Goal: Task Accomplishment & Management: Complete application form

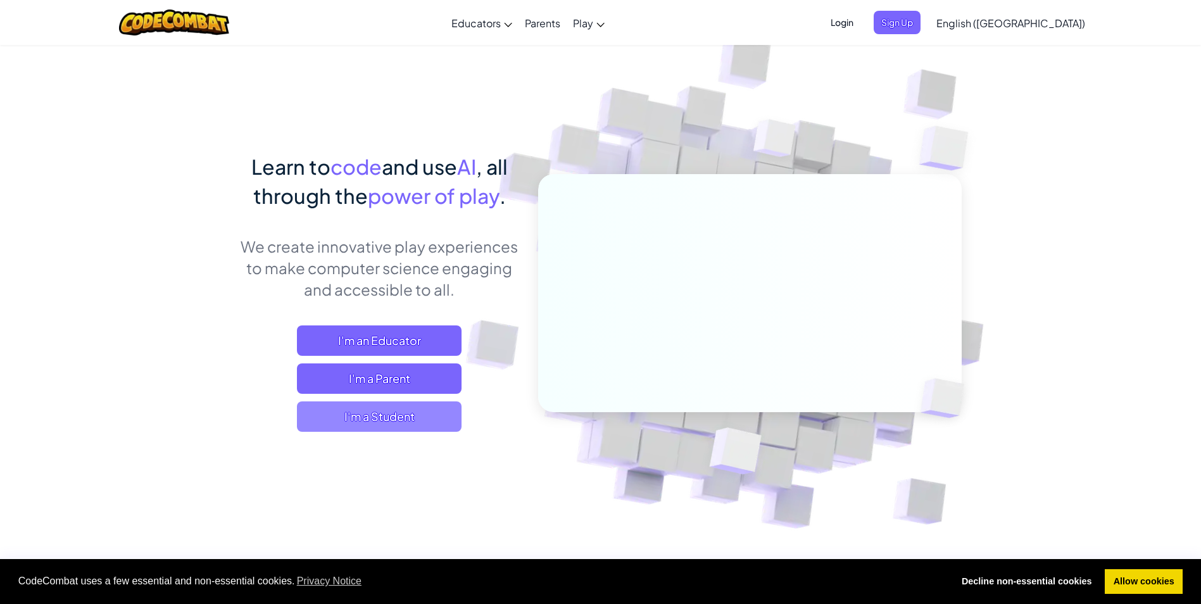
click at [404, 417] on span "I'm a Student" at bounding box center [379, 416] width 165 height 30
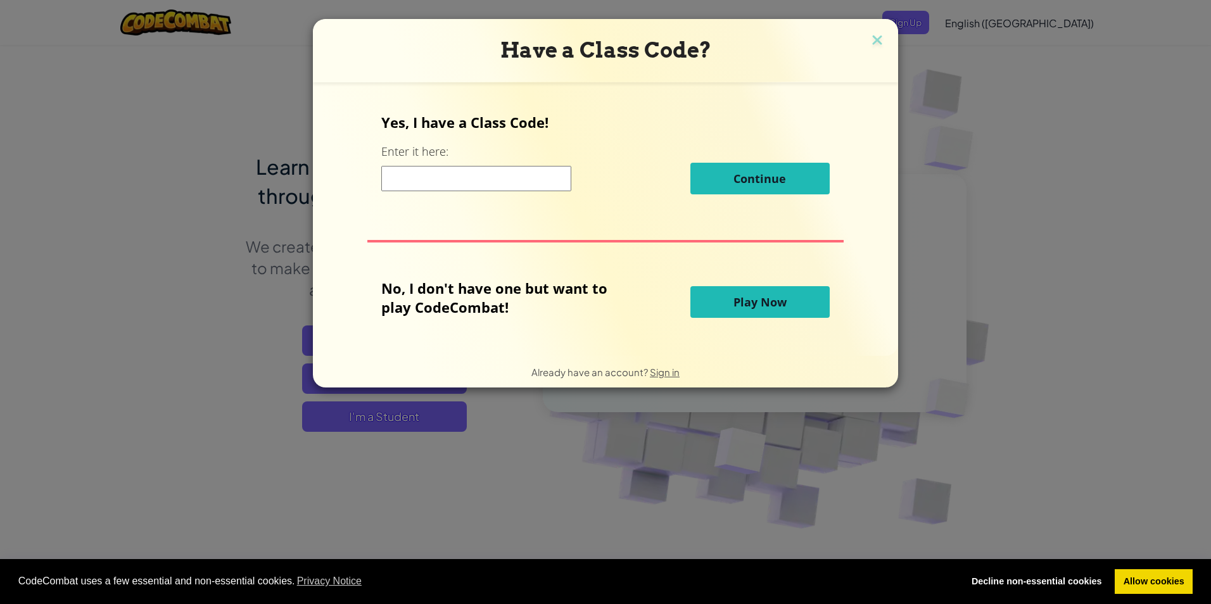
click at [469, 184] on input at bounding box center [476, 178] width 190 height 25
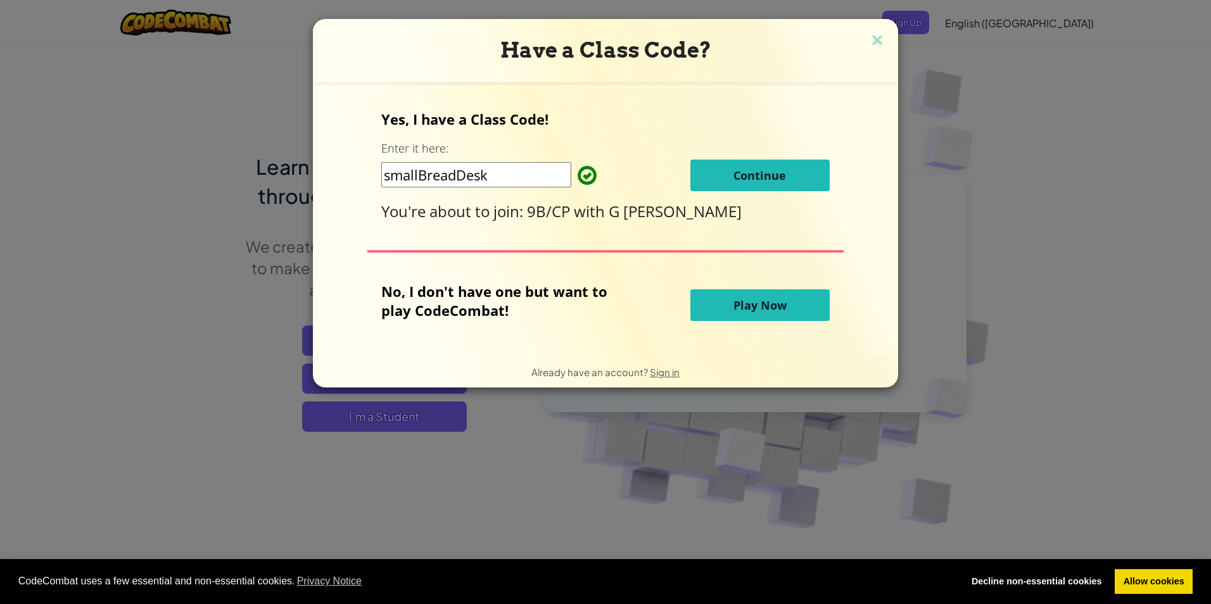
type input "smallBreadDesk"
click at [758, 165] on button "Continue" at bounding box center [759, 176] width 139 height 32
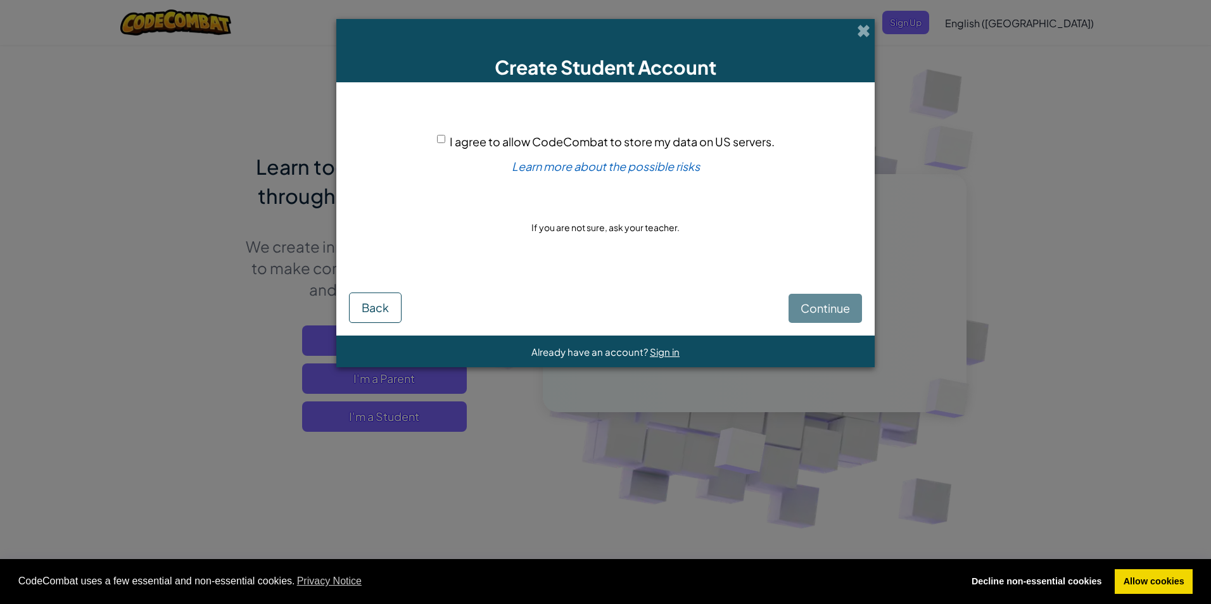
click at [444, 133] on div "I agree to allow CodeCombat to store my data on US servers." at bounding box center [605, 141] width 337 height 18
click at [440, 137] on input "I agree to allow CodeCombat to store my data on US servers." at bounding box center [441, 139] width 8 height 8
checkbox input "true"
click at [848, 305] on span "Continue" at bounding box center [824, 308] width 49 height 15
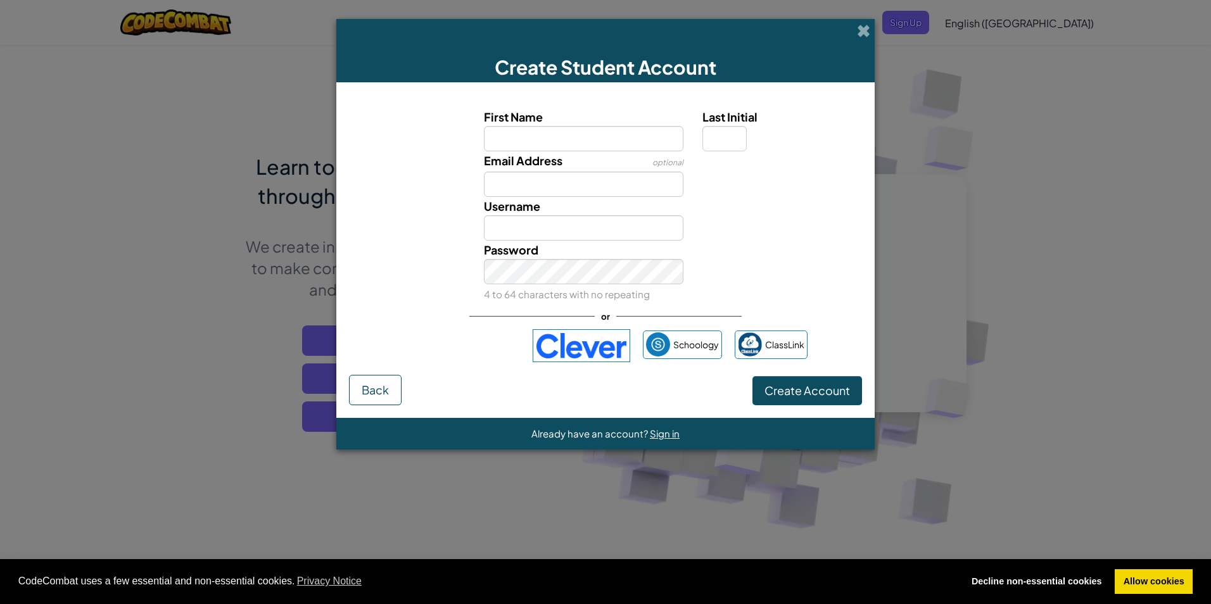
click at [632, 134] on input "First Name" at bounding box center [584, 138] width 200 height 25
type input "mia"
type input "Mia"
drag, startPoint x: 733, startPoint y: 137, endPoint x: 725, endPoint y: 139, distance: 7.8
click at [733, 139] on input "Last Initial" at bounding box center [724, 138] width 44 height 25
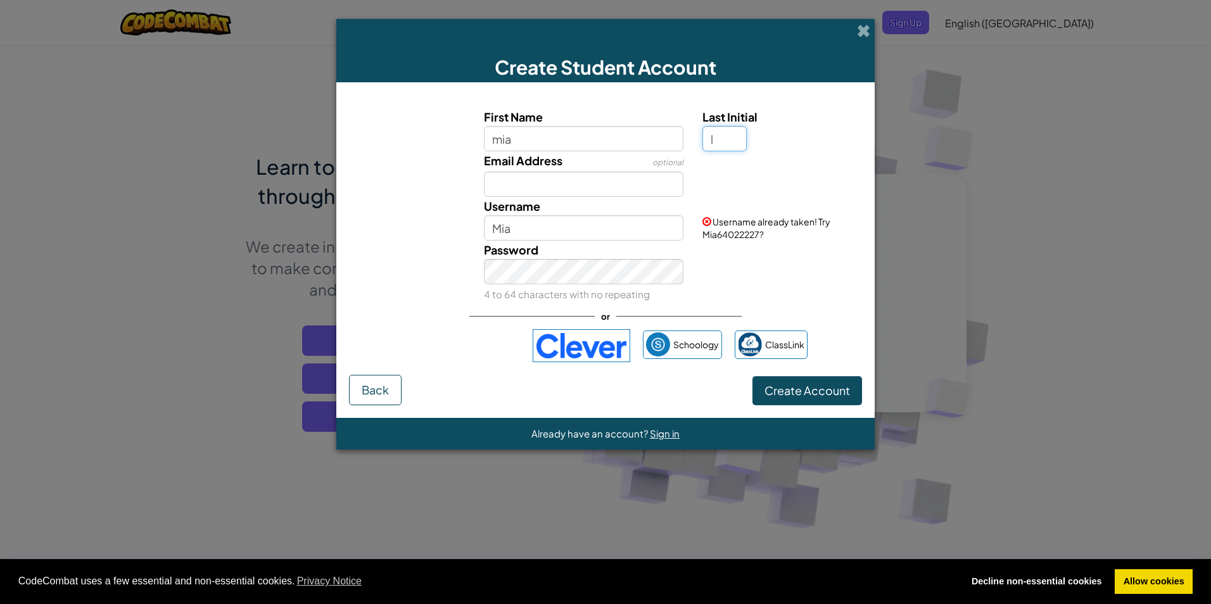
type input "l"
type input "MiaL"
click at [620, 187] on input "Email Address" at bounding box center [584, 184] width 200 height 25
click at [734, 137] on input "l" at bounding box center [724, 138] width 44 height 25
type input "O"
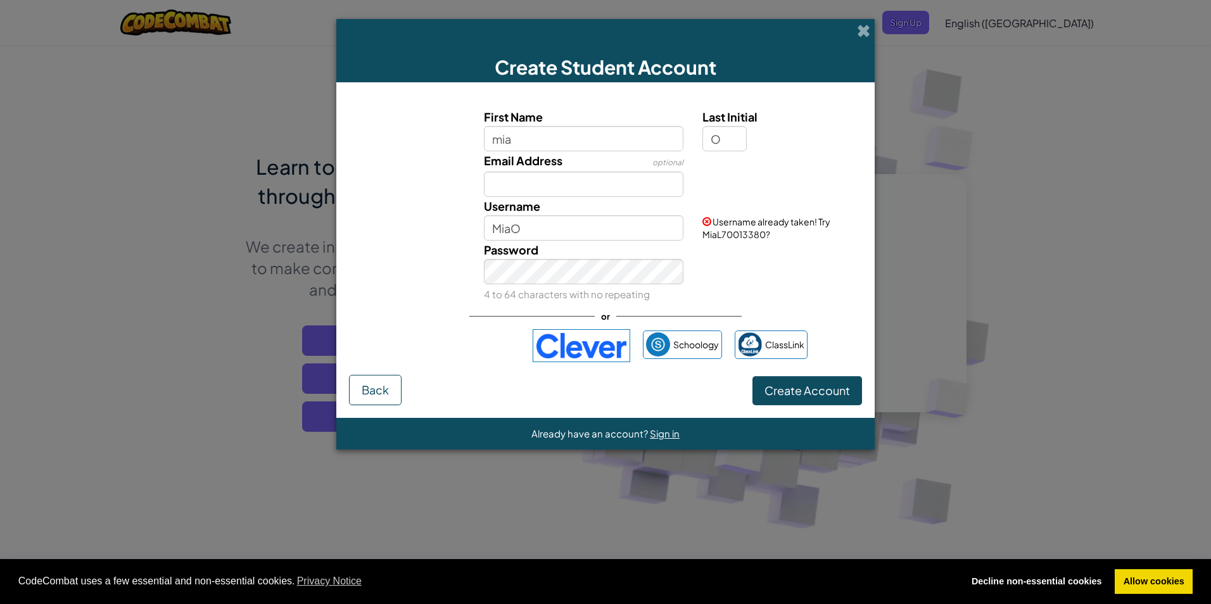
click at [644, 198] on div "Username MiaO" at bounding box center [583, 219] width 219 height 44
click at [619, 249] on div "Password 4 to 64 characters with no repeating" at bounding box center [583, 272] width 219 height 63
click at [620, 230] on input "MiaO" at bounding box center [584, 227] width 200 height 25
type input "M"
click at [547, 179] on input "Email Address" at bounding box center [584, 184] width 200 height 25
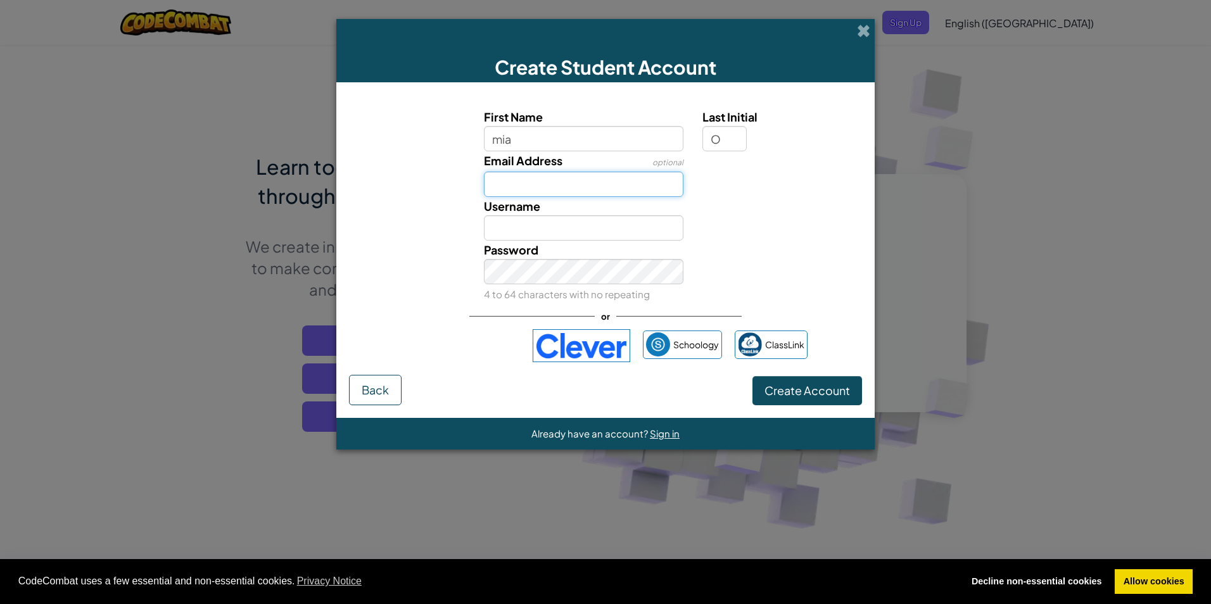
type input "miaodonnell@bournside.com"
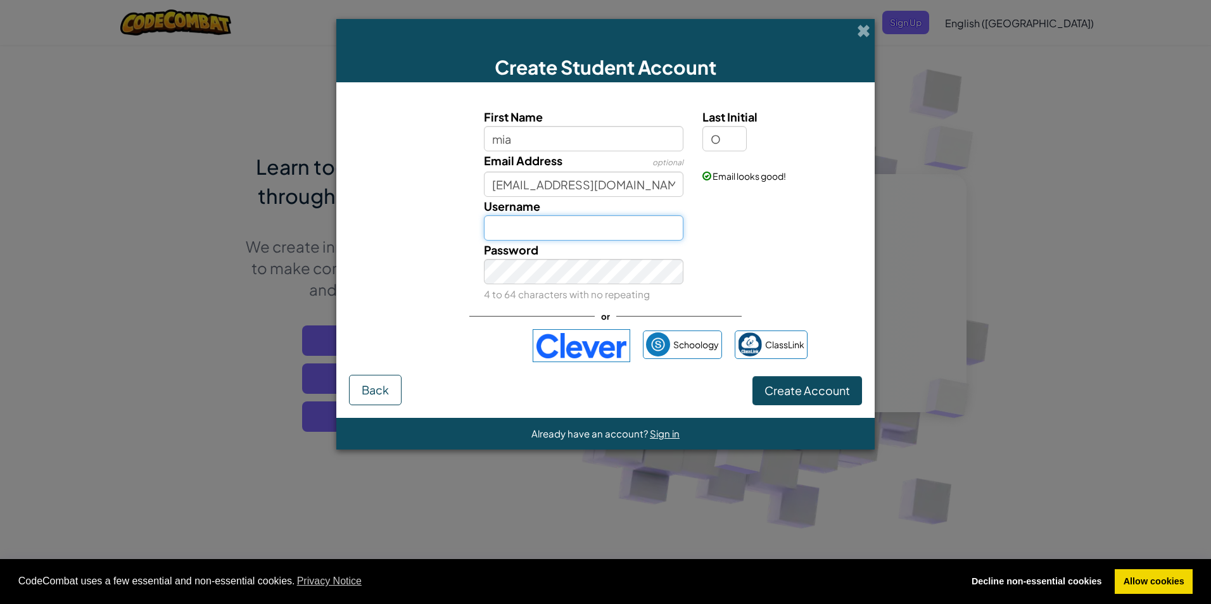
click at [568, 230] on input "Username" at bounding box center [584, 227] width 200 height 25
click at [654, 226] on input "MiaxO'D" at bounding box center [584, 227] width 200 height 25
click at [569, 223] on input "Miaxo" at bounding box center [584, 227] width 200 height 25
type input "Miaxo26"
click at [806, 395] on span "Create Account" at bounding box center [806, 390] width 85 height 15
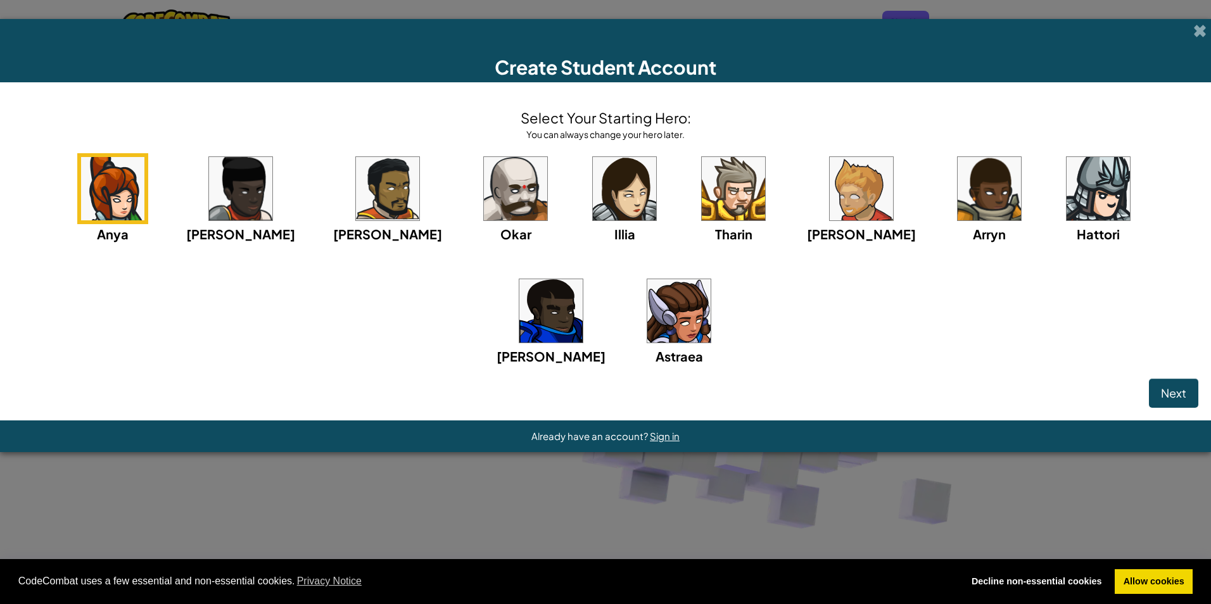
click at [647, 317] on img at bounding box center [678, 310] width 63 height 63
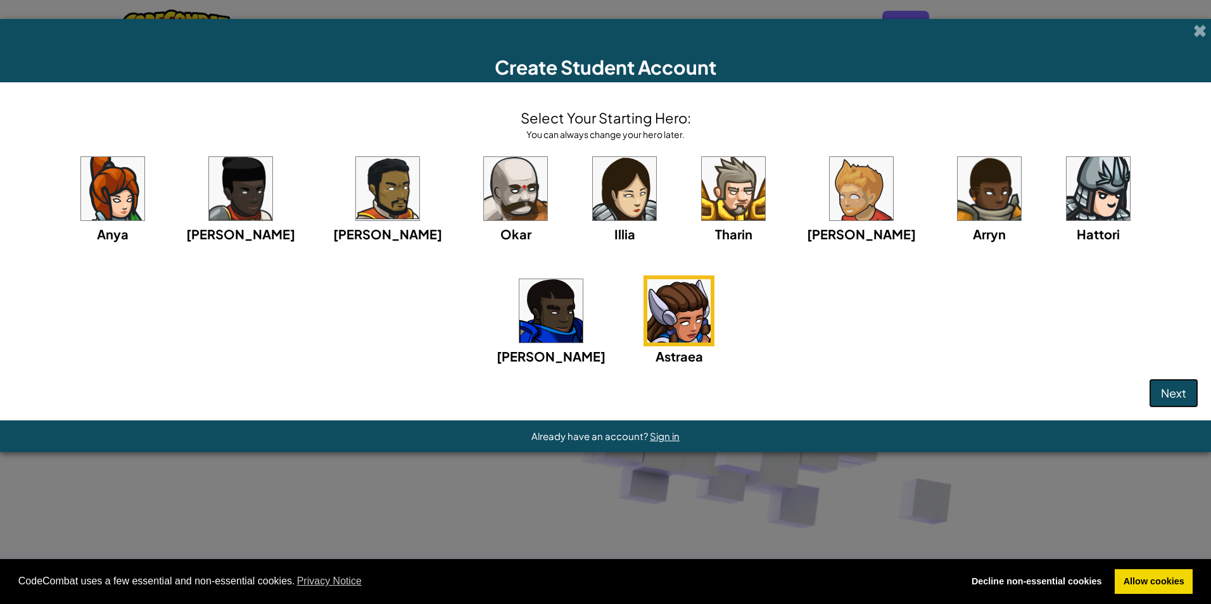
click at [1164, 398] on span "Next" at bounding box center [1172, 393] width 25 height 15
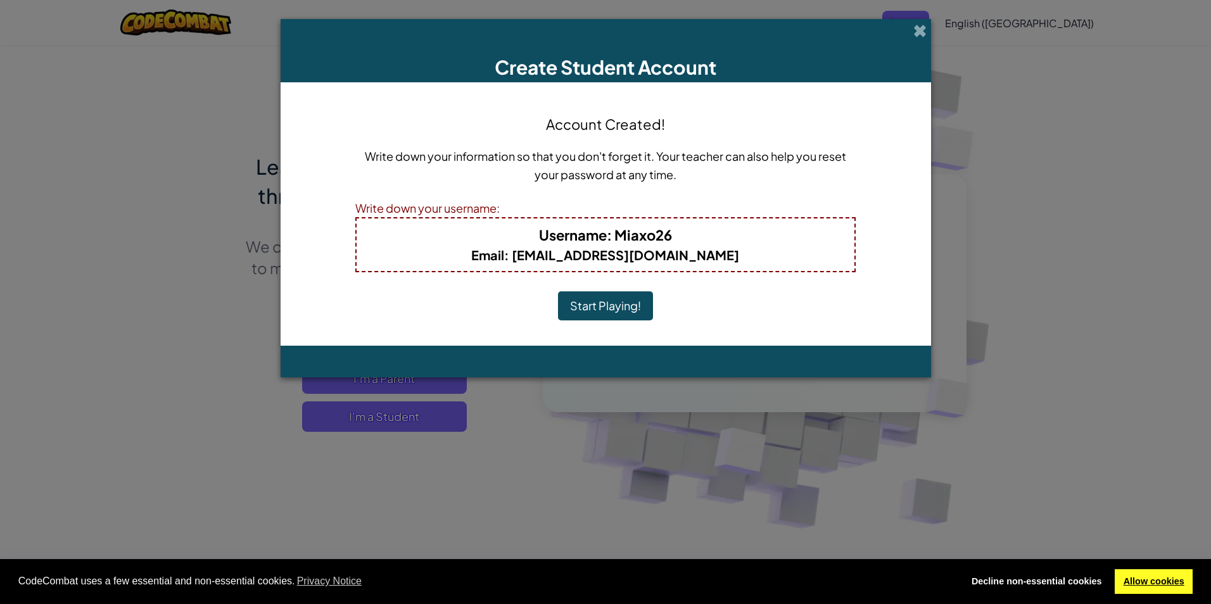
click at [1173, 588] on link "Allow cookies" at bounding box center [1153, 581] width 78 height 25
click at [1170, 581] on link "Allow cookies" at bounding box center [1153, 581] width 78 height 25
click at [638, 299] on button "Start Playing!" at bounding box center [605, 305] width 95 height 29
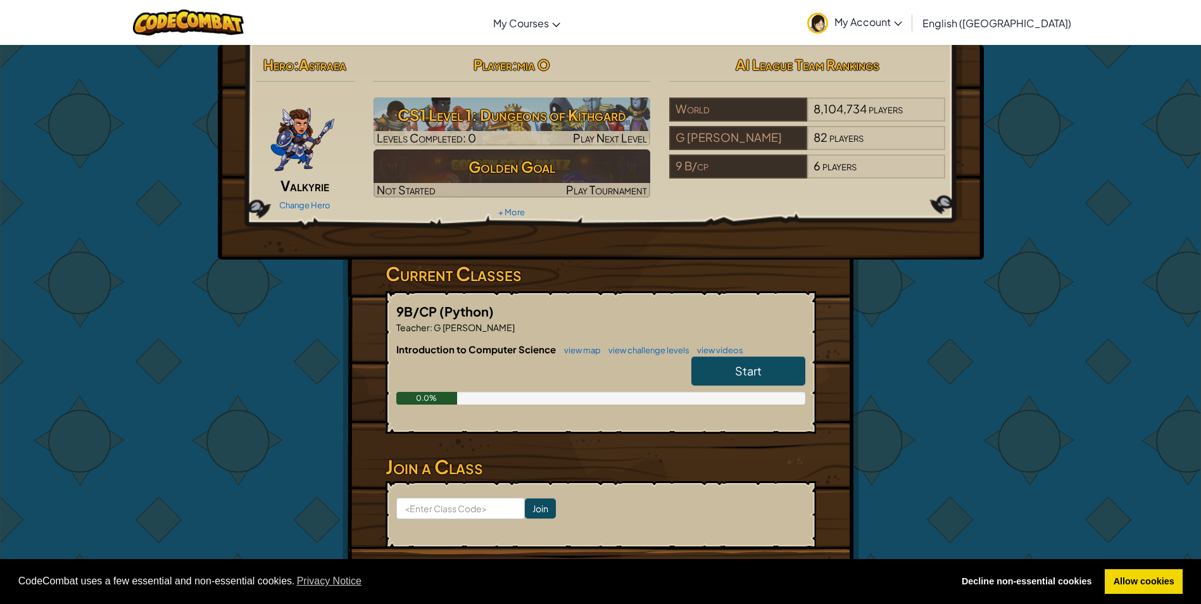
click at [786, 358] on link "Start" at bounding box center [748, 370] width 114 height 29
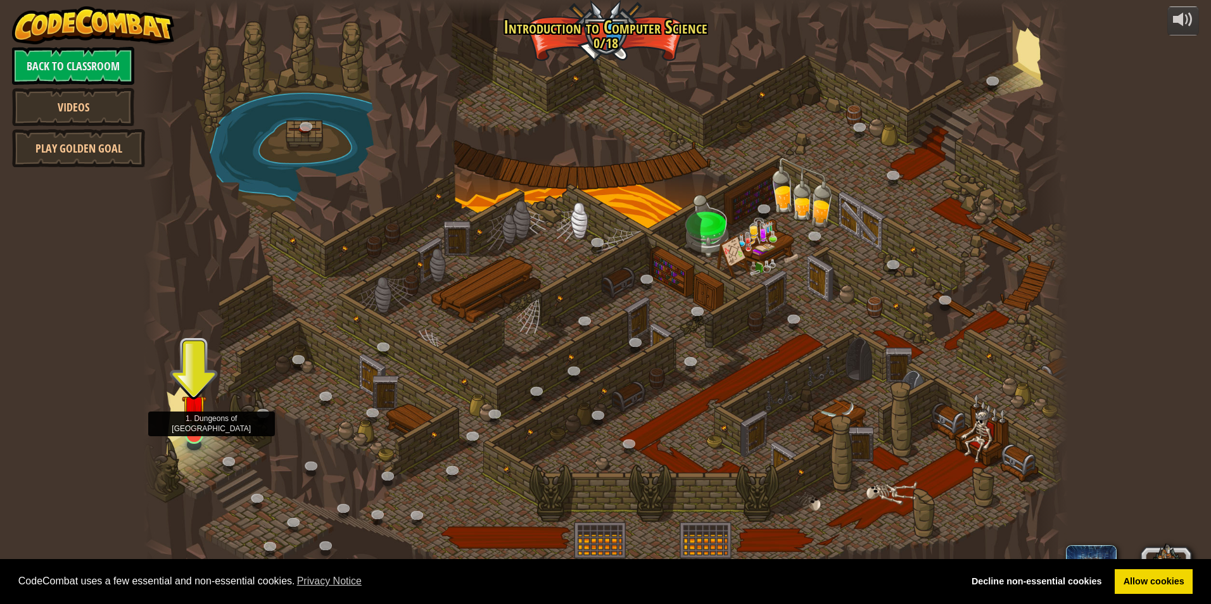
click at [198, 432] on img at bounding box center [194, 407] width 25 height 57
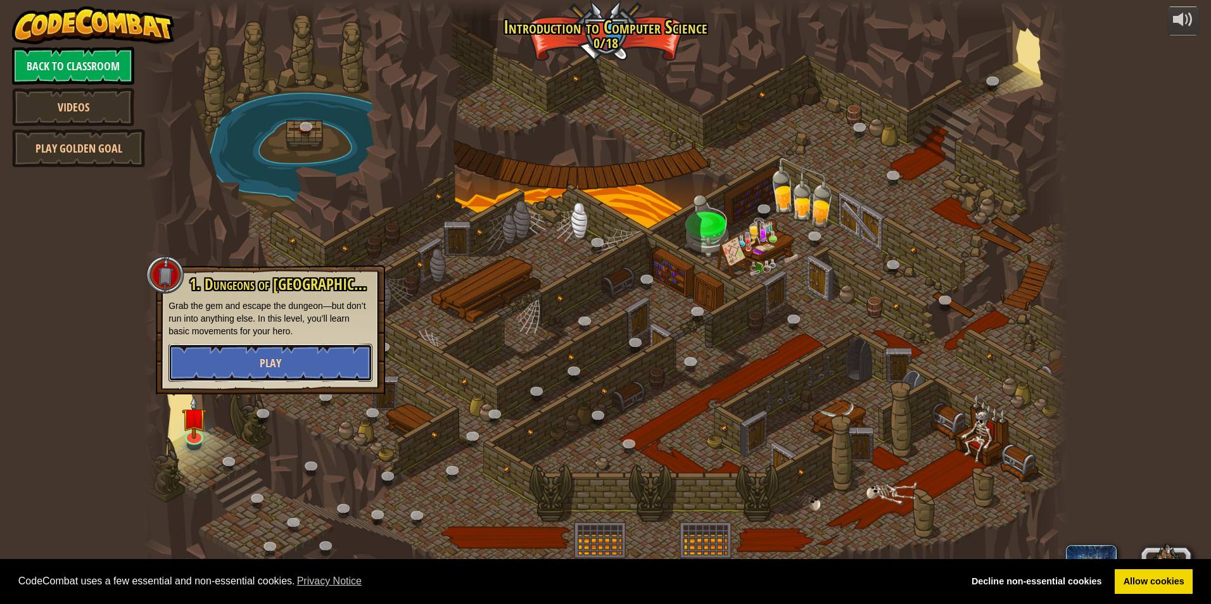
click at [239, 369] on button "Play" at bounding box center [270, 363] width 204 height 38
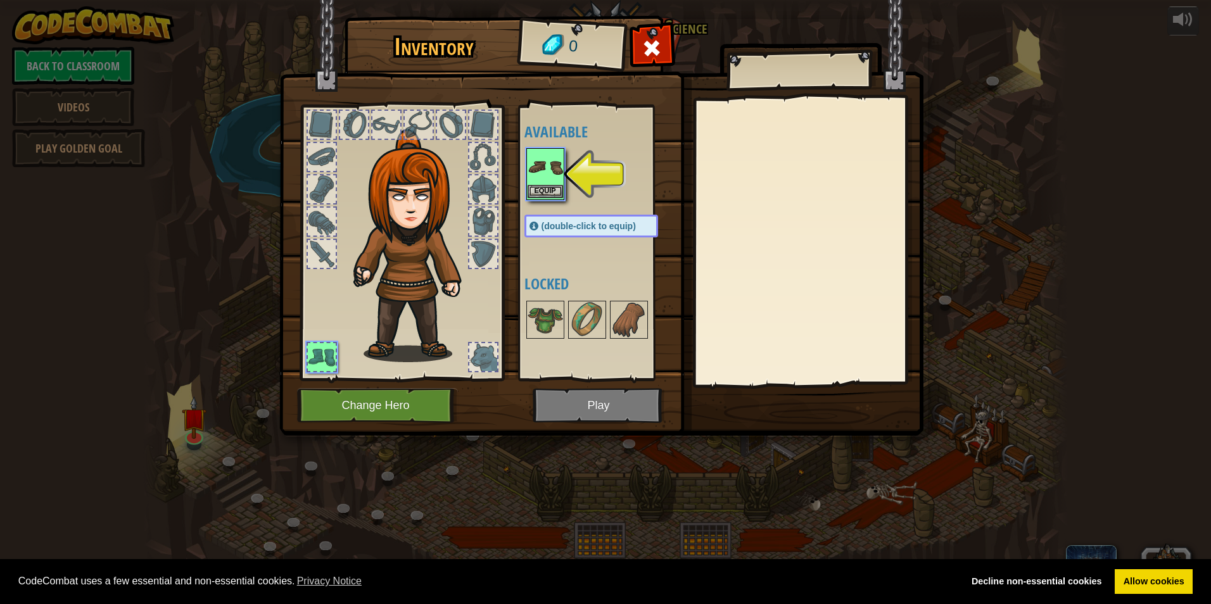
click at [551, 184] on img at bounding box center [544, 166] width 35 height 35
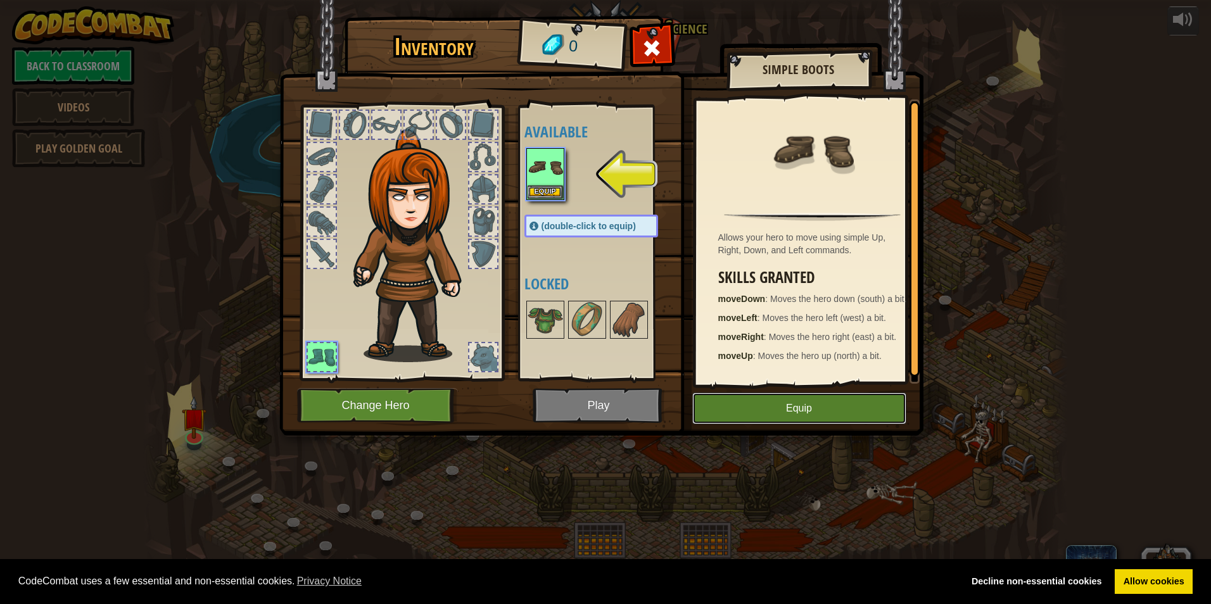
click at [796, 412] on button "Equip" at bounding box center [799, 409] width 214 height 32
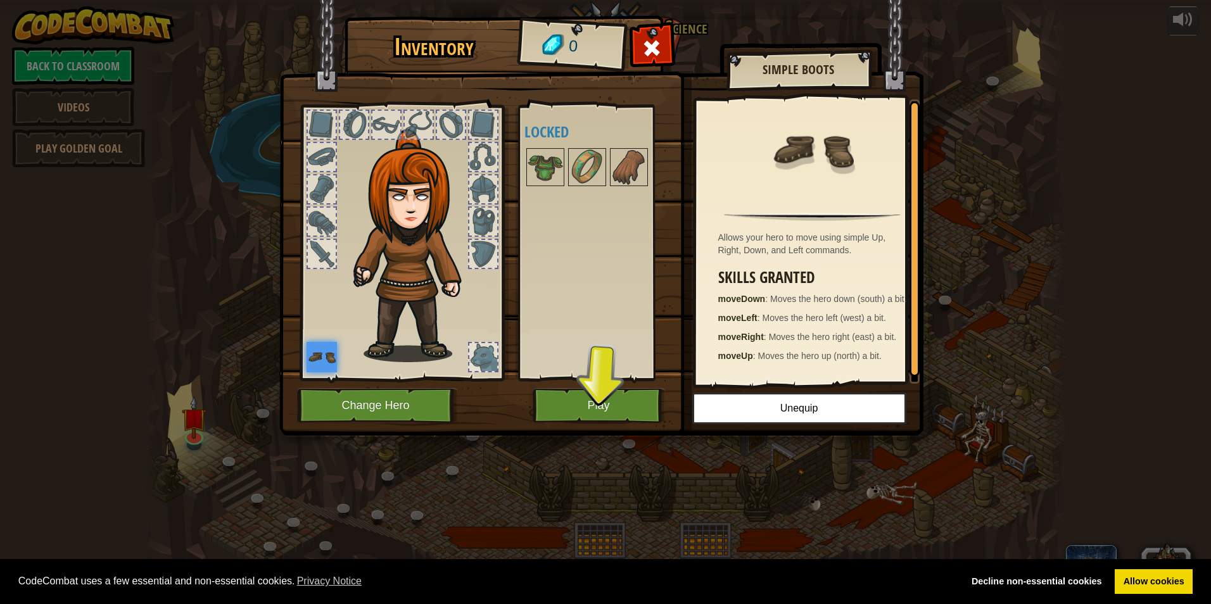
drag, startPoint x: 538, startPoint y: 277, endPoint x: 505, endPoint y: 270, distance: 34.3
click at [505, 270] on div "Inventory 0 Available Equip (double-click to equip) Locked Simple Boots Allows …" at bounding box center [606, 228] width 644 height 418
drag, startPoint x: 386, startPoint y: 134, endPoint x: 381, endPoint y: 122, distance: 12.5
click at [381, 129] on div at bounding box center [386, 125] width 28 height 28
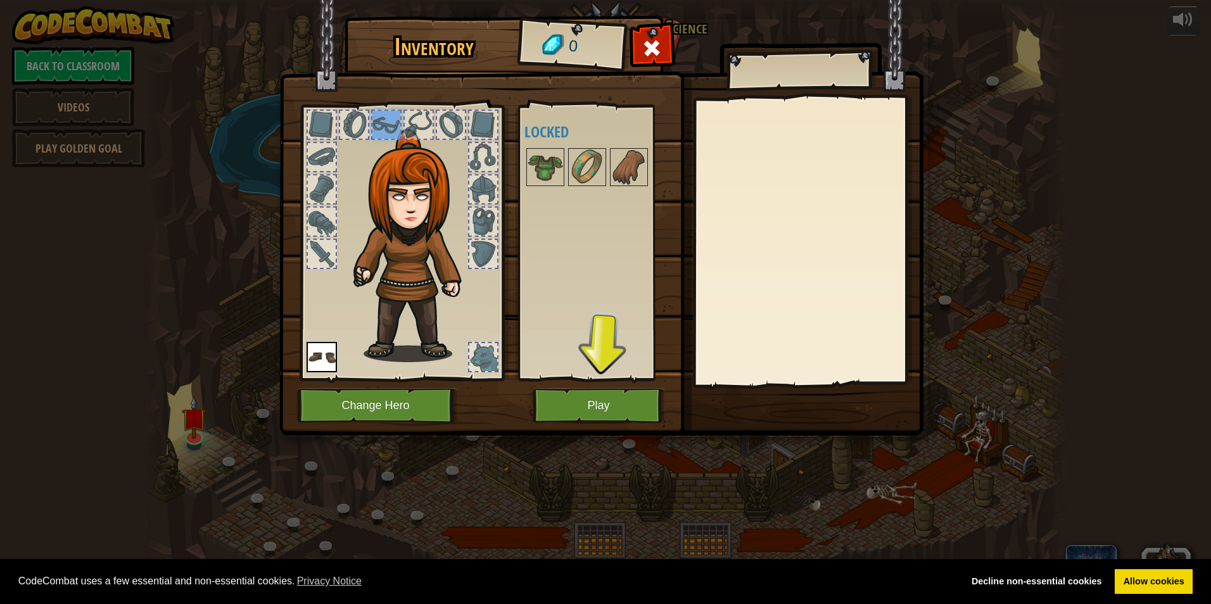
click at [381, 121] on div at bounding box center [386, 125] width 28 height 28
click at [481, 129] on div at bounding box center [483, 125] width 28 height 28
drag, startPoint x: 486, startPoint y: 151, endPoint x: 486, endPoint y: 159, distance: 7.6
click at [486, 156] on div at bounding box center [483, 157] width 28 height 28
click at [487, 181] on div at bounding box center [401, 239] width 209 height 285
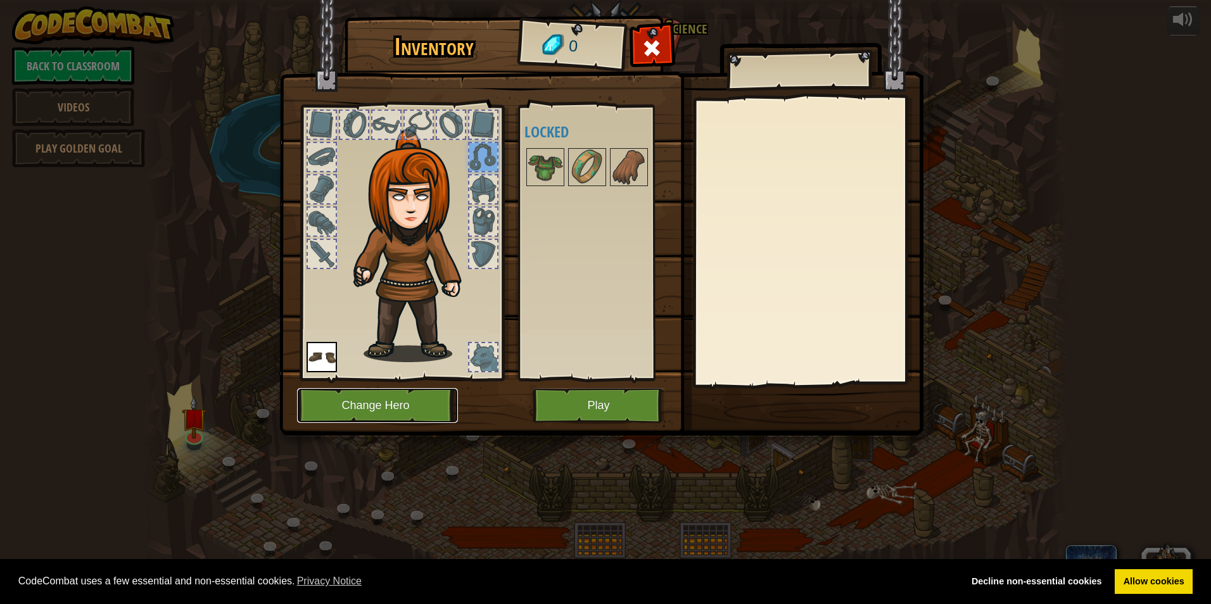
click at [431, 398] on button "Change Hero" at bounding box center [377, 405] width 161 height 35
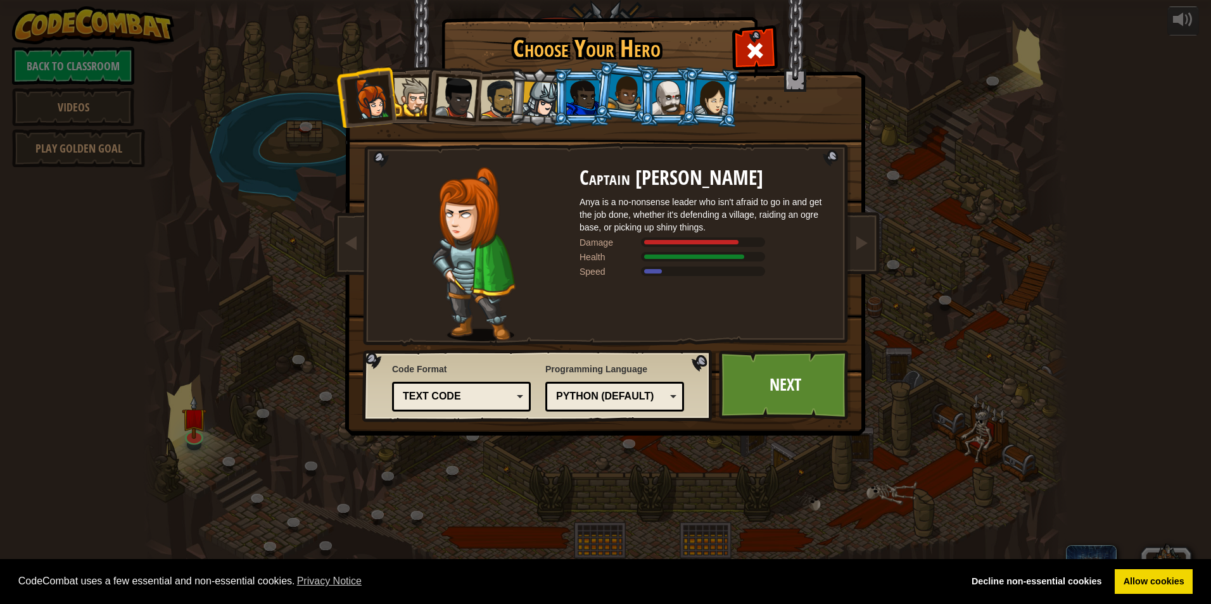
click at [464, 101] on div at bounding box center [456, 98] width 42 height 42
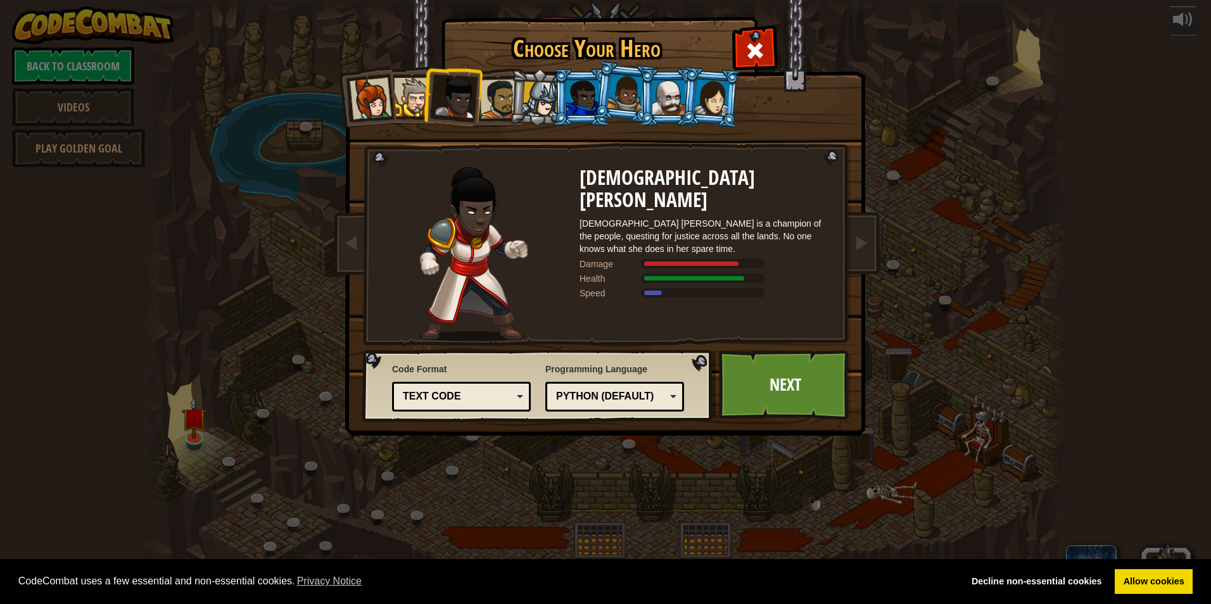
click at [432, 91] on li at bounding box center [452, 95] width 62 height 62
click at [420, 94] on div at bounding box center [413, 97] width 39 height 39
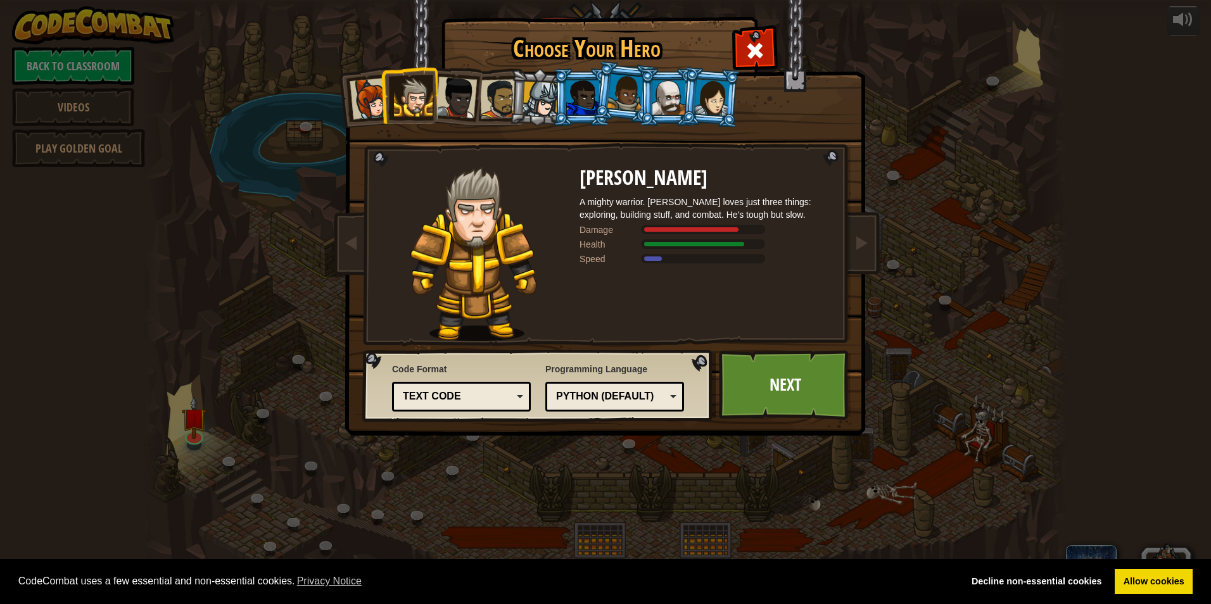
click at [384, 79] on li at bounding box center [409, 95] width 57 height 58
click at [373, 85] on div at bounding box center [370, 99] width 42 height 42
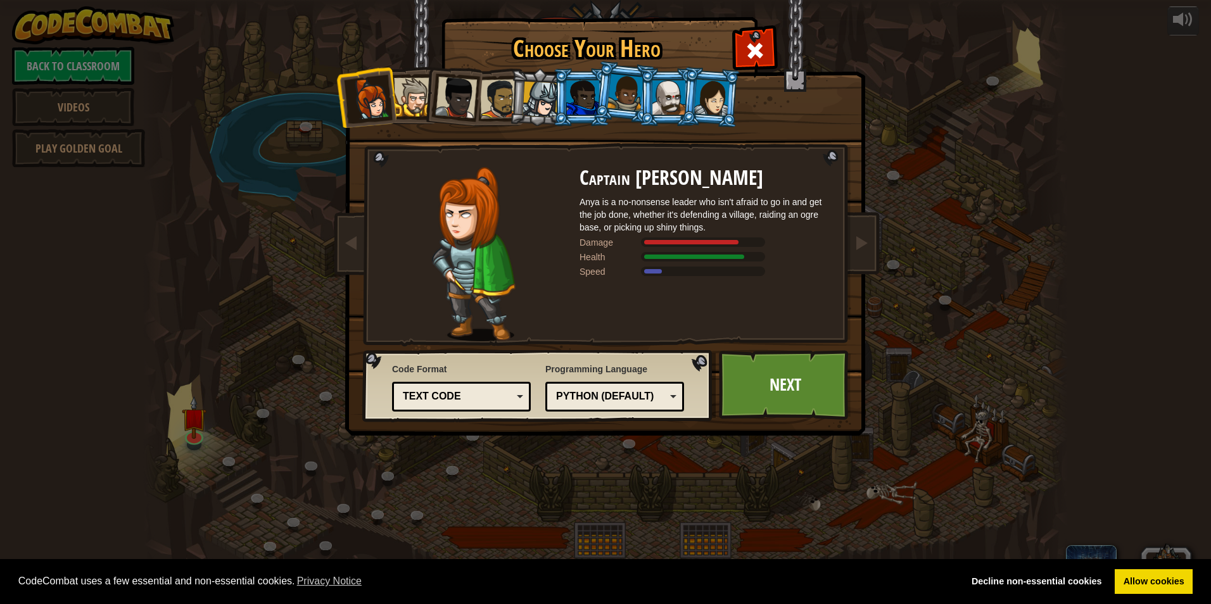
click at [425, 96] on li at bounding box center [452, 95] width 62 height 62
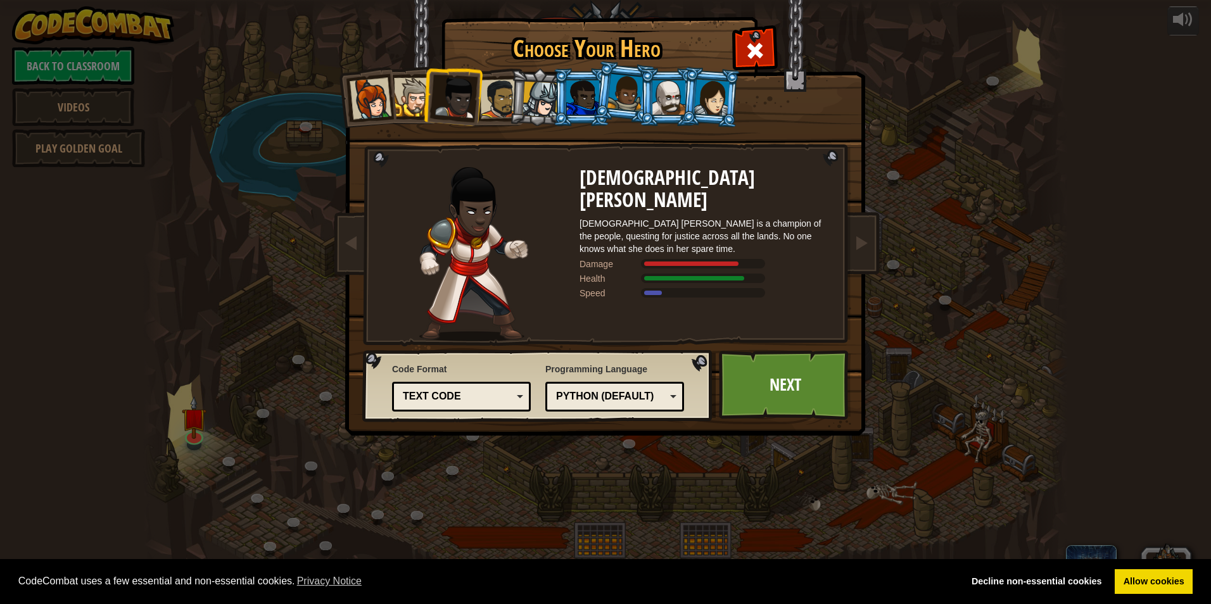
click at [456, 101] on div at bounding box center [456, 98] width 42 height 42
click at [494, 91] on div at bounding box center [499, 98] width 39 height 39
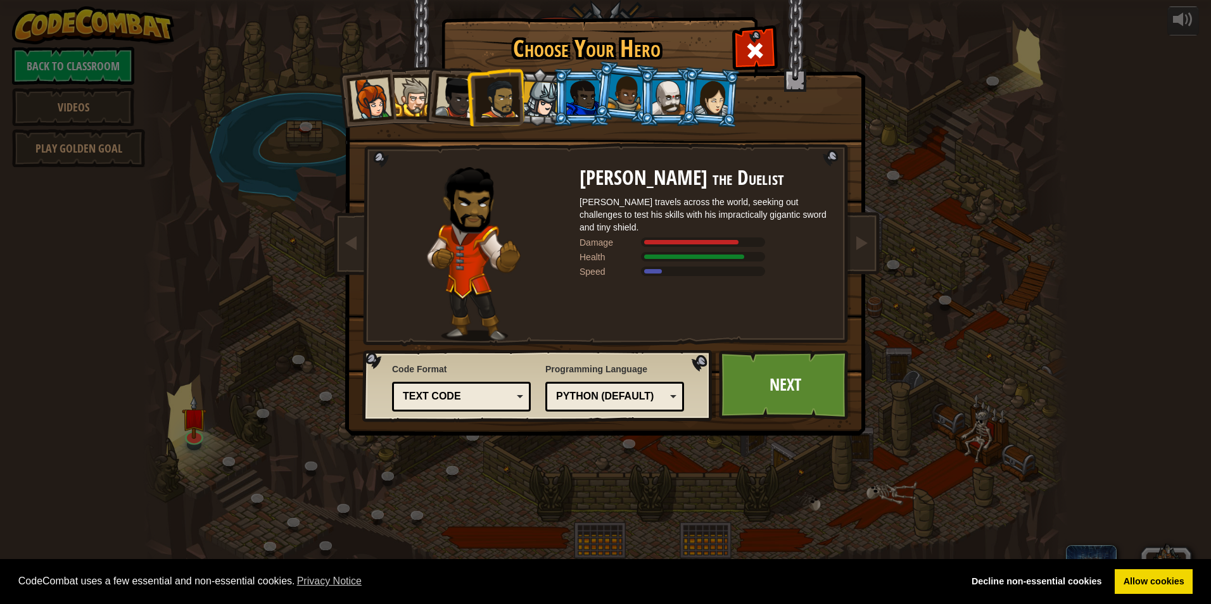
click at [555, 90] on li at bounding box center [581, 97] width 57 height 58
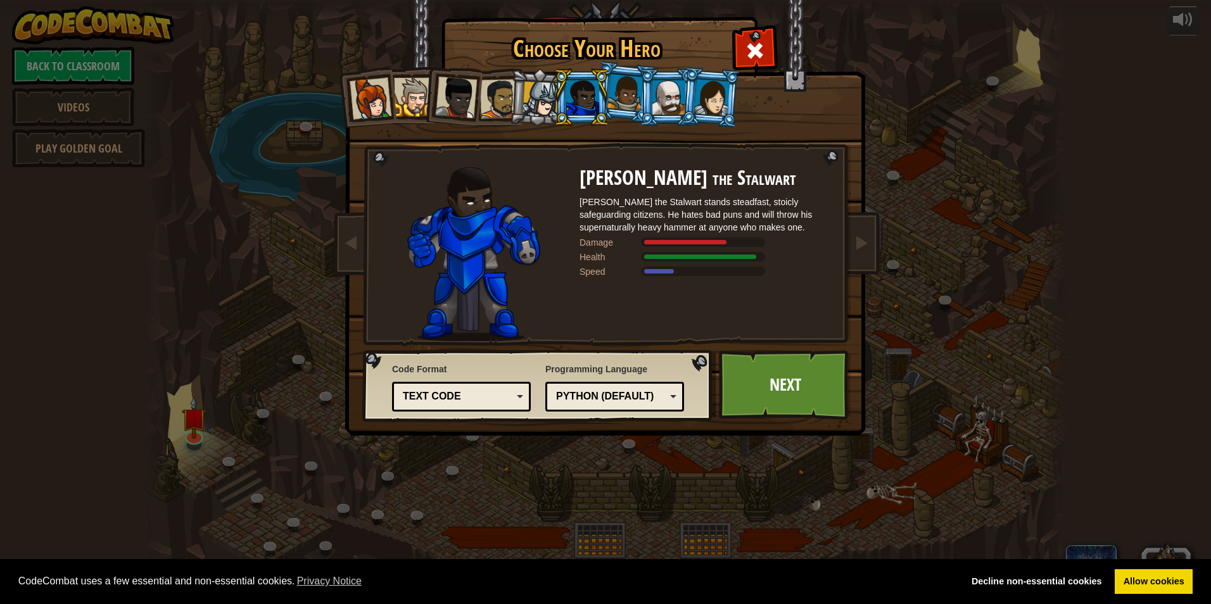
click at [570, 91] on div at bounding box center [582, 97] width 33 height 34
click at [621, 96] on div at bounding box center [625, 92] width 36 height 37
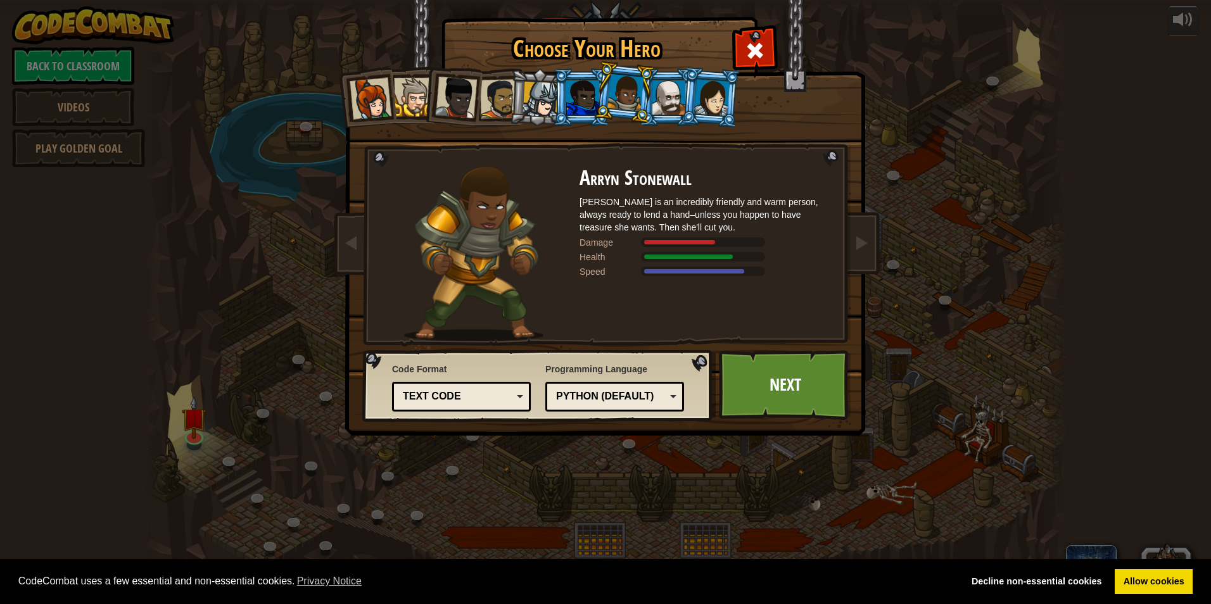
click at [682, 101] on li at bounding box center [710, 96] width 61 height 61
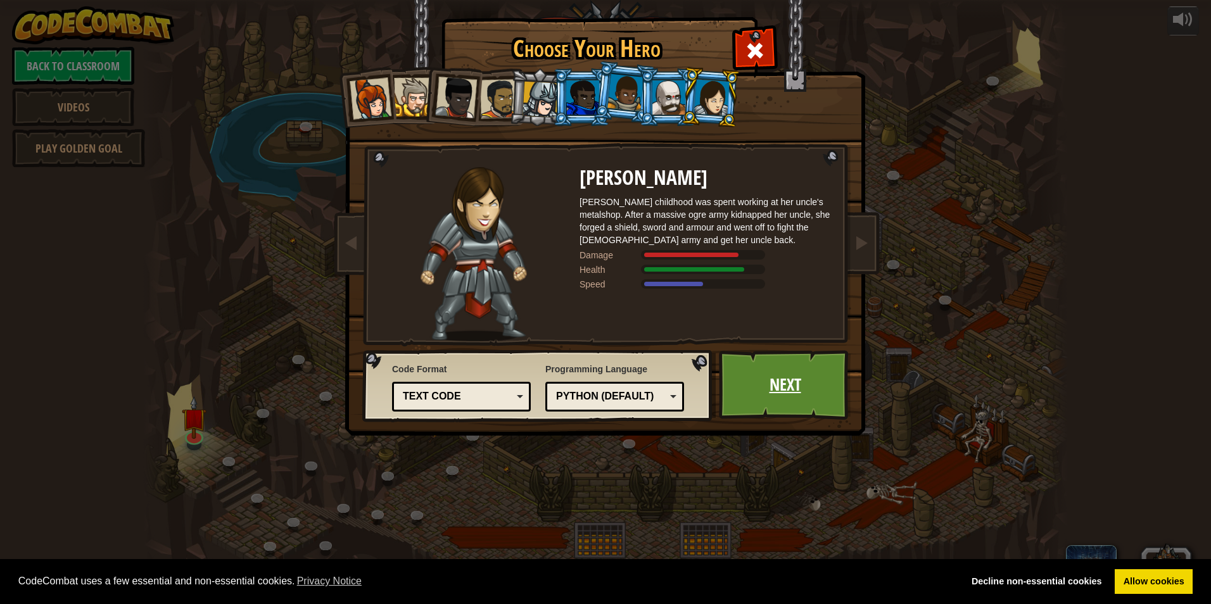
click at [790, 382] on link "Next" at bounding box center [785, 385] width 132 height 70
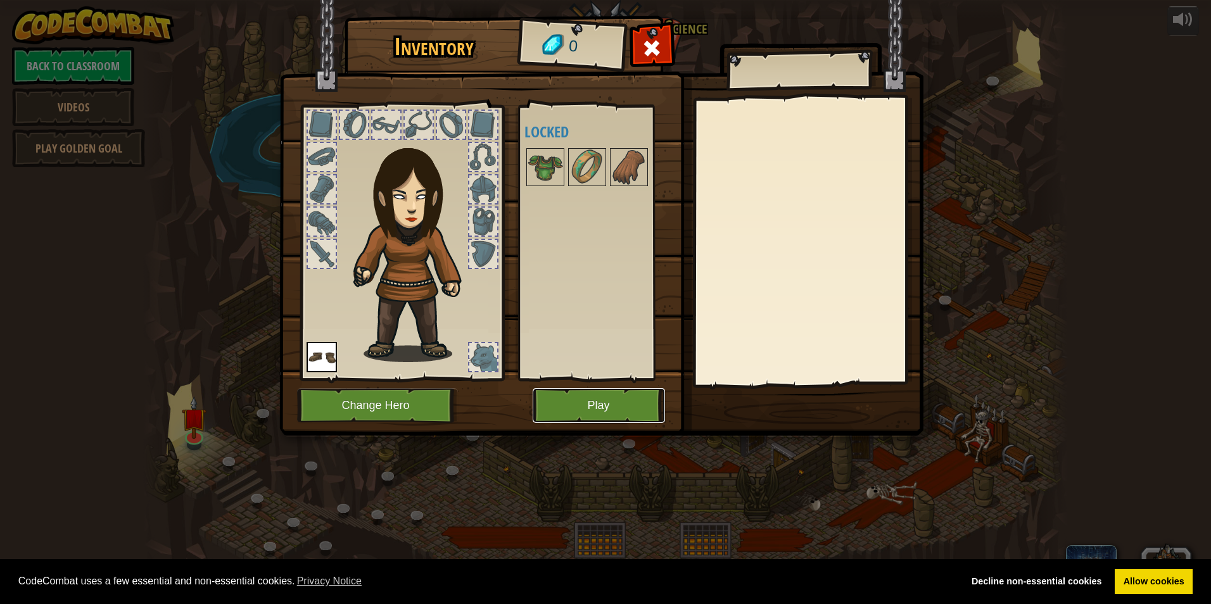
click at [616, 399] on button "Play" at bounding box center [598, 405] width 132 height 35
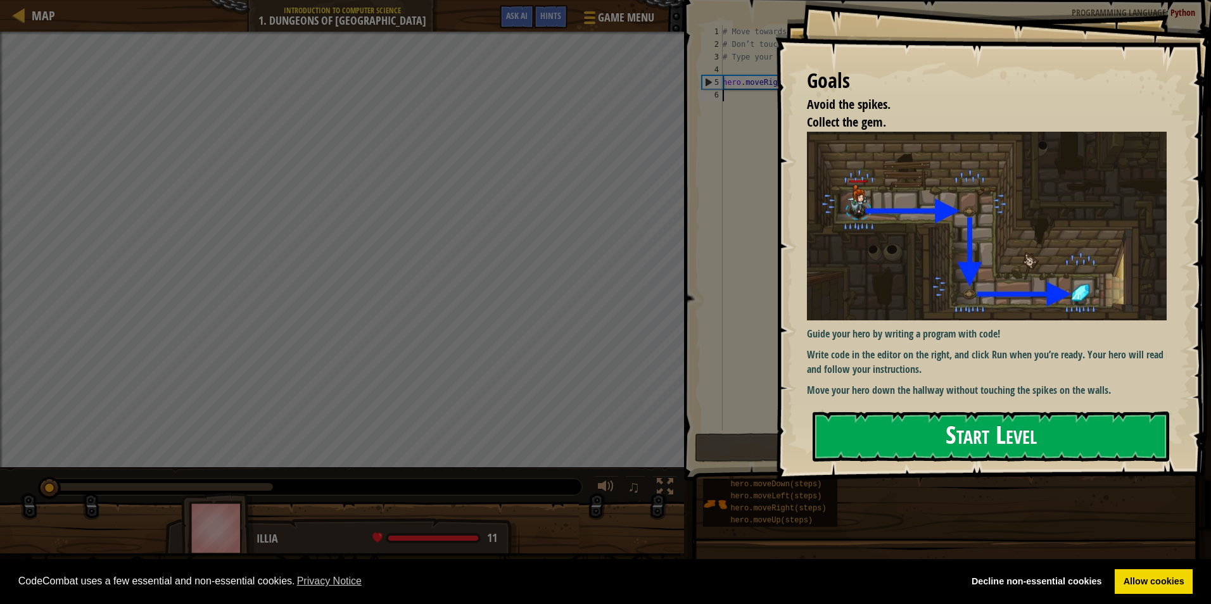
click at [928, 429] on button "Start Level" at bounding box center [990, 437] width 356 height 50
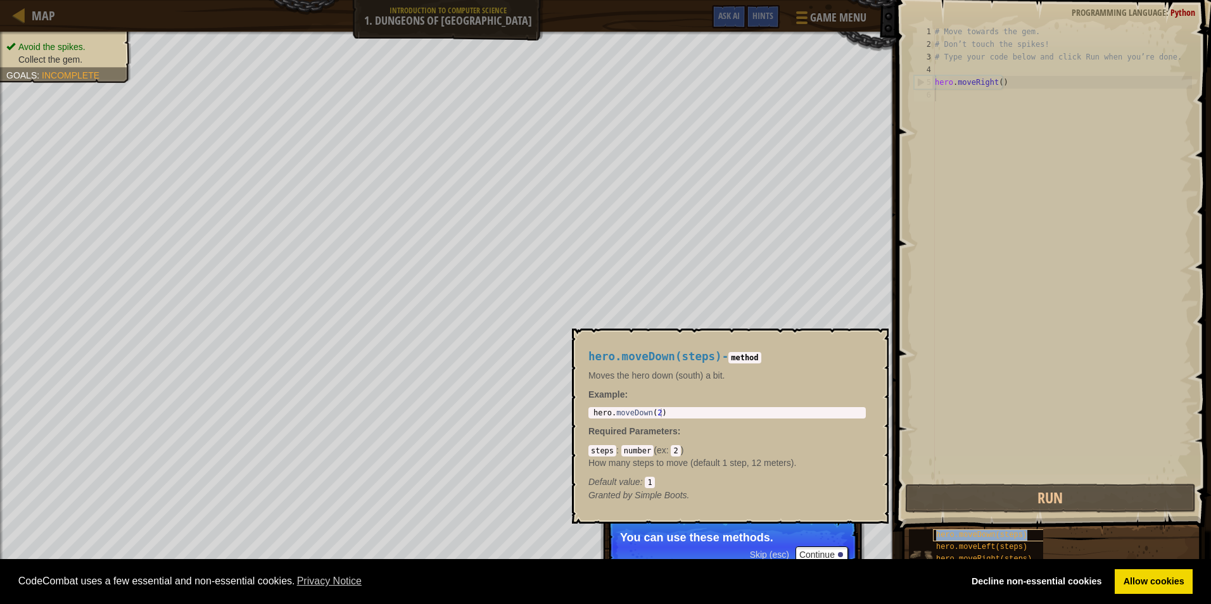
click at [960, 531] on div "hero.moveDown(steps)" at bounding box center [993, 535] width 121 height 12
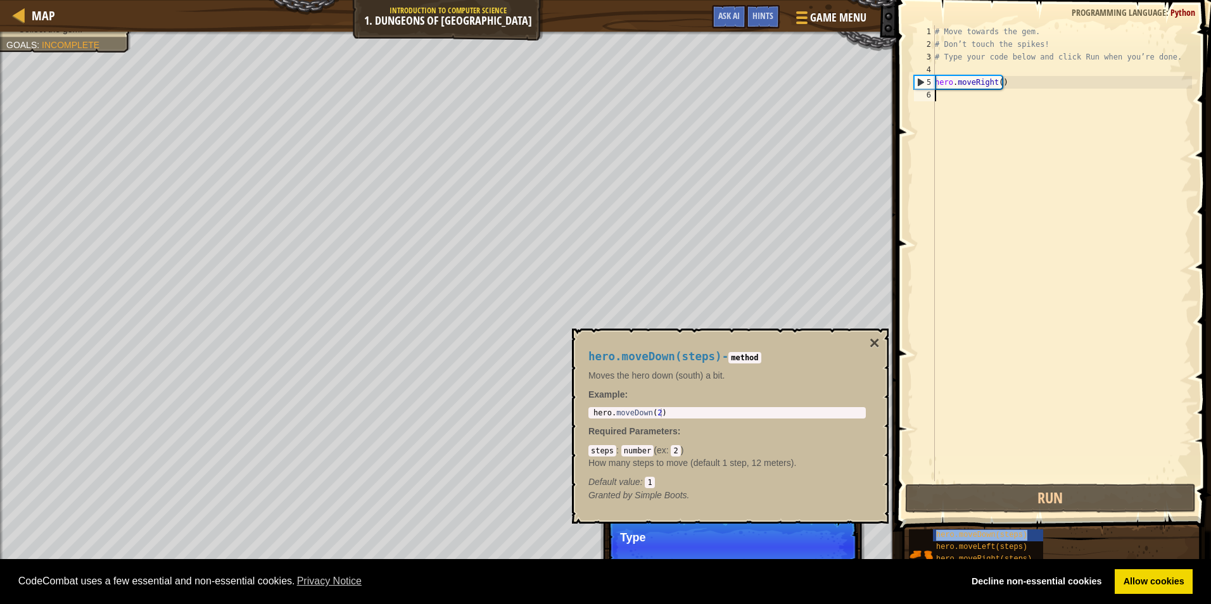
click at [955, 529] on div "hero.moveDown(steps) hero.moveLeft(steps) hero.moveRight(steps) hero.moveUp(ste…" at bounding box center [1055, 553] width 294 height 49
click at [962, 534] on span "hero.moveDown(steps)" at bounding box center [981, 535] width 91 height 9
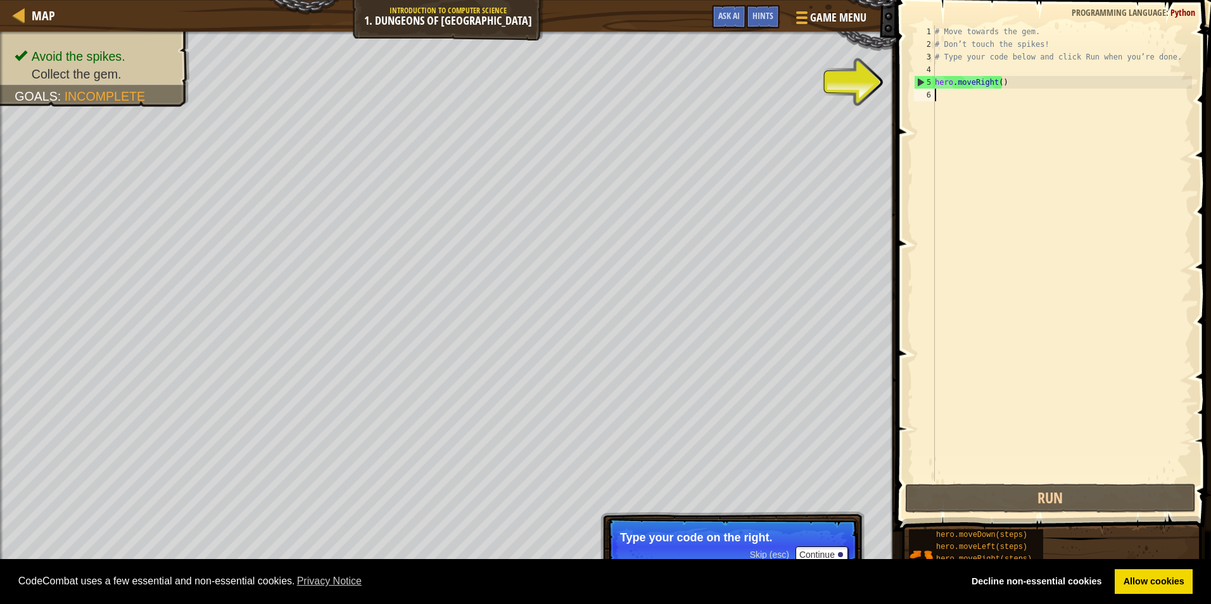
drag, startPoint x: 953, startPoint y: 96, endPoint x: 953, endPoint y: 87, distance: 8.9
click at [953, 96] on div "# Move towards the gem. # Don’t touch the spikes! # Type your code below and cl…" at bounding box center [1062, 265] width 260 height 481
click at [953, 86] on div "# Move towards the gem. # Don’t touch the spikes! # Type your code below and cl…" at bounding box center [1062, 265] width 260 height 481
type textarea "hero.moveRight()"
click at [1058, 94] on div "# Move towards the gem. # Don’t touch the spikes! # Type your code below and cl…" at bounding box center [1062, 265] width 260 height 481
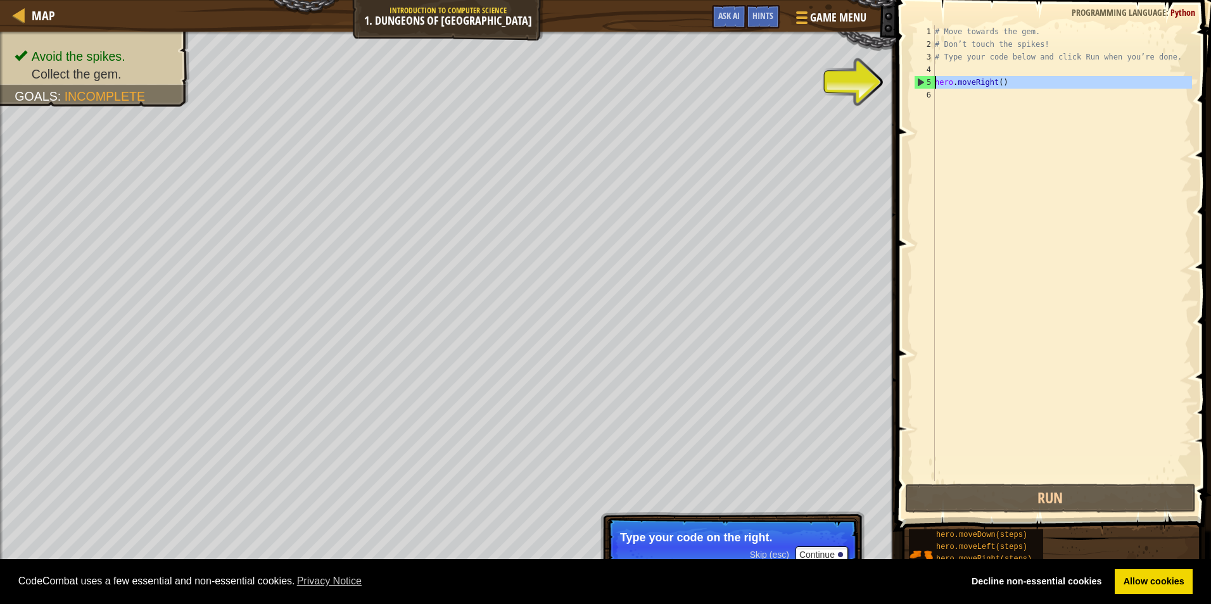
click at [924, 79] on div "5" at bounding box center [924, 82] width 20 height 13
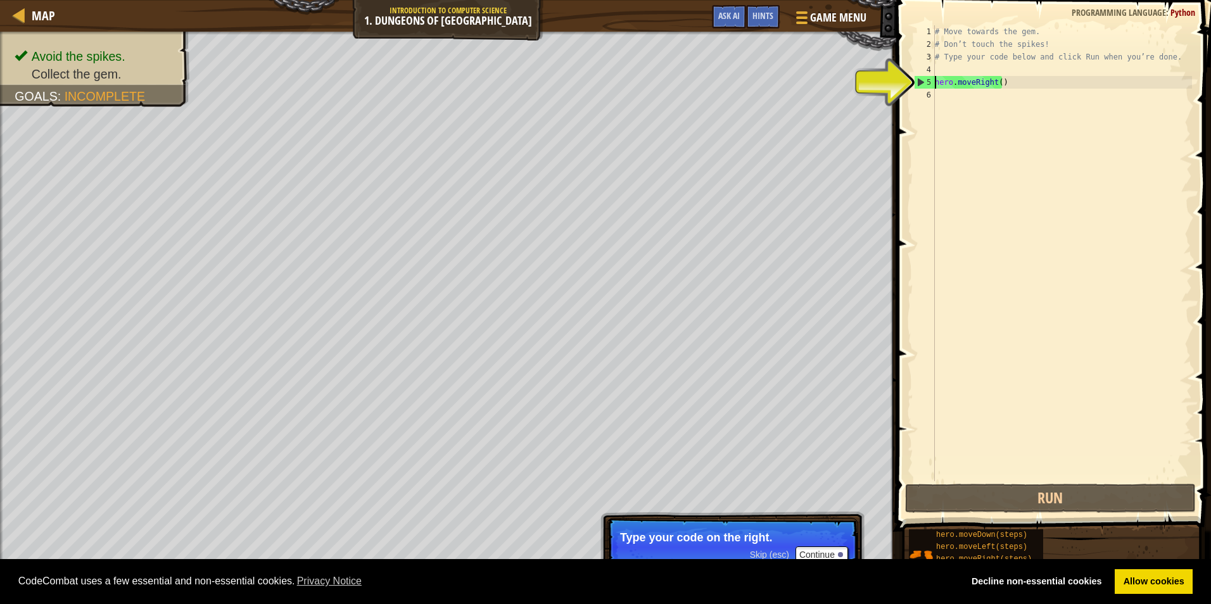
click at [924, 79] on div "5" at bounding box center [924, 82] width 20 height 13
drag, startPoint x: 924, startPoint y: 79, endPoint x: 923, endPoint y: 89, distance: 10.2
type textarea "hero.moveRight()"
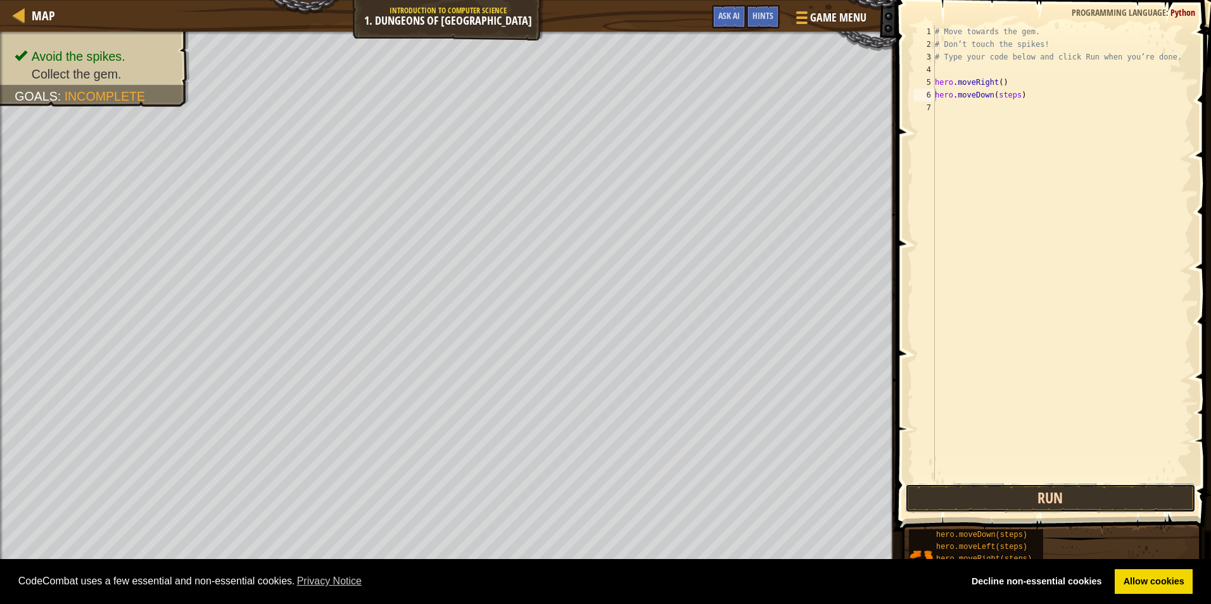
click at [1022, 494] on button "Run" at bounding box center [1050, 498] width 291 height 29
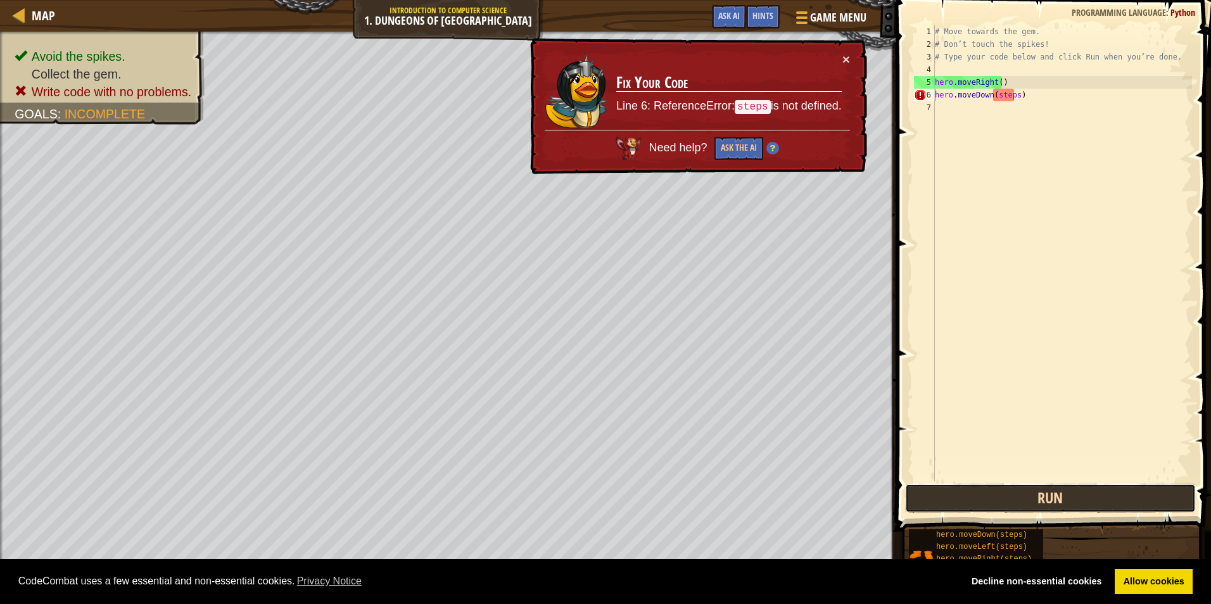
click at [1020, 493] on button "Run" at bounding box center [1050, 498] width 291 height 29
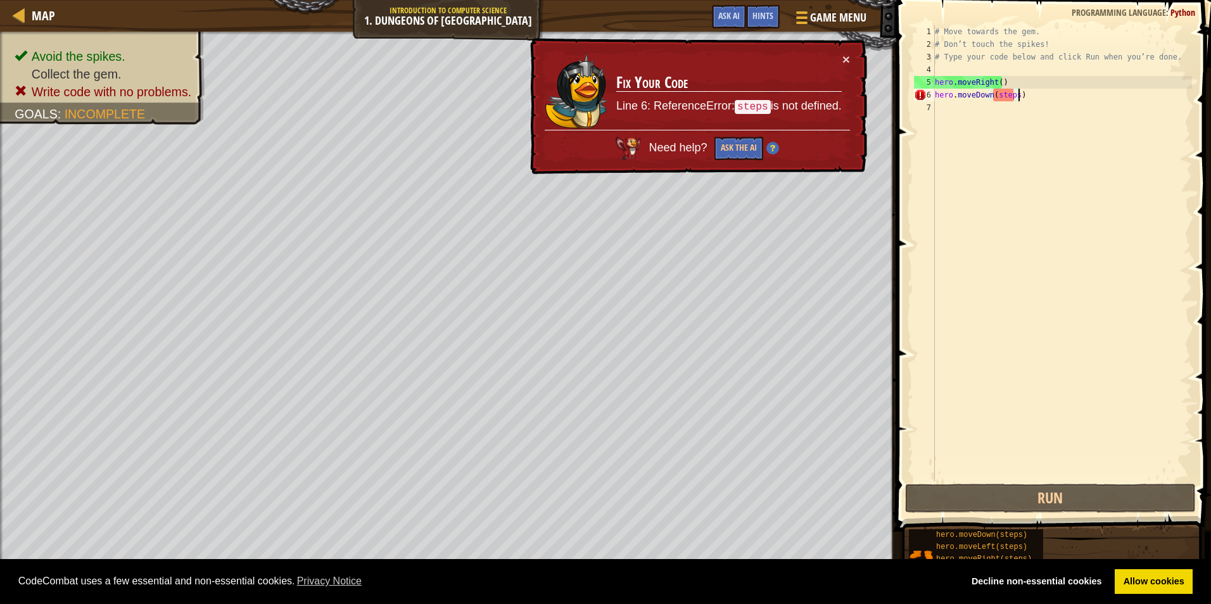
drag, startPoint x: 1043, startPoint y: 93, endPoint x: 1017, endPoint y: 94, distance: 26.6
click at [1017, 94] on div "# Move towards the gem. # Don’t touch the spikes! # Type your code below and cl…" at bounding box center [1062, 265] width 260 height 481
click at [1017, 95] on div "# Move towards the gem. # Don’t touch the spikes! # Type your code below and cl…" at bounding box center [1062, 265] width 260 height 481
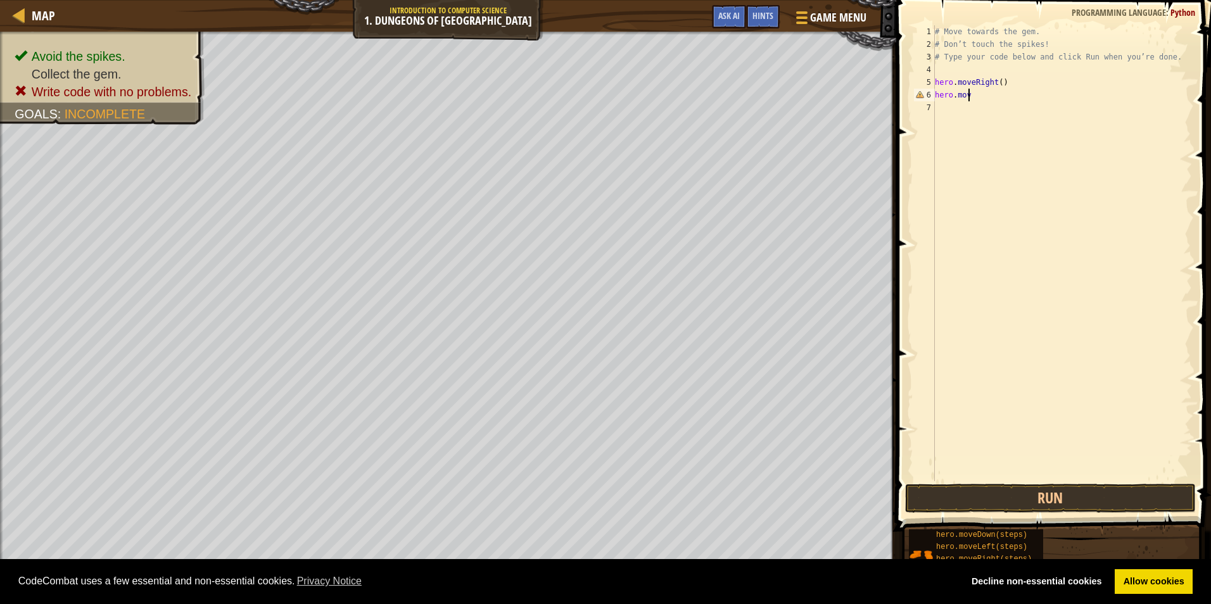
type textarea "h"
click at [1098, 500] on button "Run" at bounding box center [1050, 498] width 291 height 29
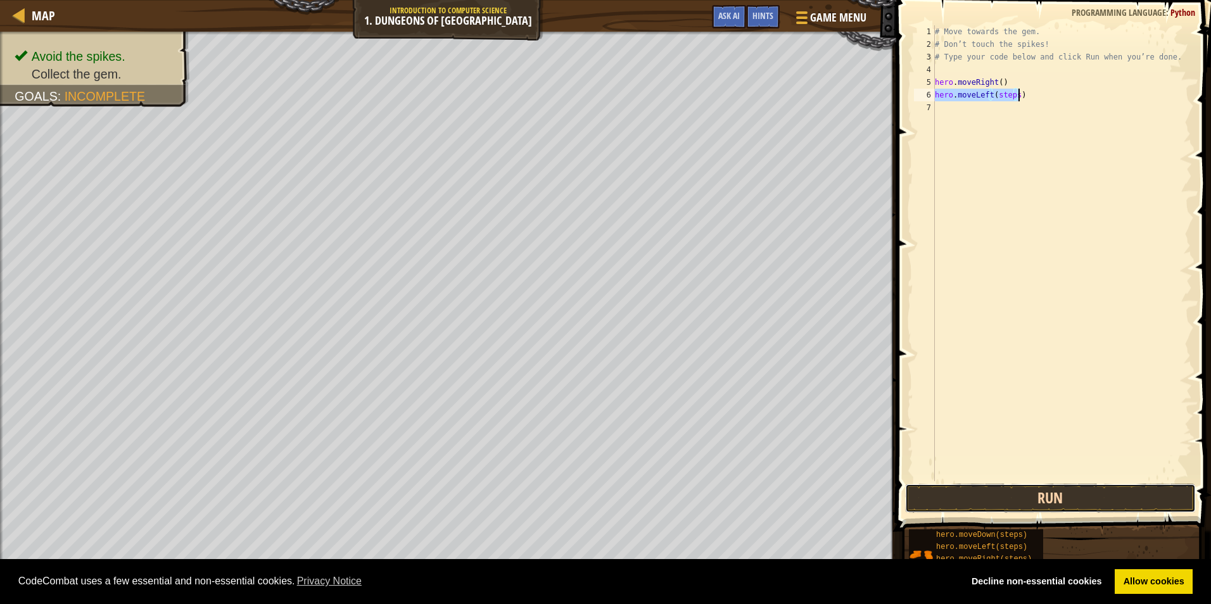
click at [1110, 498] on button "Run" at bounding box center [1050, 498] width 291 height 29
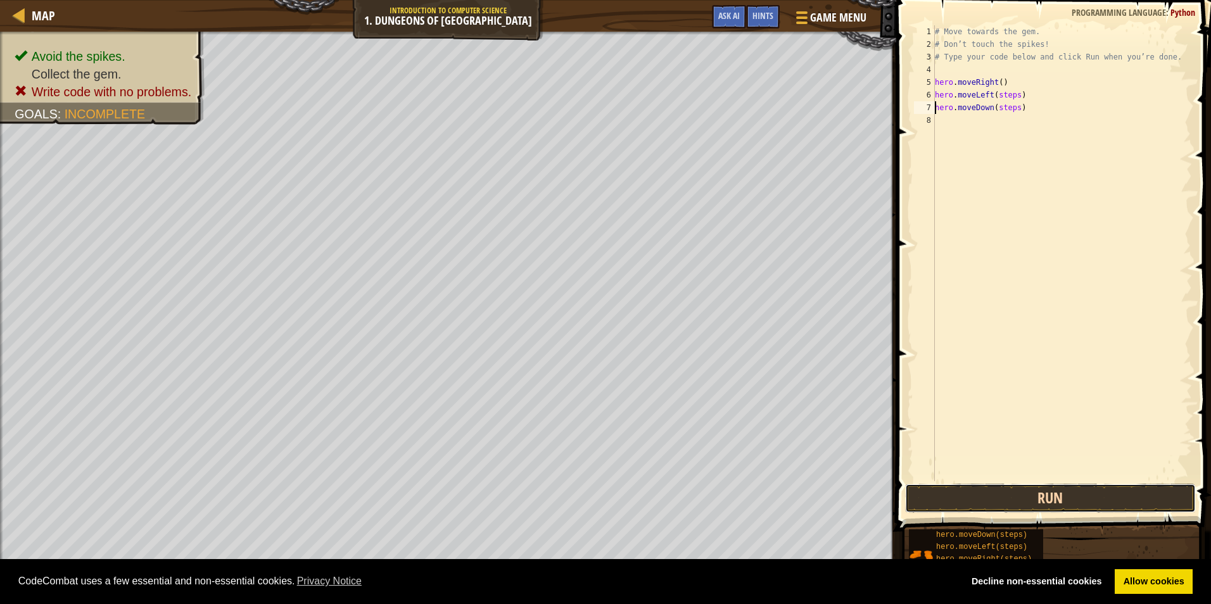
click at [1045, 503] on button "Run" at bounding box center [1050, 498] width 291 height 29
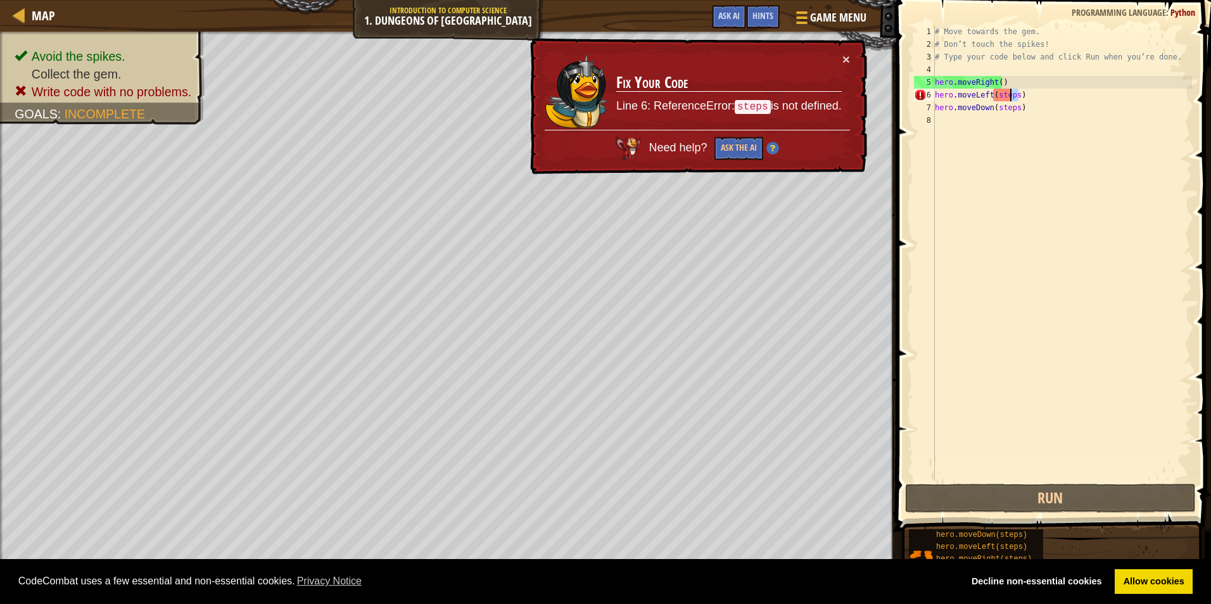
drag, startPoint x: 1028, startPoint y: 97, endPoint x: 1012, endPoint y: 92, distance: 16.0
click at [1011, 99] on div "# Move towards the gem. # Don’t touch the spikes! # Type your code below and cl…" at bounding box center [1062, 265] width 260 height 481
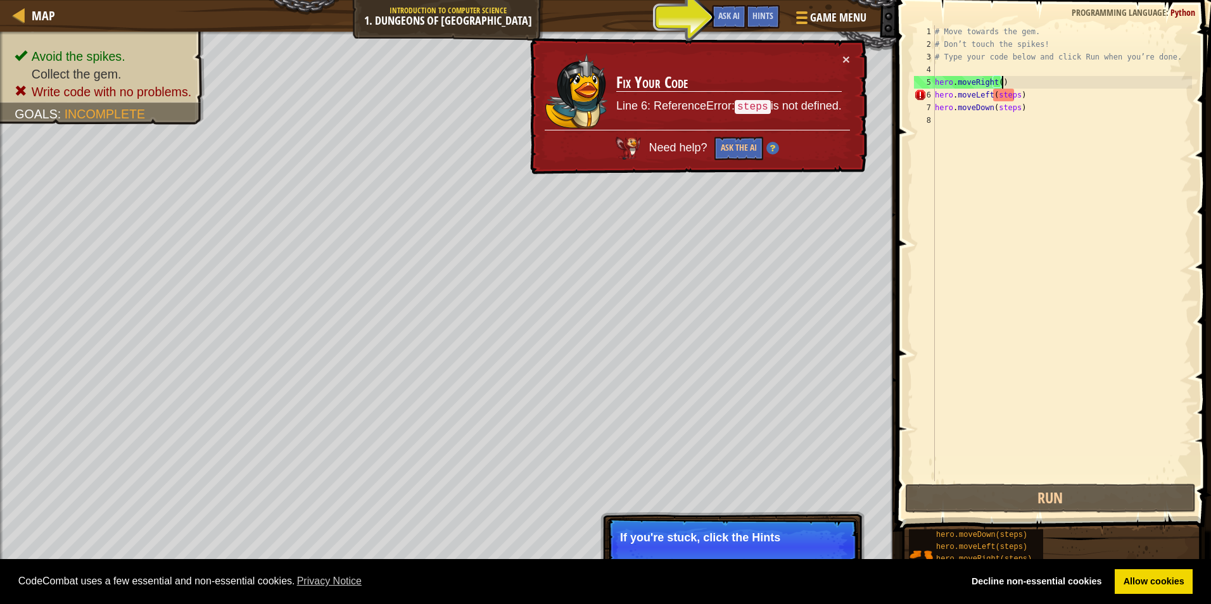
click at [1012, 88] on div "# Move towards the gem. # Don’t touch the spikes! # Type your code below and cl…" at bounding box center [1062, 265] width 260 height 481
click at [1012, 94] on div "# Move towards the gem. # Don’t touch the spikes! # Type your code below and cl…" at bounding box center [1062, 265] width 260 height 481
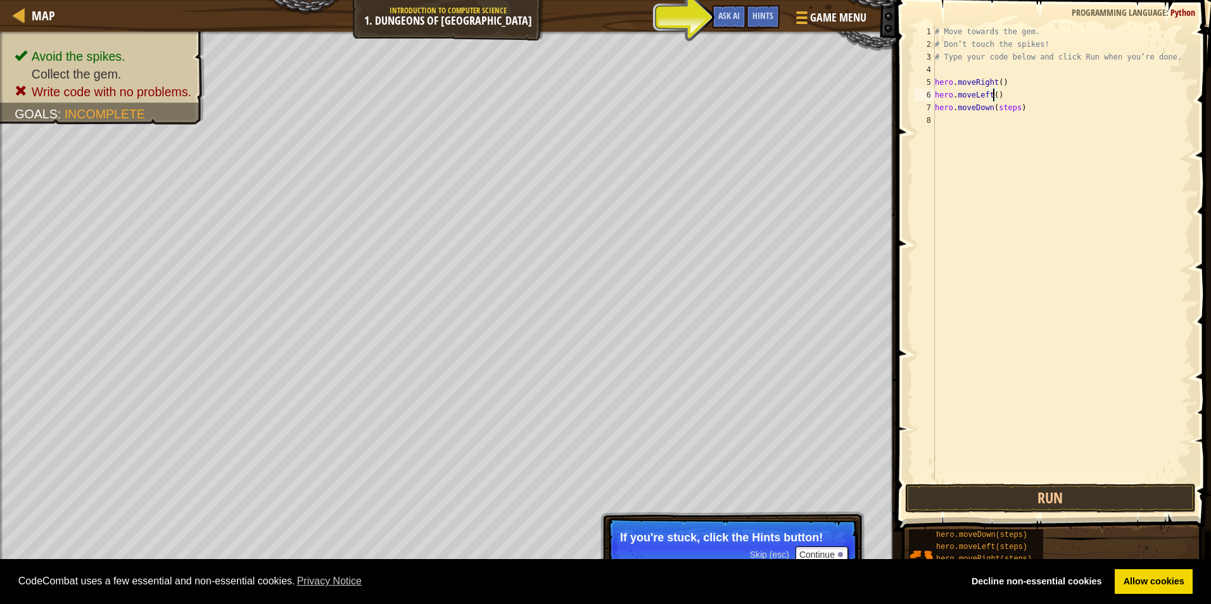
scroll to position [6, 4]
click at [1011, 109] on div "# Move towards the gem. # Don’t touch the spikes! # Type your code below and cl…" at bounding box center [1062, 265] width 260 height 481
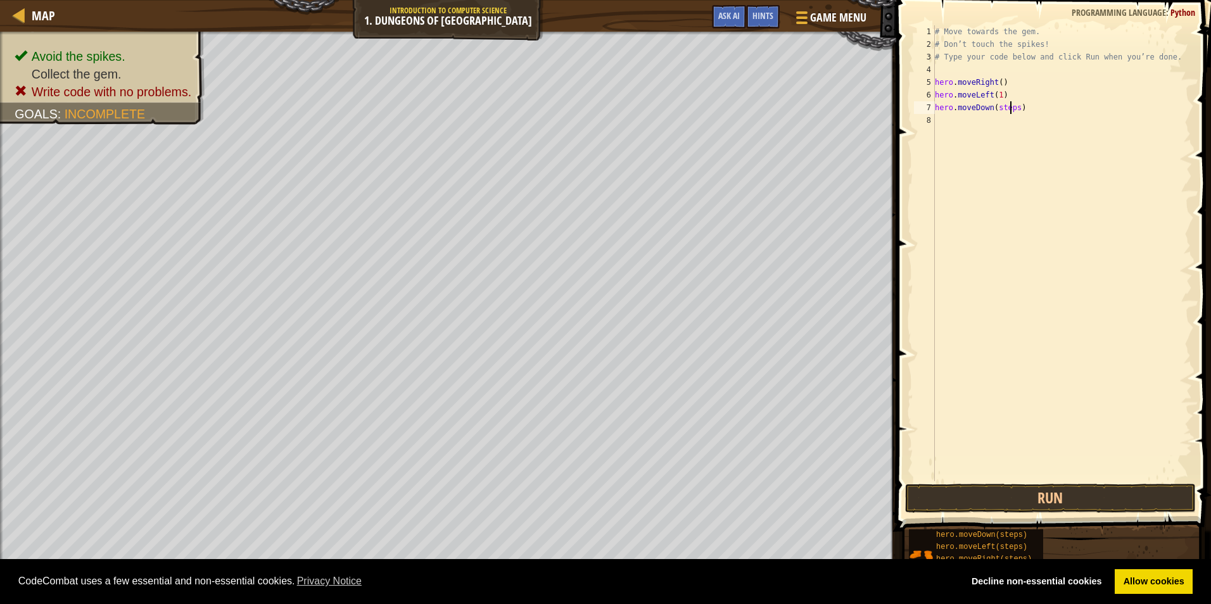
click at [1014, 107] on div "# Move towards the gem. # Don’t touch the spikes! # Type your code below and cl…" at bounding box center [1062, 265] width 260 height 481
click at [1015, 489] on button "Run" at bounding box center [1050, 498] width 291 height 29
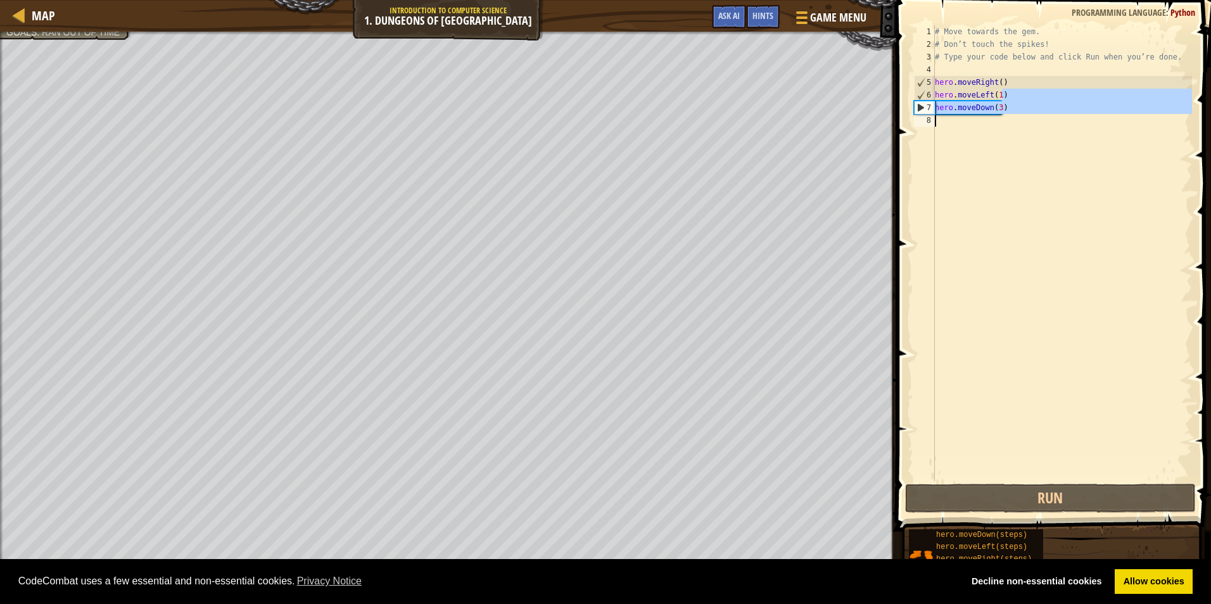
drag, startPoint x: 1011, startPoint y: 93, endPoint x: 1002, endPoint y: 153, distance: 60.3
click at [1002, 153] on div "# Move towards the gem. # Don’t touch the spikes! # Type your code below and cl…" at bounding box center [1062, 265] width 260 height 481
type textarea "hero.moveDown(3)"
click at [1003, 167] on div "# Move towards the gem. # Don’t touch the spikes! # Type your code below and cl…" at bounding box center [1062, 253] width 260 height 456
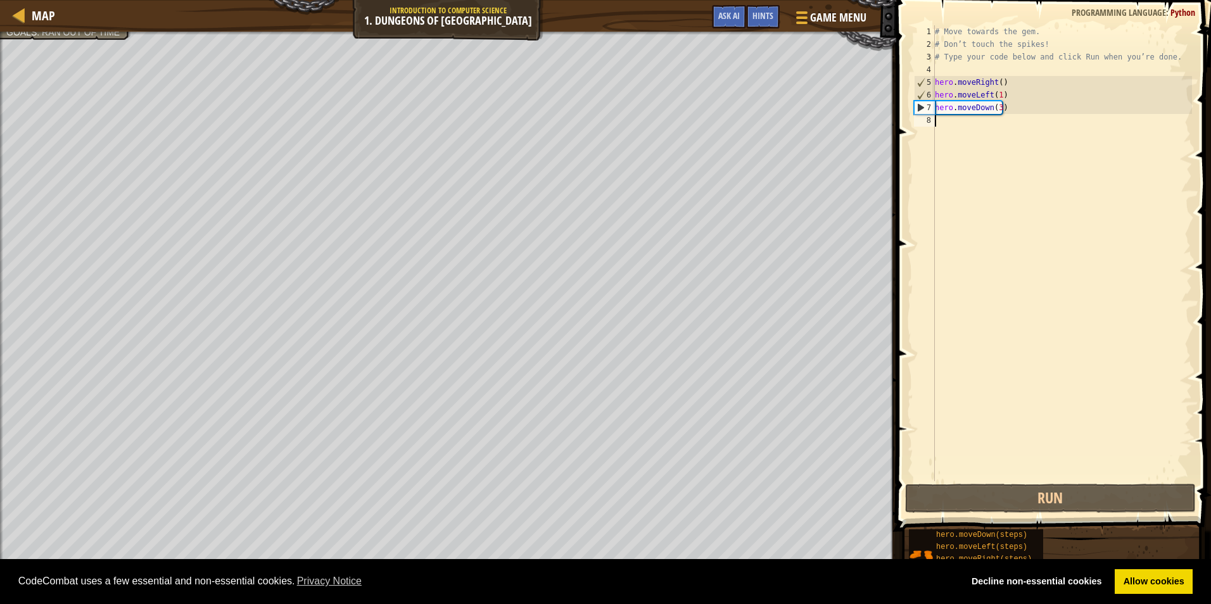
click at [961, 157] on div "# Move towards the gem. # Don’t touch the spikes! # Type your code below and cl…" at bounding box center [1062, 265] width 260 height 481
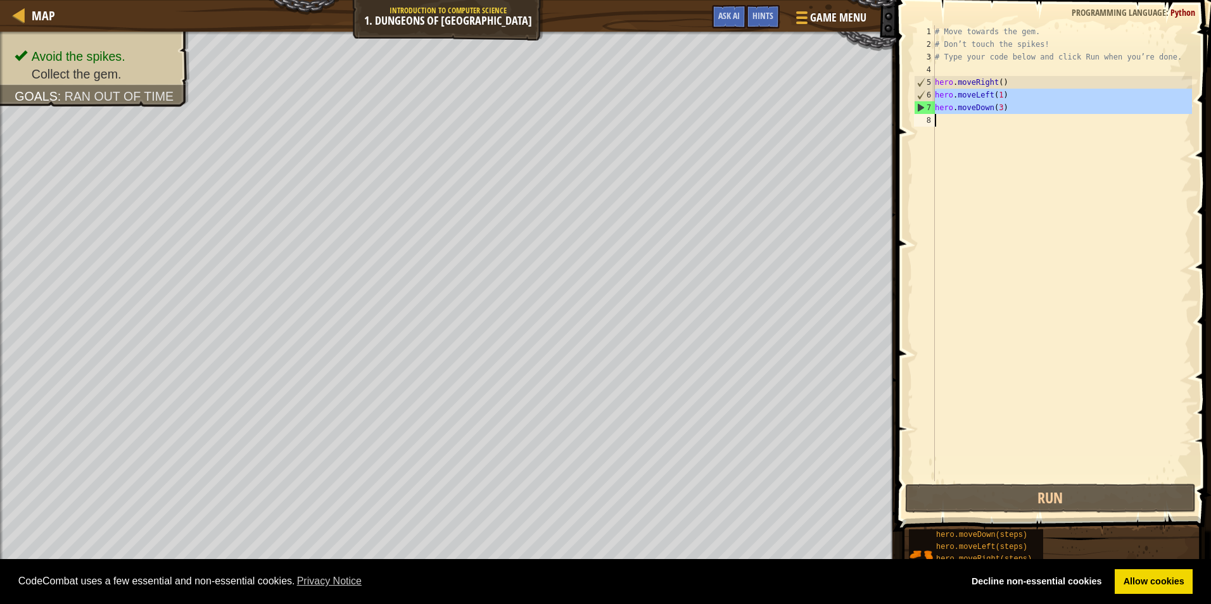
drag, startPoint x: 929, startPoint y: 92, endPoint x: 965, endPoint y: 110, distance: 40.2
click at [965, 110] on div "1 2 3 4 5 6 7 8 # Move towards the gem. # Don’t touch the spikes! # Type your c…" at bounding box center [1051, 253] width 280 height 456
drag, startPoint x: 991, startPoint y: 87, endPoint x: 1028, endPoint y: 96, distance: 38.4
click at [995, 87] on div "# Move towards the gem. # Don’t touch the spikes! # Type your code below and cl…" at bounding box center [1062, 265] width 260 height 481
click at [1028, 99] on div "# Move towards the gem. # Don’t touch the spikes! # Type your code below and cl…" at bounding box center [1062, 265] width 260 height 481
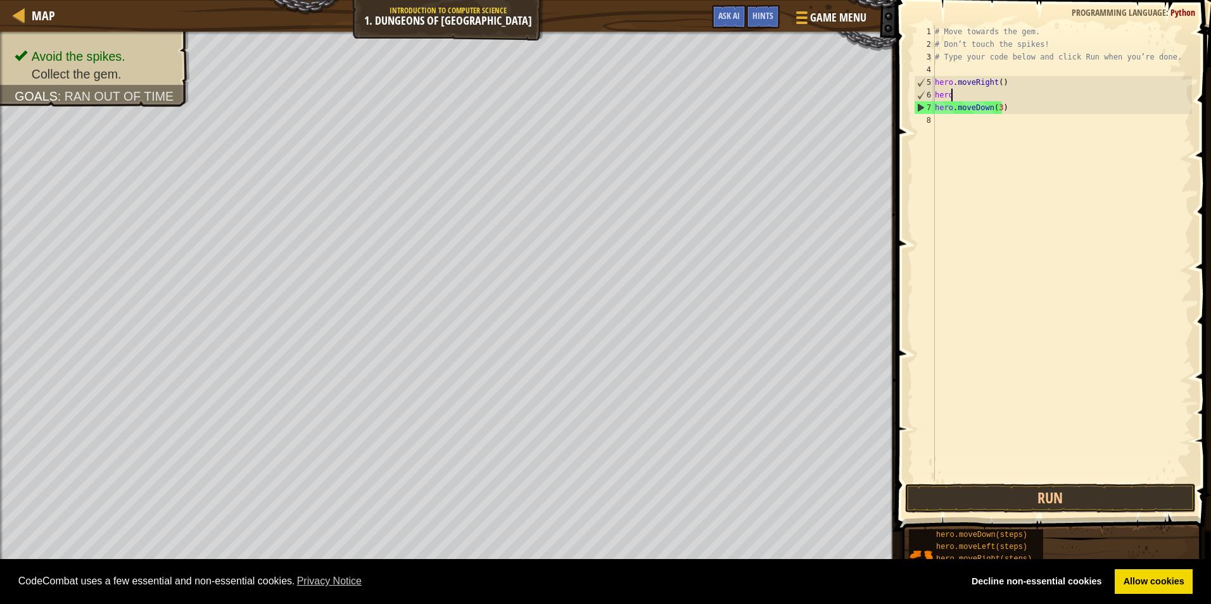
type textarea "h"
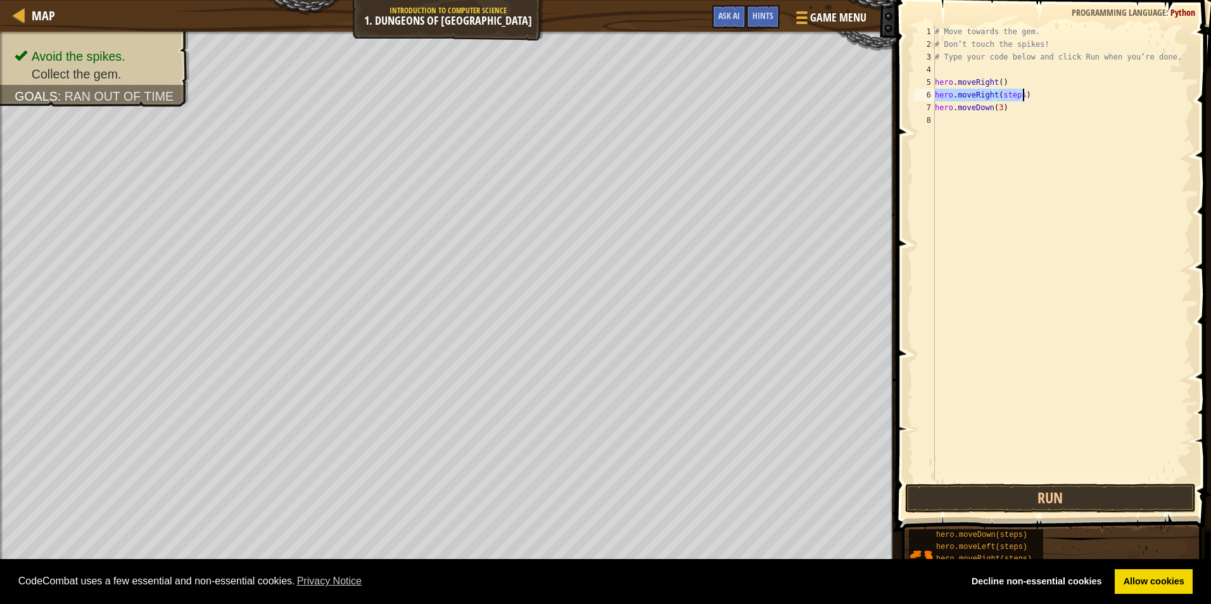
click at [1021, 89] on div "# Move towards the gem. # Don’t touch the spikes! # Type your code below and cl…" at bounding box center [1062, 253] width 260 height 456
click at [1059, 495] on button "Run" at bounding box center [1050, 498] width 291 height 29
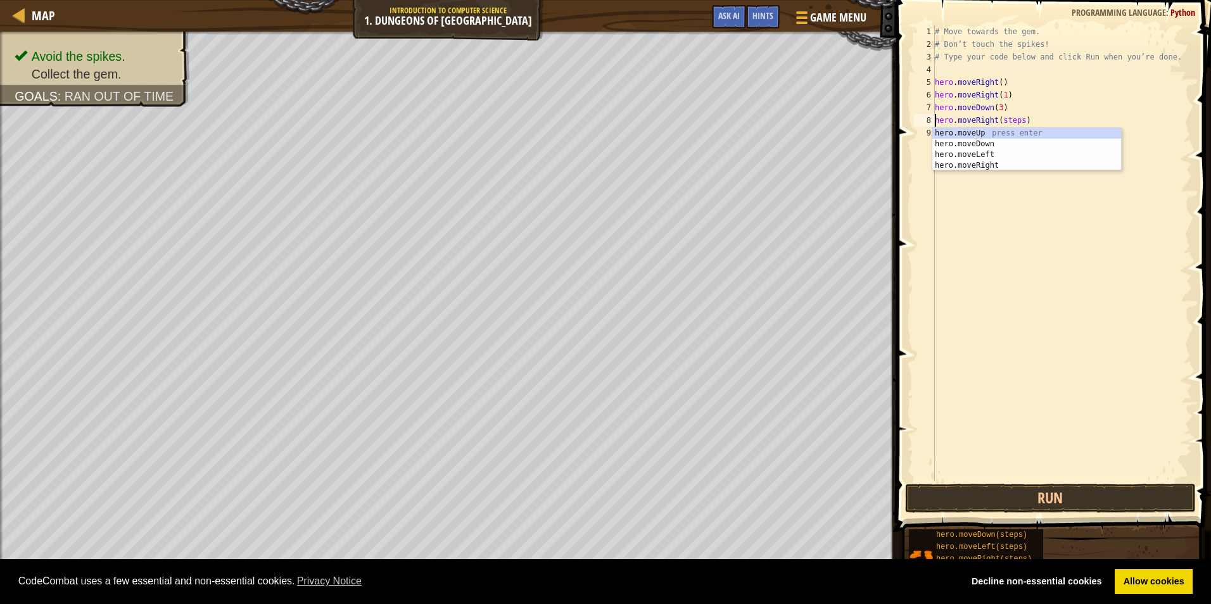
click at [1018, 122] on div "# Move towards the gem. # Don’t touch the spikes! # Type your code below and cl…" at bounding box center [1062, 265] width 260 height 481
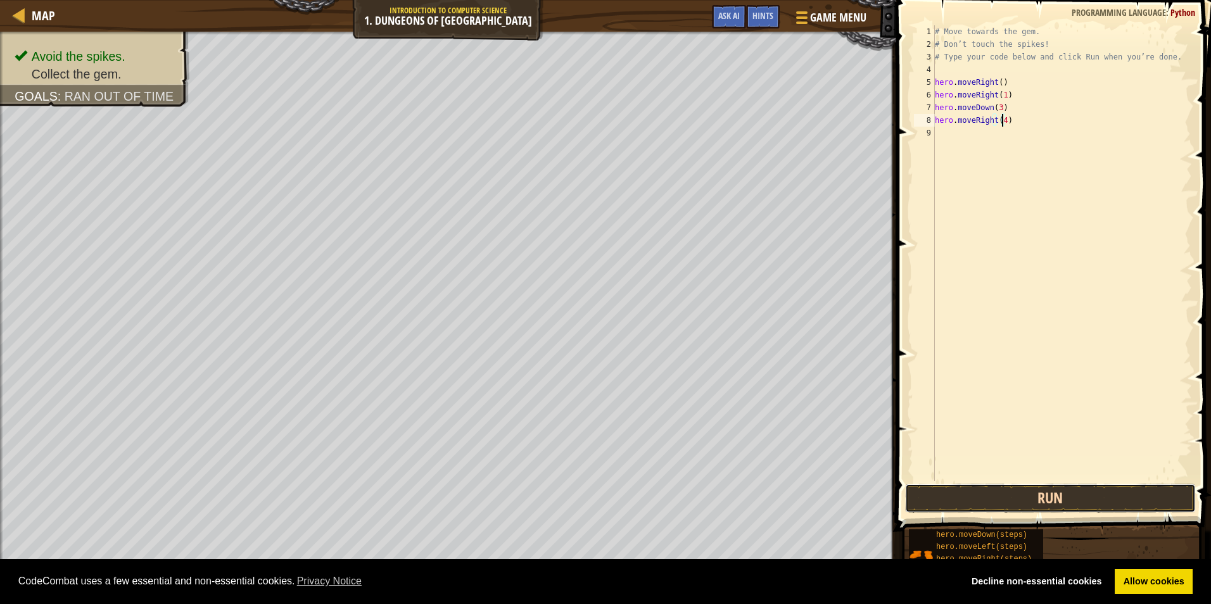
click at [1070, 496] on button "Run" at bounding box center [1050, 498] width 291 height 29
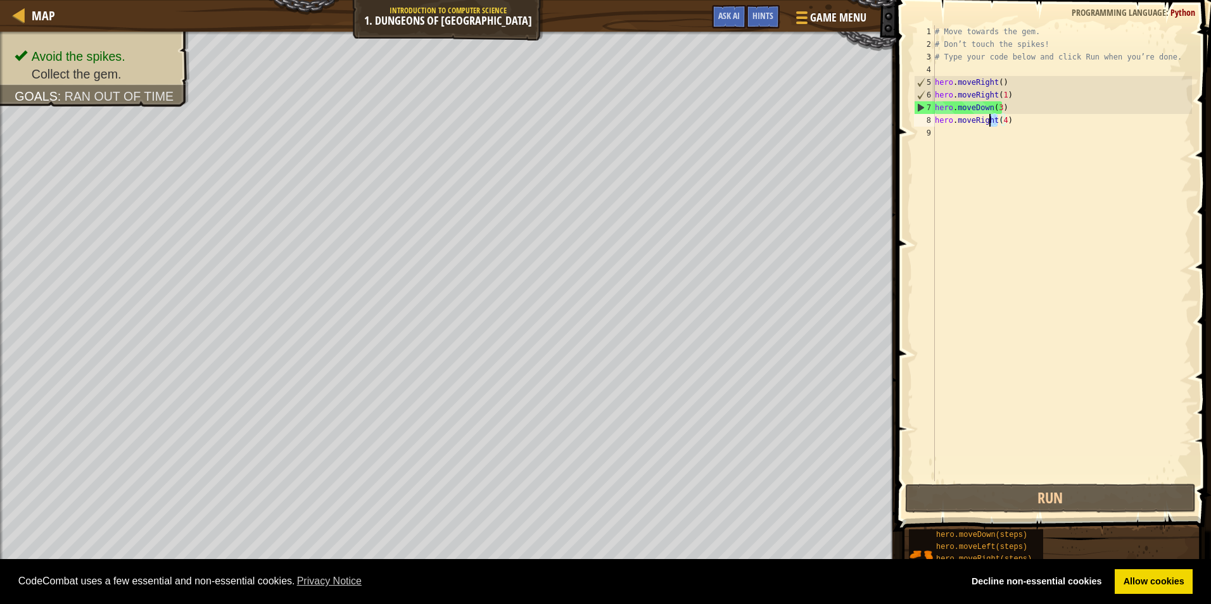
drag, startPoint x: 995, startPoint y: 120, endPoint x: 988, endPoint y: 124, distance: 7.9
click at [988, 124] on div "# Move towards the gem. # Don’t touch the spikes! # Type your code below and cl…" at bounding box center [1062, 265] width 260 height 481
click at [993, 118] on div "# Move towards the gem. # Don’t touch the spikes! # Type your code below and cl…" at bounding box center [1062, 253] width 260 height 456
click at [993, 118] on div "# Move towards the gem. # Don’t touch the spikes! # Type your code below and cl…" at bounding box center [1062, 265] width 260 height 481
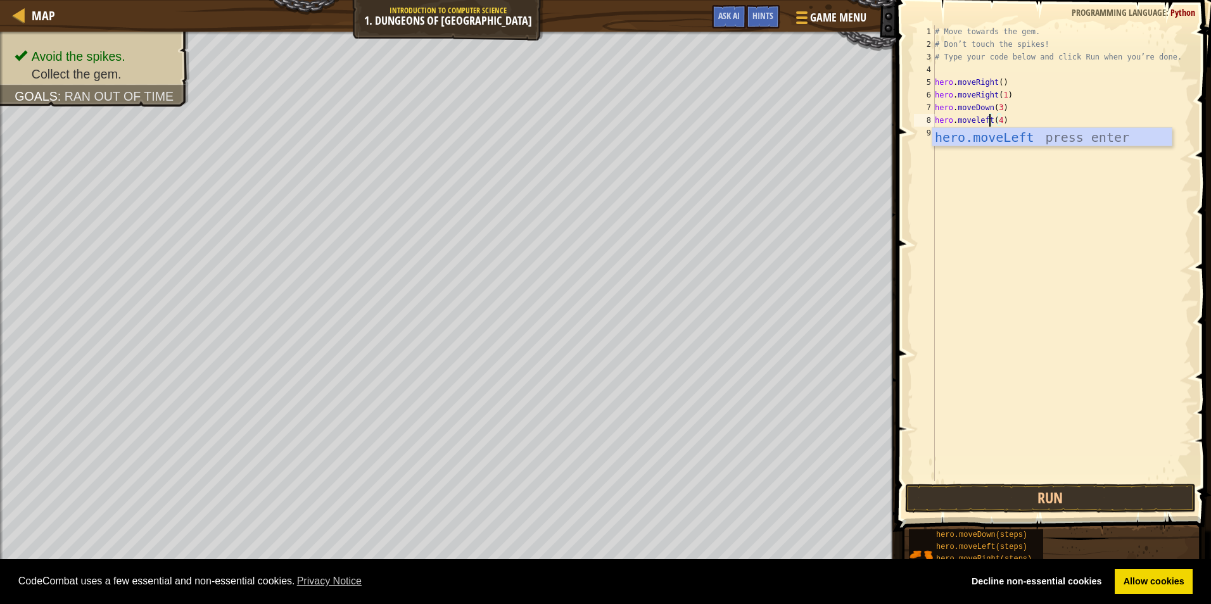
scroll to position [6, 4]
click at [1104, 495] on button "Run" at bounding box center [1050, 498] width 291 height 29
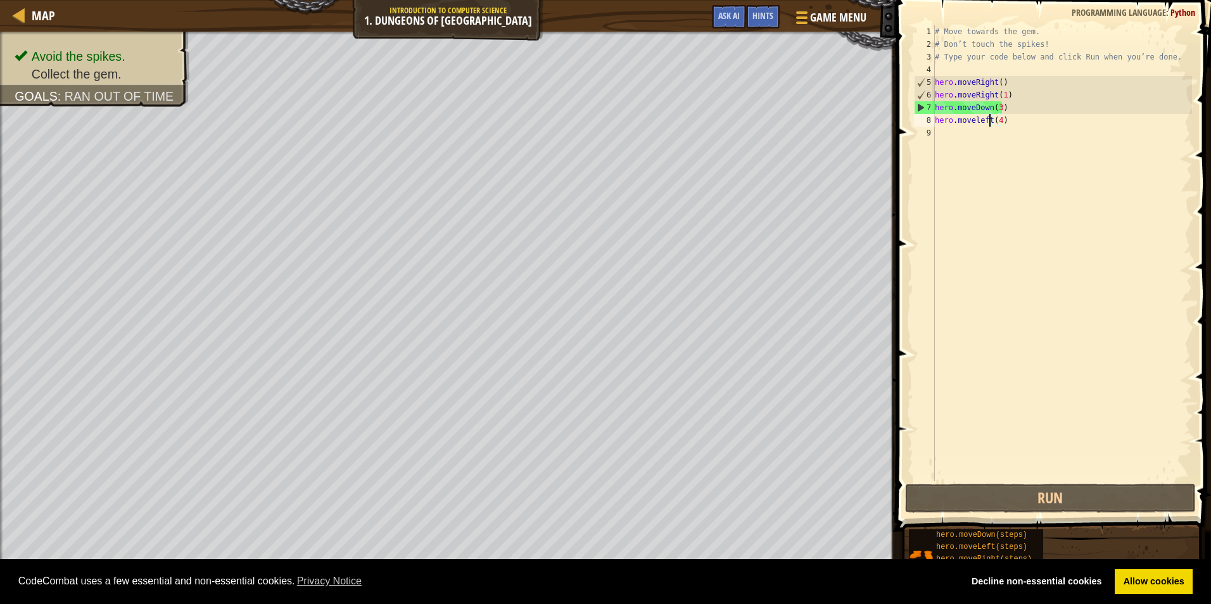
click at [1009, 118] on div "# Move towards the gem. # Don’t touch the spikes! # Type your code below and cl…" at bounding box center [1062, 265] width 260 height 481
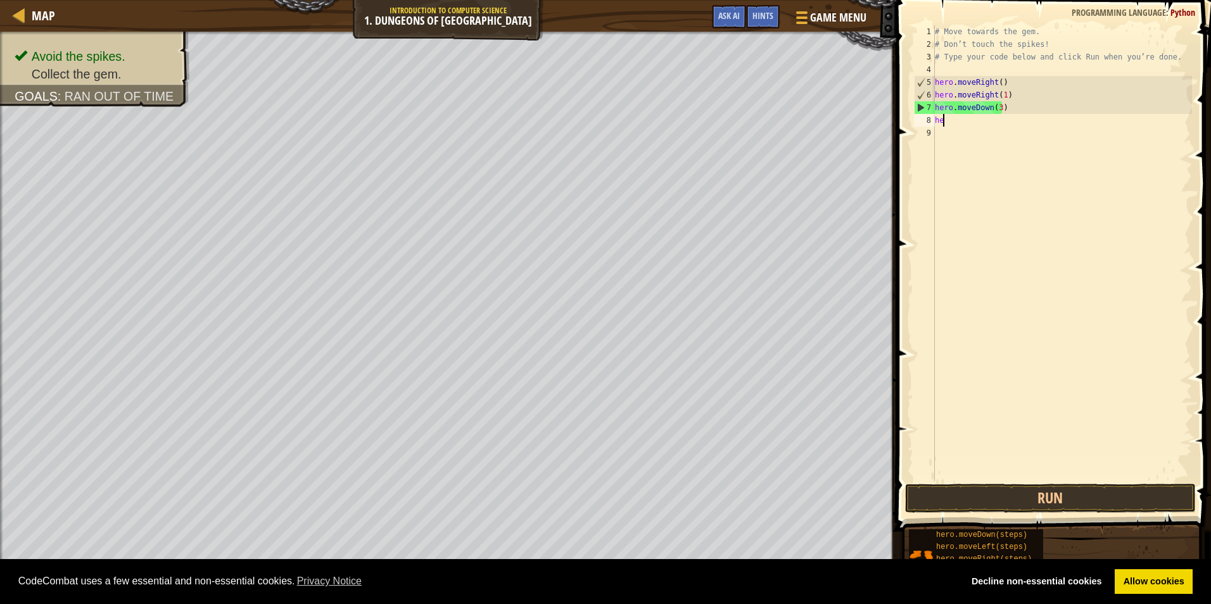
scroll to position [6, 0]
type textarea "h"
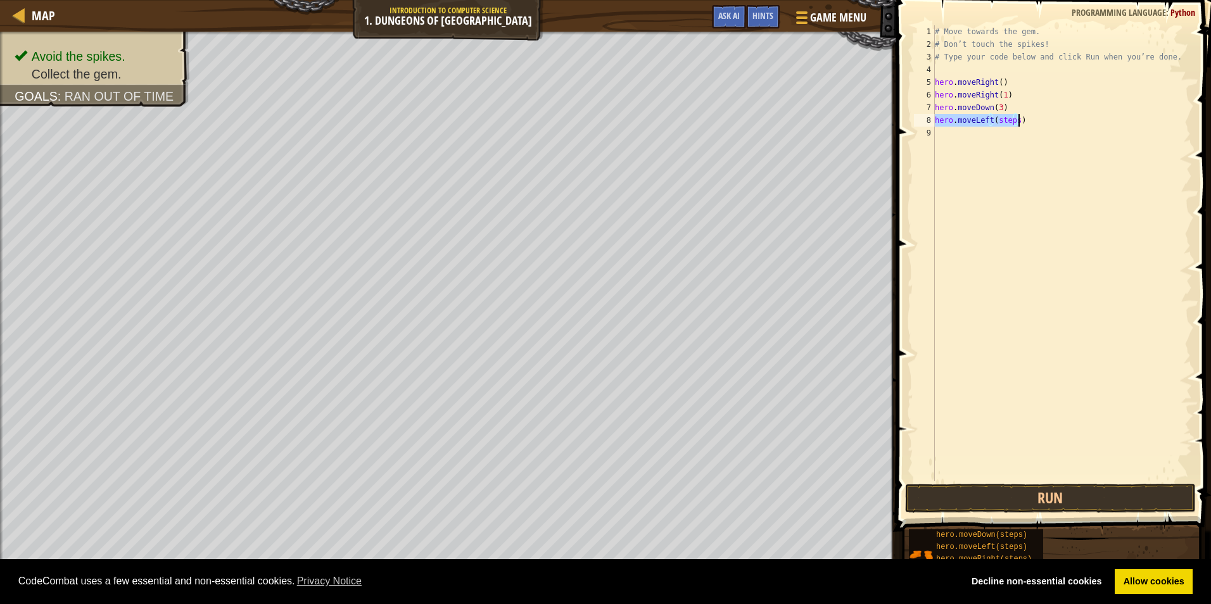
click at [1011, 115] on div "# Move towards the gem. # Don’t touch the spikes! # Type your code below and cl…" at bounding box center [1062, 253] width 260 height 456
click at [1016, 120] on div "# Move towards the gem. # Don’t touch the spikes! # Type your code below and cl…" at bounding box center [1062, 265] width 260 height 481
click at [1011, 120] on div "# Move towards the gem. # Don’t touch the spikes! # Type your code below and cl…" at bounding box center [1062, 265] width 260 height 481
click at [1016, 120] on div "# Move towards the gem. # Don’t touch the spikes! # Type your code below and cl…" at bounding box center [1062, 265] width 260 height 481
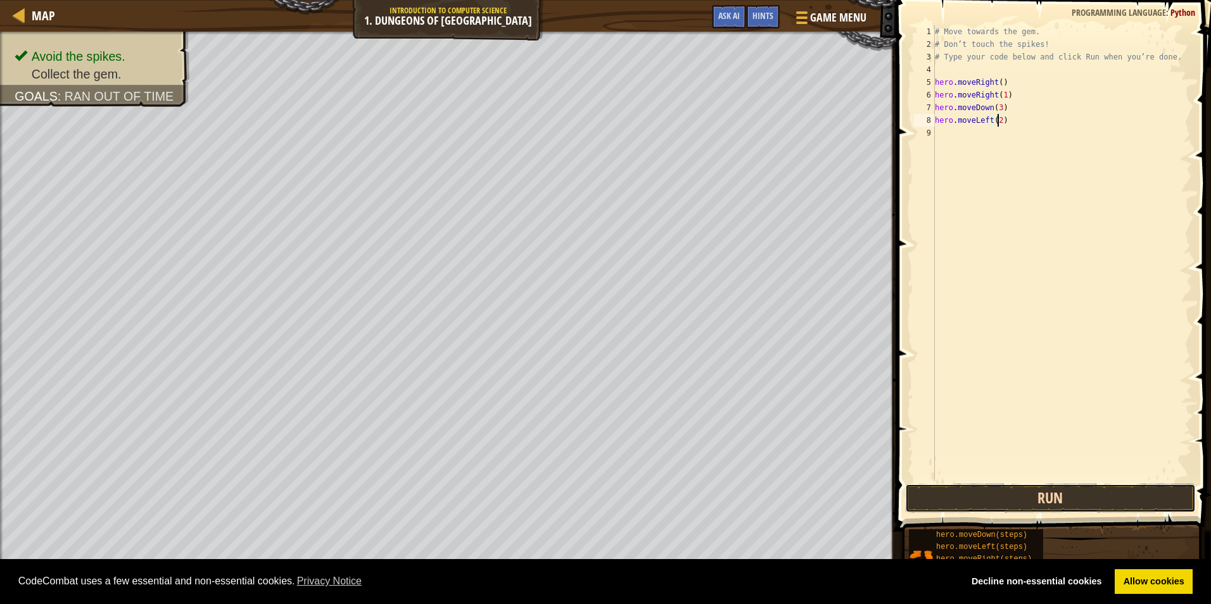
click at [1064, 500] on button "Run" at bounding box center [1050, 498] width 291 height 29
click at [1022, 134] on div "# Move towards the gem. # Don’t touch the spikes! # Type your code below and cl…" at bounding box center [1064, 265] width 256 height 481
click at [1144, 581] on link "Allow cookies" at bounding box center [1153, 581] width 78 height 25
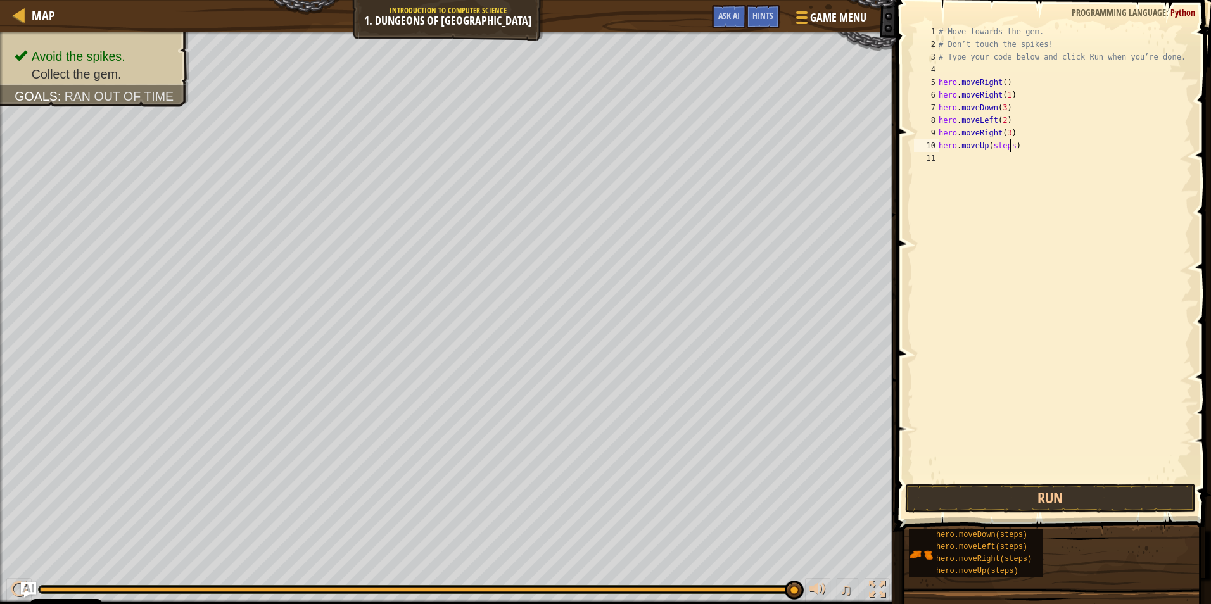
click at [1007, 146] on div "# Move towards the gem. # Don’t touch the spikes! # Type your code below and cl…" at bounding box center [1064, 265] width 256 height 481
click at [1140, 491] on button "Run" at bounding box center [1050, 498] width 291 height 29
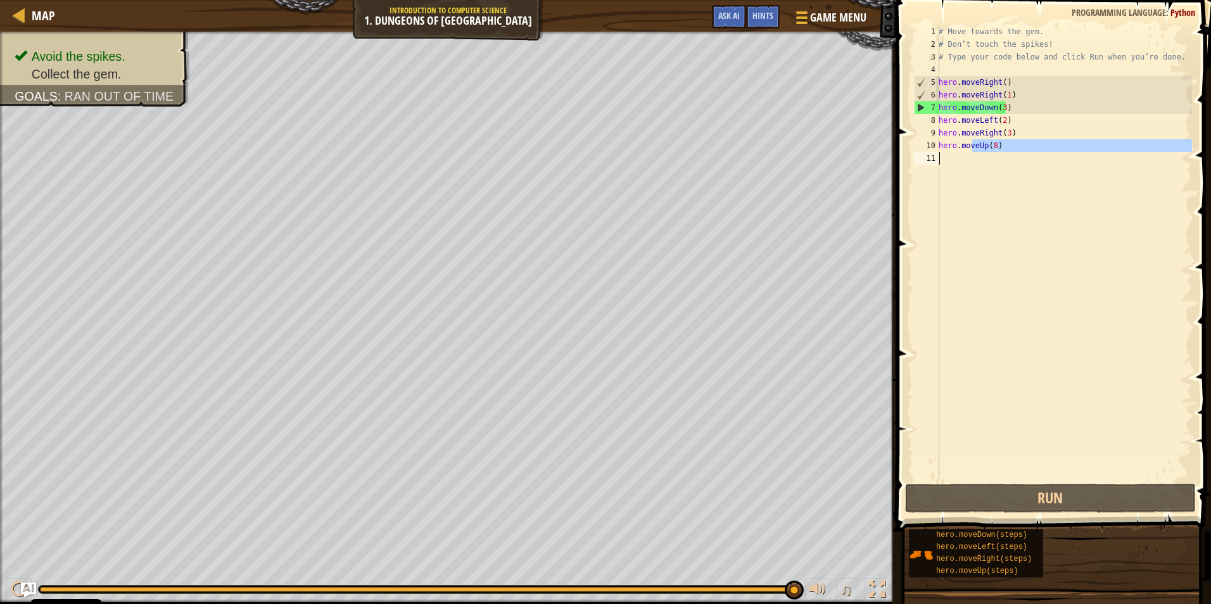
drag, startPoint x: 970, startPoint y: 148, endPoint x: 973, endPoint y: 174, distance: 26.8
click at [973, 174] on div "# Move towards the gem. # Don’t touch the spikes! # Type your code below and cl…" at bounding box center [1064, 265] width 256 height 481
click at [1047, 134] on div "# Move towards the gem. # Don’t touch the spikes! # Type your code below and cl…" at bounding box center [1064, 265] width 256 height 481
type textarea "hero.moveRight(3)"
click at [1032, 157] on div "# Move towards the gem. # Don’t touch the spikes! # Type your code below and cl…" at bounding box center [1064, 265] width 256 height 481
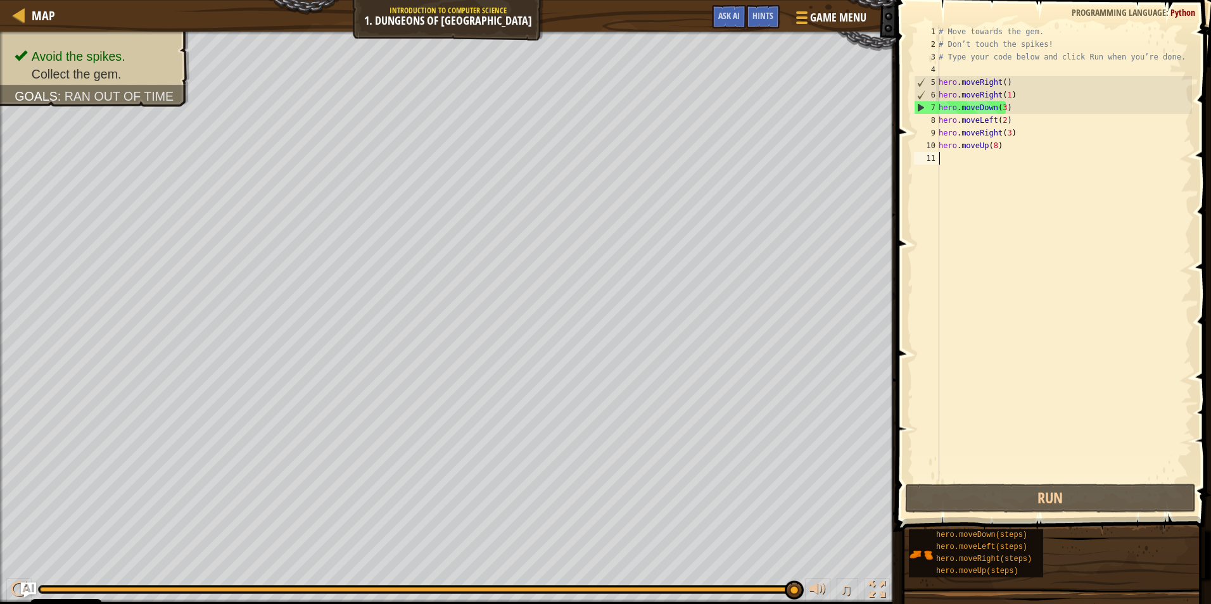
scroll to position [6, 0]
click at [1022, 156] on div "# Move towards the gem. # Don’t touch the spikes! # Type your code below and cl…" at bounding box center [1064, 265] width 256 height 481
click at [1003, 149] on div "# Move towards the gem. # Don’t touch the spikes! # Type your code below and cl…" at bounding box center [1064, 265] width 256 height 481
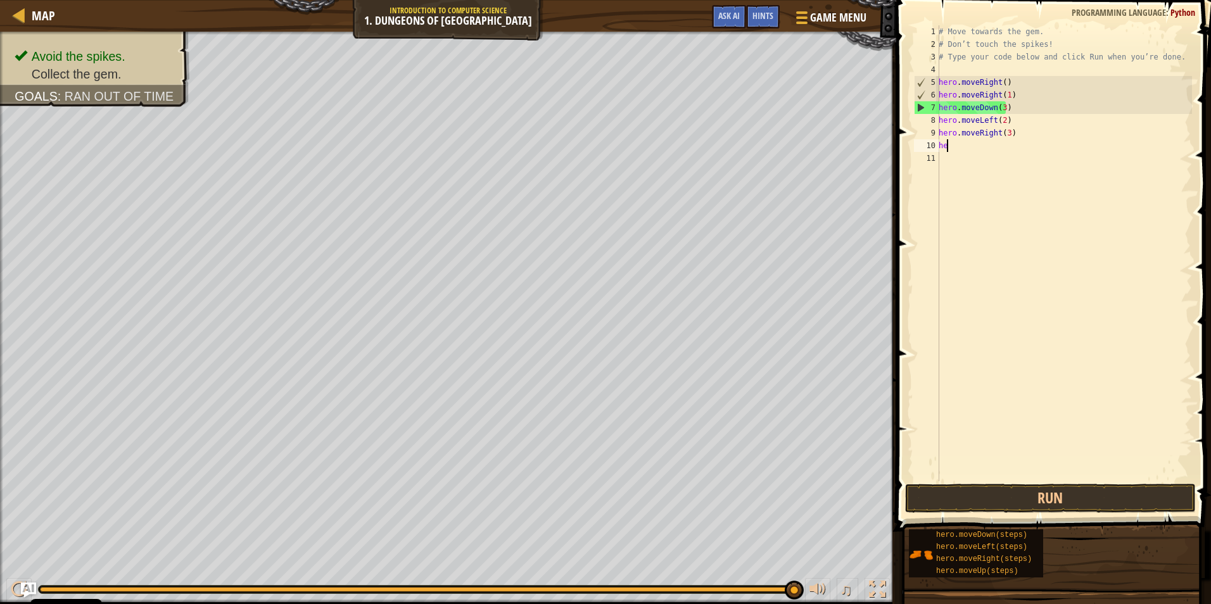
type textarea "h"
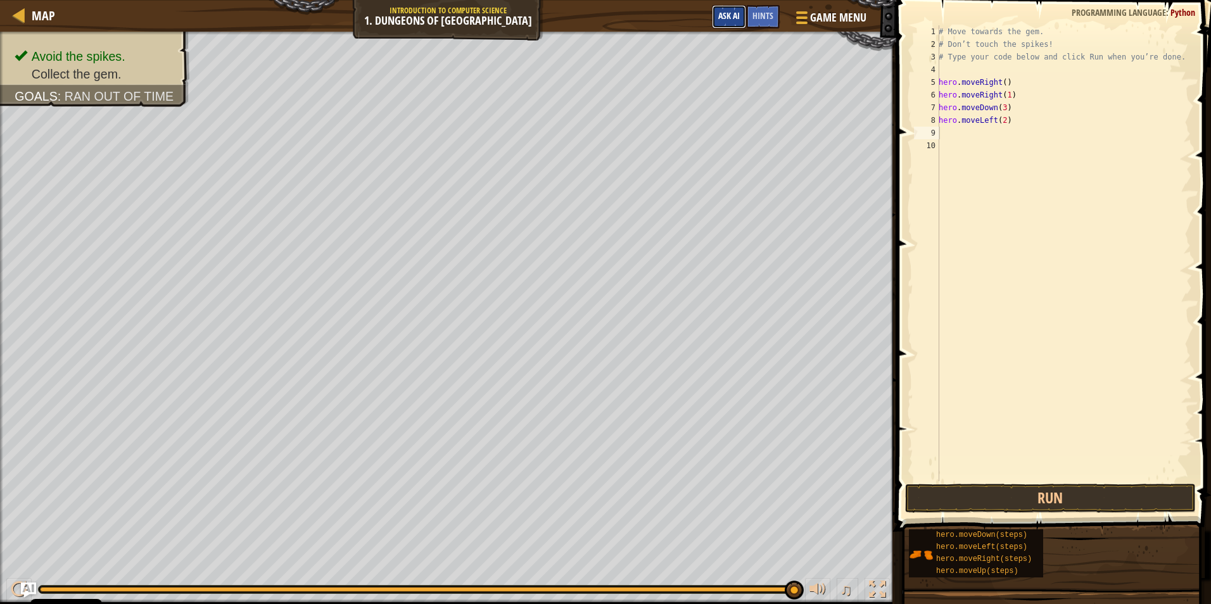
click at [727, 18] on span "Ask AI" at bounding box center [729, 15] width 22 height 12
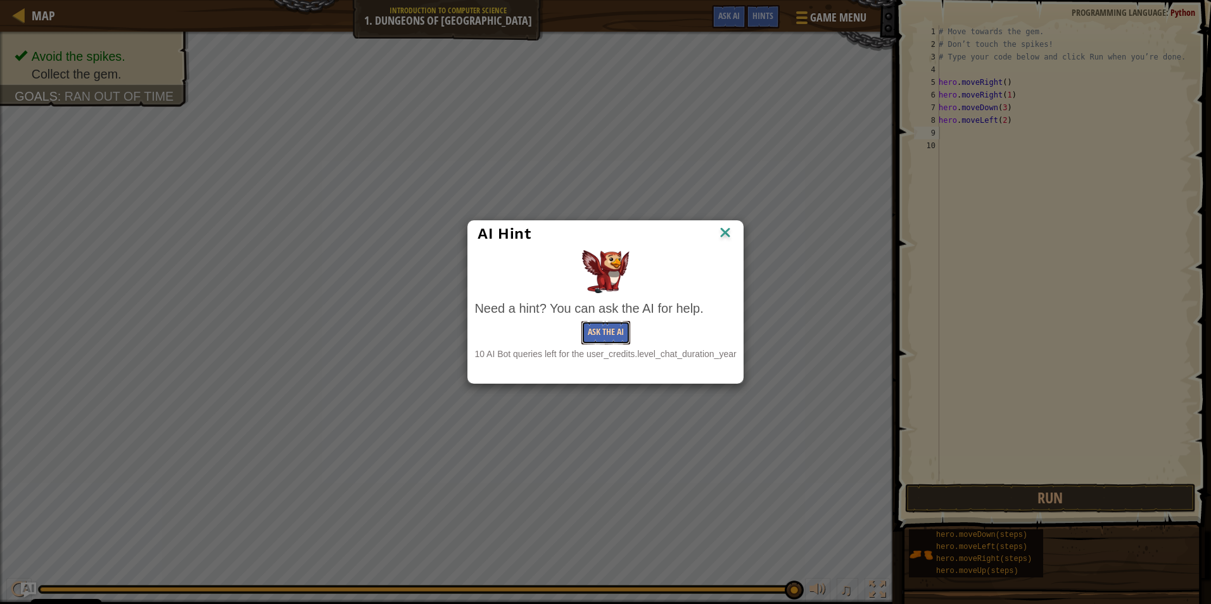
click at [613, 332] on button "Ask the AI" at bounding box center [605, 332] width 49 height 23
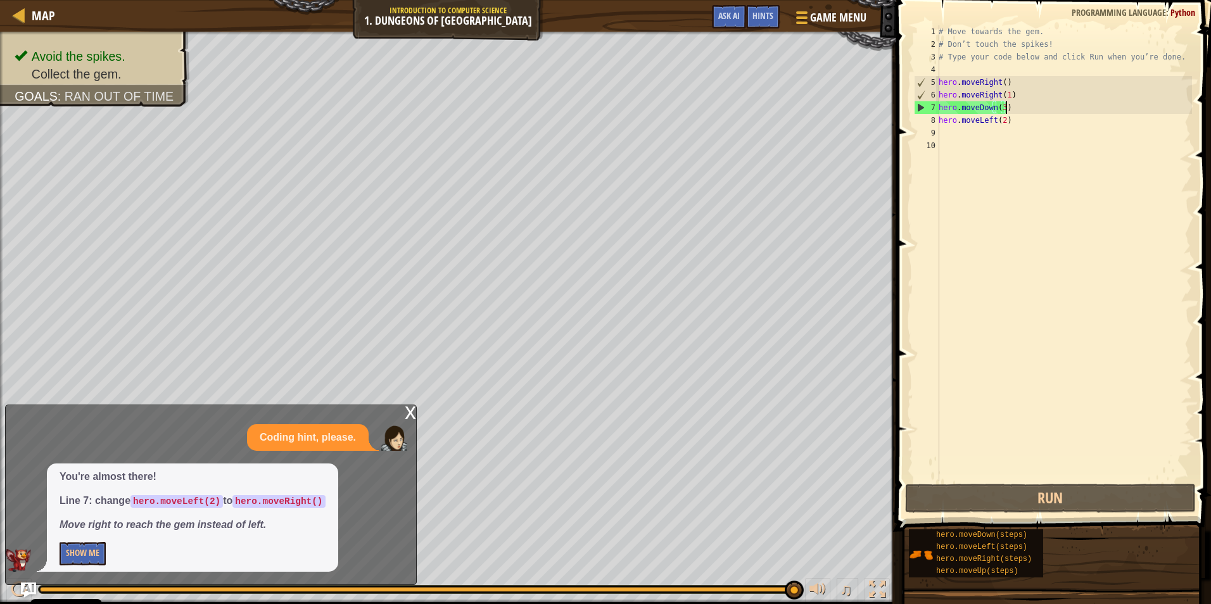
click at [1022, 103] on div "# Move towards the gem. # Don’t touch the spikes! # Type your code below and cl…" at bounding box center [1064, 265] width 256 height 481
click at [1013, 120] on div "# Move towards the gem. # Don’t touch the spikes! # Type your code below and cl…" at bounding box center [1064, 265] width 256 height 481
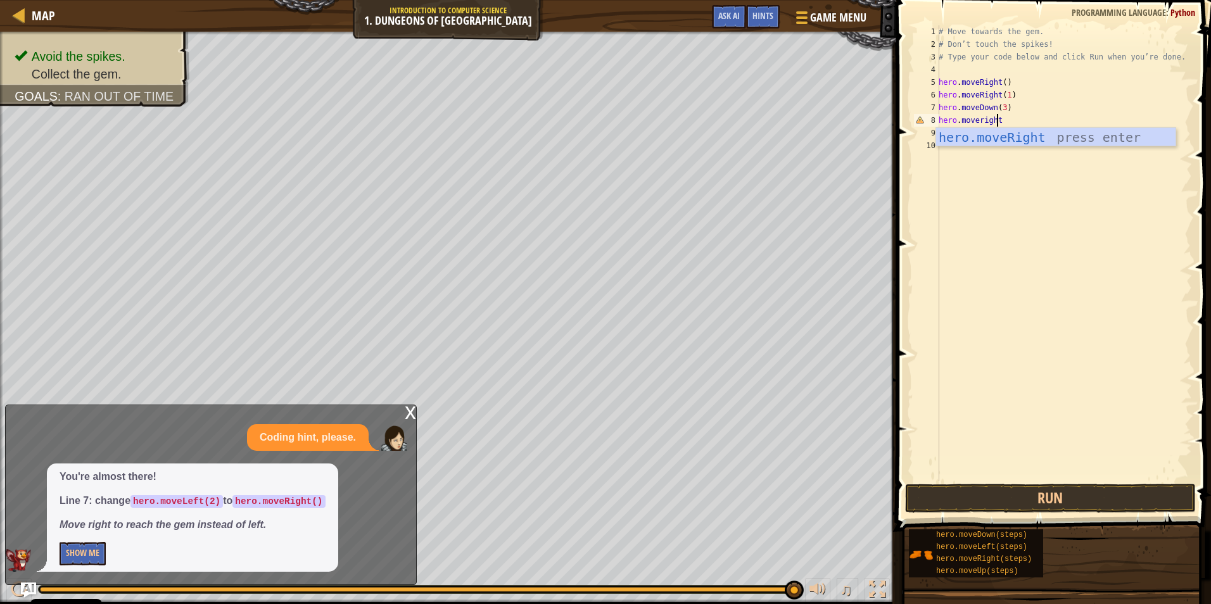
scroll to position [6, 4]
type textarea "hero.moveright()"
click at [1118, 493] on button "Run" at bounding box center [1050, 498] width 291 height 29
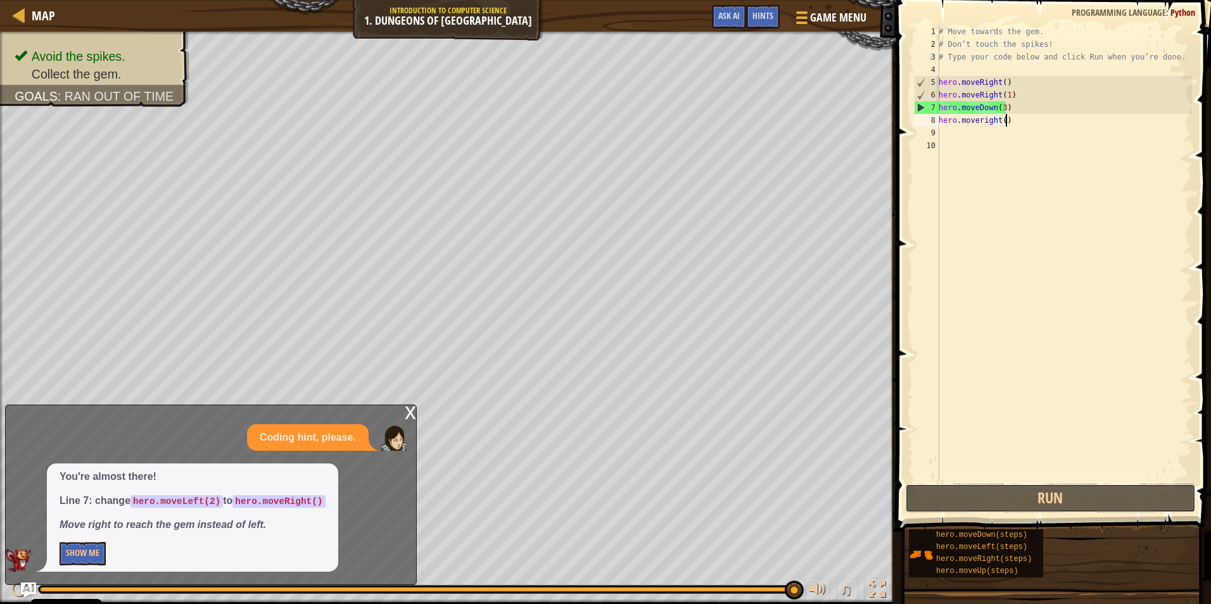
drag, startPoint x: 988, startPoint y: 494, endPoint x: 987, endPoint y: 477, distance: 17.8
click at [988, 485] on button "Run" at bounding box center [1050, 498] width 291 height 29
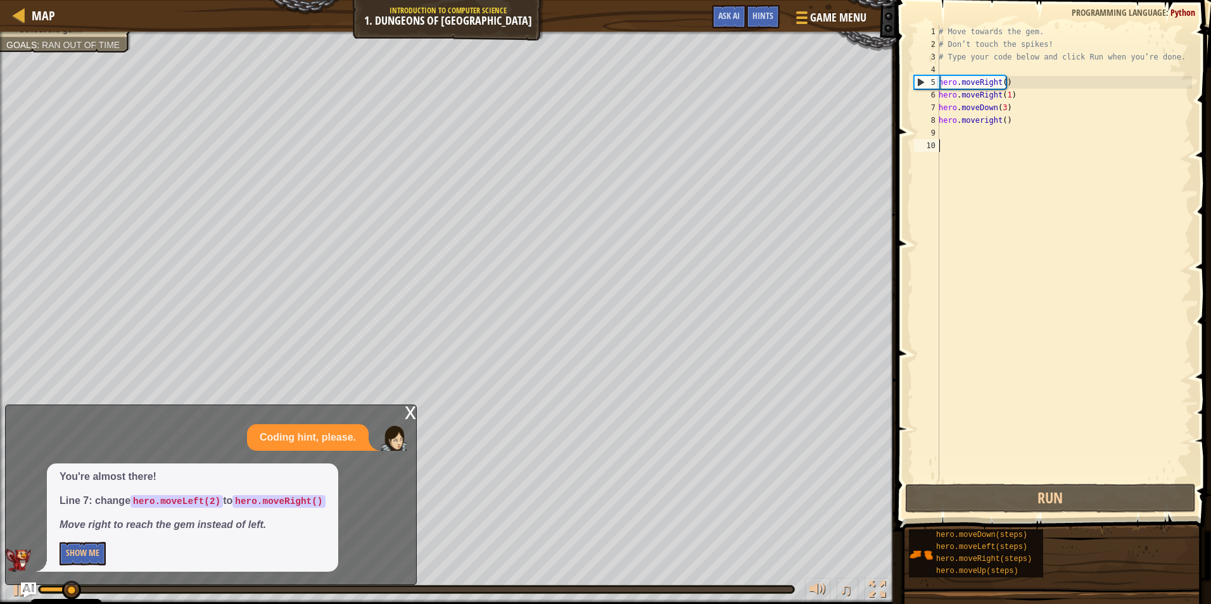
click at [983, 453] on div "# Move towards the gem. # Don’t touch the spikes! # Type your code below and cl…" at bounding box center [1064, 265] width 256 height 481
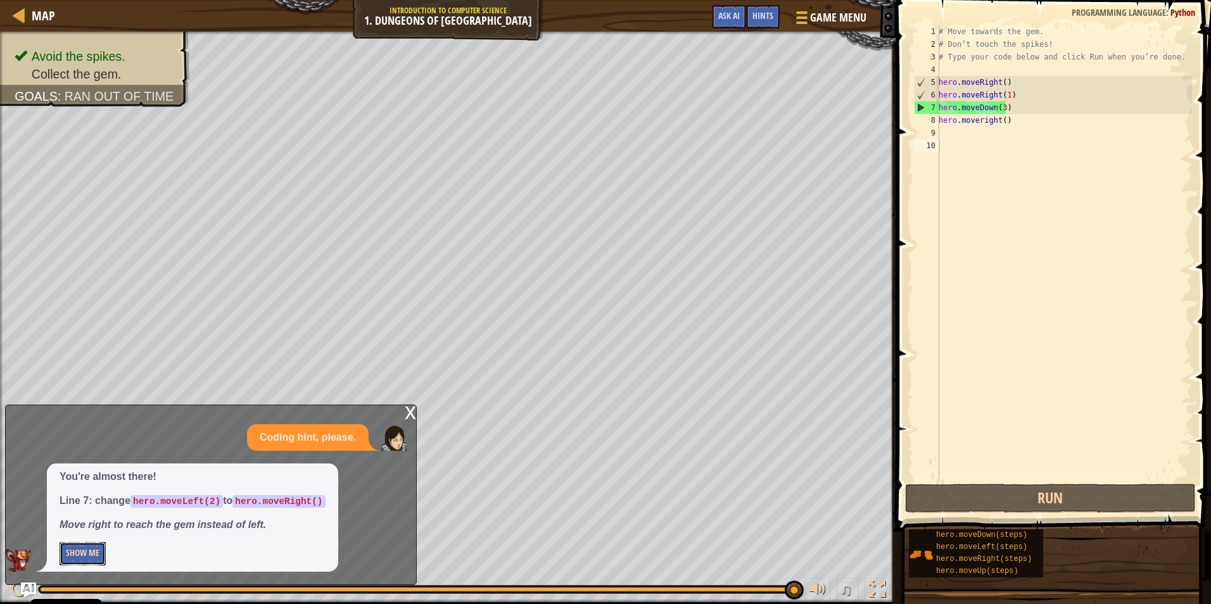
click at [70, 553] on button "Show Me" at bounding box center [83, 553] width 46 height 23
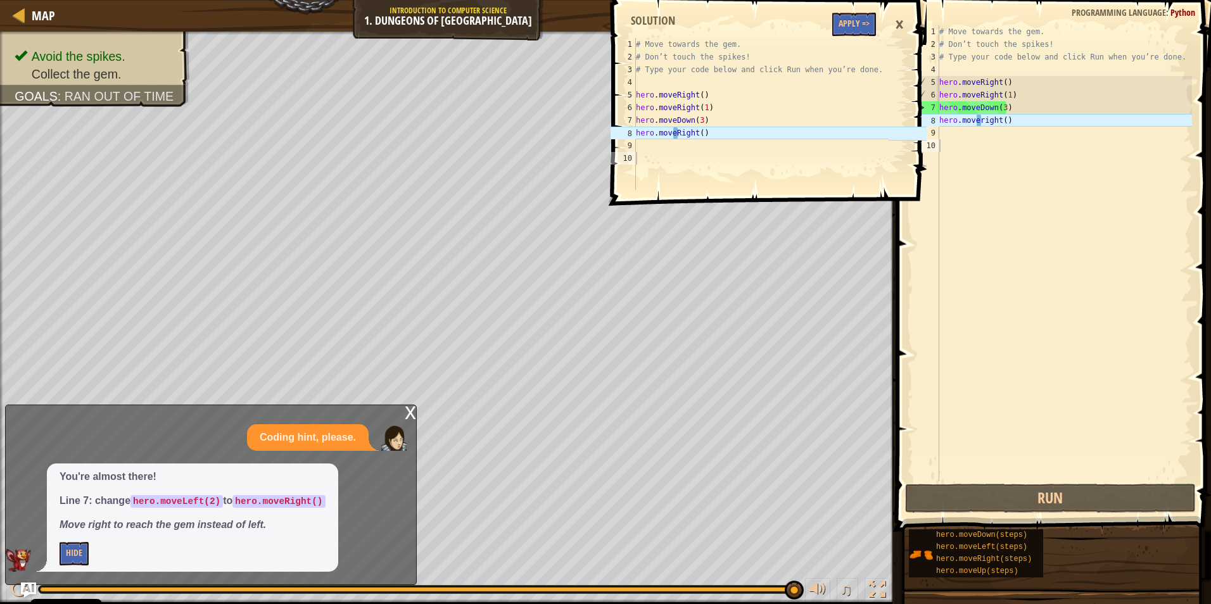
type textarea "hero.moveRight(1)"
click at [1023, 90] on div "# Move towards the gem. # Don’t touch the spikes! # Type your code below and cl…" at bounding box center [1063, 265] width 255 height 481
click at [974, 141] on div "# Move towards the gem. # Don’t touch the spikes! # Type your code below and cl…" at bounding box center [1063, 265] width 255 height 481
click at [972, 146] on div "# Move towards the gem. # Don’t touch the spikes! # Type your code below and cl…" at bounding box center [1063, 265] width 255 height 481
click at [1008, 144] on div "# Move towards the gem. # Don’t touch the spikes! # Type your code below and cl…" at bounding box center [1063, 265] width 255 height 481
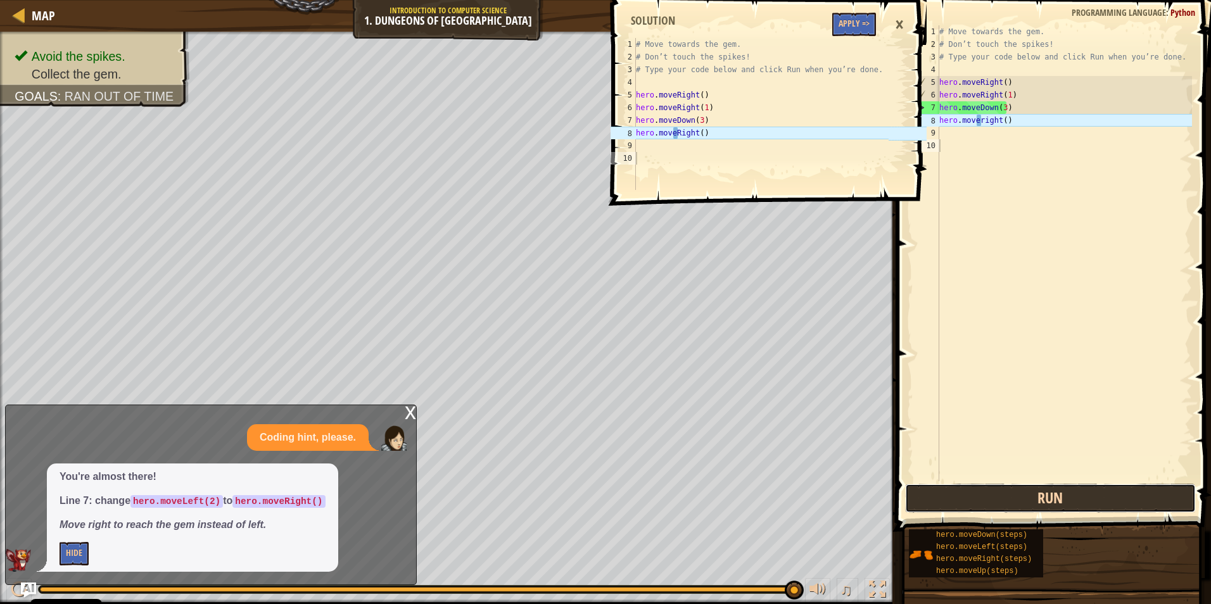
click at [1059, 498] on button "Run" at bounding box center [1050, 498] width 291 height 29
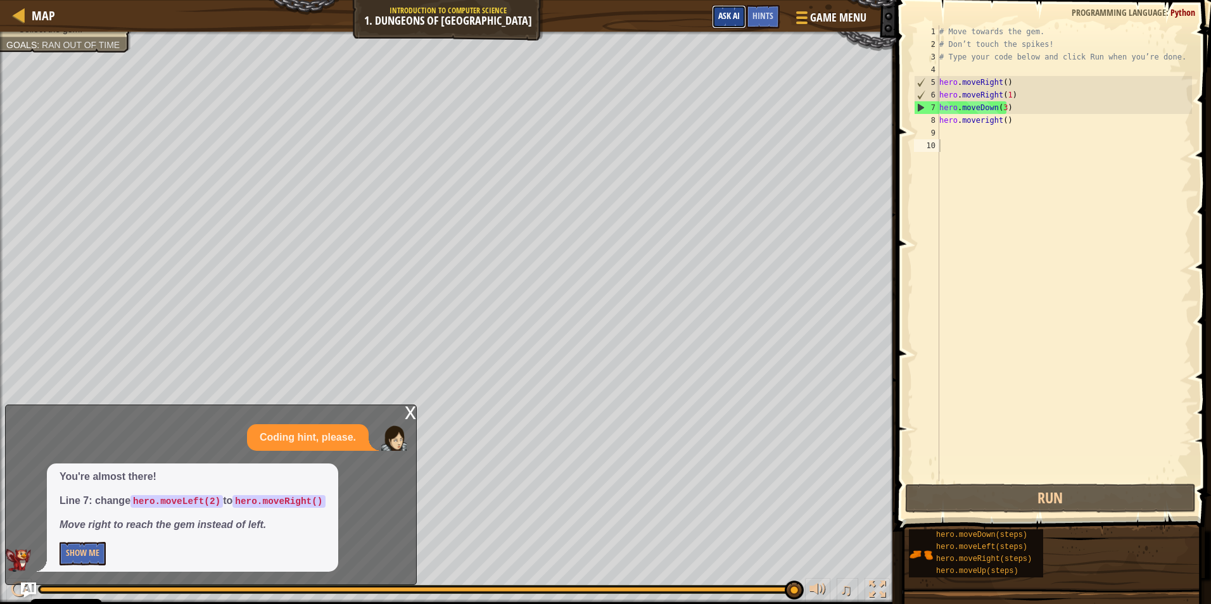
click at [736, 20] on span "Ask AI" at bounding box center [729, 15] width 22 height 12
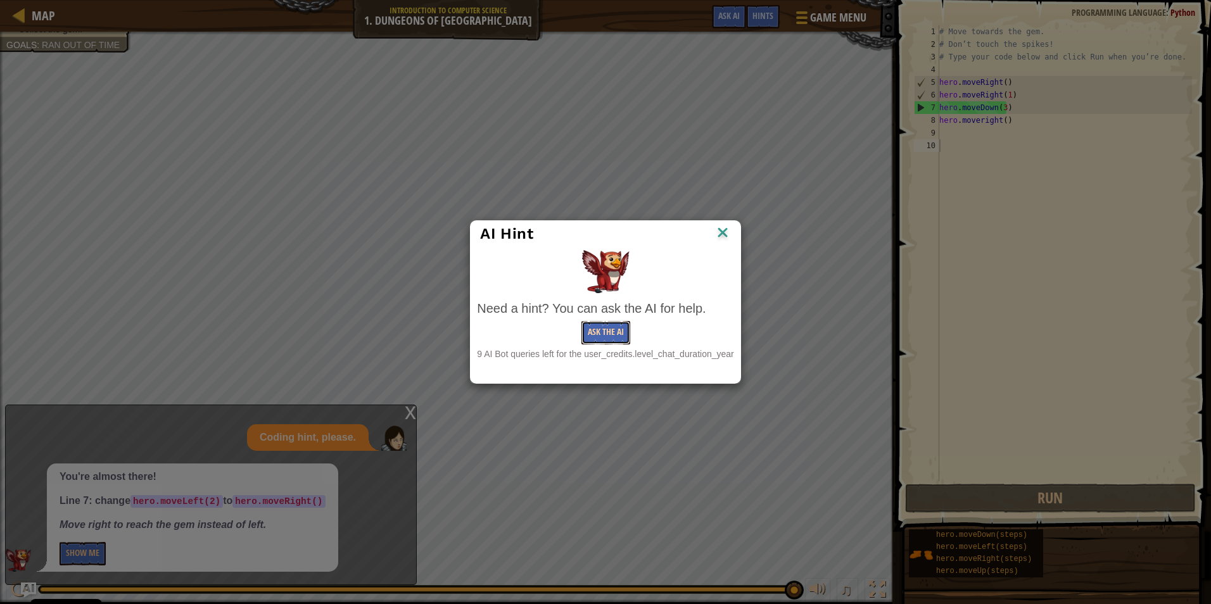
click at [608, 332] on button "Ask the AI" at bounding box center [605, 332] width 49 height 23
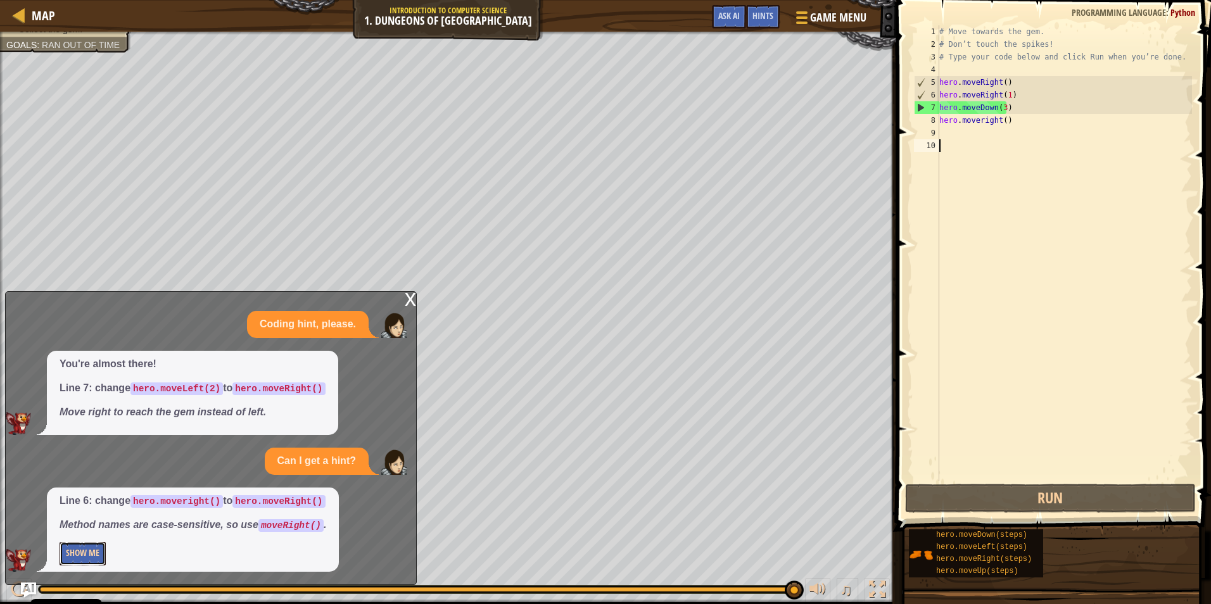
click at [80, 552] on button "Show Me" at bounding box center [83, 553] width 46 height 23
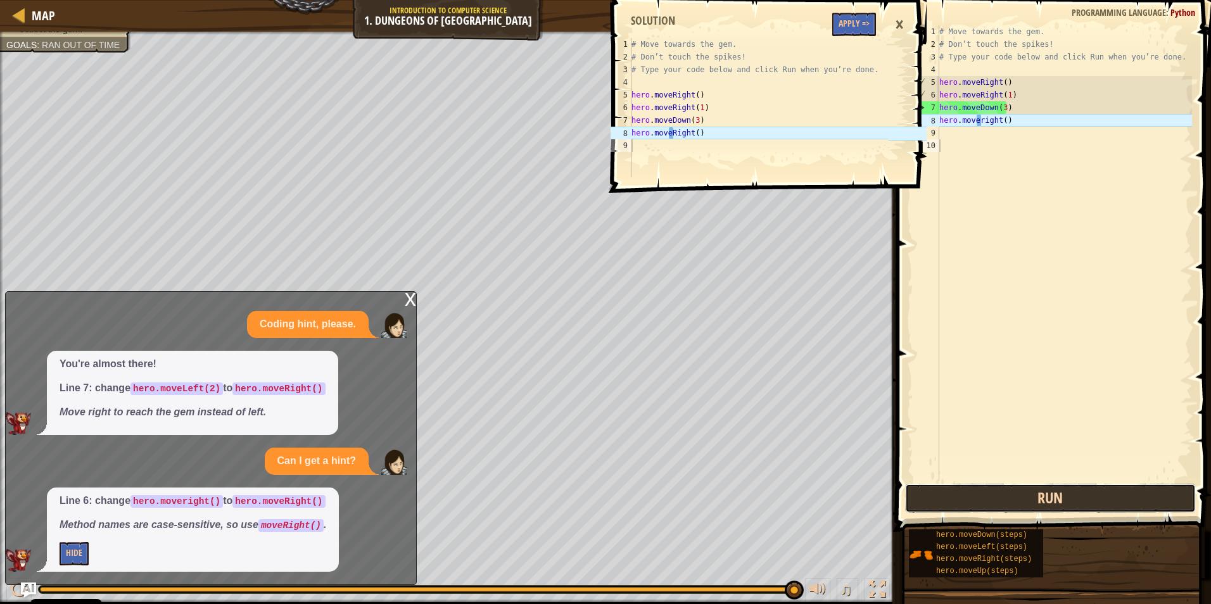
click at [1071, 503] on button "Run" at bounding box center [1050, 498] width 291 height 29
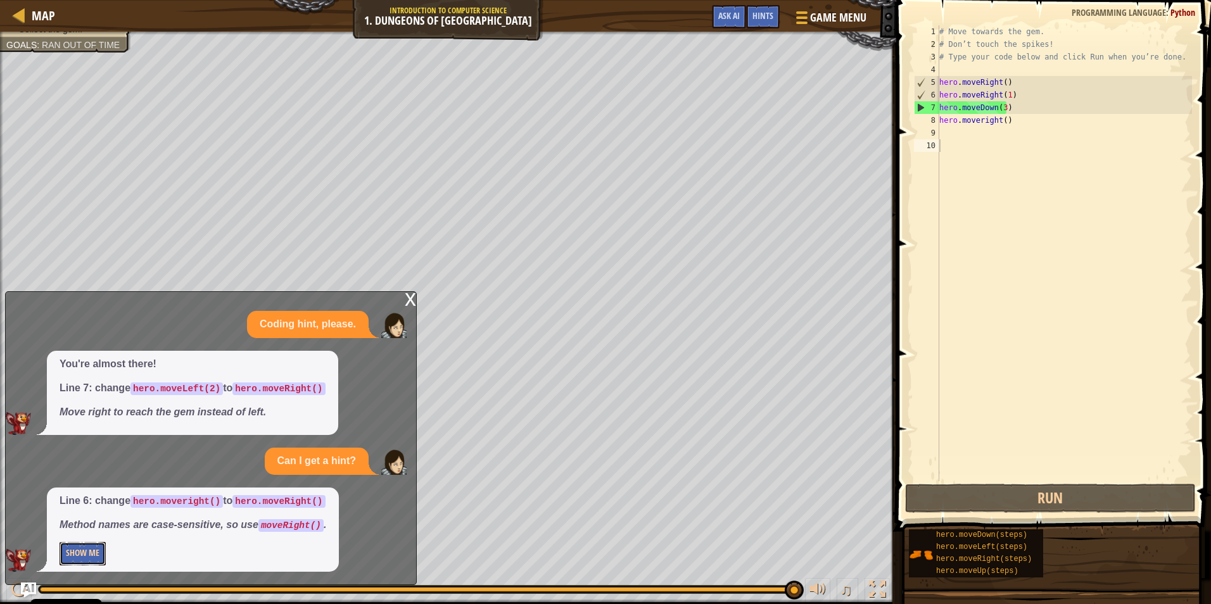
click at [104, 544] on button "Show Me" at bounding box center [83, 553] width 46 height 23
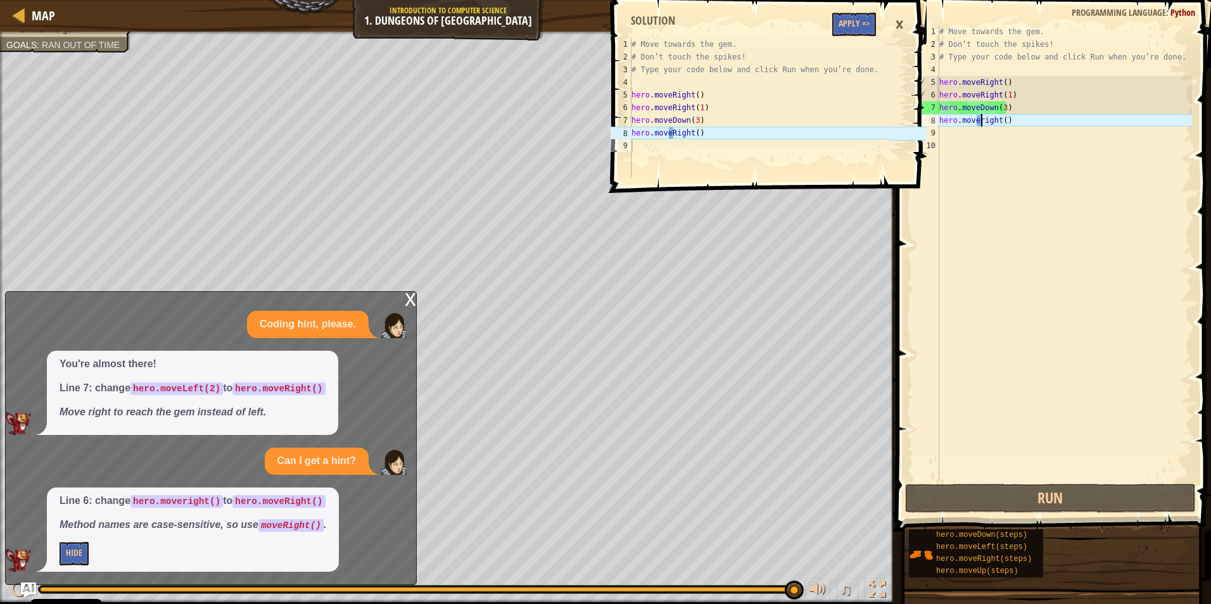
click at [979, 118] on div "# Move towards the gem. # Don’t touch the spikes! # Type your code below and cl…" at bounding box center [1063, 265] width 255 height 481
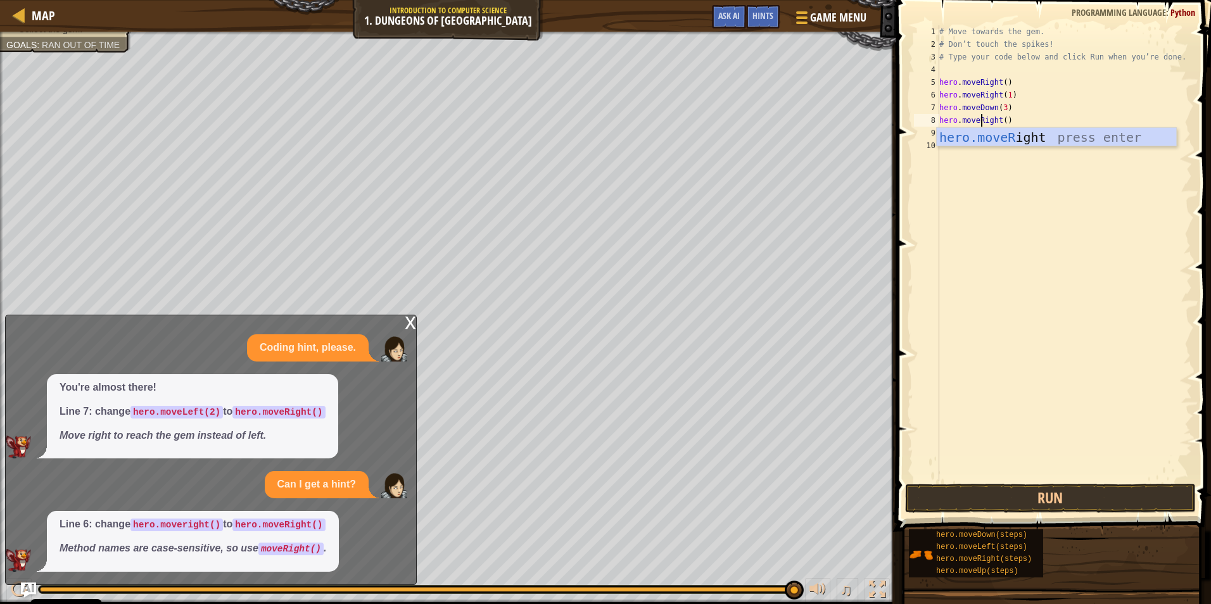
scroll to position [6, 3]
type textarea "hero.moveRight()"
click at [1035, 505] on button "Run" at bounding box center [1050, 498] width 291 height 29
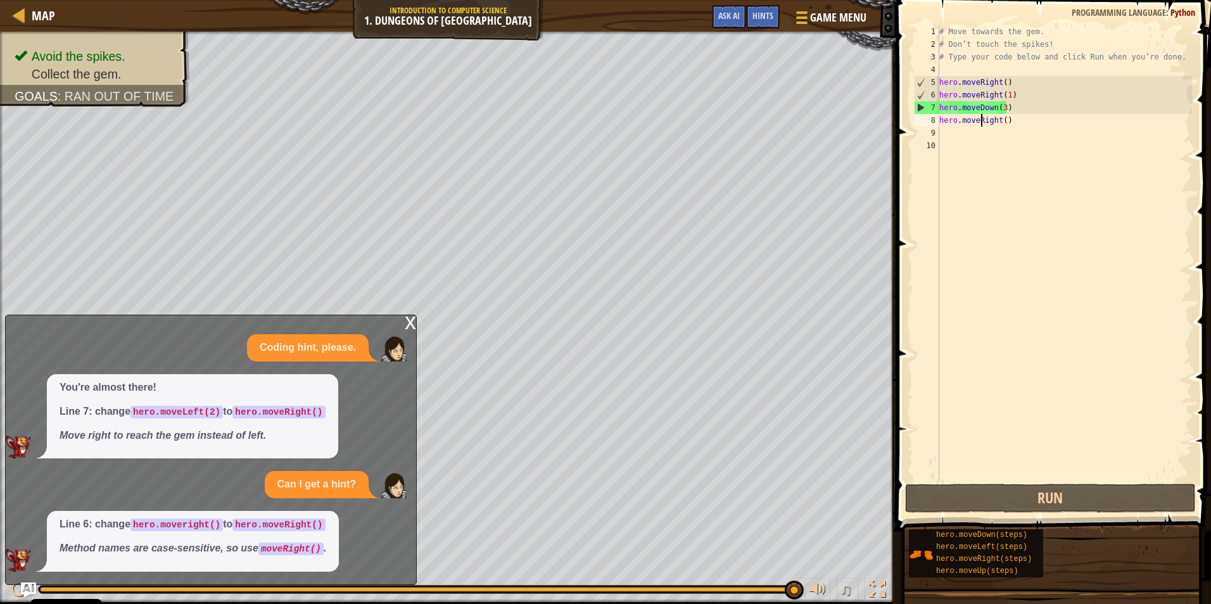
drag, startPoint x: 974, startPoint y: 157, endPoint x: 898, endPoint y: 175, distance: 78.2
click at [934, 167] on div "hero.moveRight() 1 2 3 4 5 6 7 8 9 10 # Move towards the gem. # Don’t touch the…" at bounding box center [1051, 253] width 280 height 456
click at [730, 8] on button "Ask AI" at bounding box center [729, 16] width 34 height 23
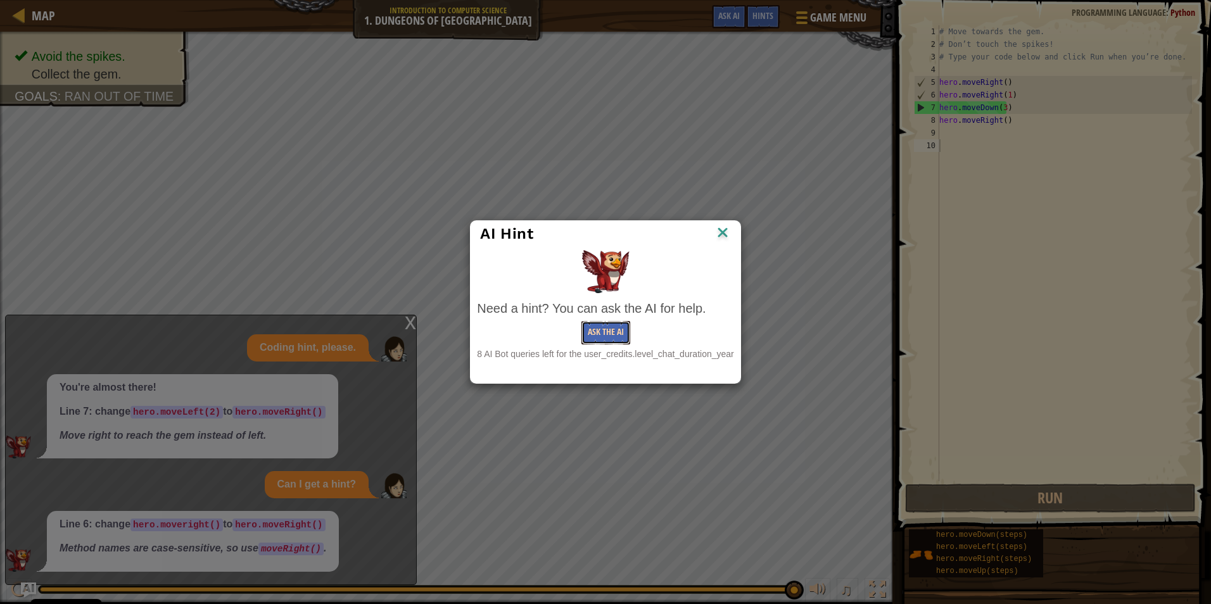
click at [600, 331] on button "Ask the AI" at bounding box center [605, 332] width 49 height 23
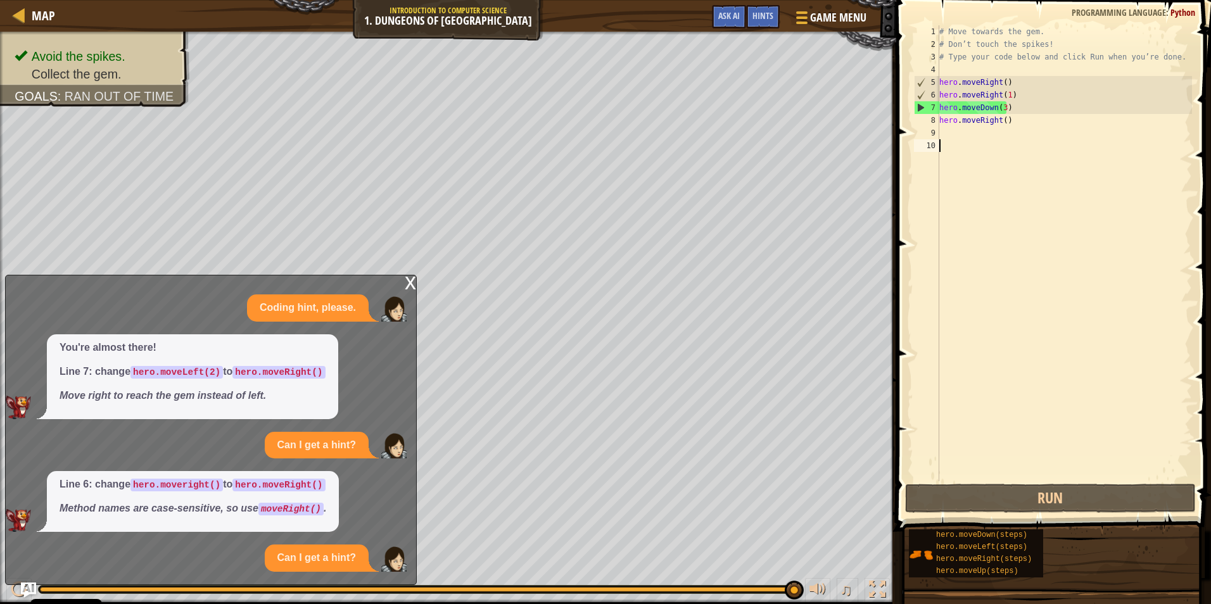
scroll to position [27, 0]
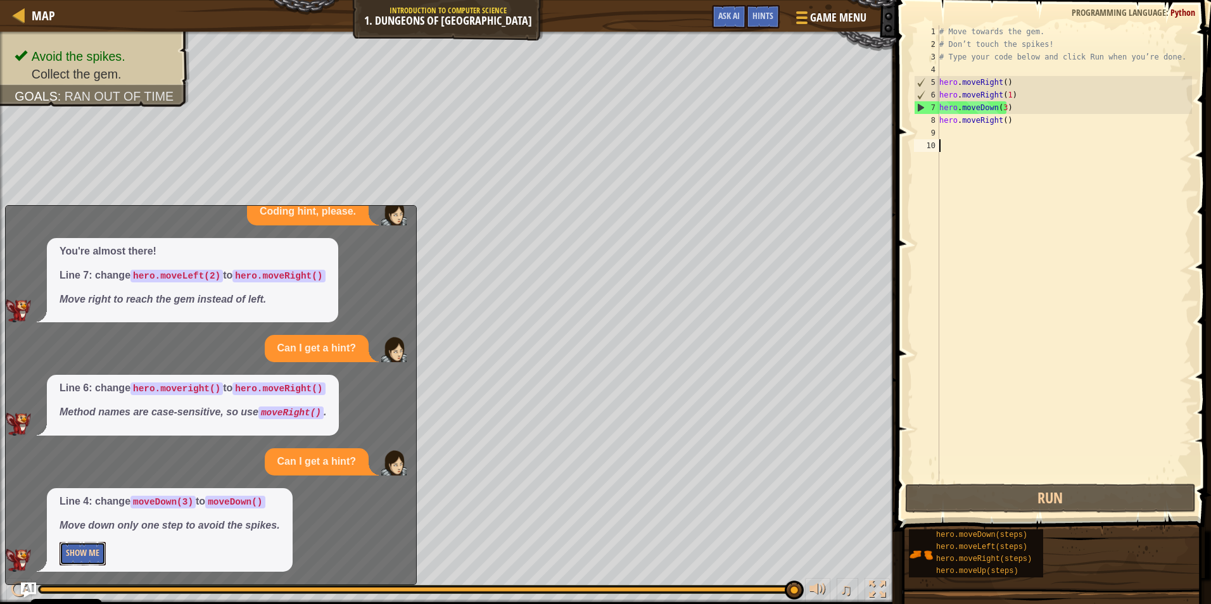
click at [73, 556] on button "Show Me" at bounding box center [83, 553] width 46 height 23
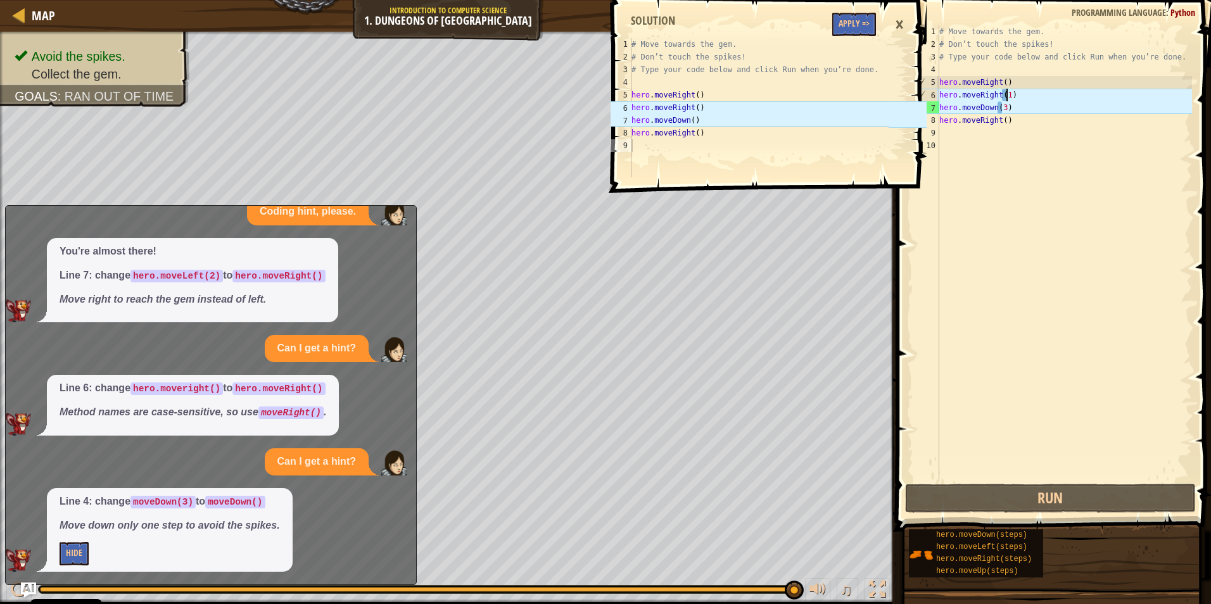
click at [1007, 97] on div "# Move towards the gem. # Don’t touch the spikes! # Type your code below and cl…" at bounding box center [1063, 265] width 255 height 481
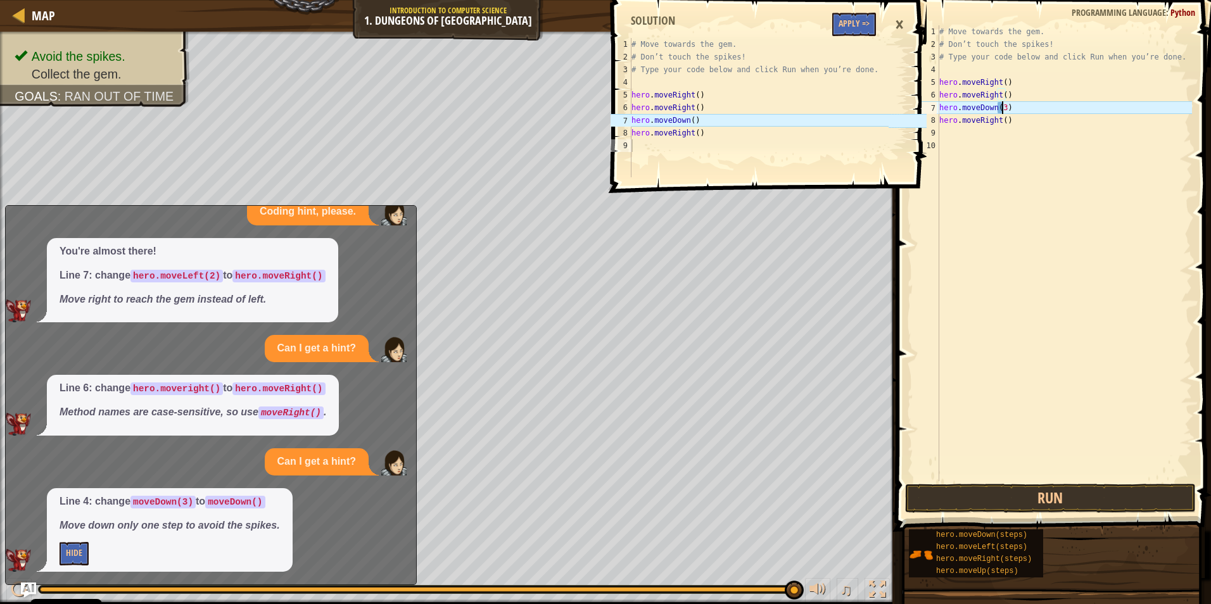
click at [1002, 108] on div "# Move towards the gem. # Don’t touch the spikes! # Type your code below and cl…" at bounding box center [1063, 265] width 255 height 481
type textarea "hero.moveDown()"
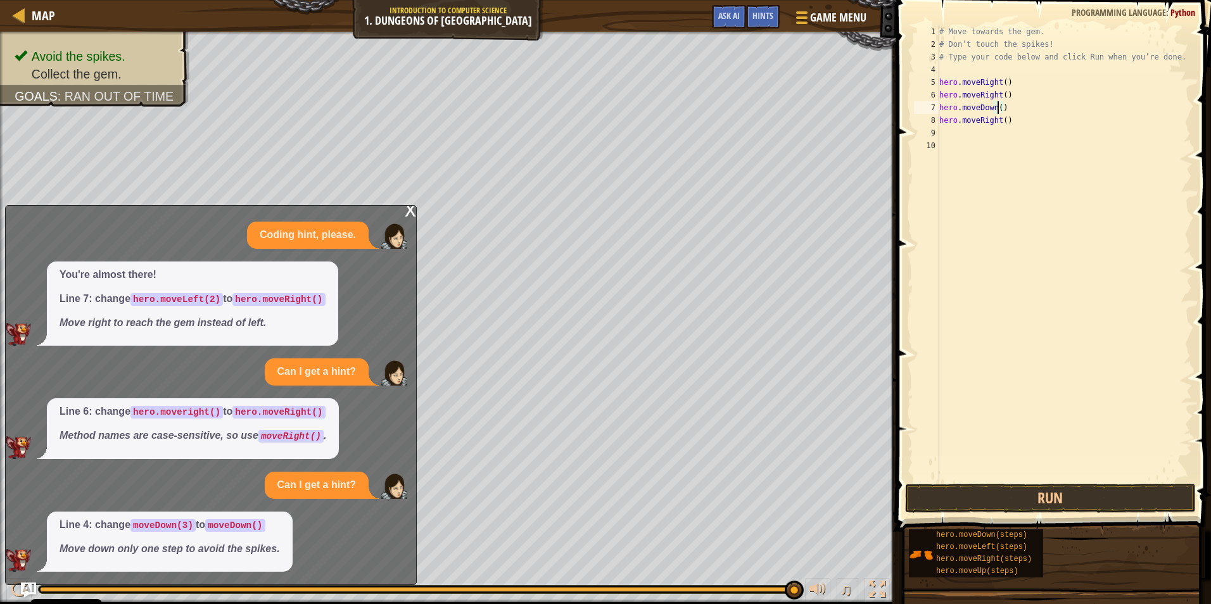
scroll to position [3, 0]
click at [1067, 493] on button "Run" at bounding box center [1050, 498] width 291 height 29
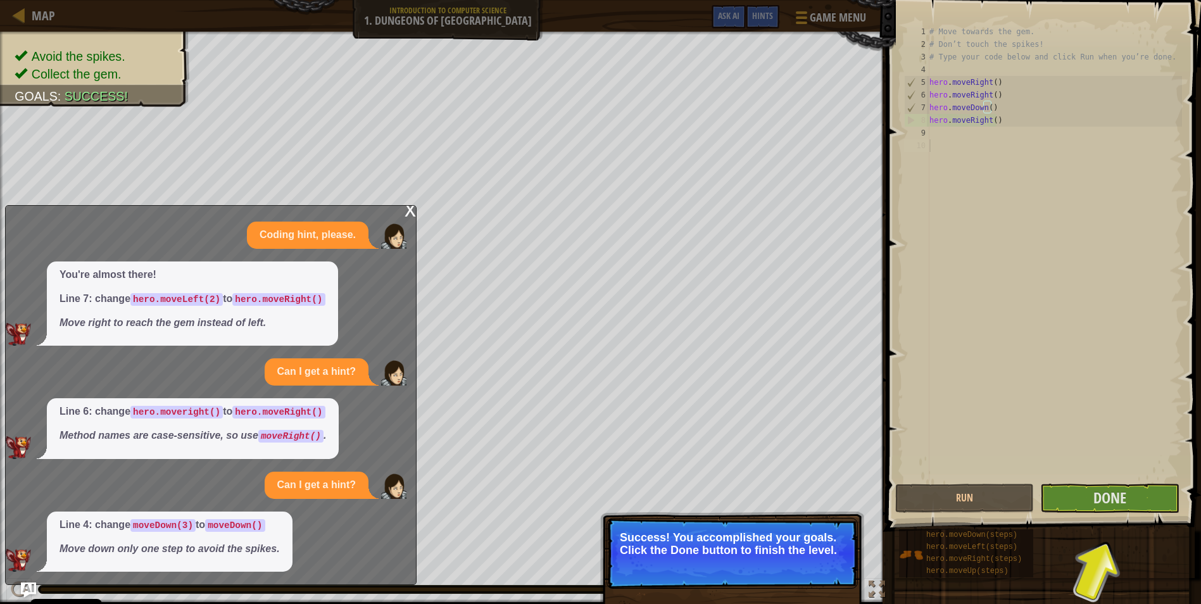
click at [1022, 159] on div "# Move towards the gem. # Don’t touch the spikes! # Type your code below and cl…" at bounding box center [1054, 265] width 255 height 481
click at [1093, 491] on button "Done" at bounding box center [1109, 498] width 139 height 29
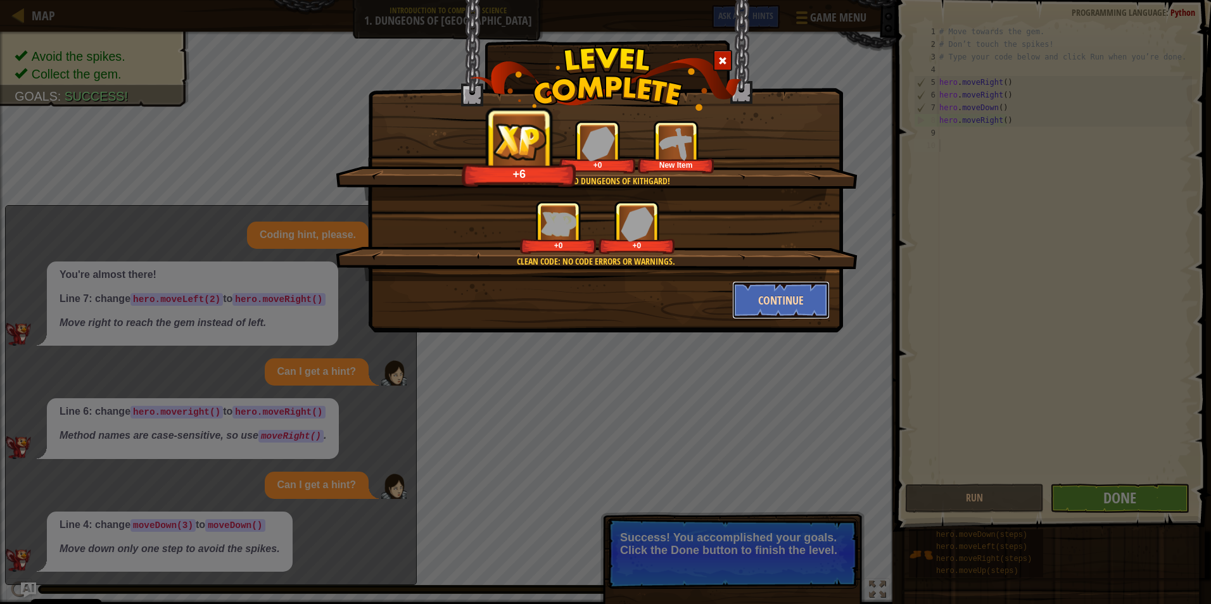
click at [761, 298] on button "Continue" at bounding box center [781, 300] width 98 height 38
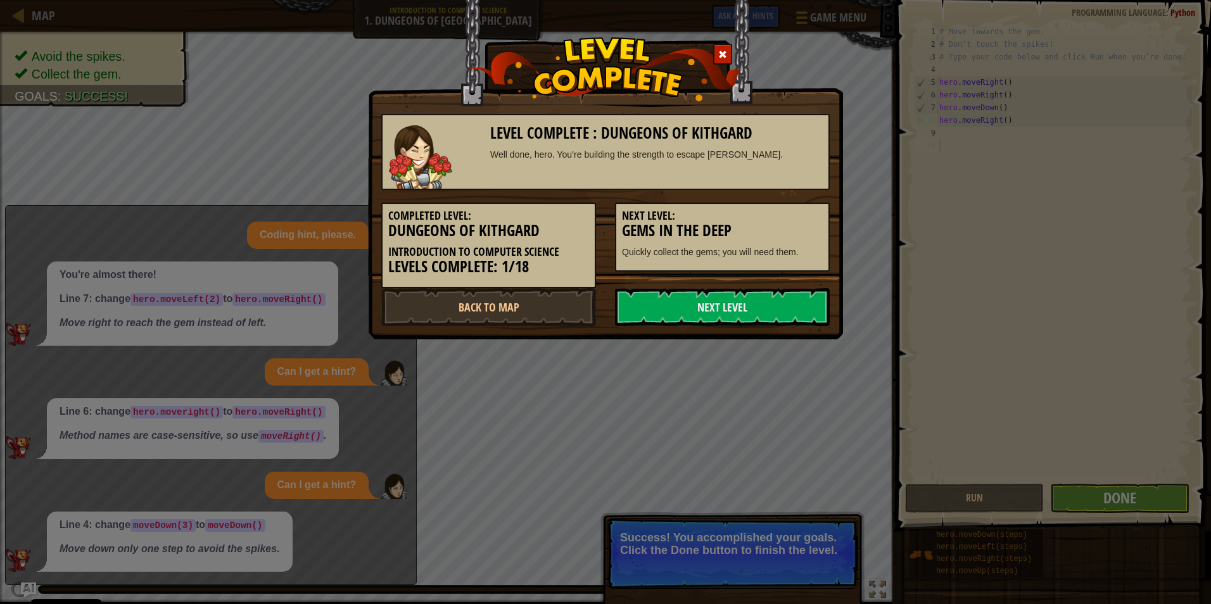
click at [758, 298] on link "Next Level" at bounding box center [722, 307] width 215 height 38
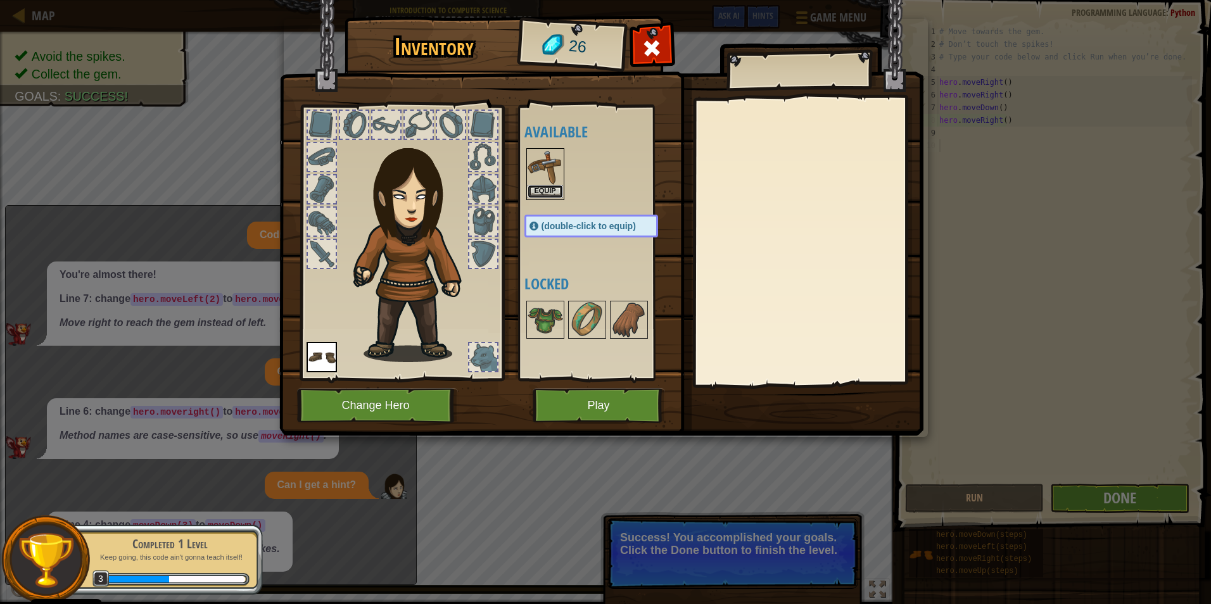
click at [529, 192] on button "Equip" at bounding box center [544, 191] width 35 height 13
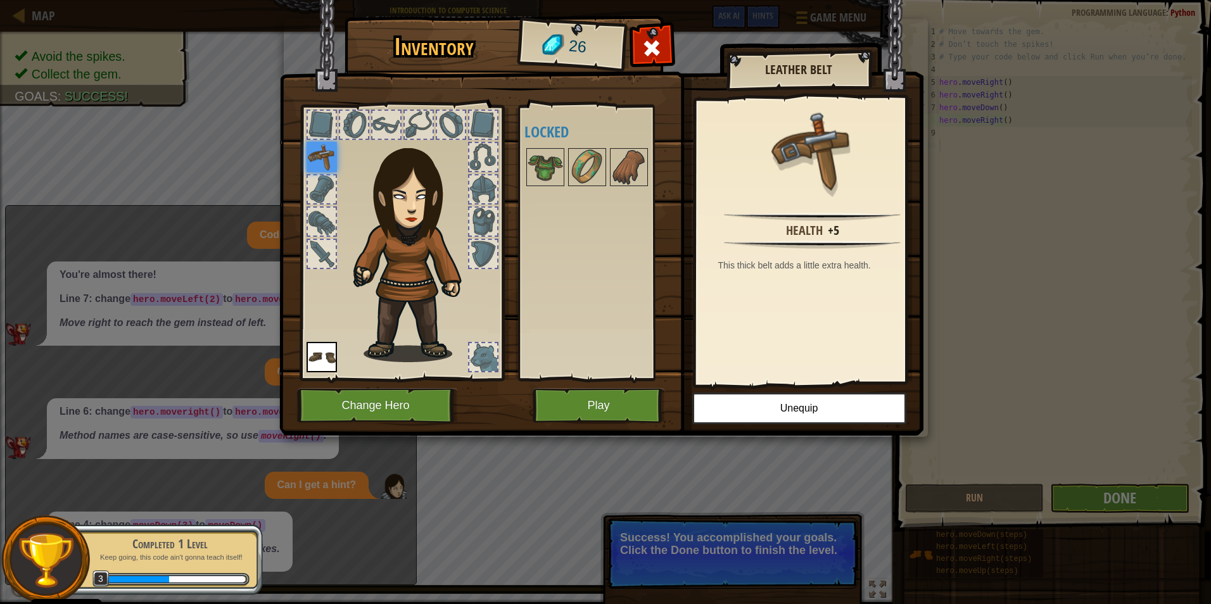
click at [329, 156] on img at bounding box center [321, 157] width 30 height 30
click at [416, 403] on button "Change Hero" at bounding box center [377, 405] width 161 height 35
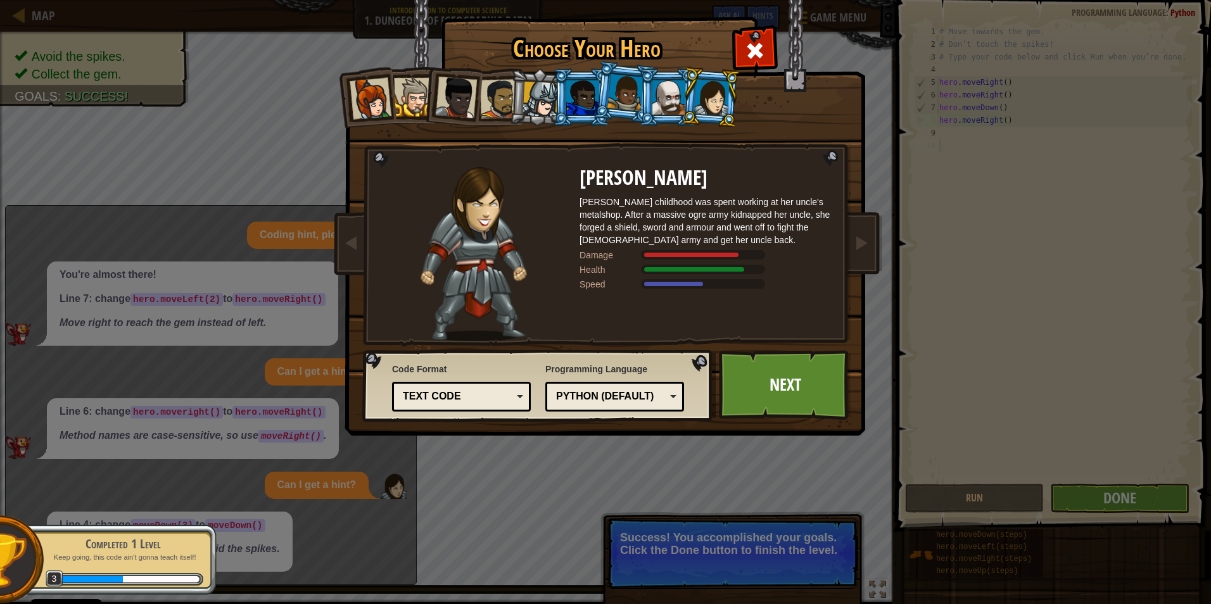
click at [700, 101] on div at bounding box center [711, 97] width 35 height 36
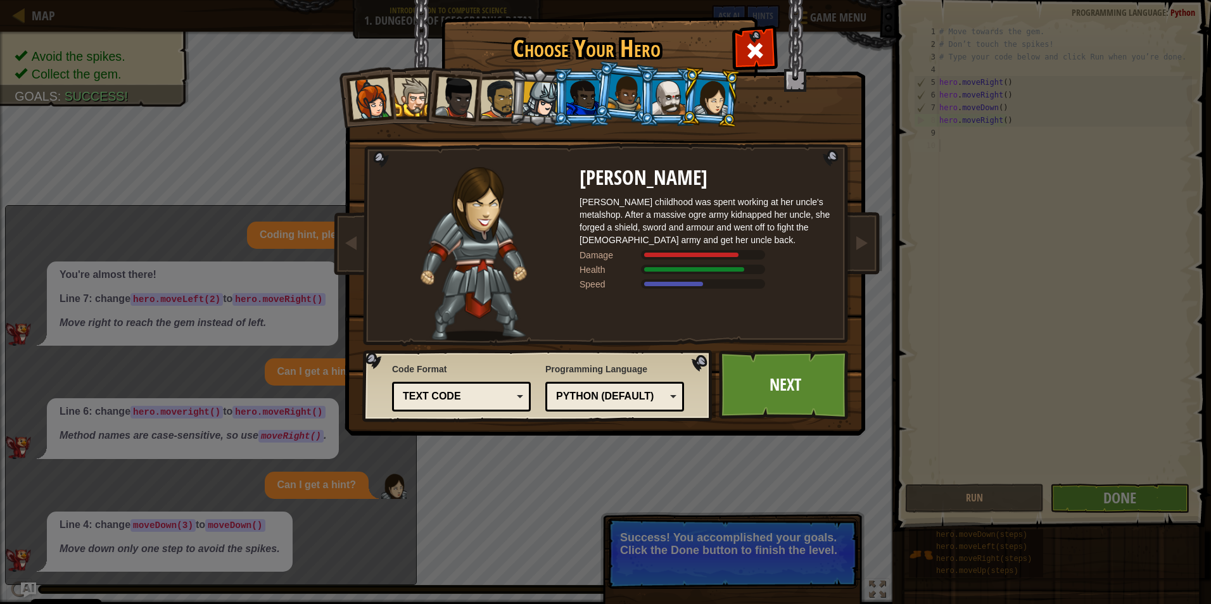
click at [365, 101] on div at bounding box center [370, 99] width 42 height 42
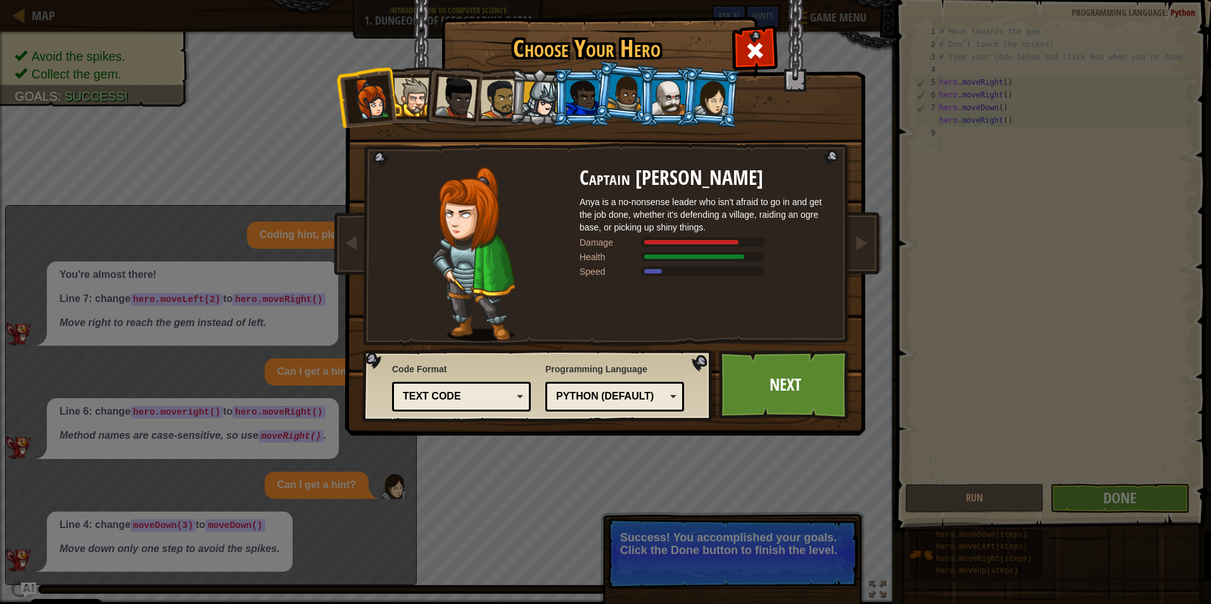
click at [702, 87] on div at bounding box center [711, 97] width 35 height 36
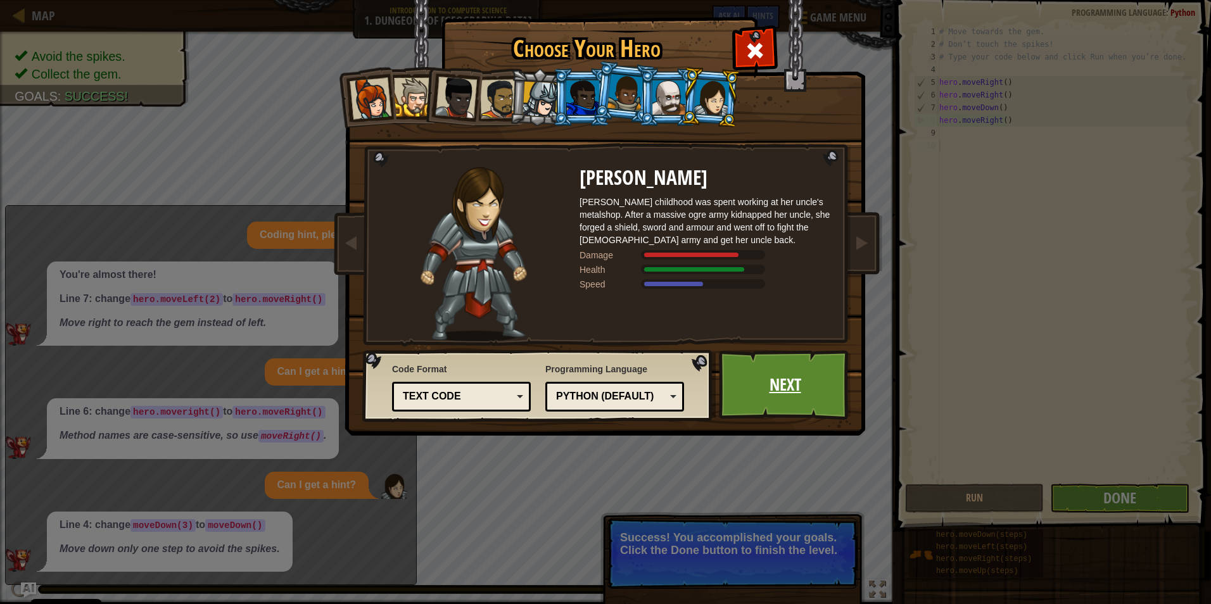
click at [772, 386] on link "Next" at bounding box center [785, 385] width 132 height 70
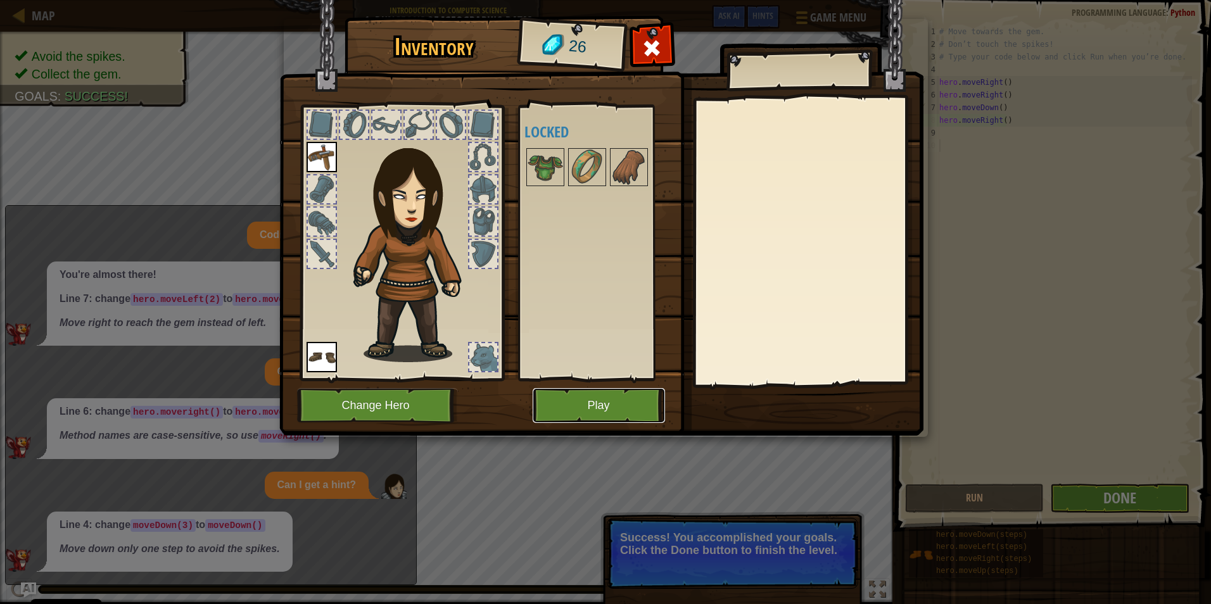
click at [622, 402] on button "Play" at bounding box center [598, 405] width 132 height 35
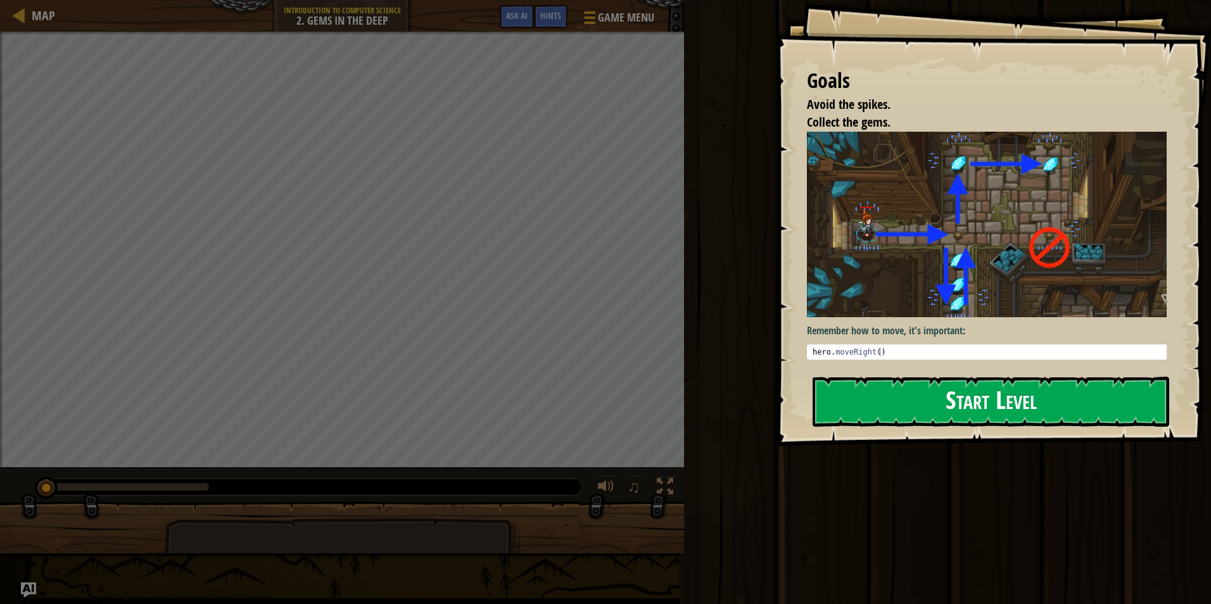
click at [942, 397] on button "Start Level" at bounding box center [990, 402] width 356 height 50
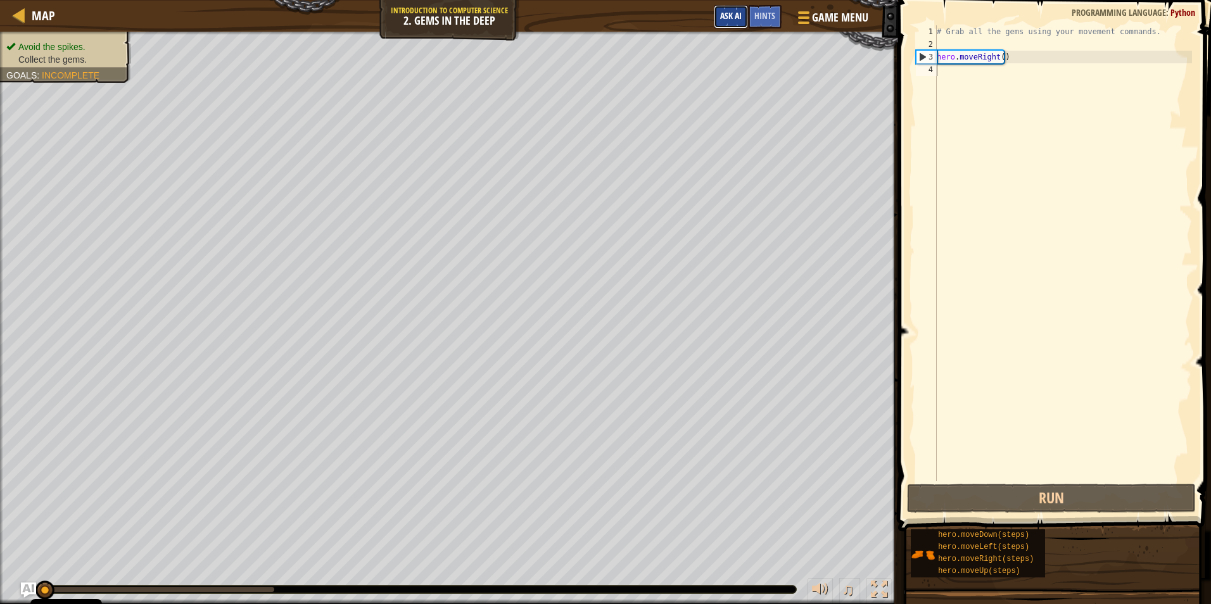
click at [735, 8] on button "Ask AI" at bounding box center [731, 16] width 34 height 23
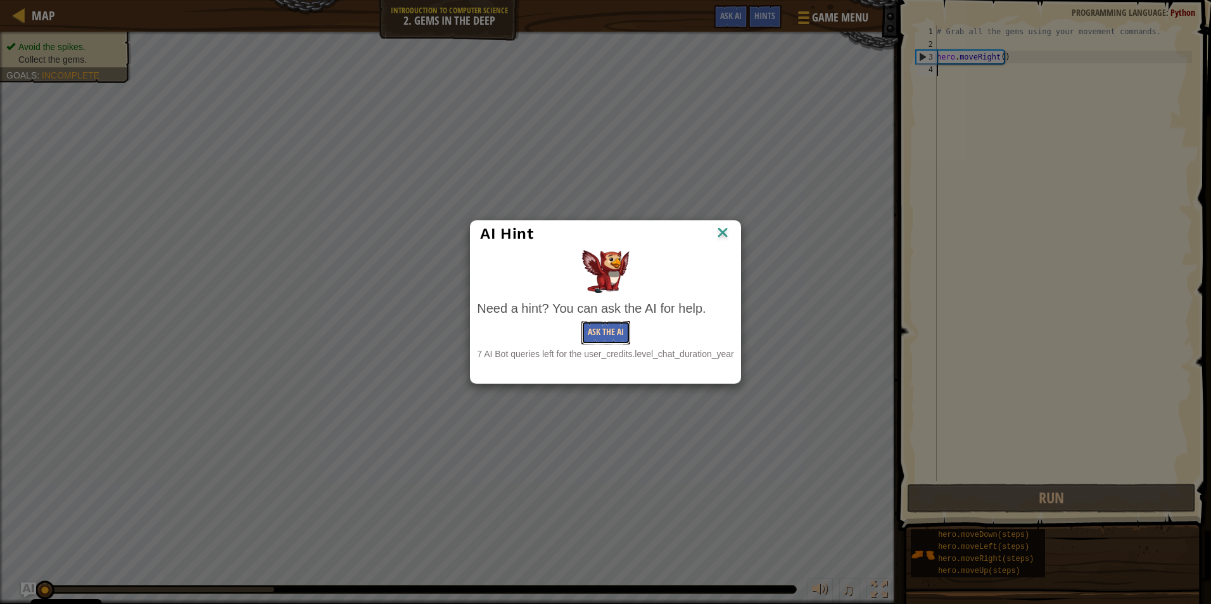
click at [608, 328] on button "Ask the AI" at bounding box center [605, 332] width 49 height 23
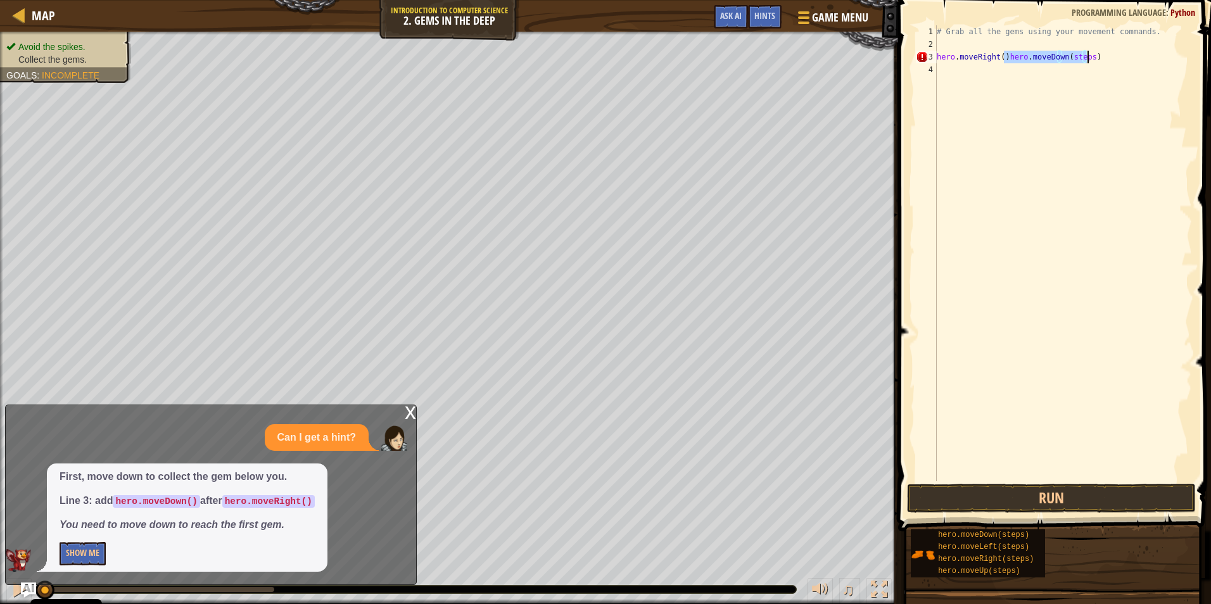
click at [1082, 54] on div "# Grab all the gems using your movement commands. hero . moveRight ( ) hero . m…" at bounding box center [1063, 253] width 258 height 456
click at [1087, 501] on button "Run" at bounding box center [1051, 498] width 289 height 29
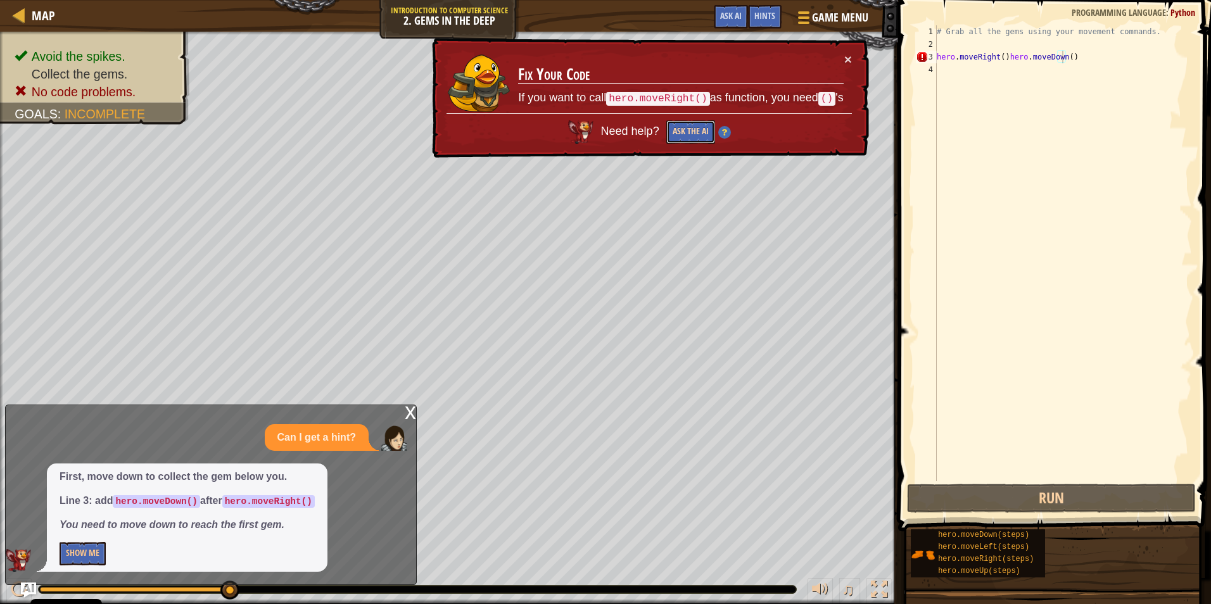
click at [684, 134] on button "Ask the AI" at bounding box center [690, 131] width 49 height 23
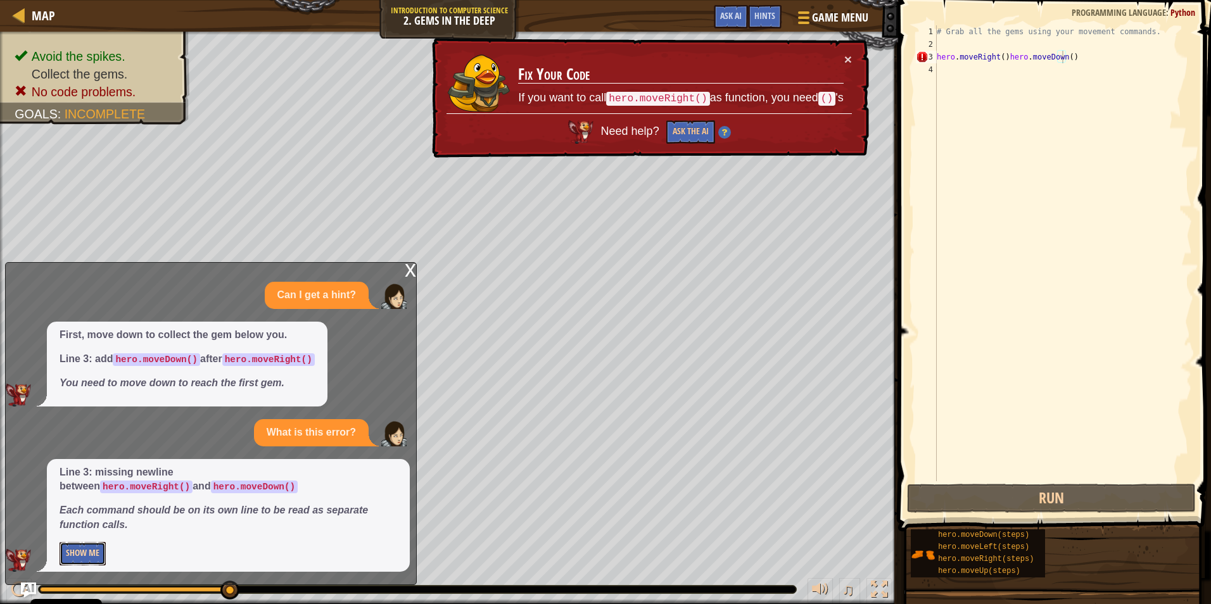
click at [76, 553] on button "Show Me" at bounding box center [83, 553] width 46 height 23
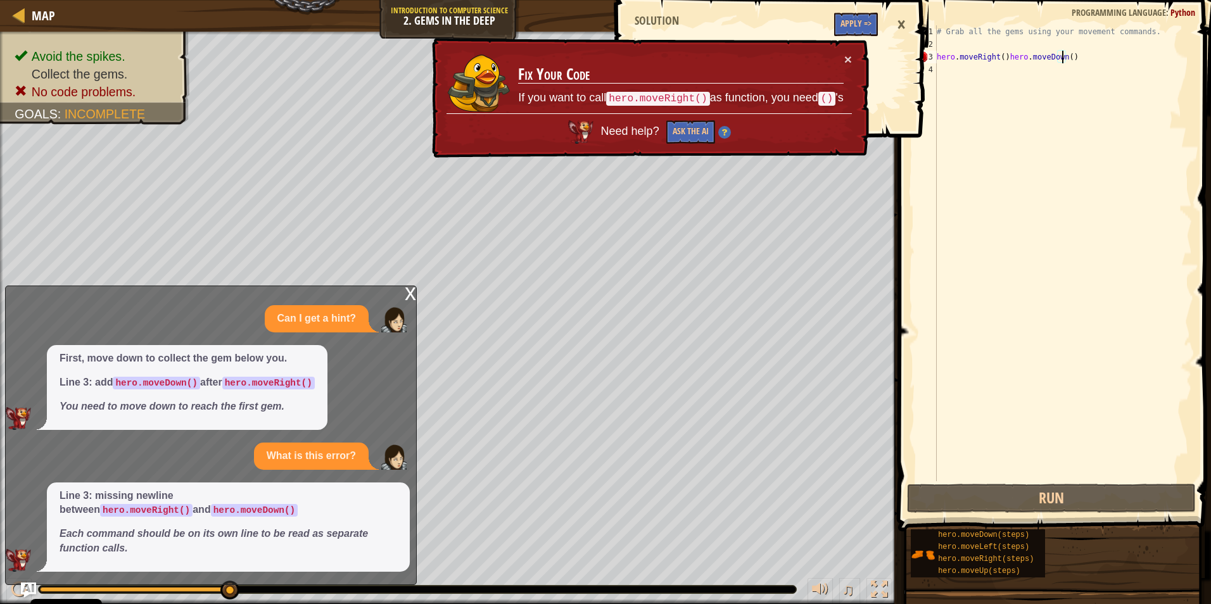
click at [1079, 57] on div "# Grab all the gems using your movement commands. hero . moveRight ( ) hero . m…" at bounding box center [1063, 265] width 258 height 481
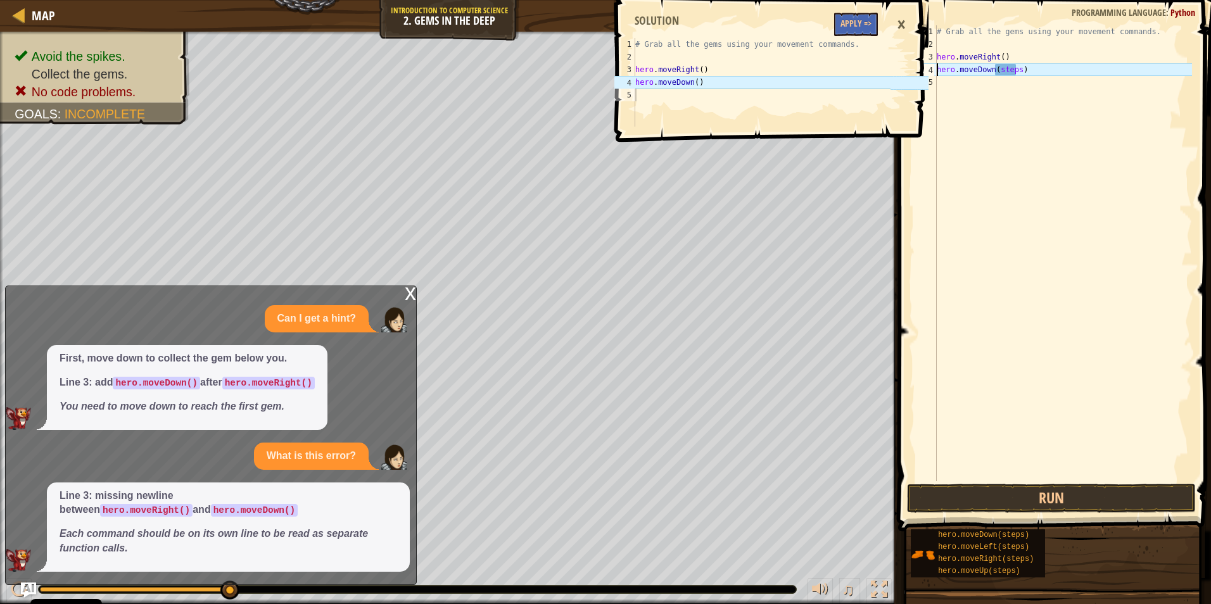
click at [1016, 68] on div "# Grab all the gems using your movement commands. hero . moveRight ( ) hero . m…" at bounding box center [1063, 265] width 258 height 481
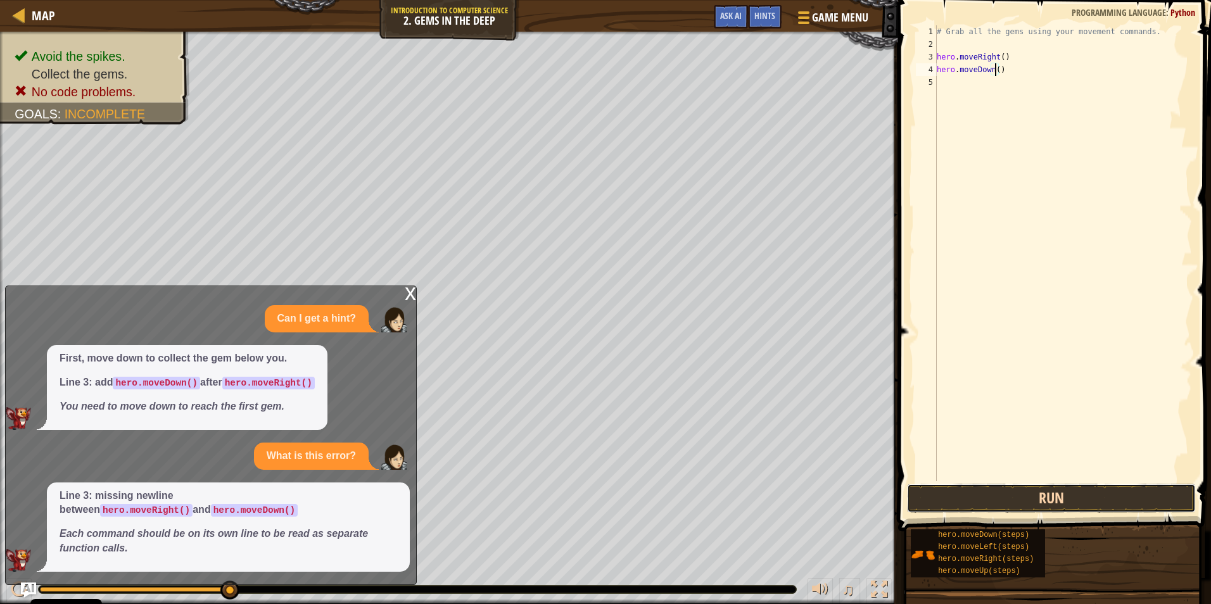
click at [1097, 503] on button "Run" at bounding box center [1051, 498] width 289 height 29
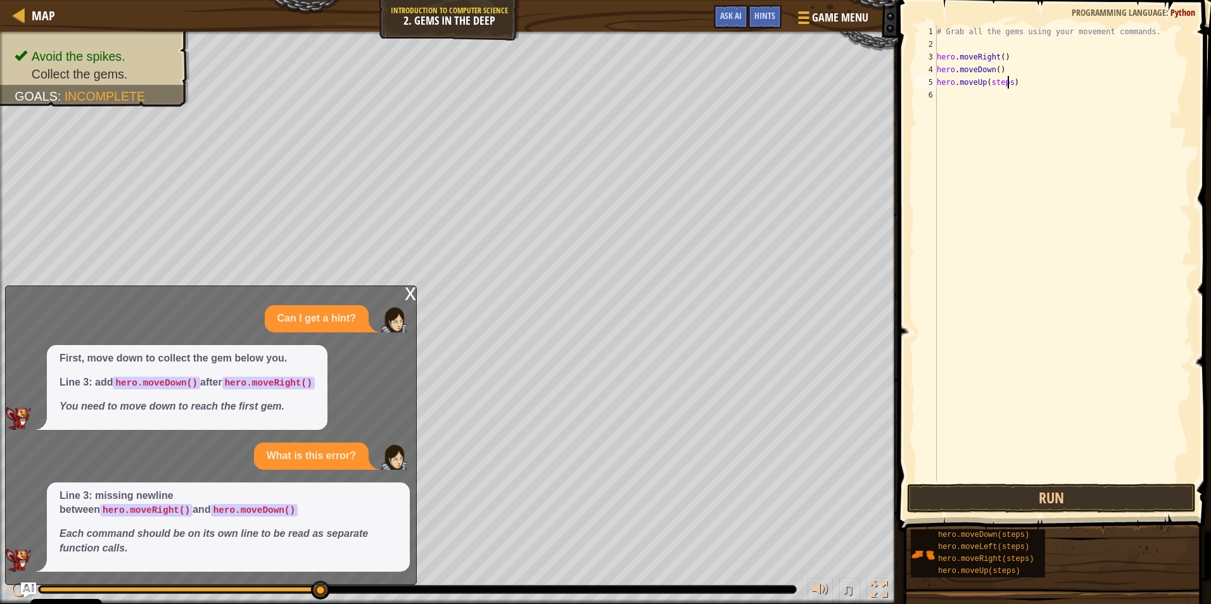
click at [1007, 82] on div "# Grab all the gems using your movement commands. hero . moveRight ( ) hero . m…" at bounding box center [1063, 265] width 258 height 481
click at [1032, 491] on button "Run" at bounding box center [1051, 498] width 289 height 29
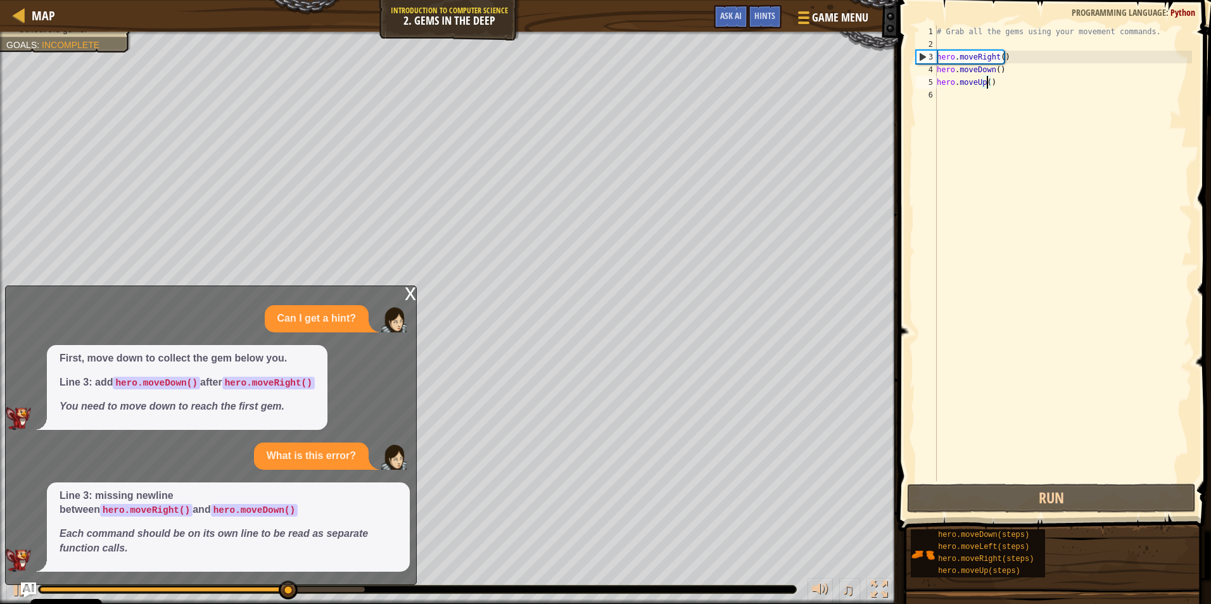
scroll to position [6, 4]
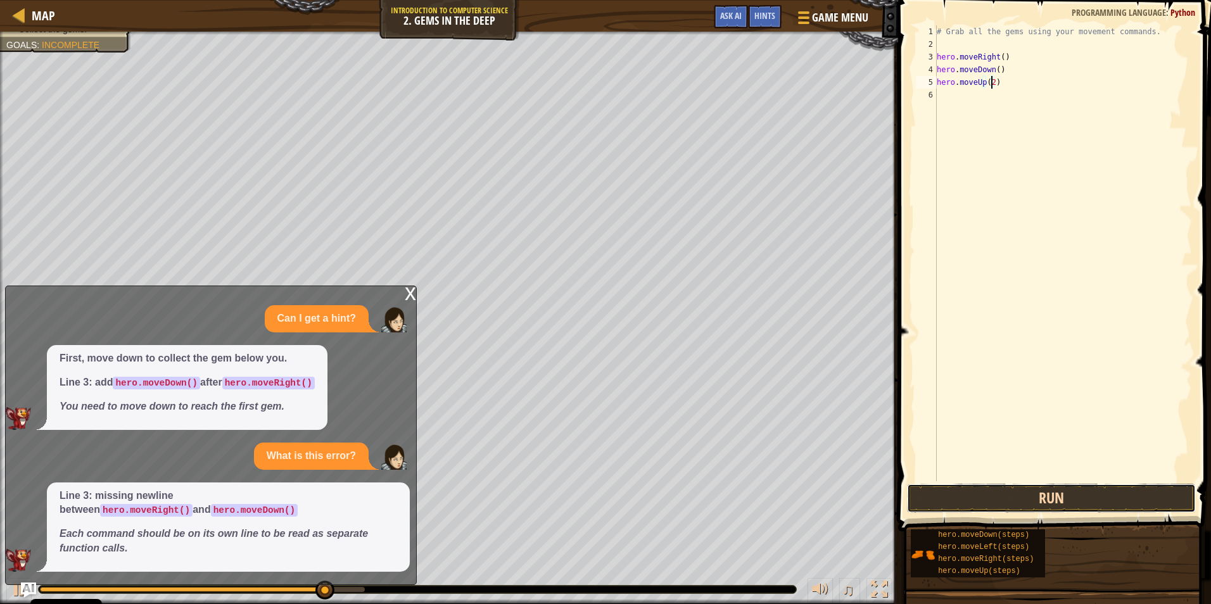
click at [1066, 494] on button "Run" at bounding box center [1051, 498] width 289 height 29
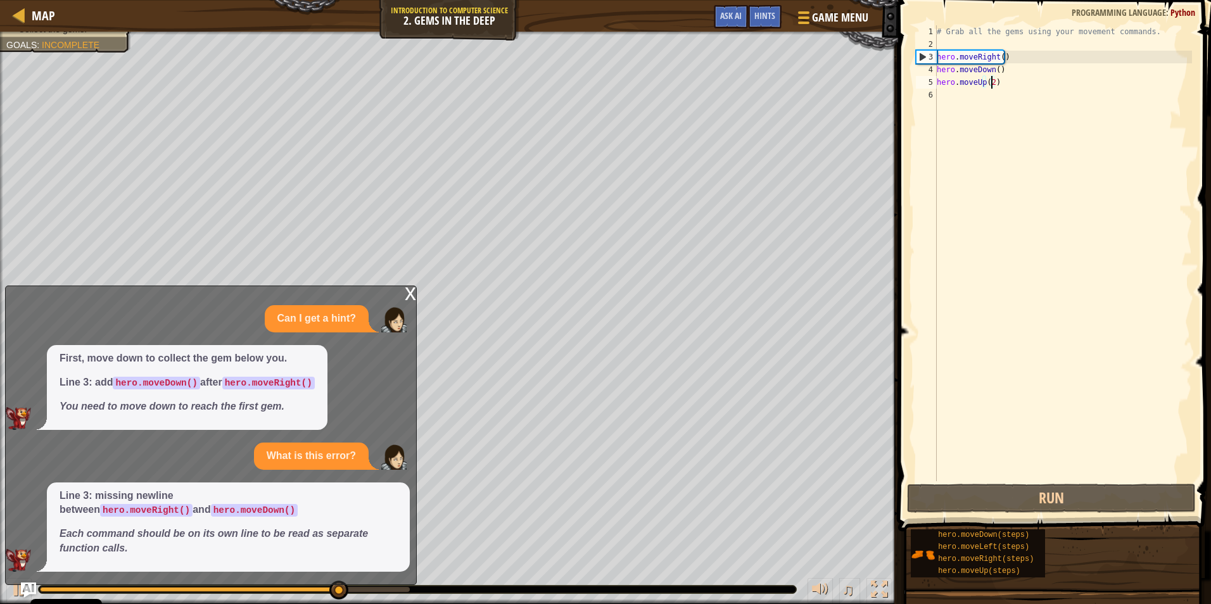
click at [406, 292] on div "x" at bounding box center [410, 292] width 11 height 13
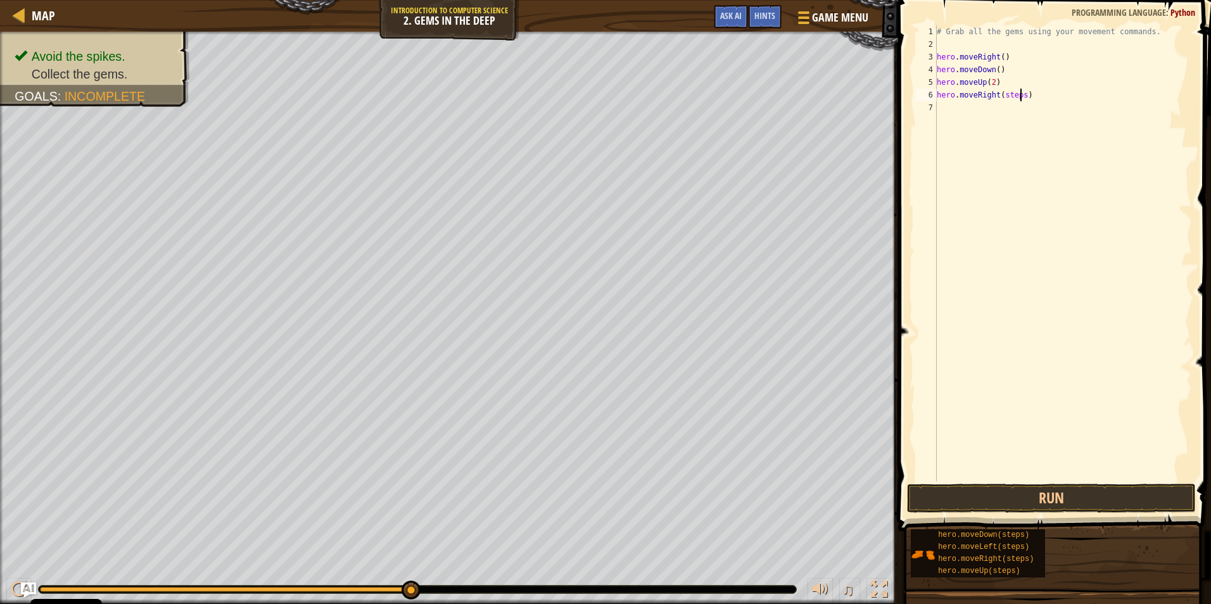
click at [1018, 99] on div "# Grab all the gems using your movement commands. hero . moveRight ( ) hero . m…" at bounding box center [1063, 265] width 258 height 481
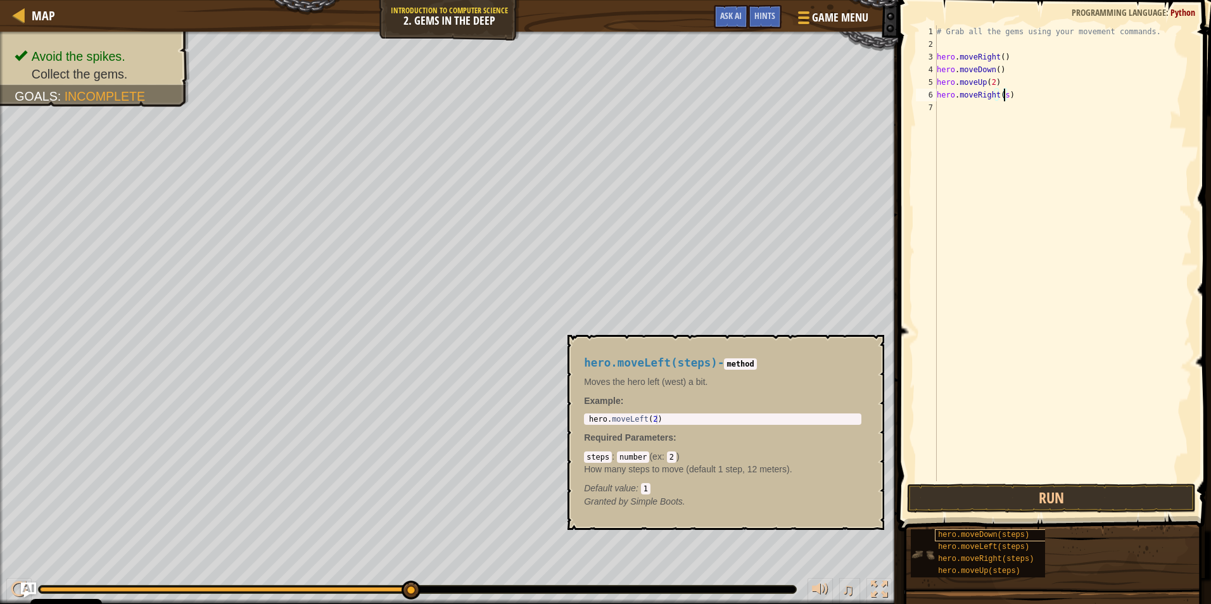
type textarea "hero.moveRight()"
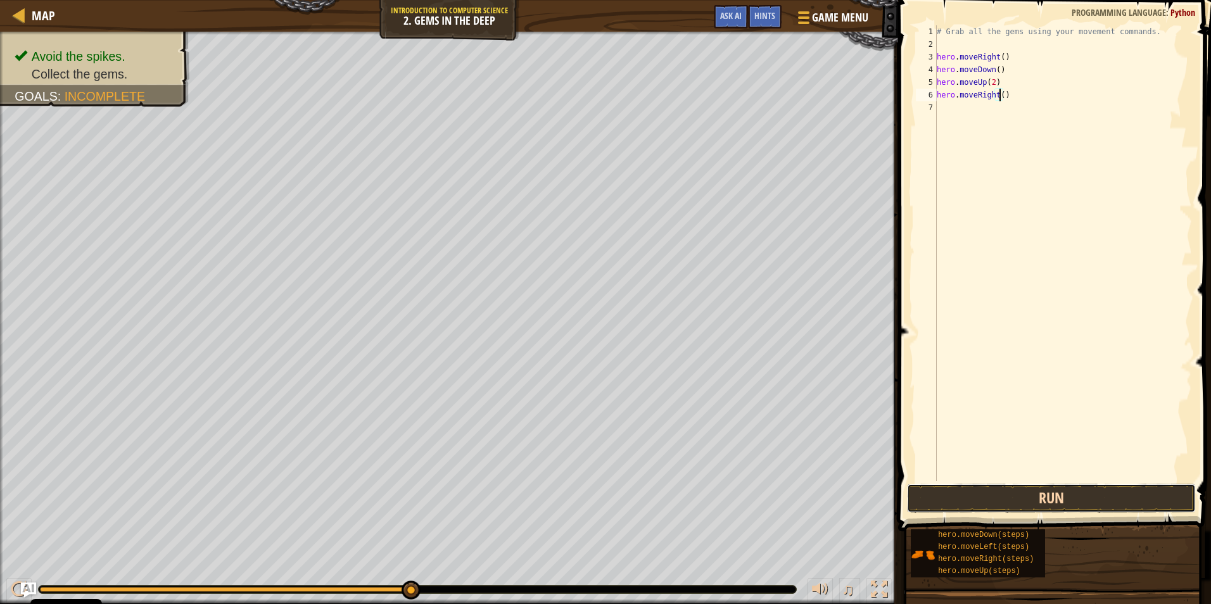
click at [1093, 487] on button "Run" at bounding box center [1051, 498] width 289 height 29
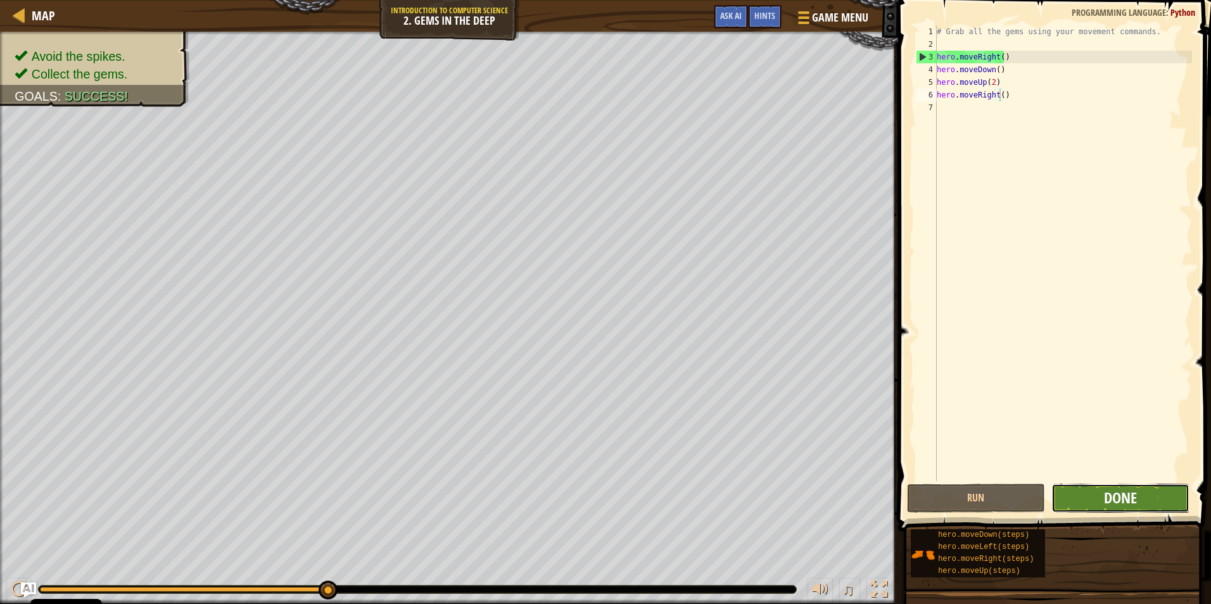
click at [1113, 500] on span "Done" at bounding box center [1120, 497] width 33 height 20
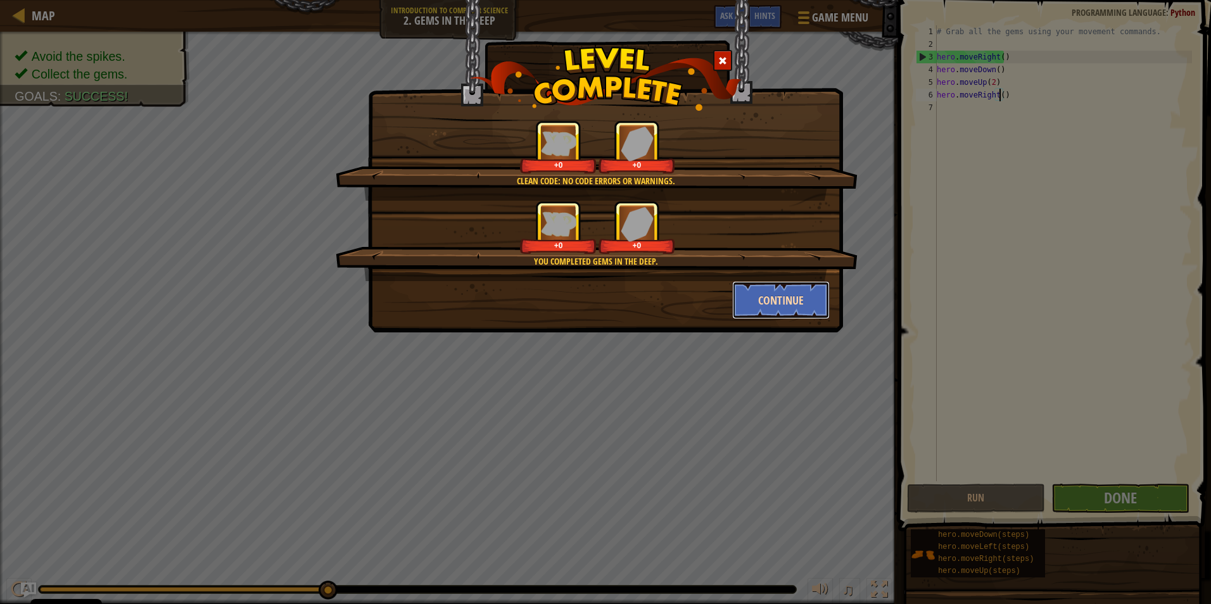
click at [780, 298] on button "Continue" at bounding box center [781, 300] width 98 height 38
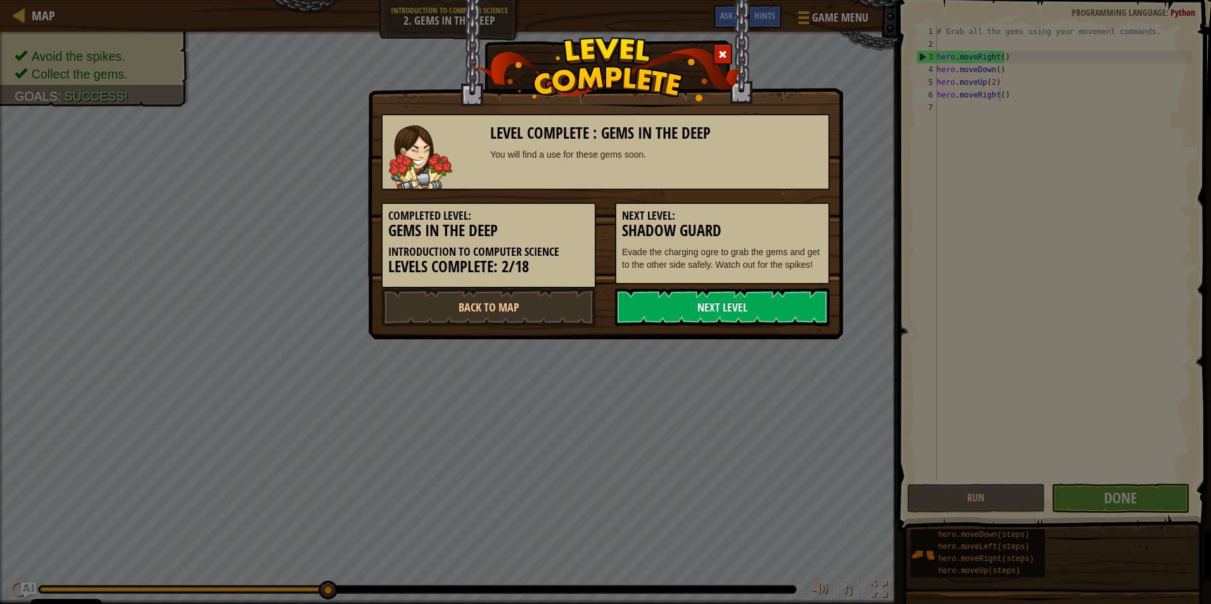
click at [780, 298] on link "Next Level" at bounding box center [722, 307] width 215 height 38
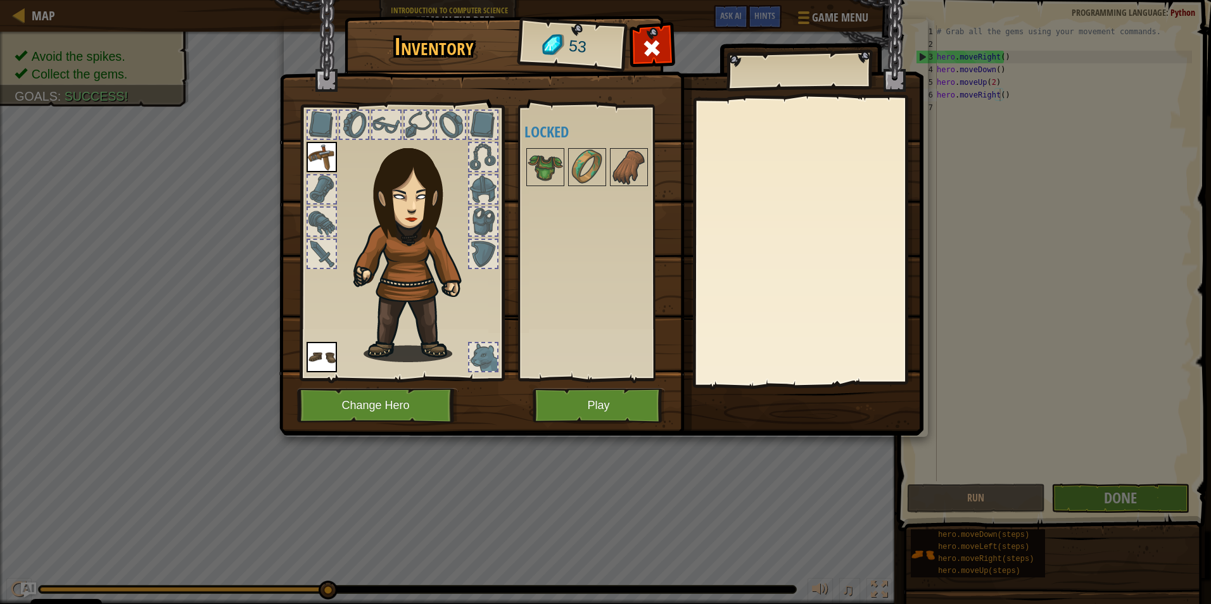
click at [544, 145] on div "Available Equip Equip (double-click to equip) Locked" at bounding box center [603, 243] width 159 height 264
click at [574, 158] on img at bounding box center [586, 166] width 35 height 35
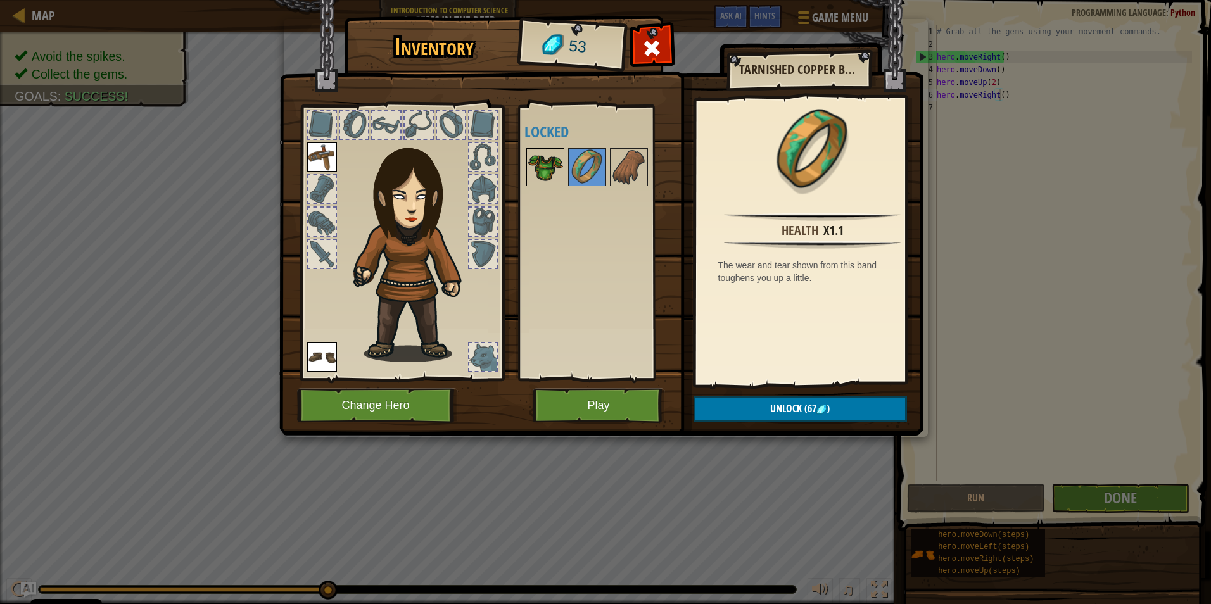
click at [553, 162] on img at bounding box center [544, 166] width 35 height 35
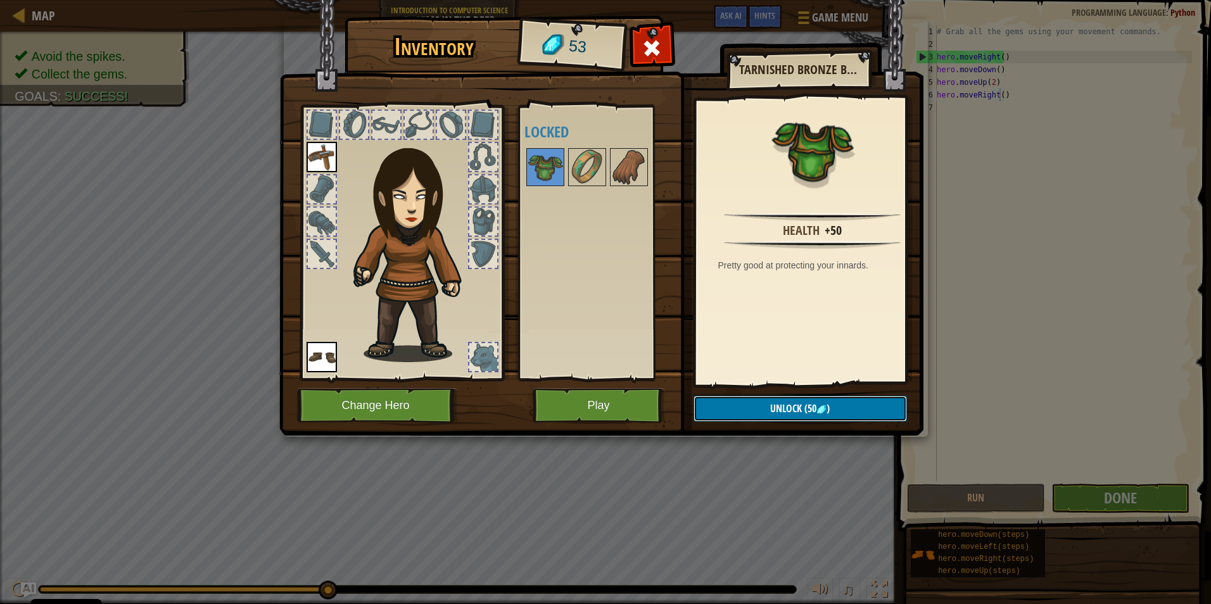
click at [784, 405] on span "Unlock" at bounding box center [786, 408] width 32 height 14
drag, startPoint x: 831, startPoint y: 417, endPoint x: 827, endPoint y: 398, distance: 19.4
click at [831, 413] on button "Confirm" at bounding box center [799, 409] width 213 height 26
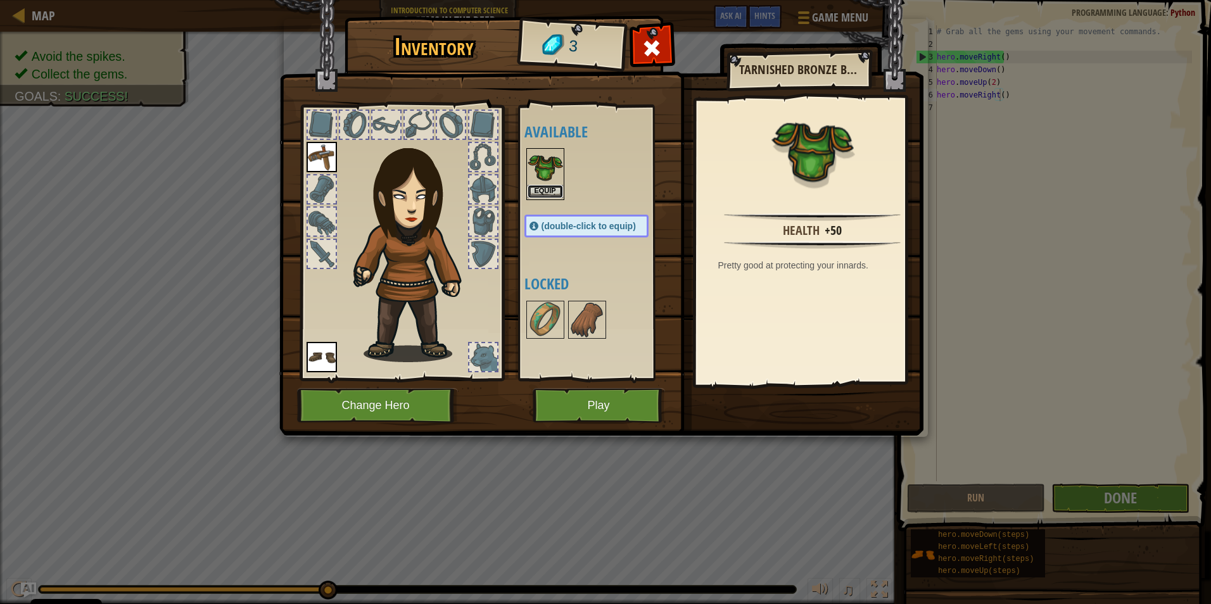
click at [528, 187] on button "Equip" at bounding box center [544, 191] width 35 height 13
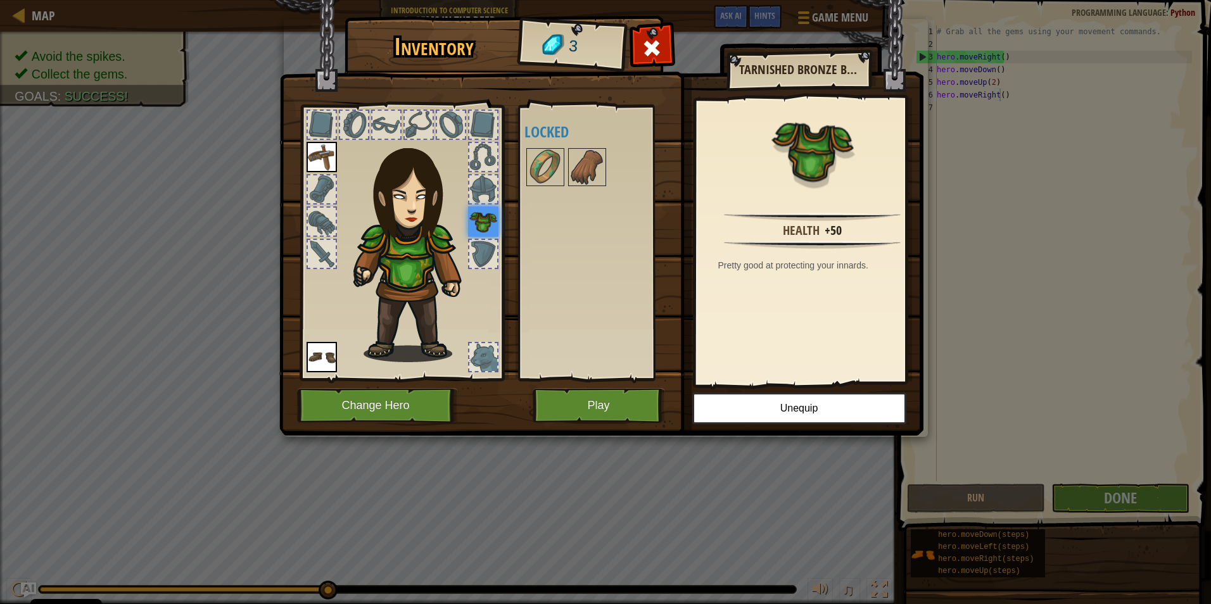
click at [311, 149] on img at bounding box center [321, 157] width 30 height 30
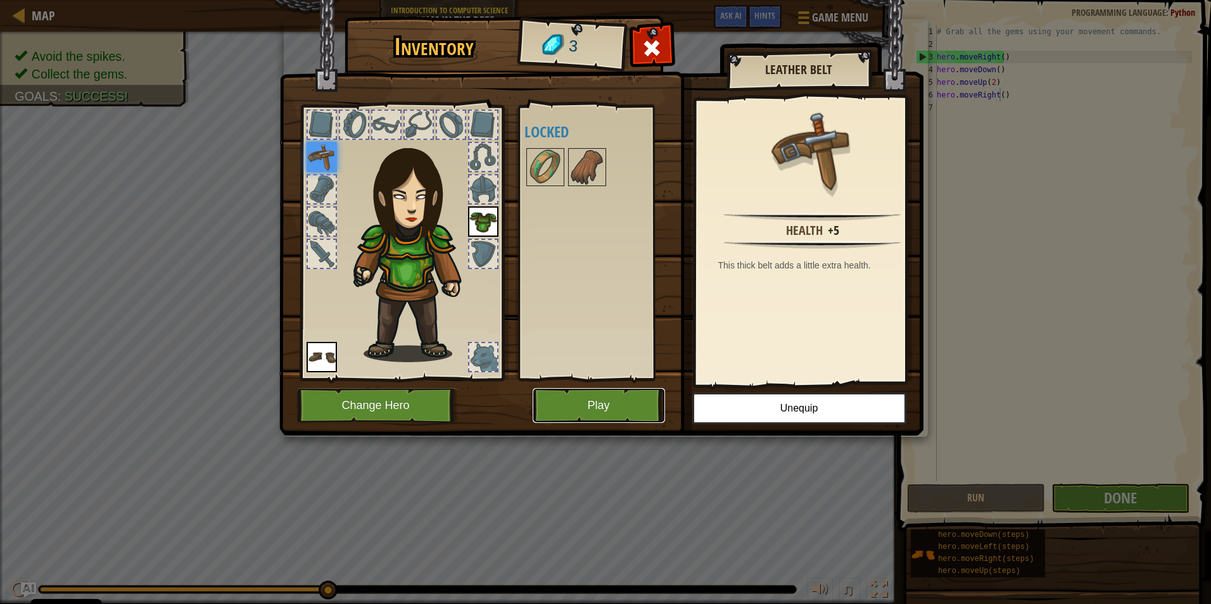
click at [567, 403] on button "Play" at bounding box center [598, 405] width 132 height 35
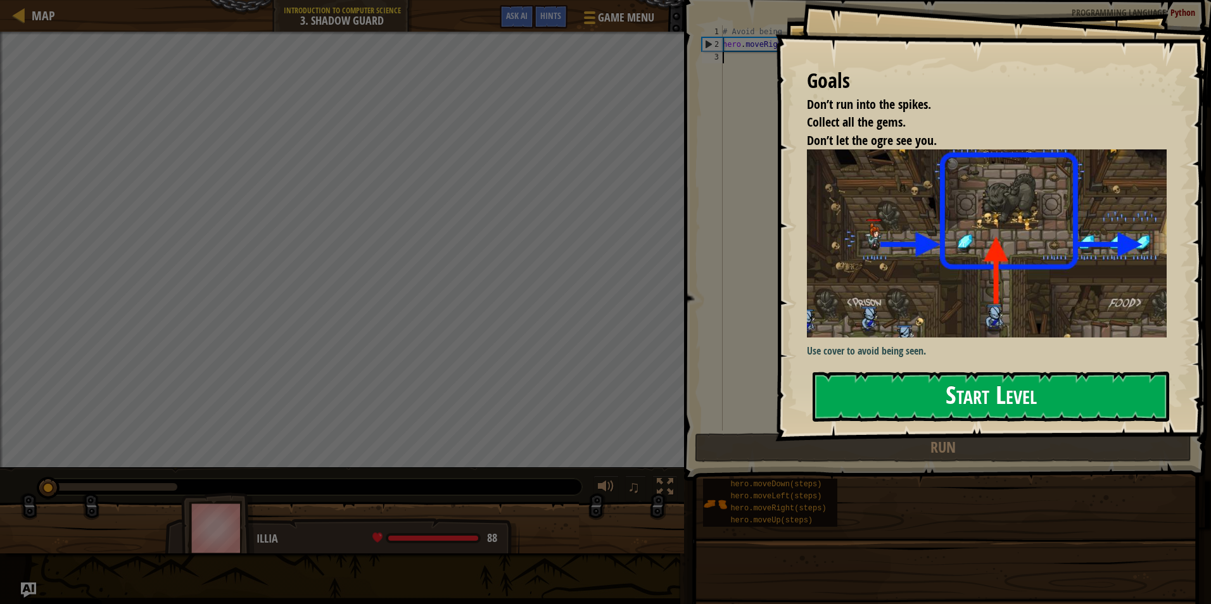
click at [903, 406] on button "Start Level" at bounding box center [990, 397] width 356 height 50
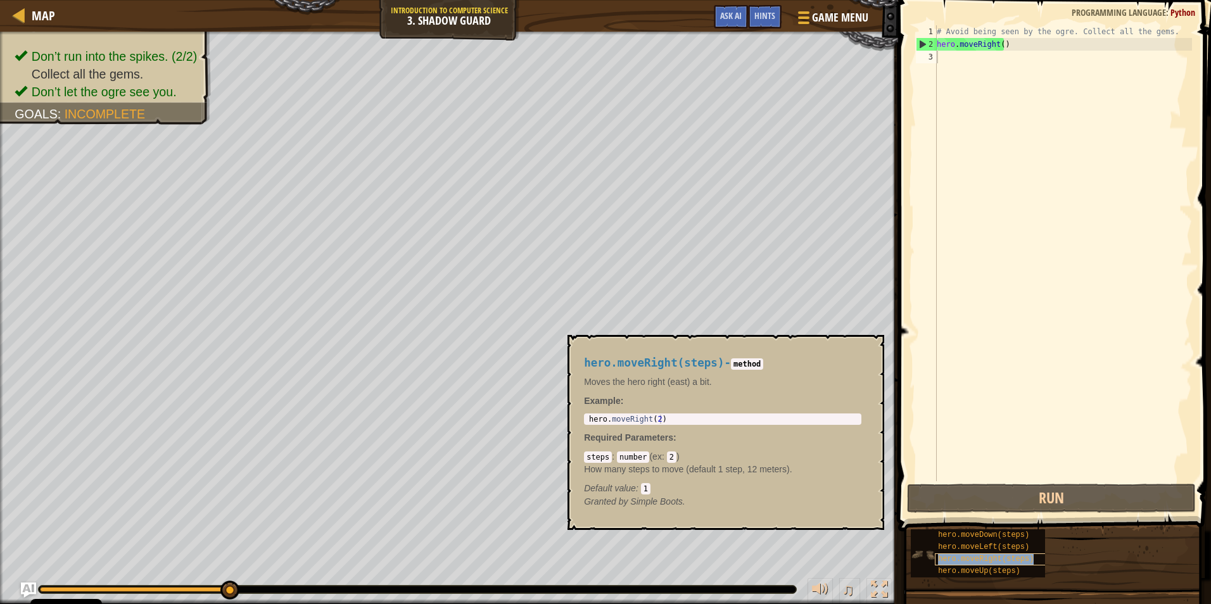
click at [976, 558] on span "hero.moveRight(steps)" at bounding box center [986, 559] width 96 height 9
click at [1001, 45] on div "# Avoid being seen by the ogre. Collect all the gems. hero . moveRight ( )" at bounding box center [1063, 265] width 258 height 481
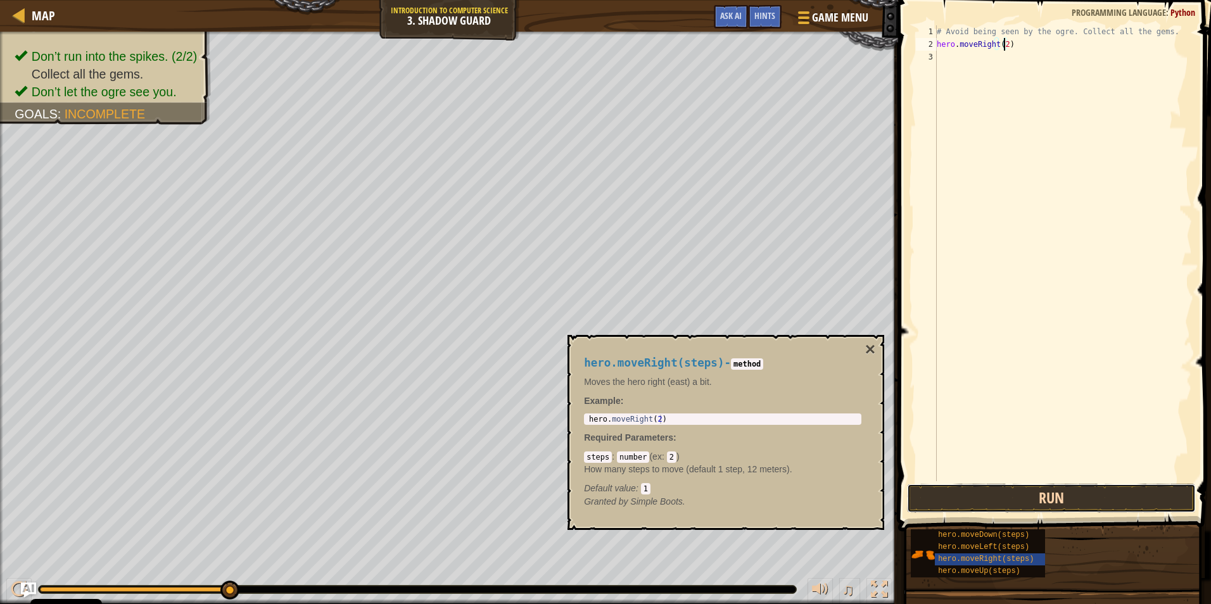
click at [1055, 498] on button "Run" at bounding box center [1051, 498] width 289 height 29
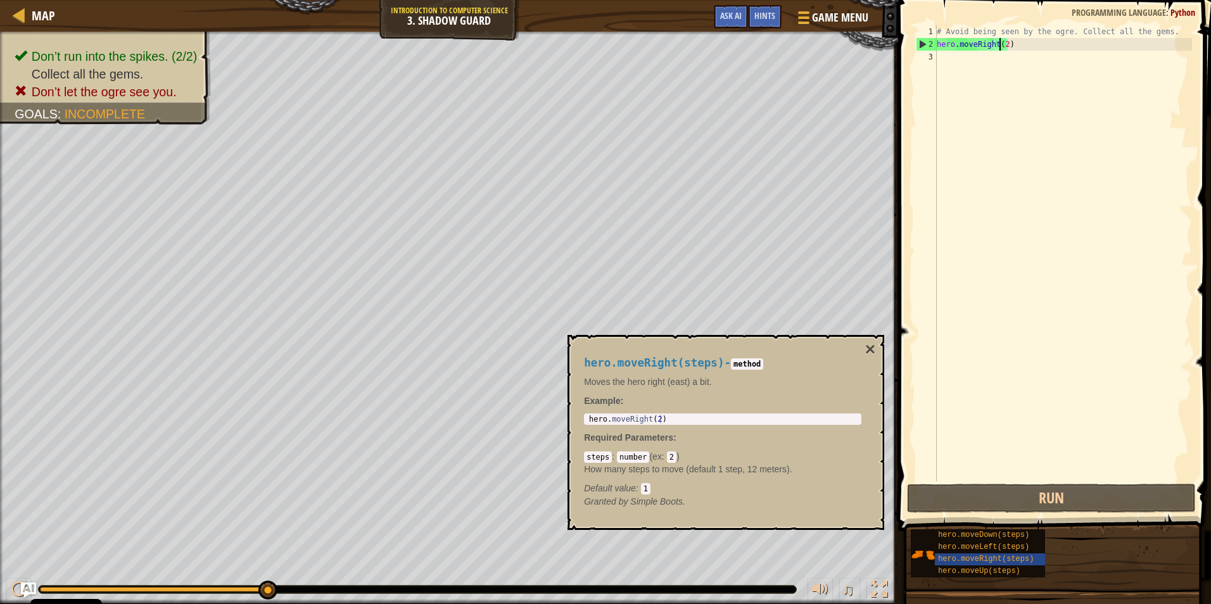
click at [997, 43] on div "# Avoid being seen by the ogre. Collect all the gems. hero . moveRight ( 2 )" at bounding box center [1063, 265] width 258 height 481
click at [1002, 44] on div "# Avoid being seen by the ogre. Collect all the gems. hero . moveRight ( 2 )" at bounding box center [1063, 265] width 258 height 481
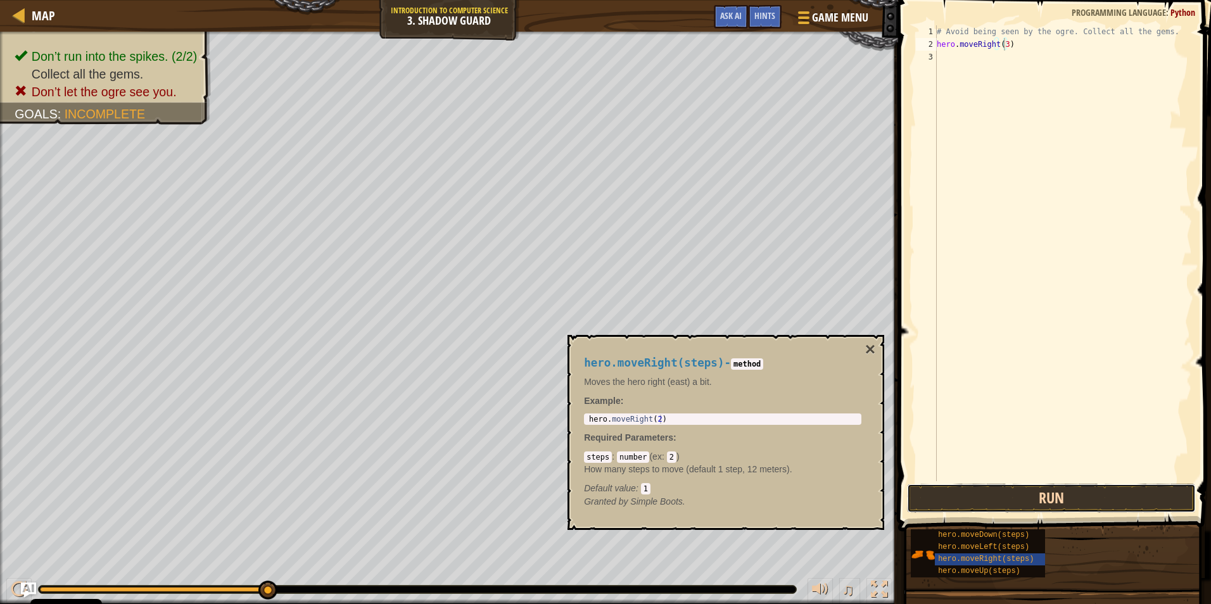
click at [1066, 491] on button "Run" at bounding box center [1051, 498] width 289 height 29
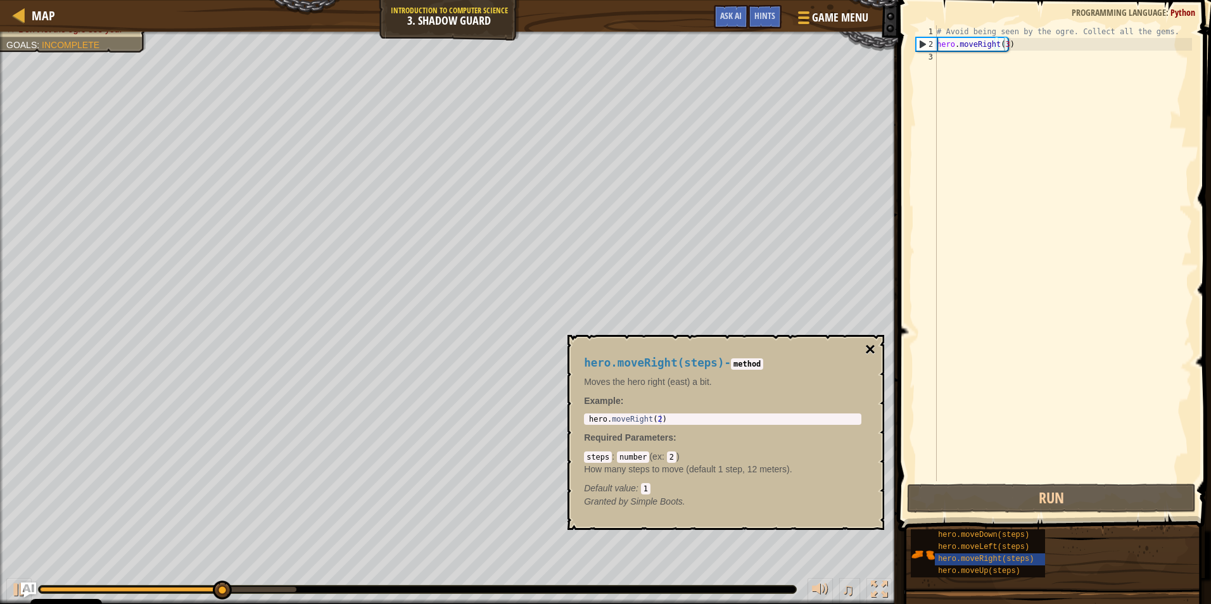
click at [872, 341] on button "×" at bounding box center [870, 350] width 10 height 18
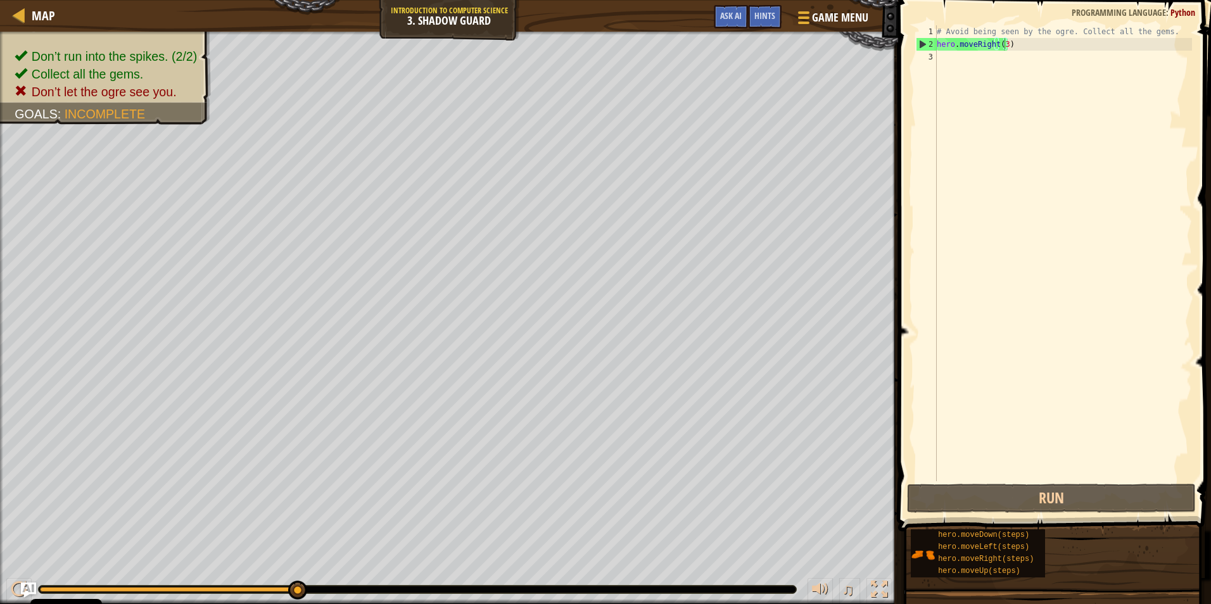
click at [1002, 46] on div "# Avoid being seen by the ogre. Collect all the gems. hero . moveRight ( 3 )" at bounding box center [1063, 265] width 258 height 481
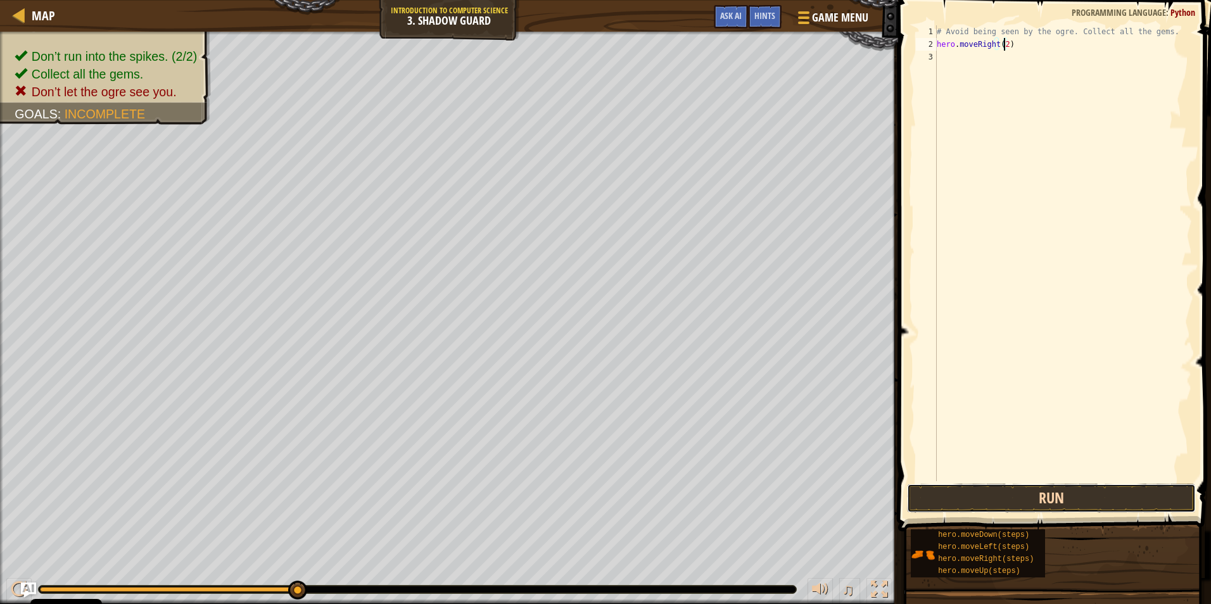
click at [1000, 501] on button "Run" at bounding box center [1051, 498] width 289 height 29
click at [1079, 506] on button "Run" at bounding box center [1051, 498] width 289 height 29
click at [1005, 60] on div "# Avoid being seen by the ogre. Collect all the gems. hero . moveRight ( ) hero…" at bounding box center [1063, 265] width 258 height 481
click at [1019, 72] on div "# Avoid being seen by the ogre. Collect all the gems. hero . moveRight ( ) hero…" at bounding box center [1063, 265] width 258 height 481
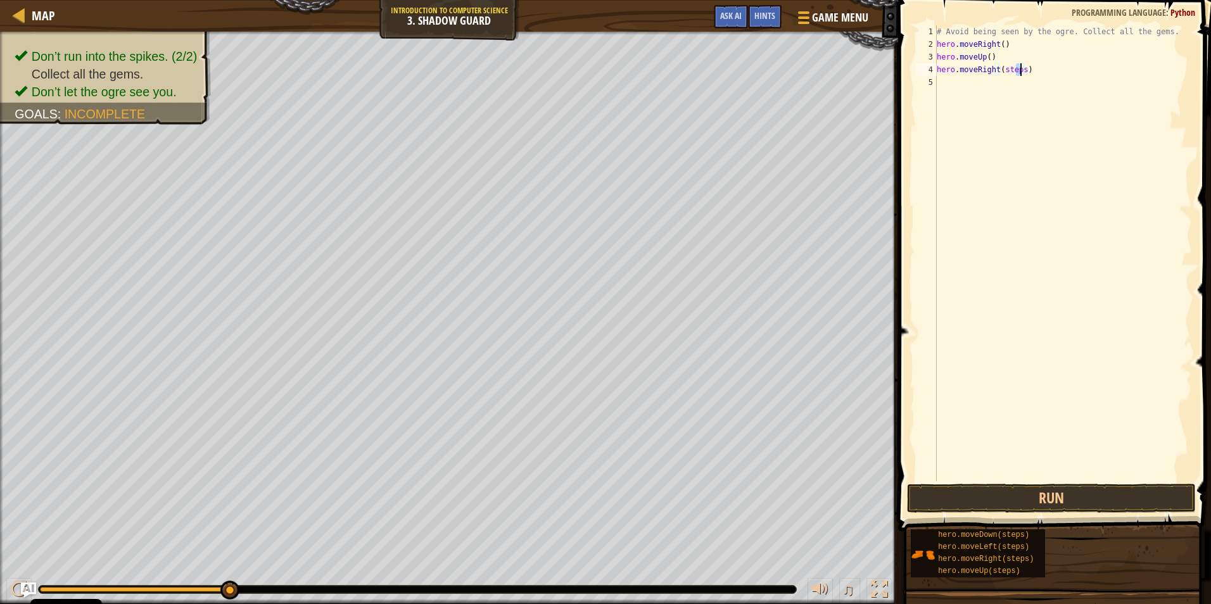
click at [1019, 72] on div "# Avoid being seen by the ogre. Collect all the gems. hero . moveRight ( ) hero…" at bounding box center [1063, 253] width 258 height 456
click at [1016, 84] on div "# Avoid being seen by the ogre. Collect all the gems. hero . moveRight ( ) hero…" at bounding box center [1063, 265] width 258 height 481
click at [1019, 96] on div "# Avoid being seen by the ogre. Collect all the gems. hero . moveRight ( ) hero…" at bounding box center [1063, 265] width 258 height 481
type textarea "hero.moveRight()"
click at [1104, 500] on button "Run" at bounding box center [1051, 498] width 289 height 29
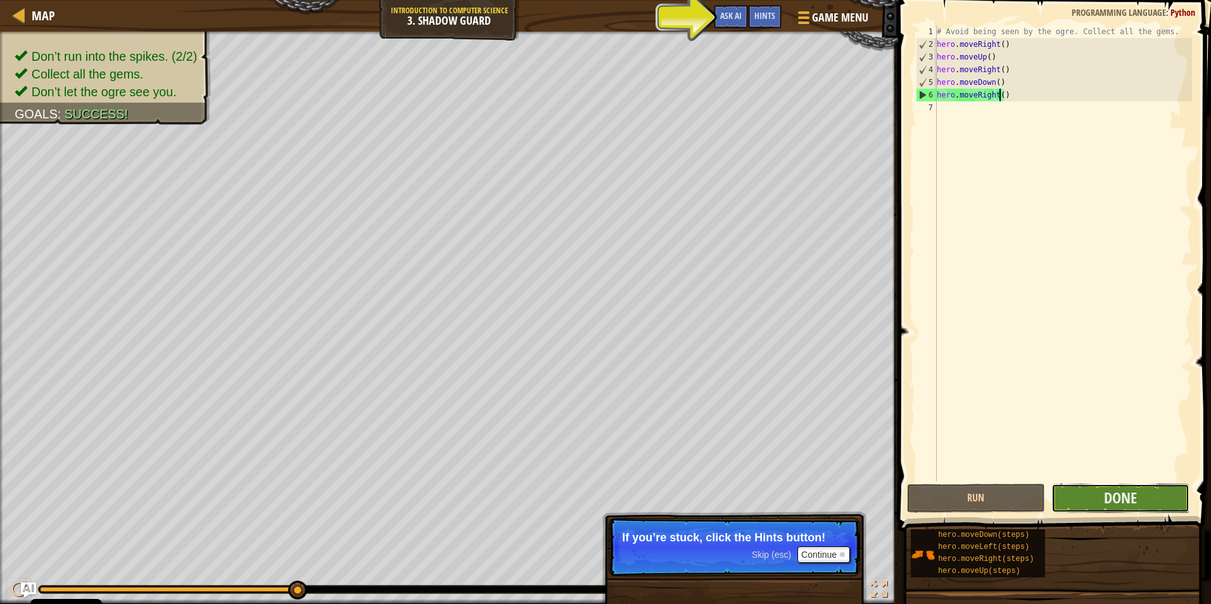
click at [1143, 503] on button "Done" at bounding box center [1120, 498] width 138 height 29
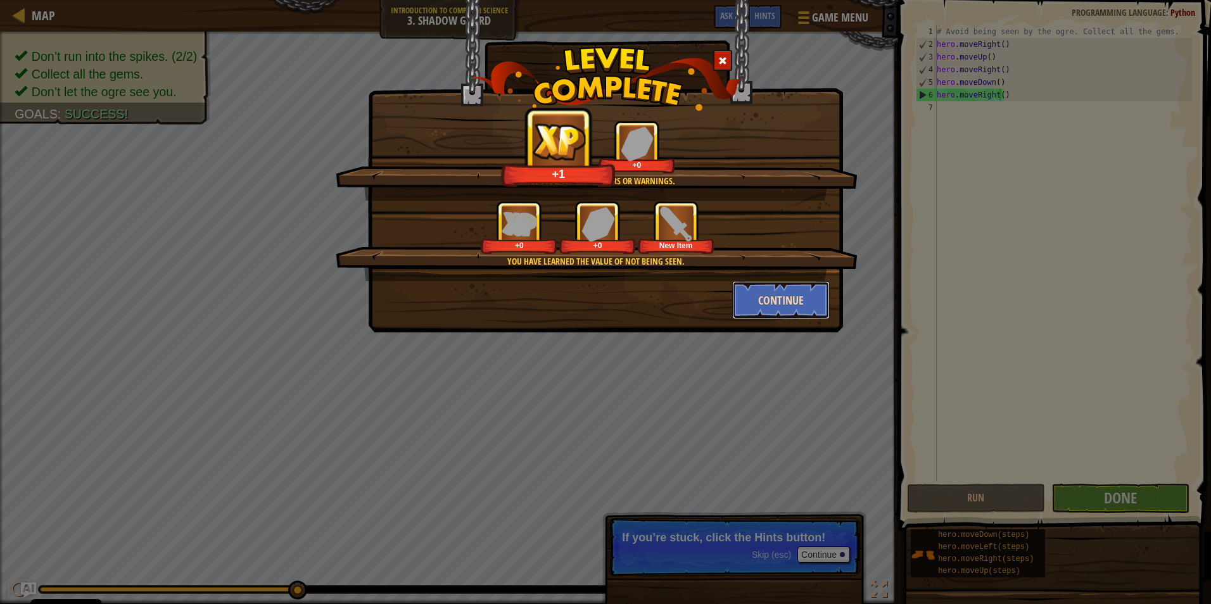
click at [770, 304] on button "Continue" at bounding box center [781, 300] width 98 height 38
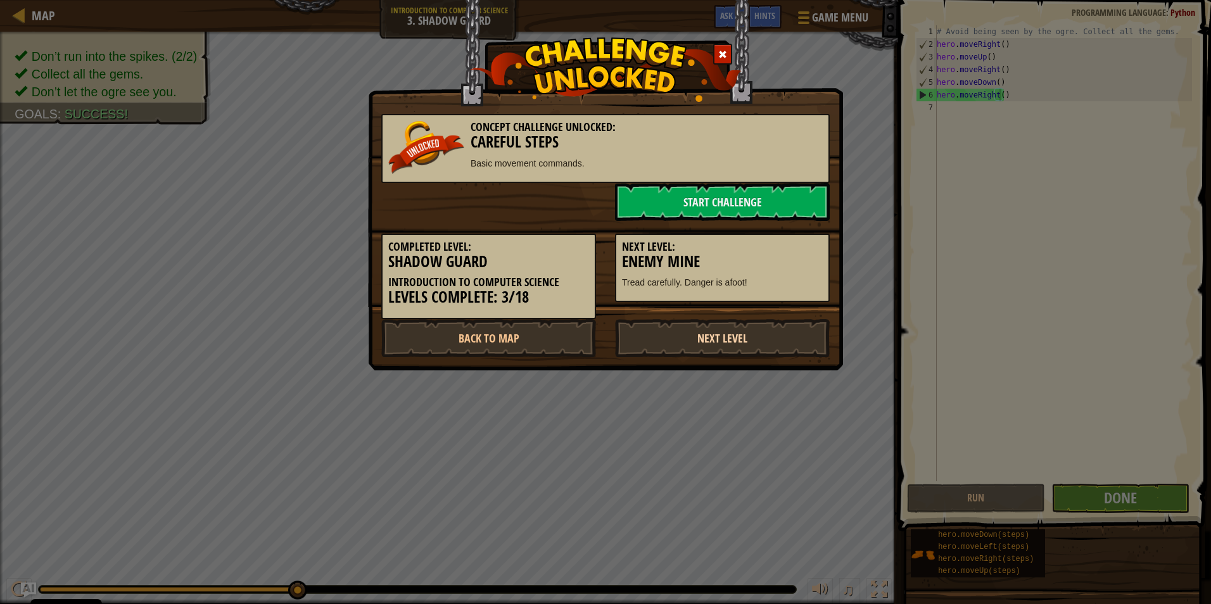
click at [760, 341] on link "Next Level" at bounding box center [722, 338] width 215 height 38
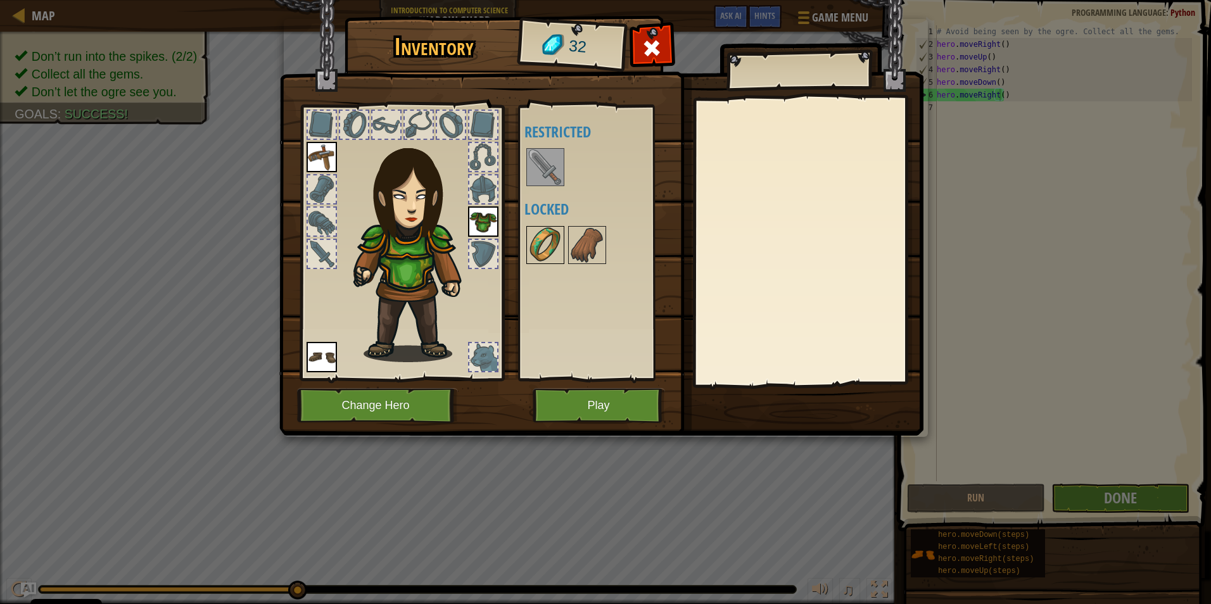
click at [562, 248] on img at bounding box center [544, 244] width 35 height 35
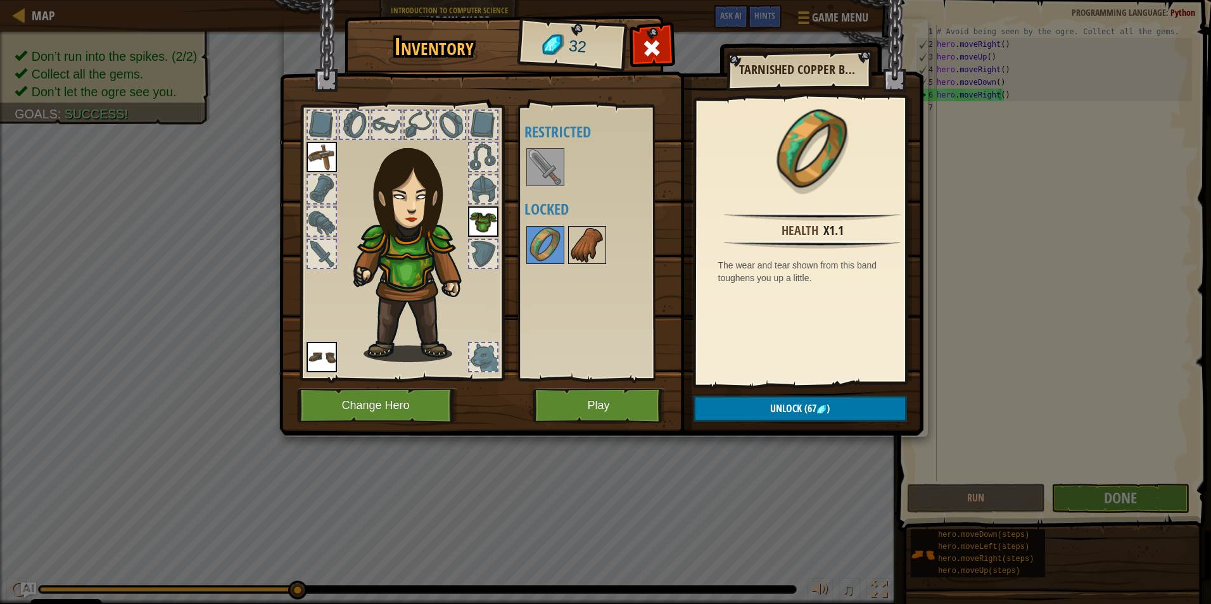
click at [582, 246] on img at bounding box center [586, 244] width 35 height 35
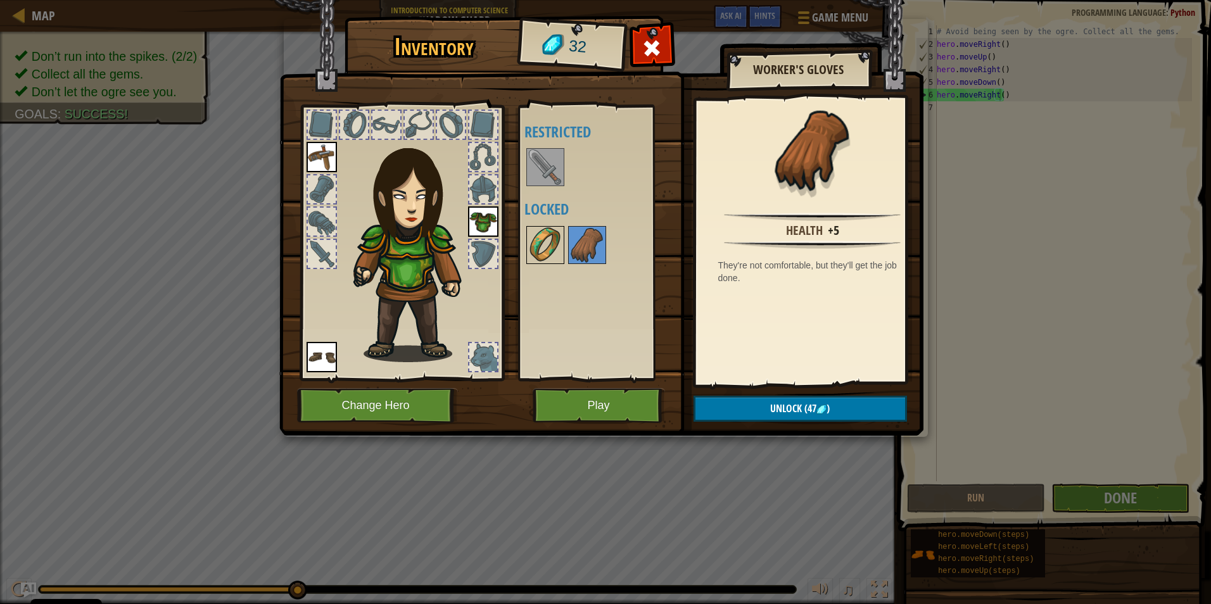
click at [545, 253] on img at bounding box center [544, 244] width 35 height 35
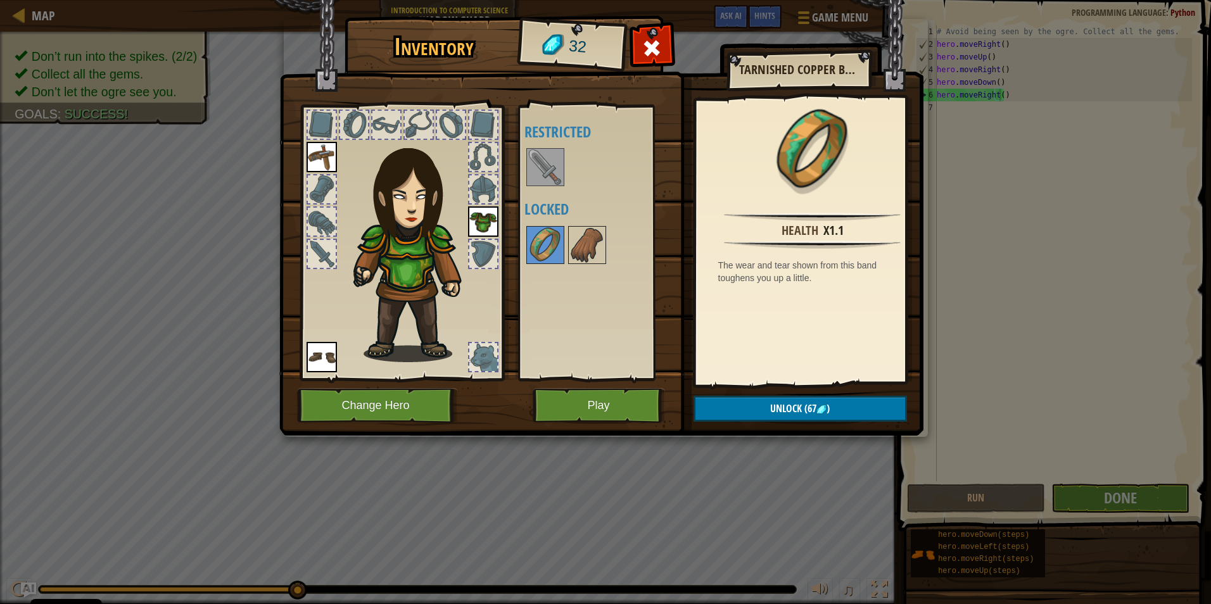
click at [489, 215] on img at bounding box center [483, 221] width 30 height 30
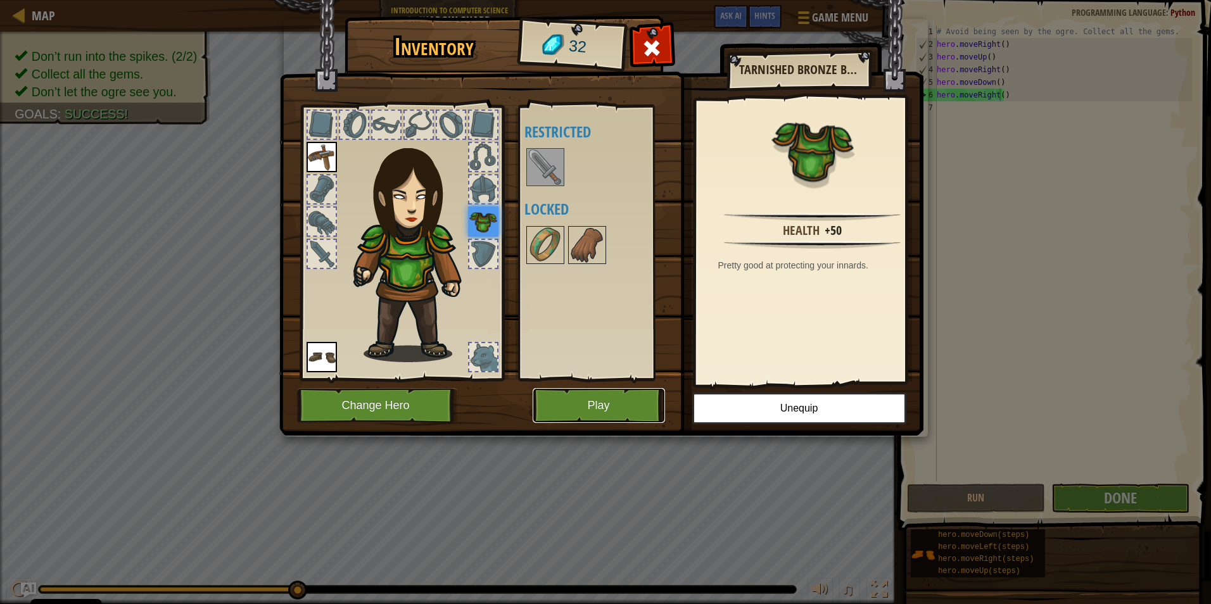
click at [581, 410] on button "Play" at bounding box center [598, 405] width 132 height 35
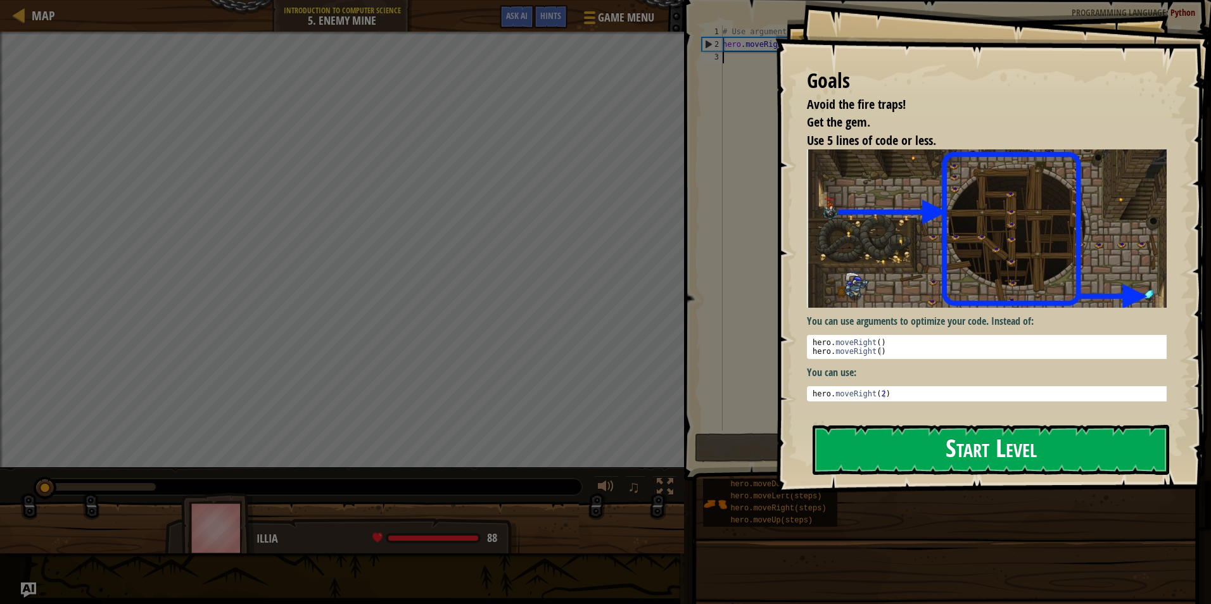
click at [908, 469] on button "Start Level" at bounding box center [990, 450] width 356 height 50
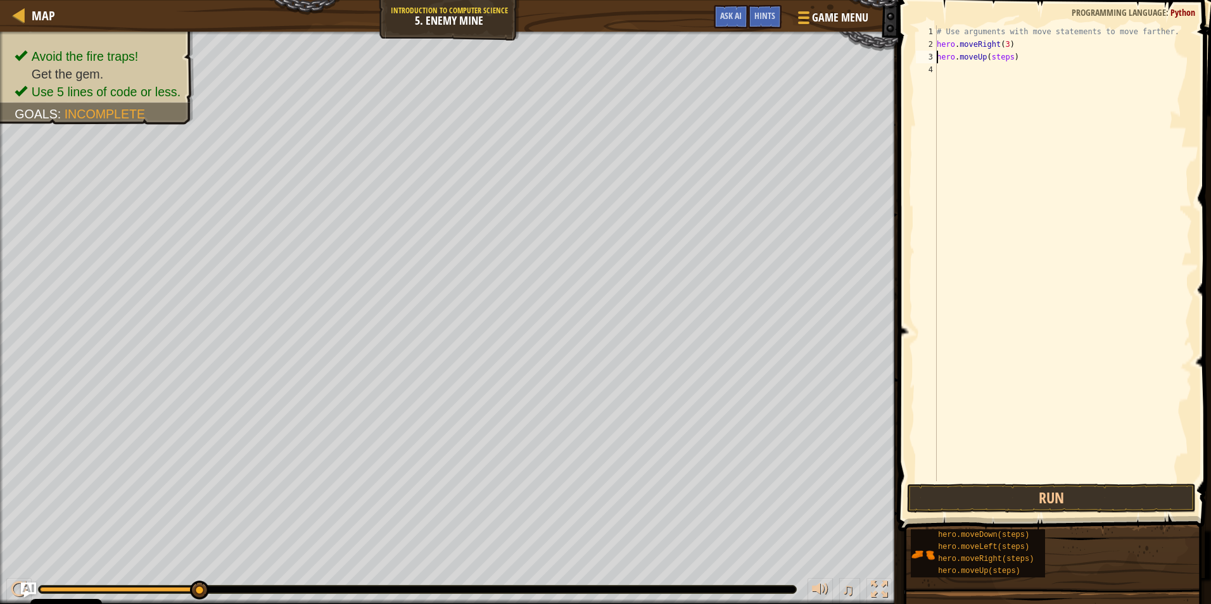
click at [1005, 60] on div "# Use arguments with move statements to move farther. hero . moveRight ( 3 ) he…" at bounding box center [1063, 265] width 258 height 481
click at [990, 57] on div "# Use arguments with move statements to move farther. hero . moveRight ( 3 ) he…" at bounding box center [1063, 265] width 258 height 481
click at [1007, 500] on button "Run" at bounding box center [1051, 498] width 289 height 29
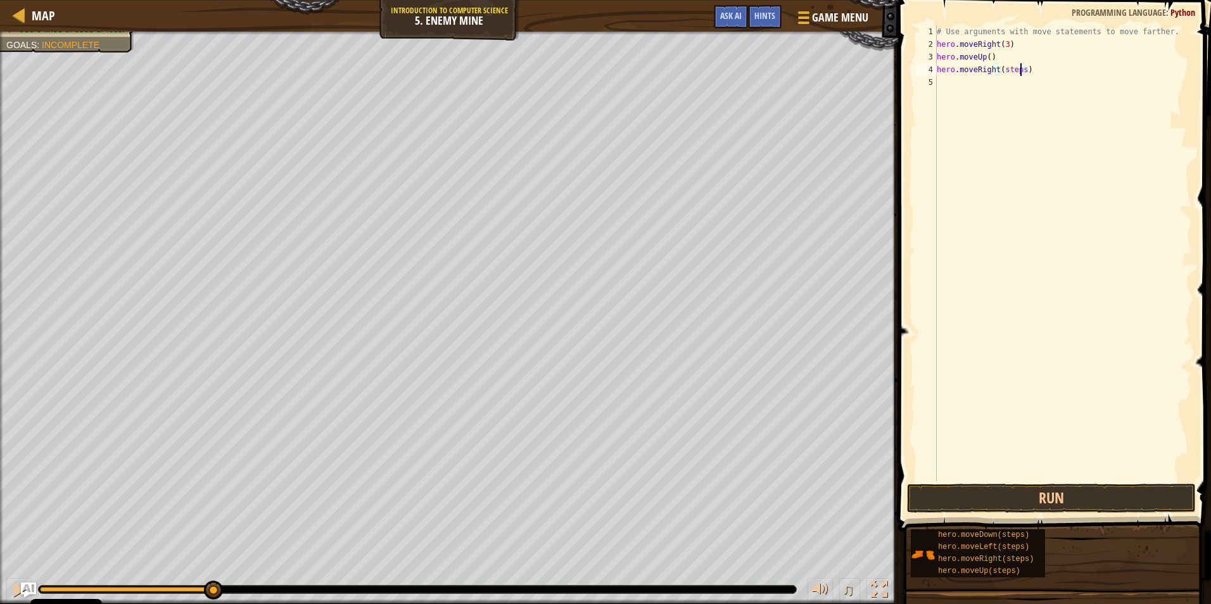
click at [1019, 71] on div "# Use arguments with move statements to move farther. hero . moveRight ( 3 ) he…" at bounding box center [1063, 265] width 258 height 481
click at [1035, 492] on button "Run" at bounding box center [1051, 498] width 289 height 29
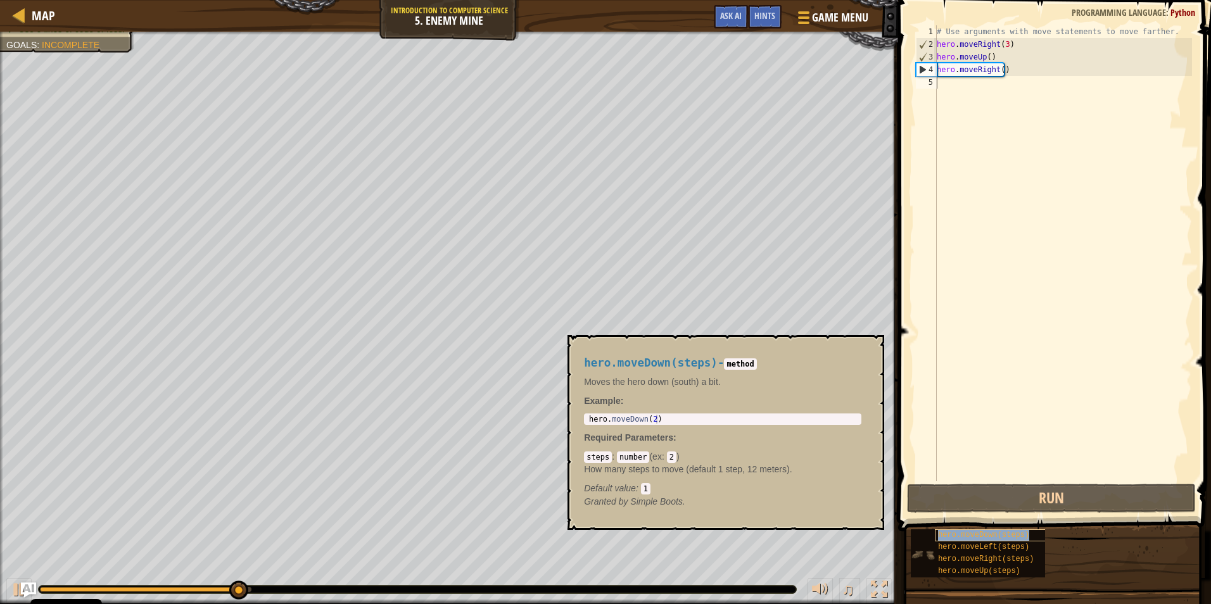
type textarea "hero.moveDown(steps)"
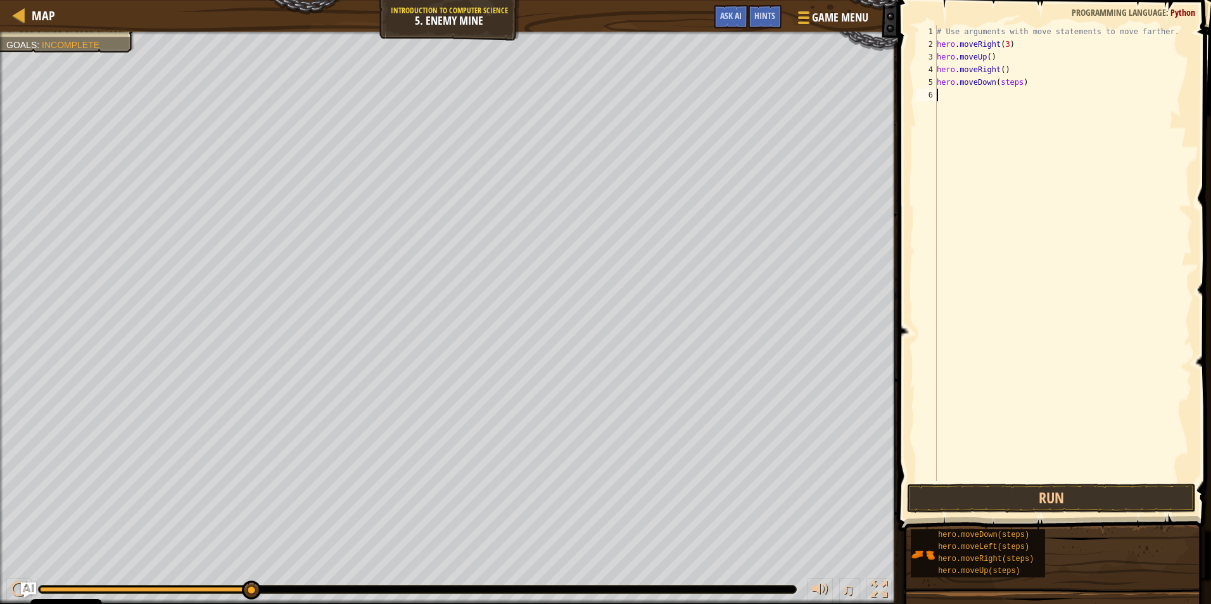
click at [1021, 89] on div "# Use arguments with move statements to move farther. hero . moveRight ( 3 ) he…" at bounding box center [1063, 265] width 258 height 481
click at [1014, 85] on div "# Use arguments with move statements to move farther. hero . moveRight ( 3 ) he…" at bounding box center [1063, 265] width 258 height 481
click at [1017, 84] on div "# Use arguments with move statements to move farther. hero . moveRight ( 3 ) he…" at bounding box center [1063, 265] width 258 height 481
click at [1101, 500] on button "Run" at bounding box center [1051, 498] width 289 height 29
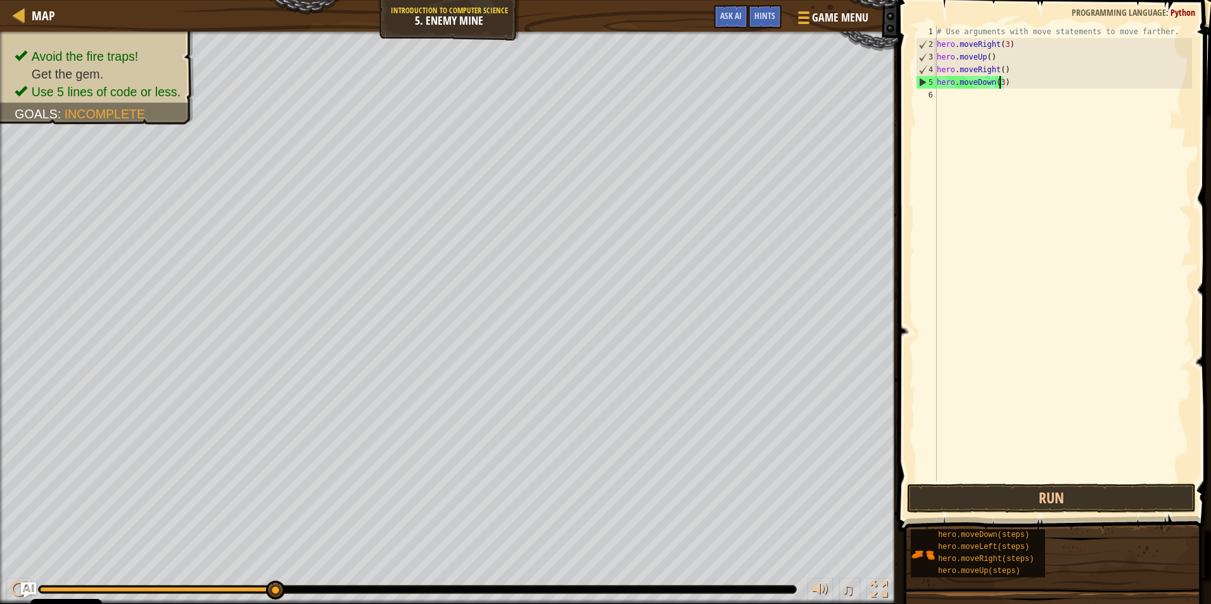
scroll to position [6, 5]
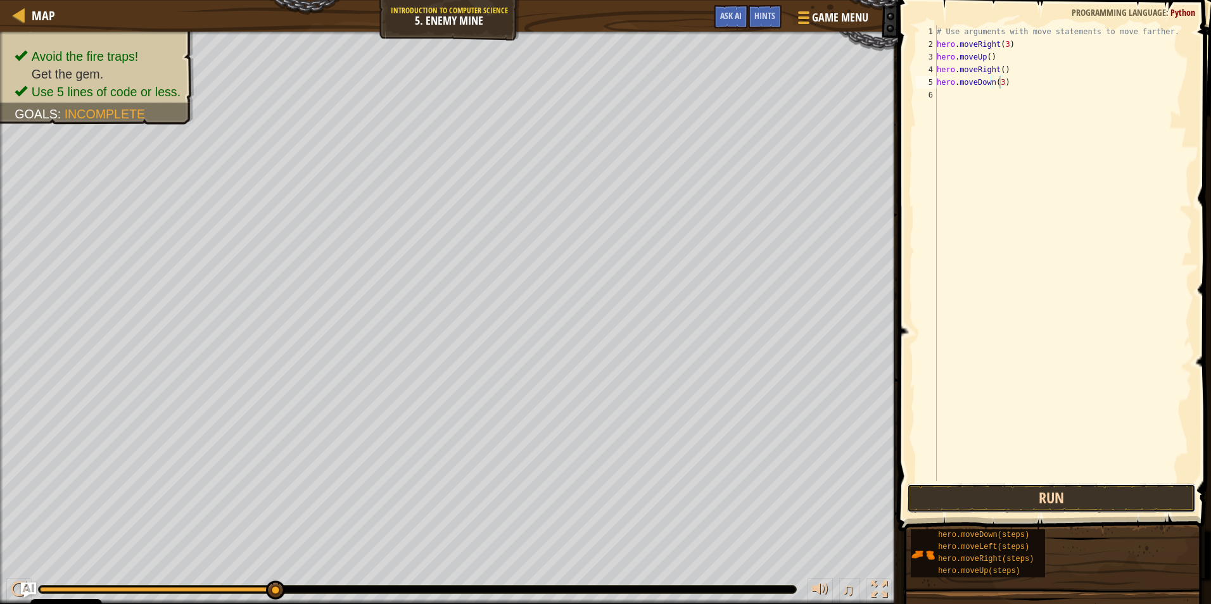
click at [999, 487] on button "Run" at bounding box center [1051, 498] width 289 height 29
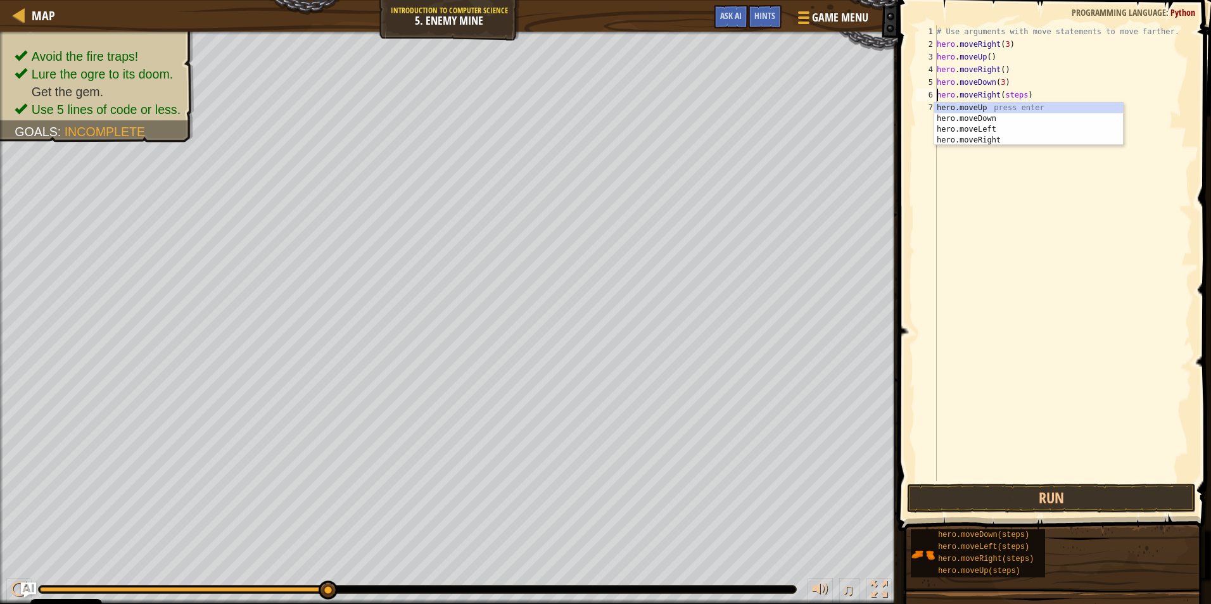
click at [1019, 93] on div "# Use arguments with move statements to move farther. hero . moveRight ( 3 ) he…" at bounding box center [1063, 265] width 258 height 481
type textarea "hero.moveRight(2)"
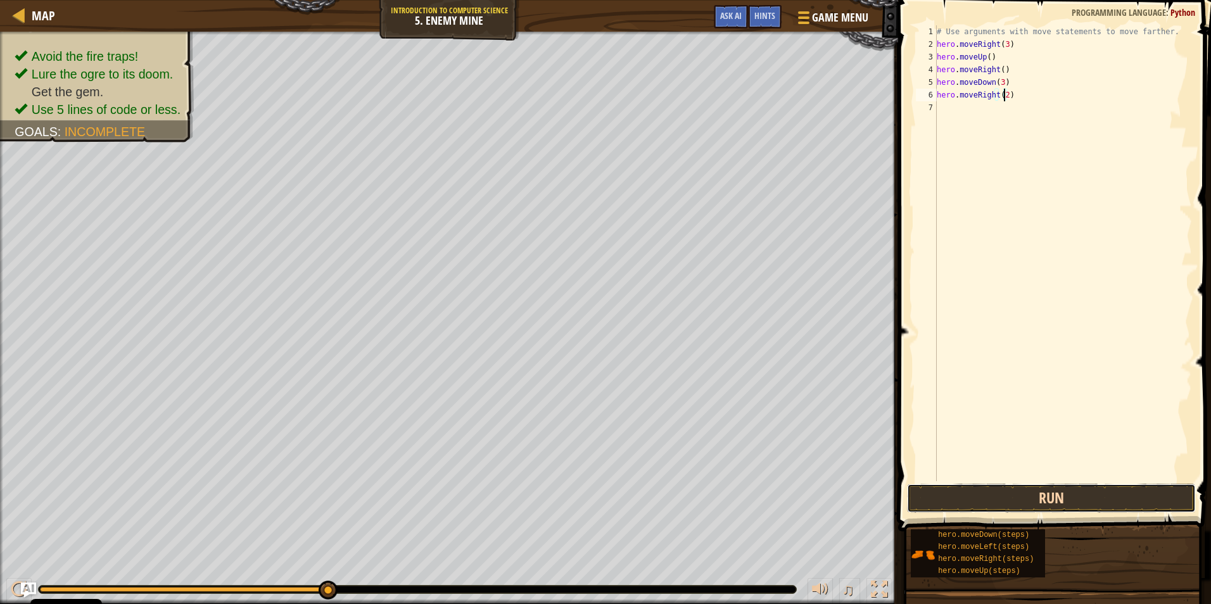
click at [1031, 494] on button "Run" at bounding box center [1051, 498] width 289 height 29
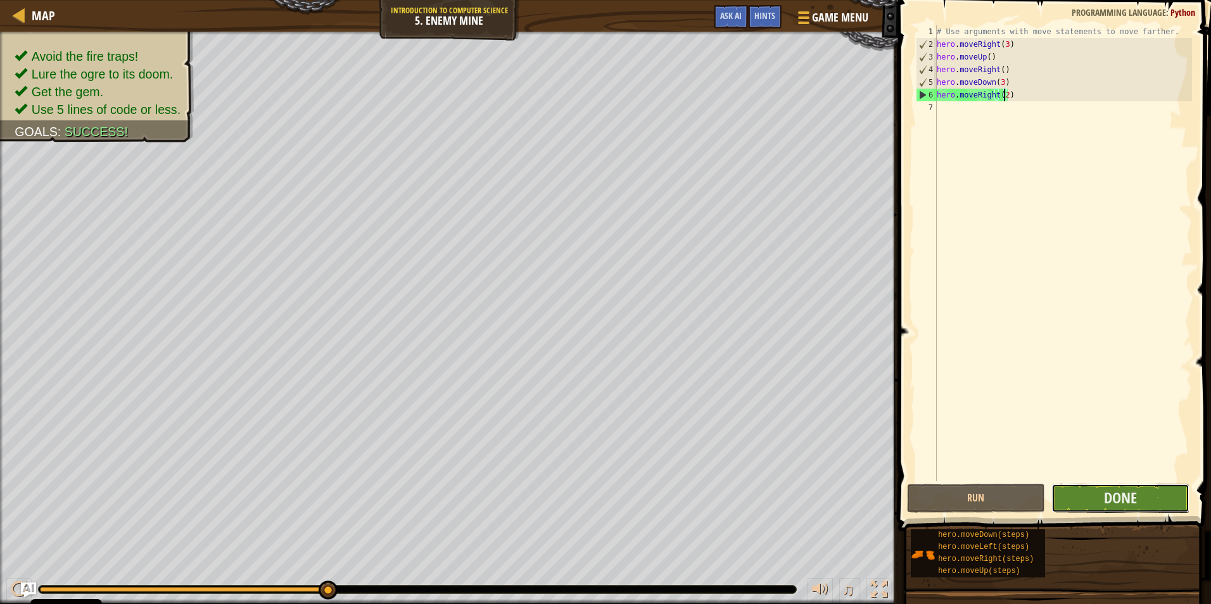
click at [1171, 495] on button "Done" at bounding box center [1120, 498] width 138 height 29
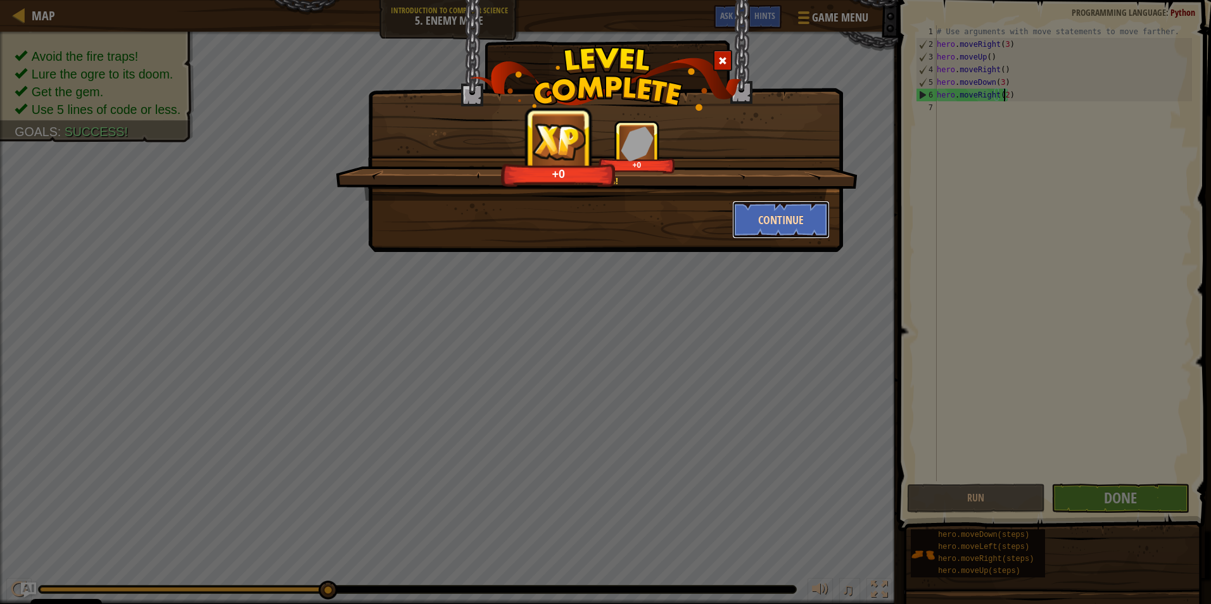
click at [808, 217] on button "Continue" at bounding box center [781, 220] width 98 height 38
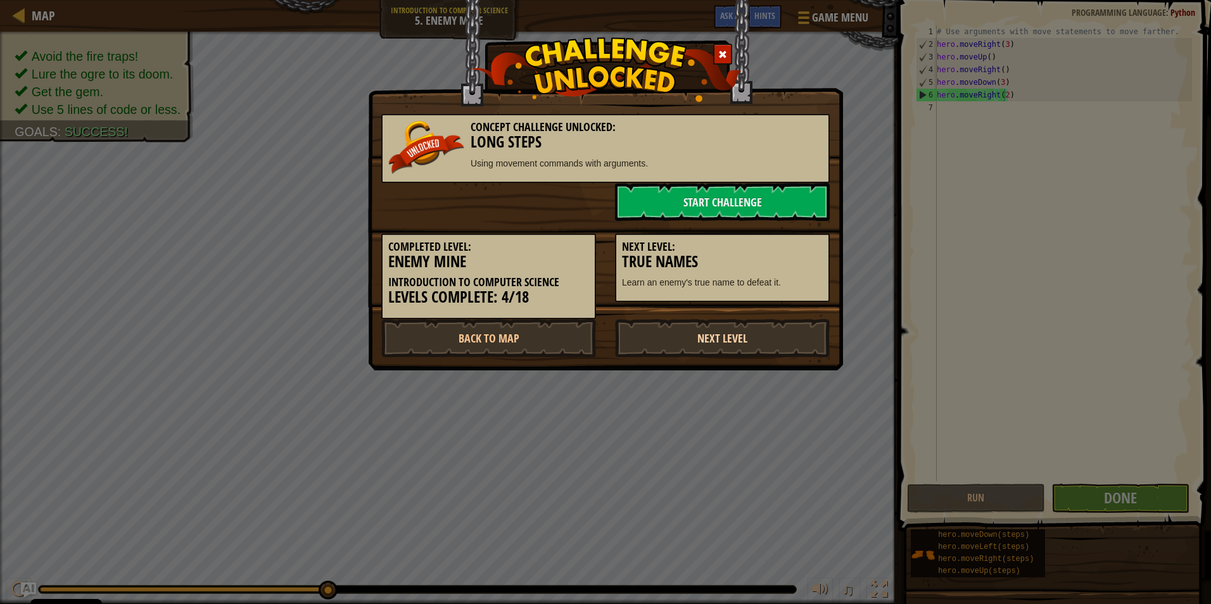
click at [734, 339] on link "Next Level" at bounding box center [722, 338] width 215 height 38
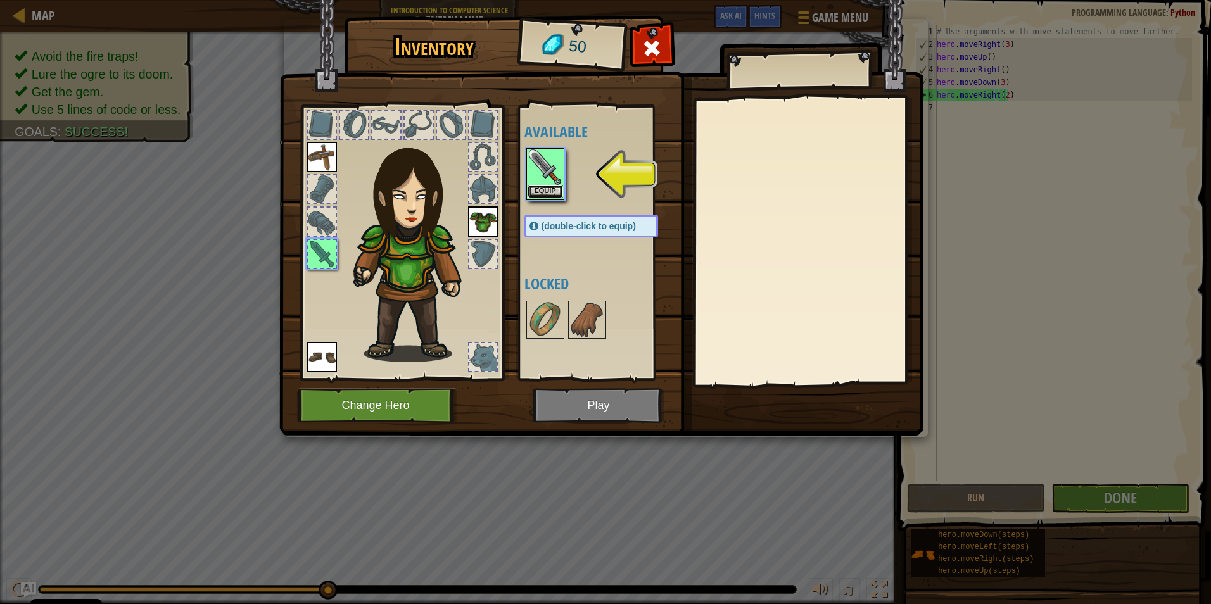
click at [543, 192] on button "Equip" at bounding box center [544, 191] width 35 height 13
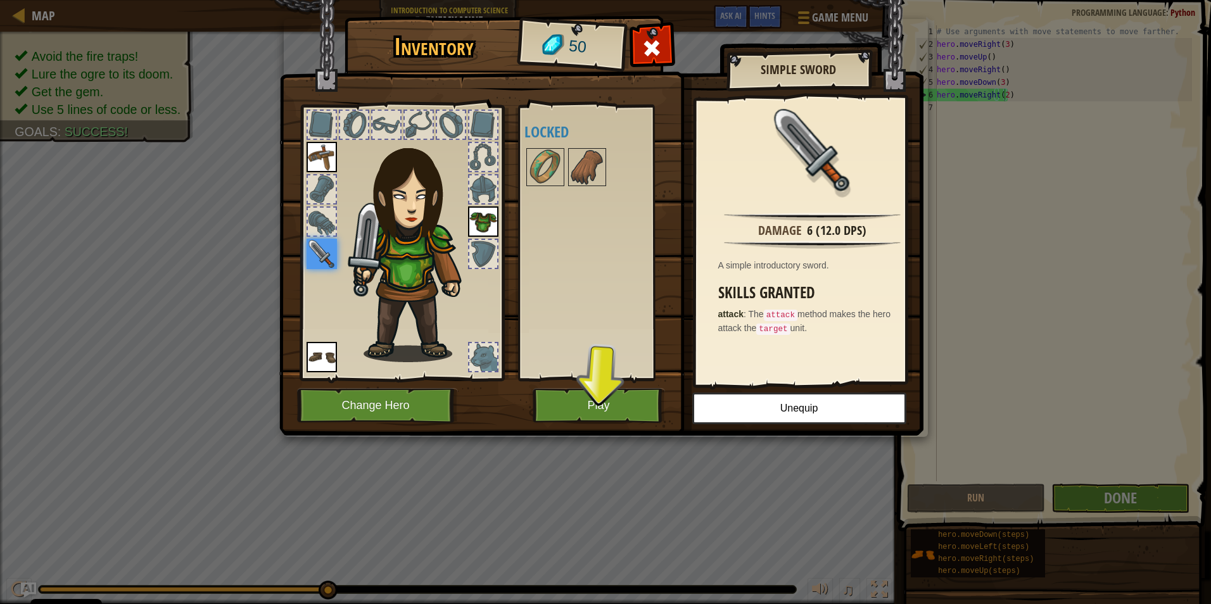
click at [517, 137] on img at bounding box center [601, 206] width 644 height 460
click at [543, 143] on div "Available Equip Equip Equip Equip (double-click to equip) Locked" at bounding box center [603, 243] width 159 height 264
click at [541, 148] on div "Available Equip Equip Equip Equip (double-click to equip) Locked" at bounding box center [603, 243] width 159 height 264
click at [540, 157] on img at bounding box center [544, 166] width 35 height 35
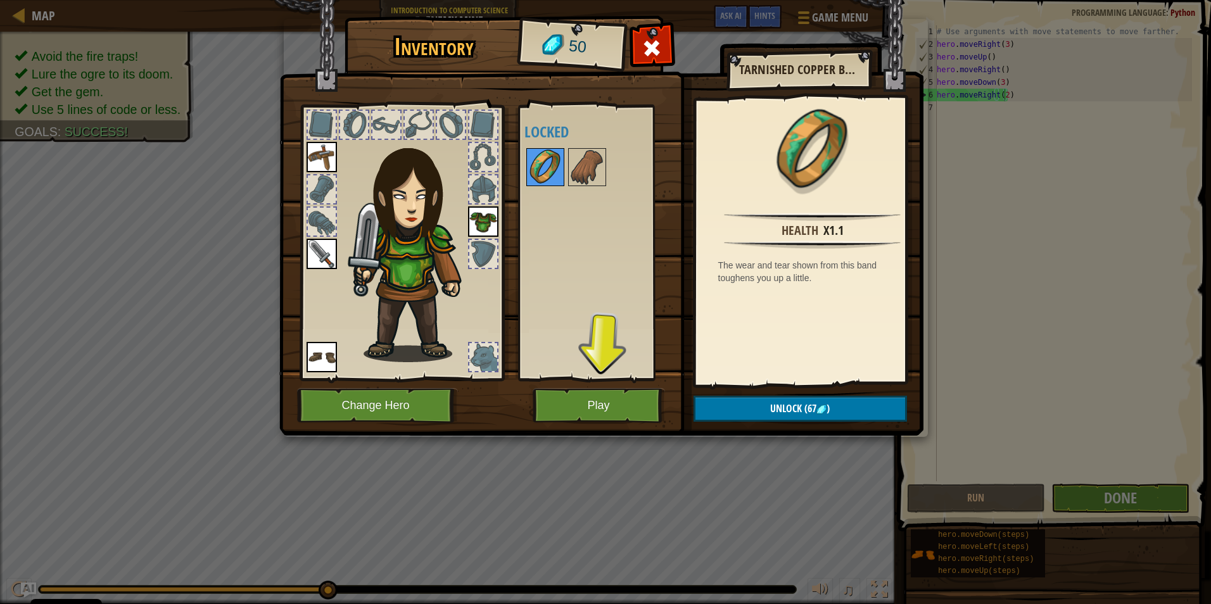
click at [556, 158] on img at bounding box center [544, 166] width 35 height 35
click at [571, 153] on img at bounding box center [586, 166] width 35 height 35
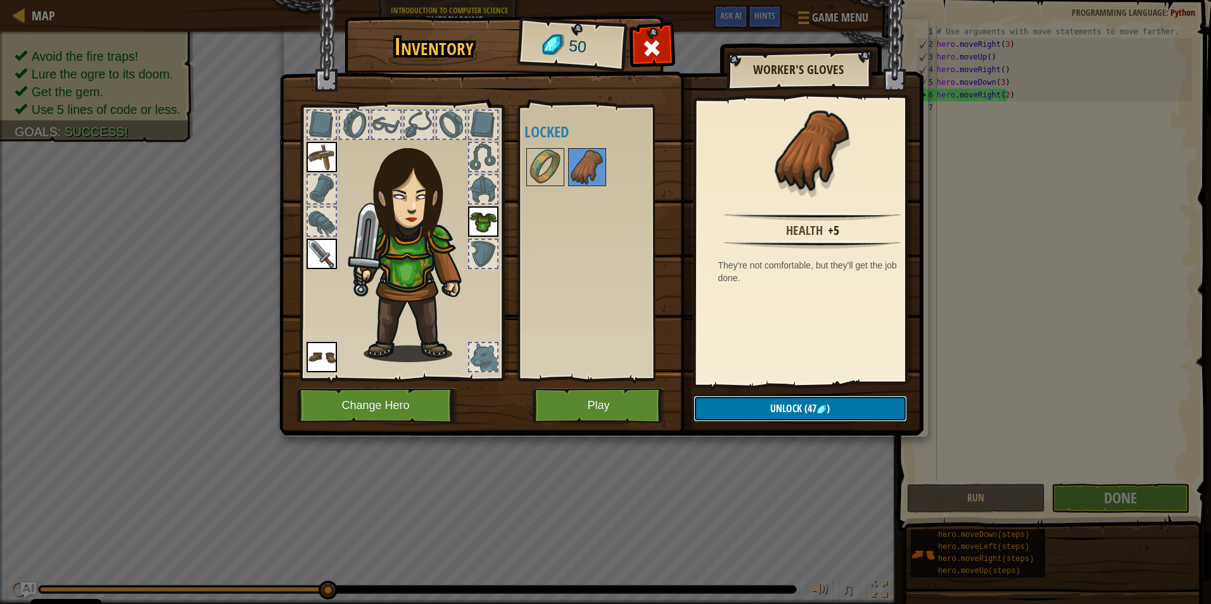
click at [834, 396] on button "Unlock (47 )" at bounding box center [799, 409] width 213 height 26
click at [827, 400] on button "Confirm" at bounding box center [799, 409] width 213 height 26
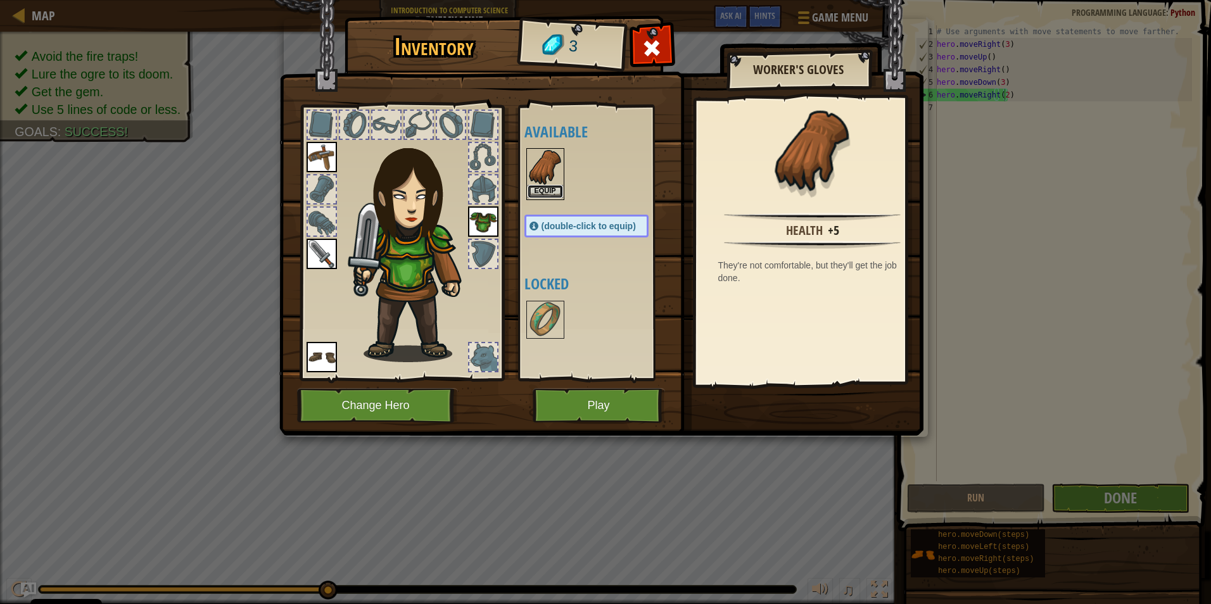
click at [539, 194] on button "Equip" at bounding box center [544, 191] width 35 height 13
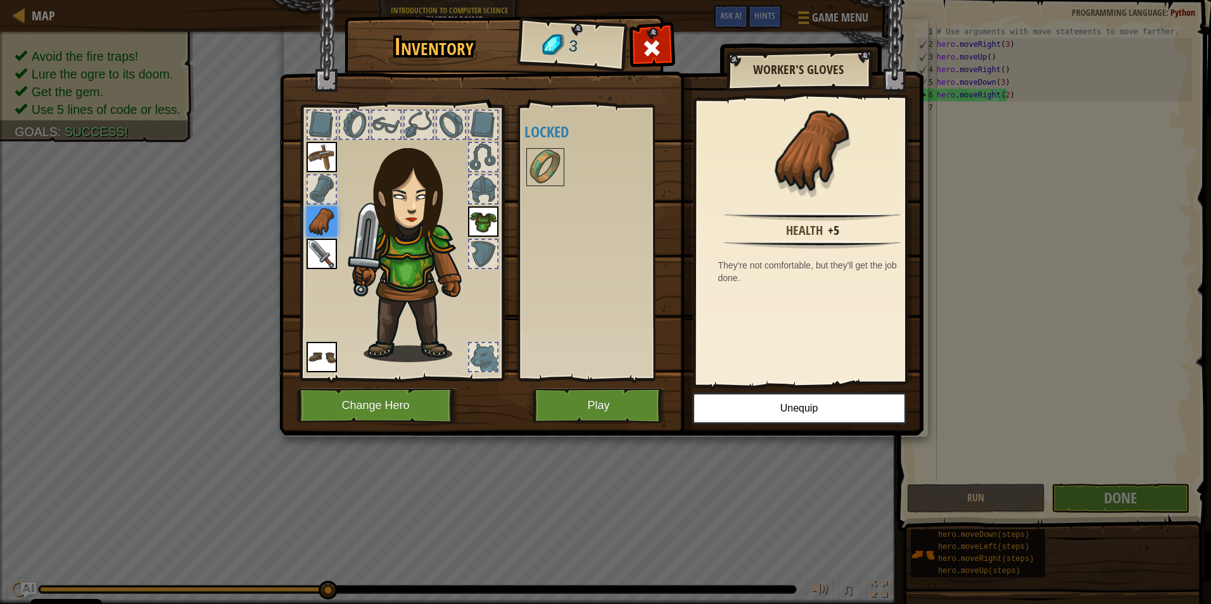
click at [309, 219] on img at bounding box center [321, 221] width 30 height 30
click at [489, 354] on div at bounding box center [483, 357] width 28 height 28
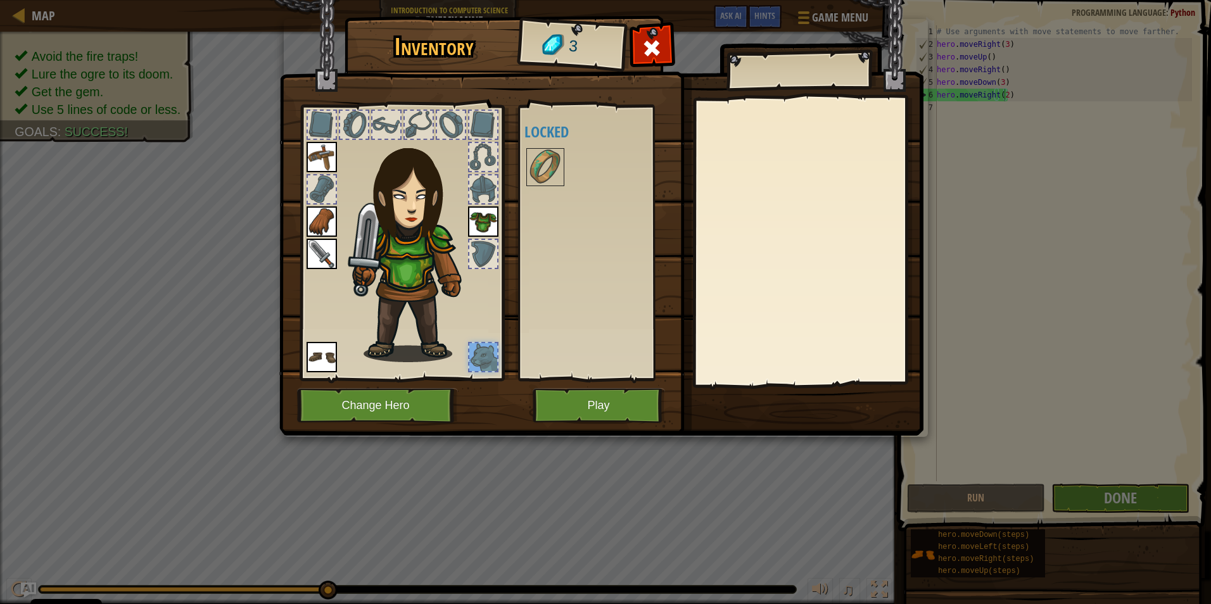
click at [487, 370] on div at bounding box center [483, 357] width 28 height 28
drag, startPoint x: 486, startPoint y: 369, endPoint x: 491, endPoint y: 374, distance: 6.7
click at [486, 375] on div at bounding box center [401, 239] width 209 height 285
click at [567, 397] on button "Play" at bounding box center [598, 405] width 132 height 35
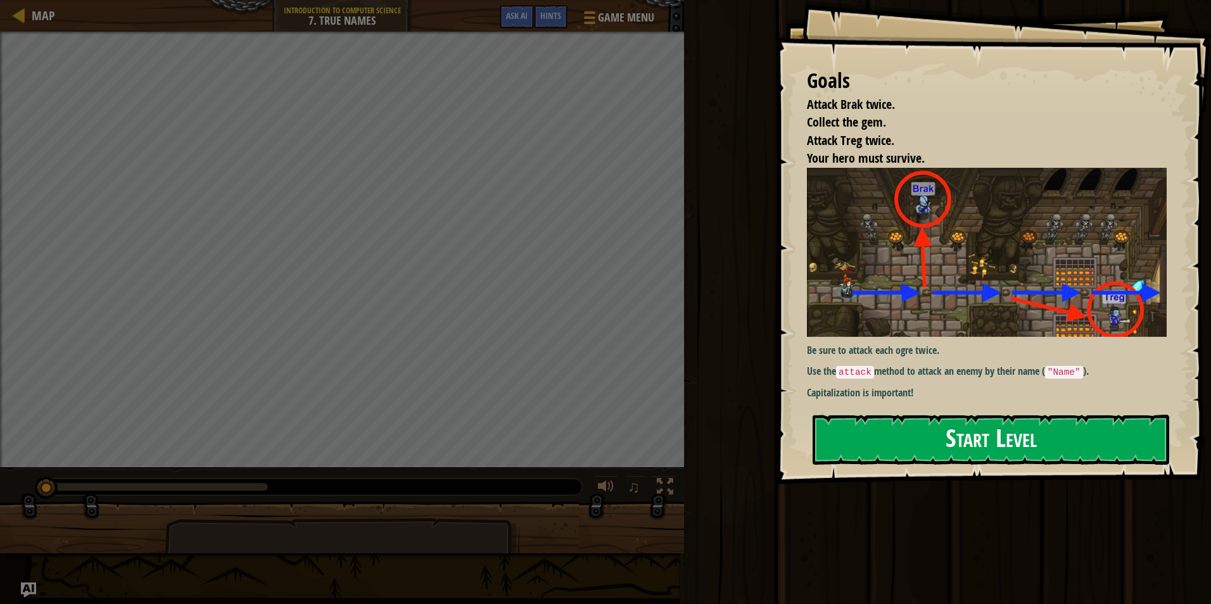
click at [968, 415] on button "Start Level" at bounding box center [990, 440] width 356 height 50
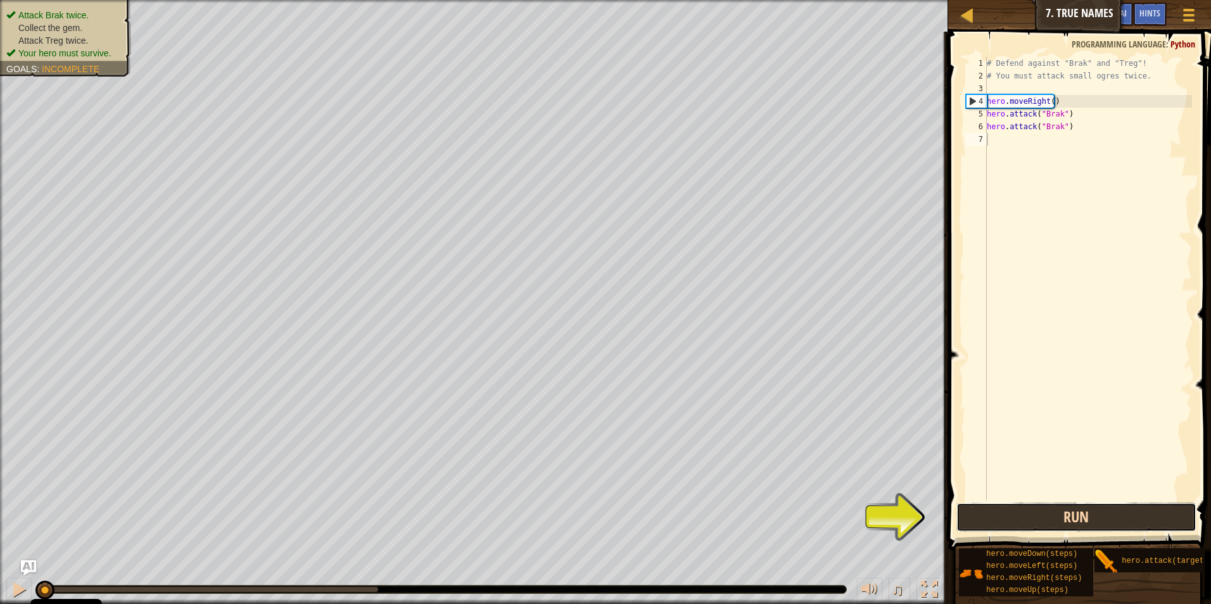
click at [1095, 517] on button "Run" at bounding box center [1076, 517] width 241 height 29
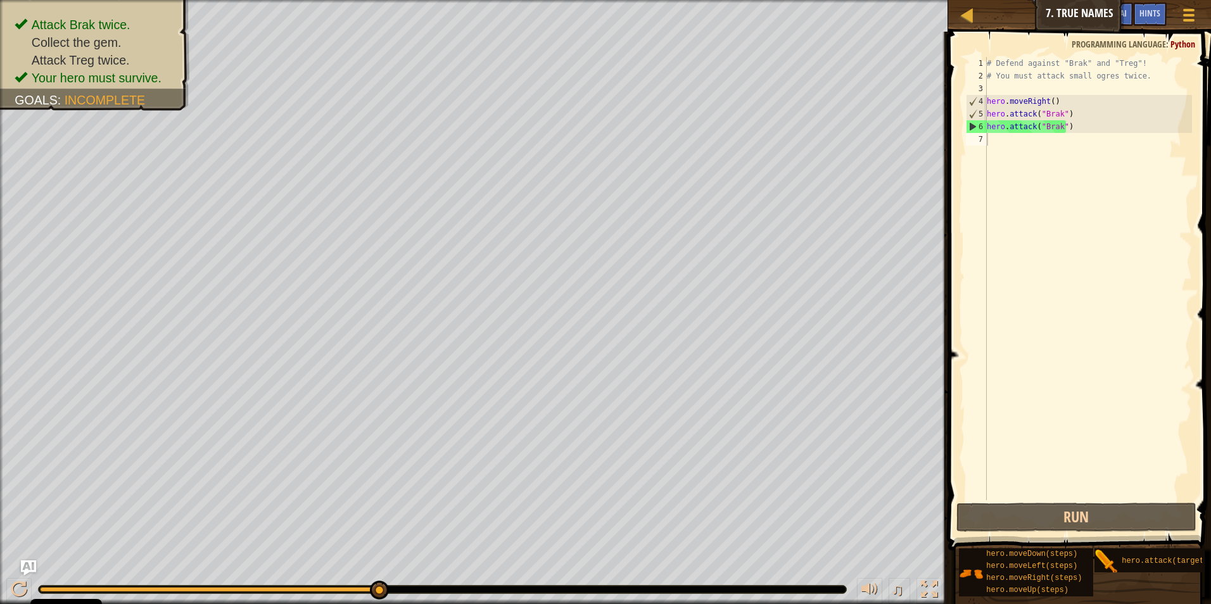
drag, startPoint x: 1111, startPoint y: 562, endPoint x: 1134, endPoint y: 382, distance: 181.2
click at [1119, 326] on div "Hints Videos 1 2 3 4 5 6 7 # Defend against "Brak" and "Treg"! # You must attac…" at bounding box center [1077, 315] width 267 height 566
drag, startPoint x: 1109, startPoint y: 563, endPoint x: 1139, endPoint y: 575, distance: 31.9
click at [1139, 548] on div "hero.moveDown(steps) hero.moveLeft(steps) hero.moveRight(steps) hero.moveUp(ste…" at bounding box center [1080, 572] width 244 height 49
drag, startPoint x: 1118, startPoint y: 560, endPoint x: 1116, endPoint y: 539, distance: 20.4
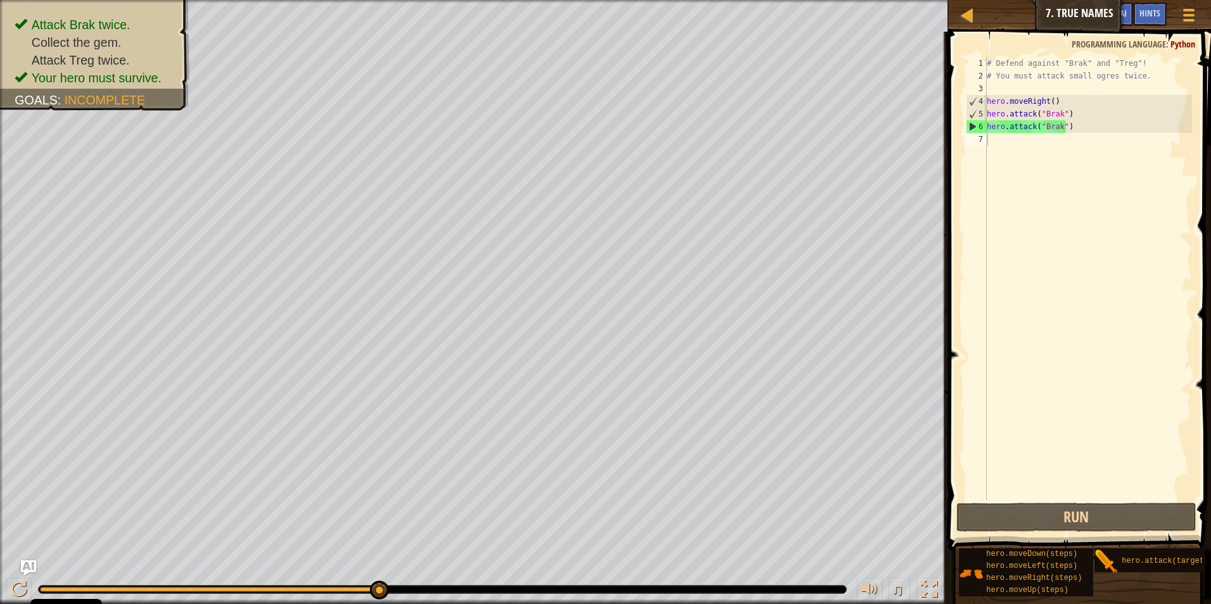
click at [1116, 548] on div "hero.moveDown(steps) hero.moveLeft(steps) hero.moveRight(steps) hero.moveUp(ste…" at bounding box center [1080, 572] width 244 height 49
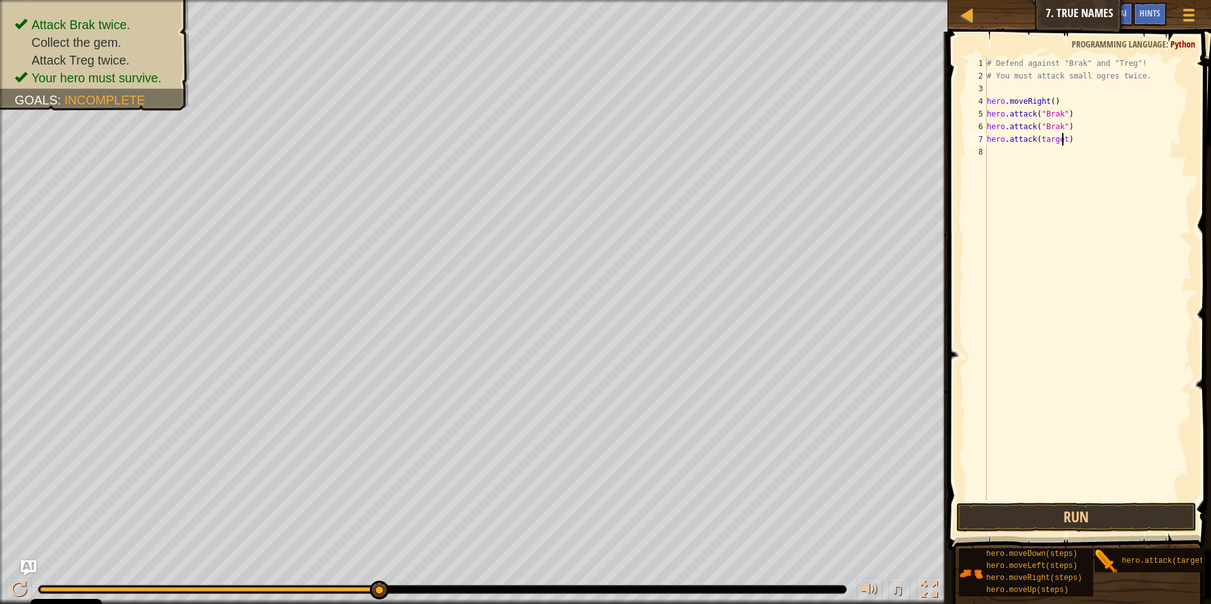
click at [1062, 139] on div "# Defend against "Brak" and "Treg"! # You must attack small ogres twice. hero .…" at bounding box center [1088, 291] width 208 height 469
click at [1070, 511] on button "Run" at bounding box center [1076, 517] width 241 height 29
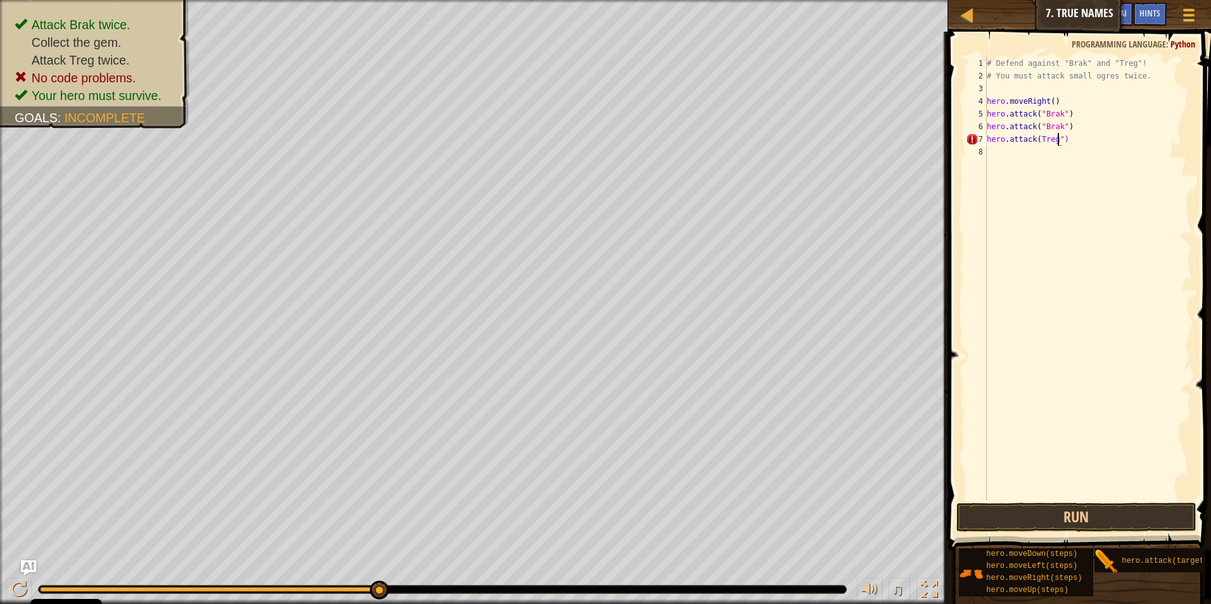
click at [1038, 137] on div "# Defend against "Brak" and "Treg"! # You must attack small ogres twice. hero .…" at bounding box center [1088, 291] width 208 height 469
click at [1059, 517] on button "Run" at bounding box center [1076, 517] width 241 height 29
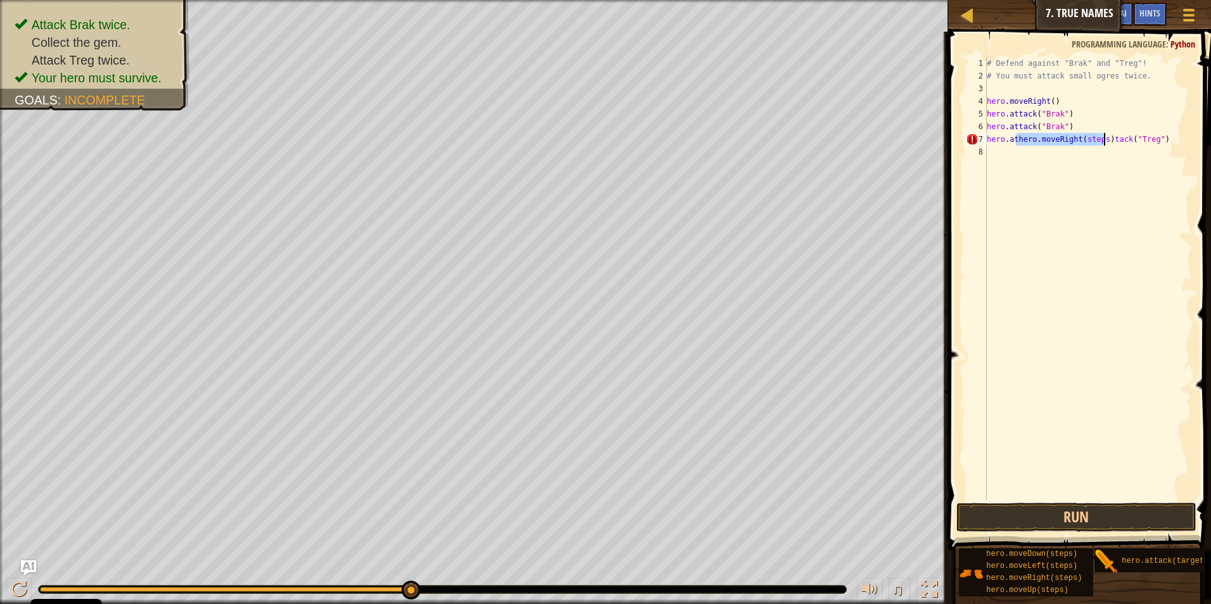
click at [1015, 137] on div "# Defend against "Brak" and "Treg"! # You must attack small ogres twice. hero .…" at bounding box center [1088, 278] width 208 height 443
click at [1155, 140] on div "# Defend against "Brak" and "Treg"! # You must attack small ogres twice. hero .…" at bounding box center [1088, 291] width 208 height 469
drag, startPoint x: 1014, startPoint y: 137, endPoint x: 1033, endPoint y: 144, distance: 20.2
click at [1014, 137] on div "# Defend against "Brak" and "Treg"! # You must attack small ogres twice. hero .…" at bounding box center [1088, 291] width 208 height 469
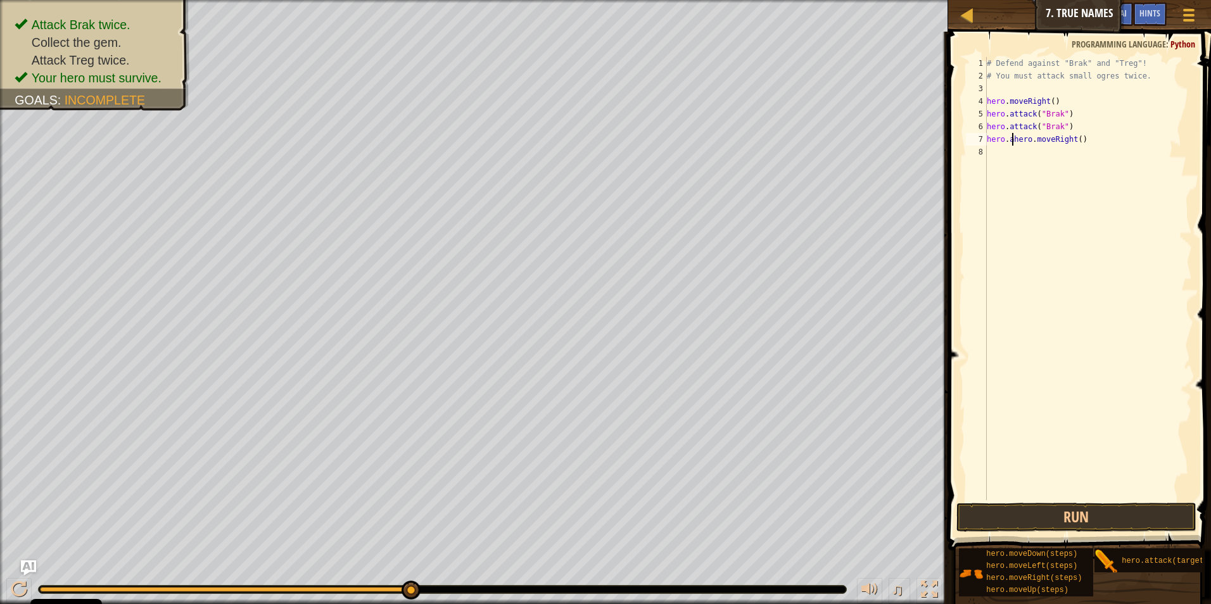
scroll to position [6, 5]
click at [1018, 135] on div "# Defend against "Brak" and "Treg"! # You must attack small ogres twice. hero .…" at bounding box center [1088, 291] width 208 height 469
type textarea "h"
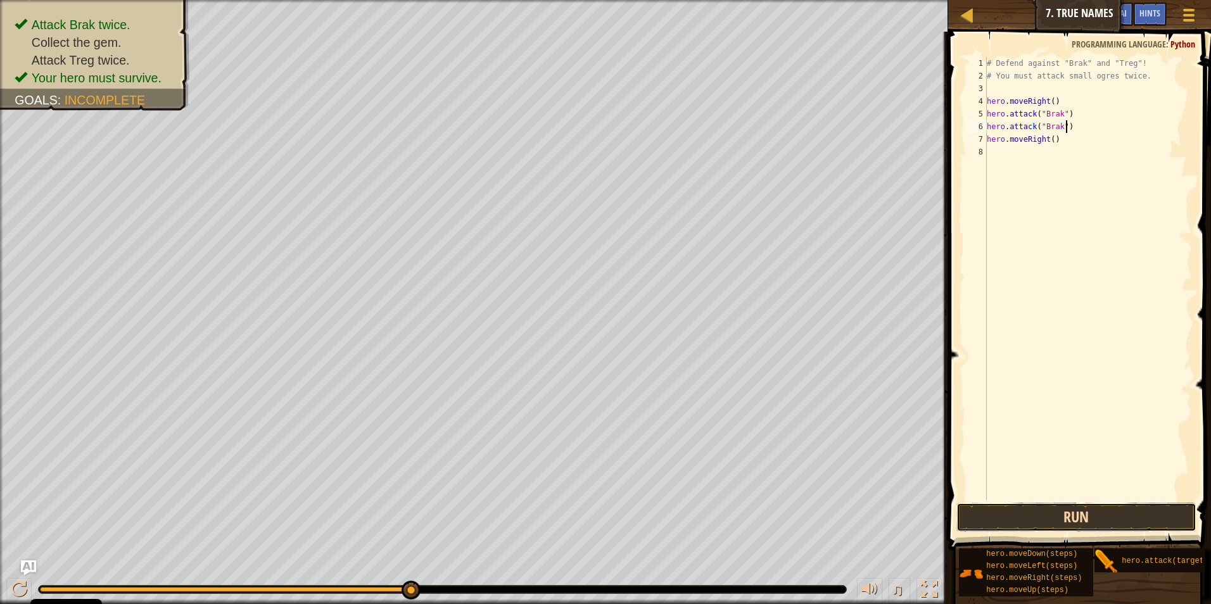
click at [998, 516] on button "Run" at bounding box center [1076, 517] width 241 height 29
click at [1062, 157] on div "# Defend against "Brak" and "Treg"! # You must attack small ogres twice. hero .…" at bounding box center [1088, 291] width 208 height 469
drag, startPoint x: 1003, startPoint y: 504, endPoint x: 1003, endPoint y: 512, distance: 8.2
click at [1003, 512] on button "Run" at bounding box center [1076, 517] width 241 height 29
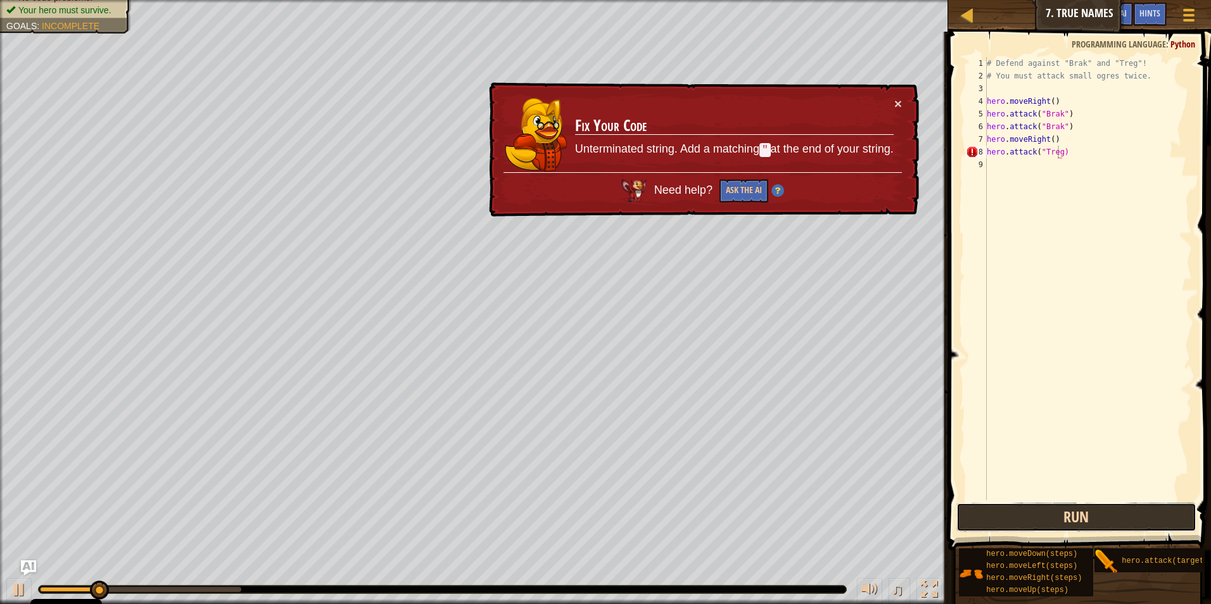
click at [1007, 514] on button "Run" at bounding box center [1076, 517] width 241 height 29
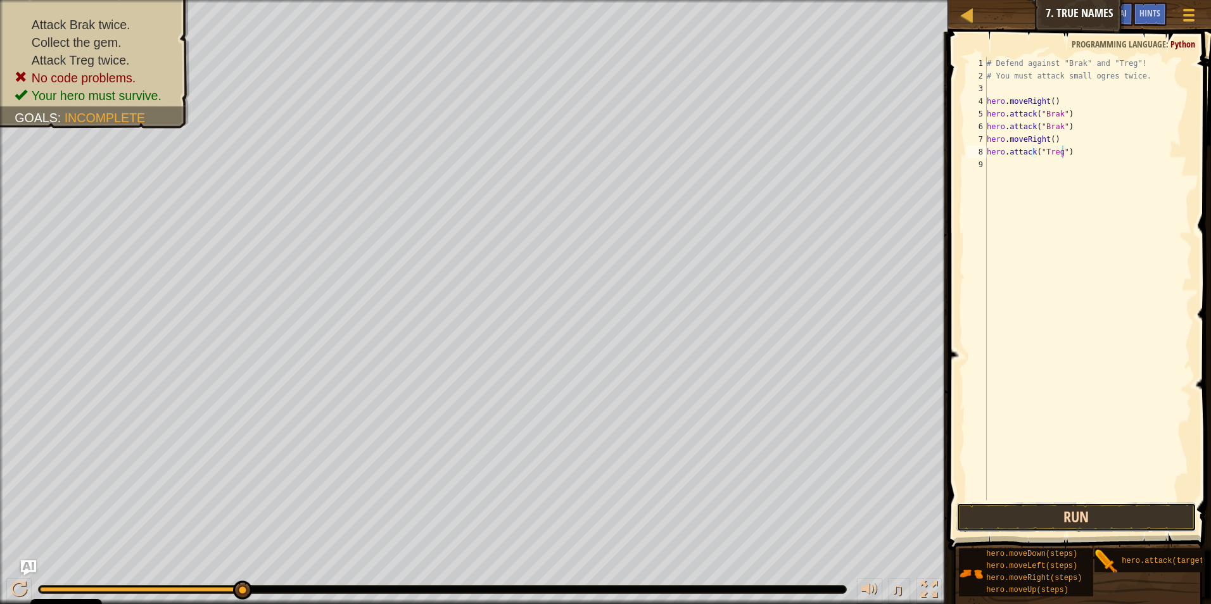
click at [1114, 512] on button "Run" at bounding box center [1076, 517] width 241 height 29
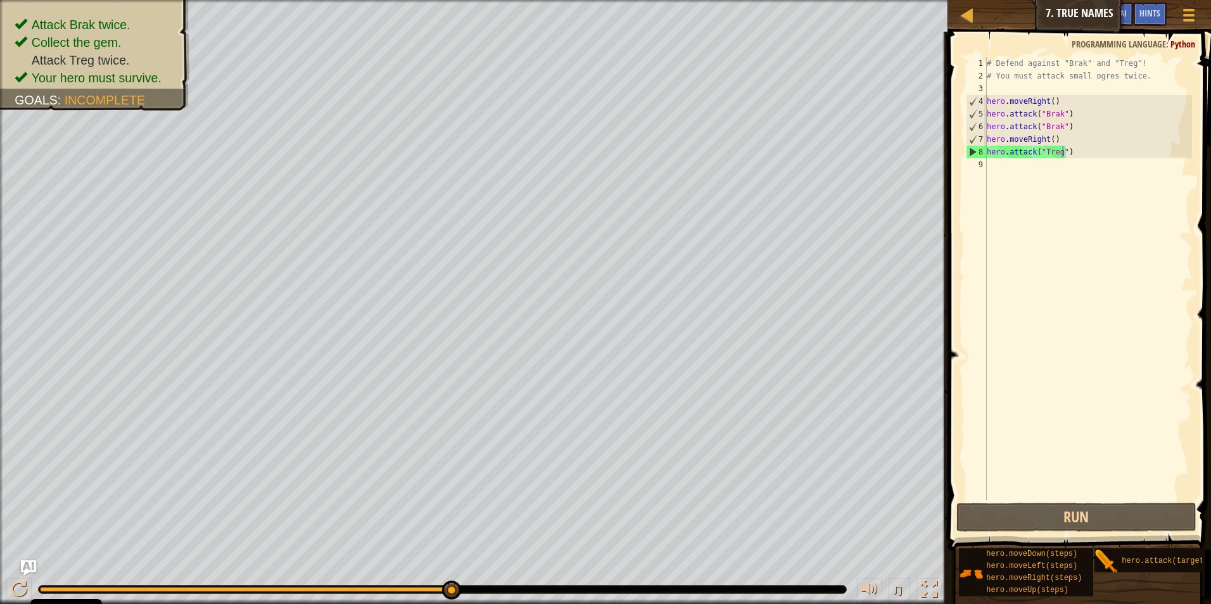
drag, startPoint x: 1107, startPoint y: 556, endPoint x: 1041, endPoint y: 192, distance: 369.8
click at [1040, 179] on div "Hints Videos hero.attack("Treg") 1 2 3 4 5 6 7 8 9 # Defend against "Brak" and …" at bounding box center [1077, 315] width 267 height 566
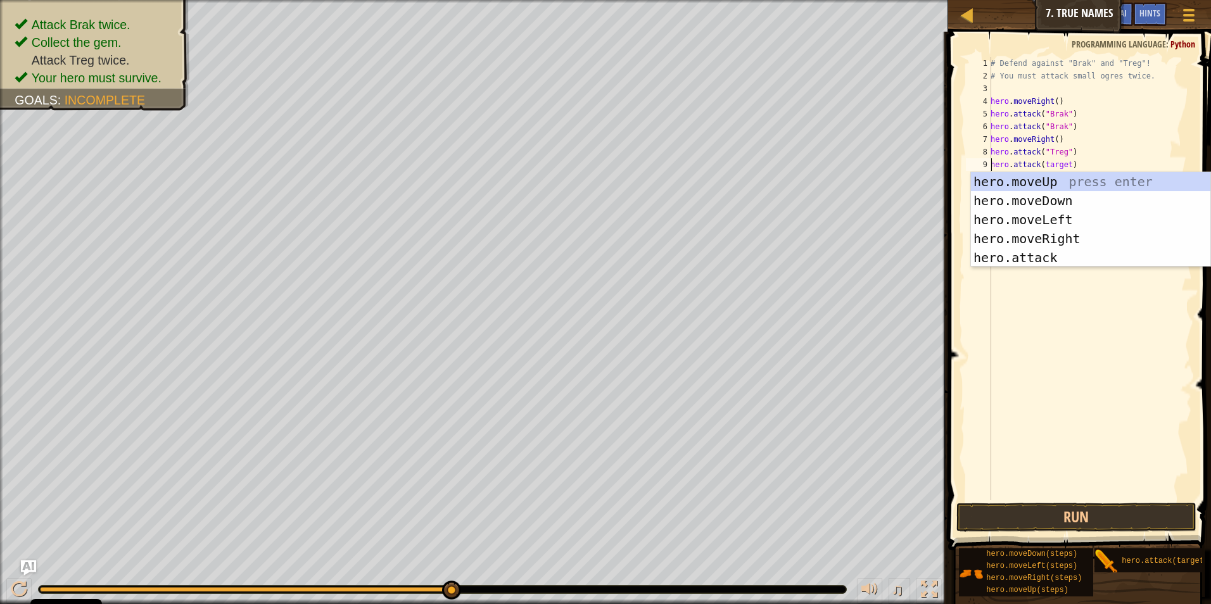
click at [1062, 163] on div "# Defend against "Brak" and "Treg"! # You must attack small ogres twice. hero .…" at bounding box center [1090, 291] width 204 height 469
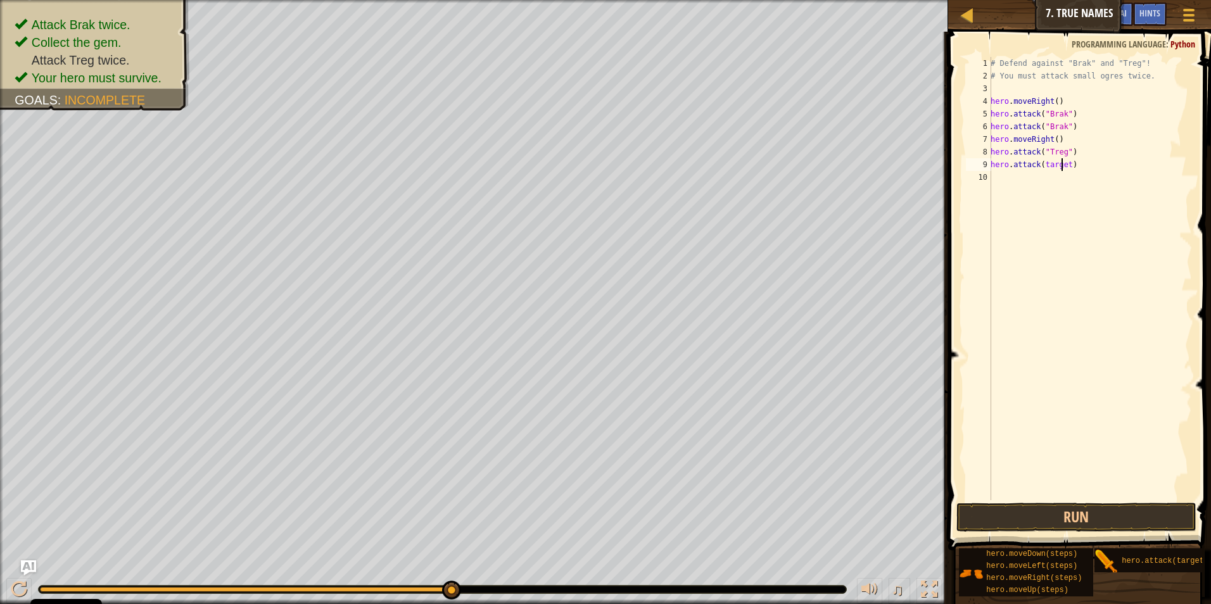
click at [1066, 165] on div "# Defend against "Brak" and "Treg"! # You must attack small ogres twice. hero .…" at bounding box center [1090, 291] width 204 height 469
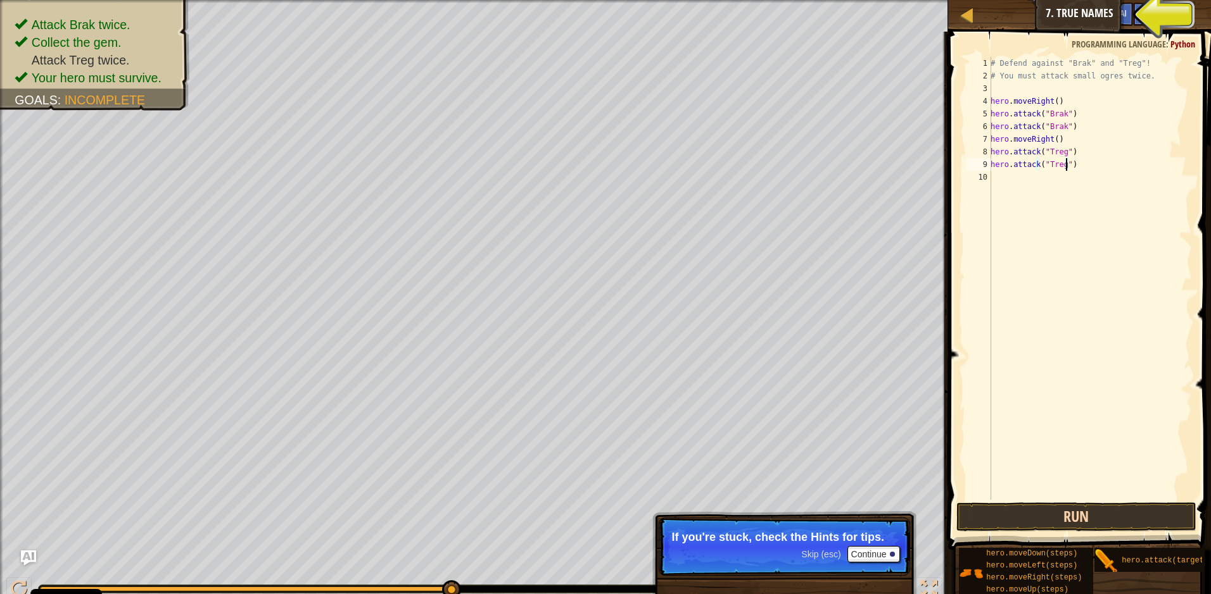
type textarea "hero.attack("Treg")"
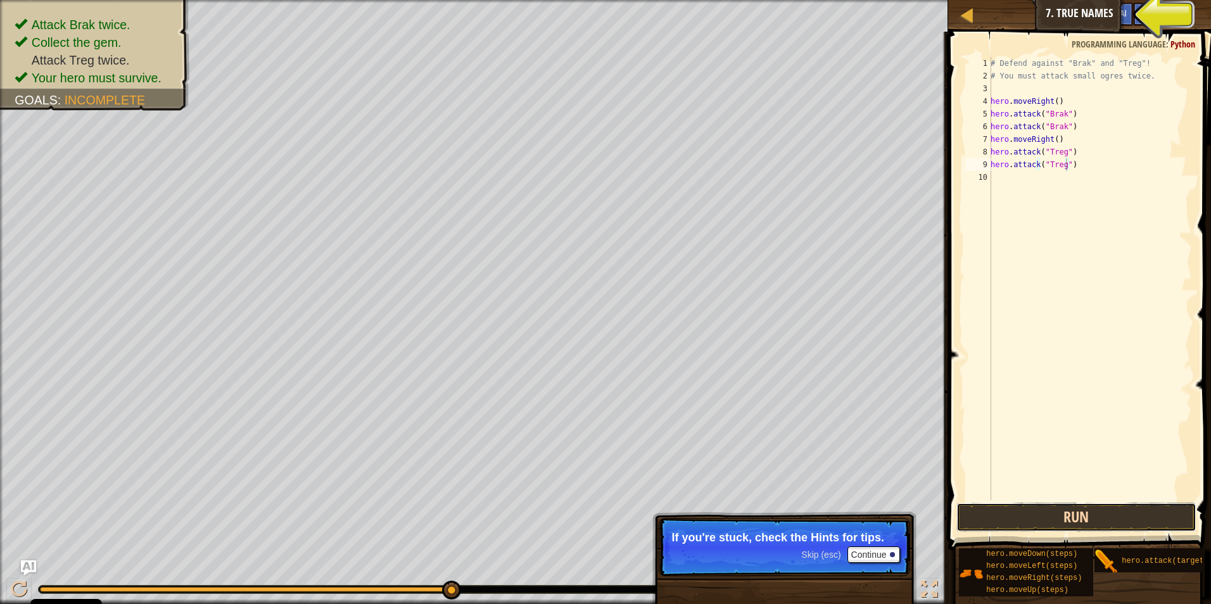
click at [1102, 508] on button "Run" at bounding box center [1076, 517] width 241 height 29
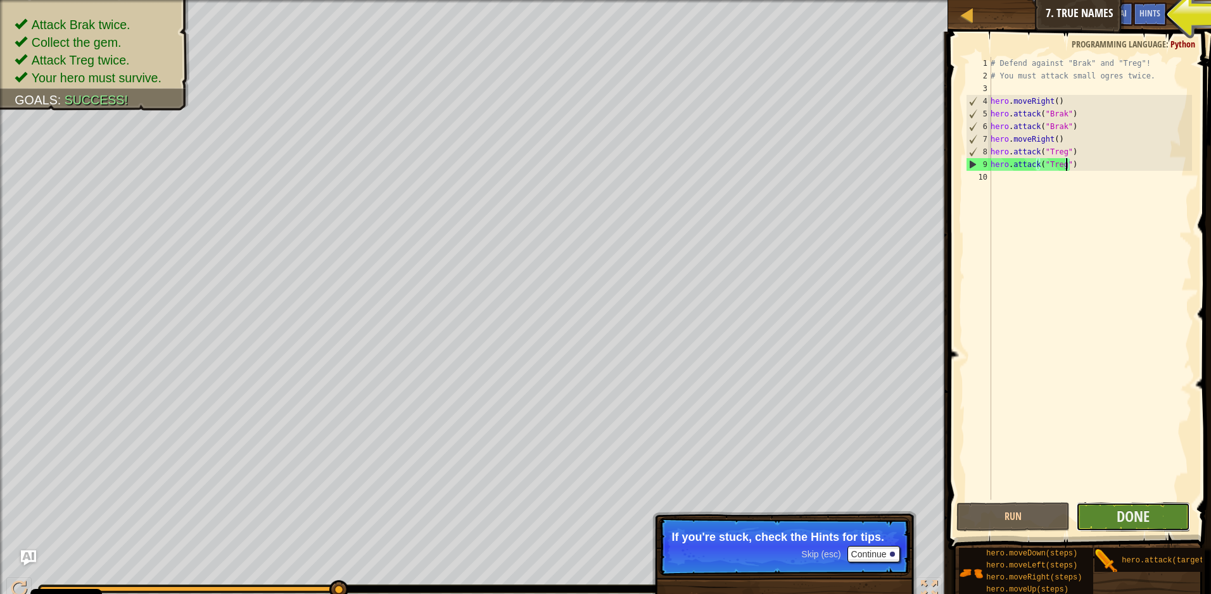
click at [1159, 518] on button "Done" at bounding box center [1133, 517] width 114 height 29
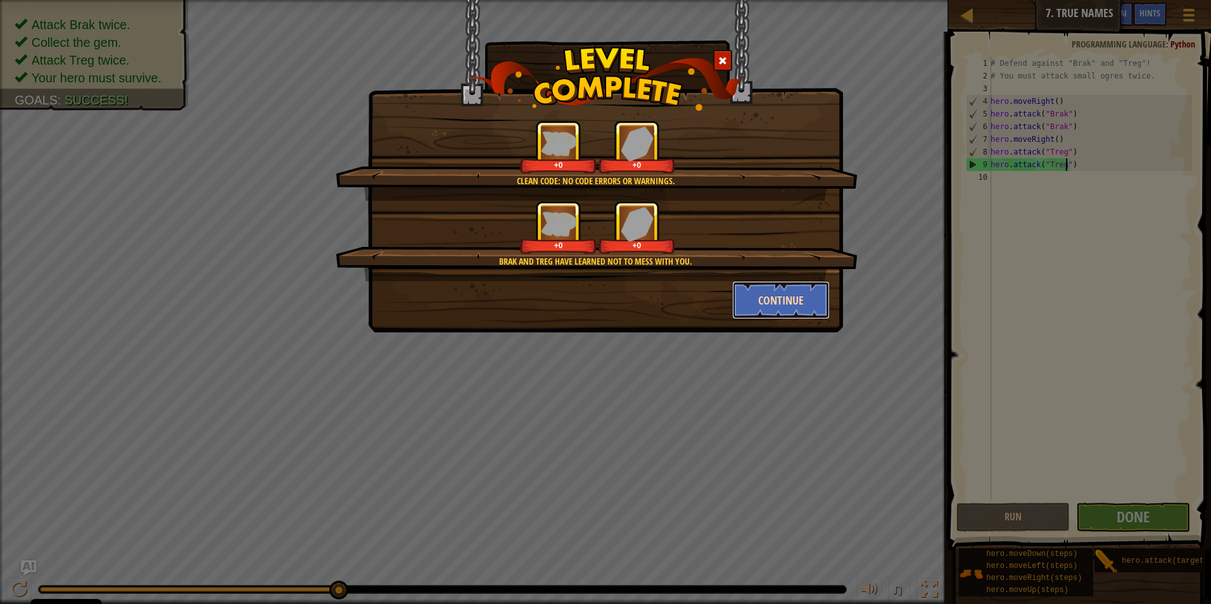
click at [803, 299] on button "Continue" at bounding box center [781, 300] width 98 height 38
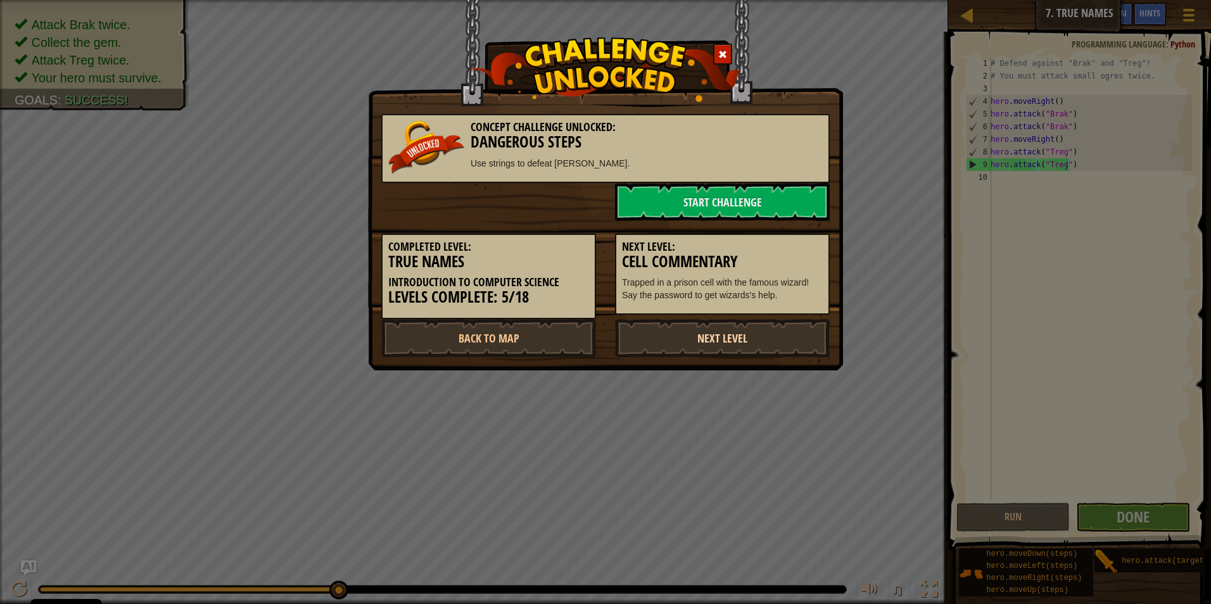
drag, startPoint x: 753, startPoint y: 337, endPoint x: 742, endPoint y: 342, distance: 11.6
click at [753, 339] on link "Next Level" at bounding box center [722, 338] width 215 height 38
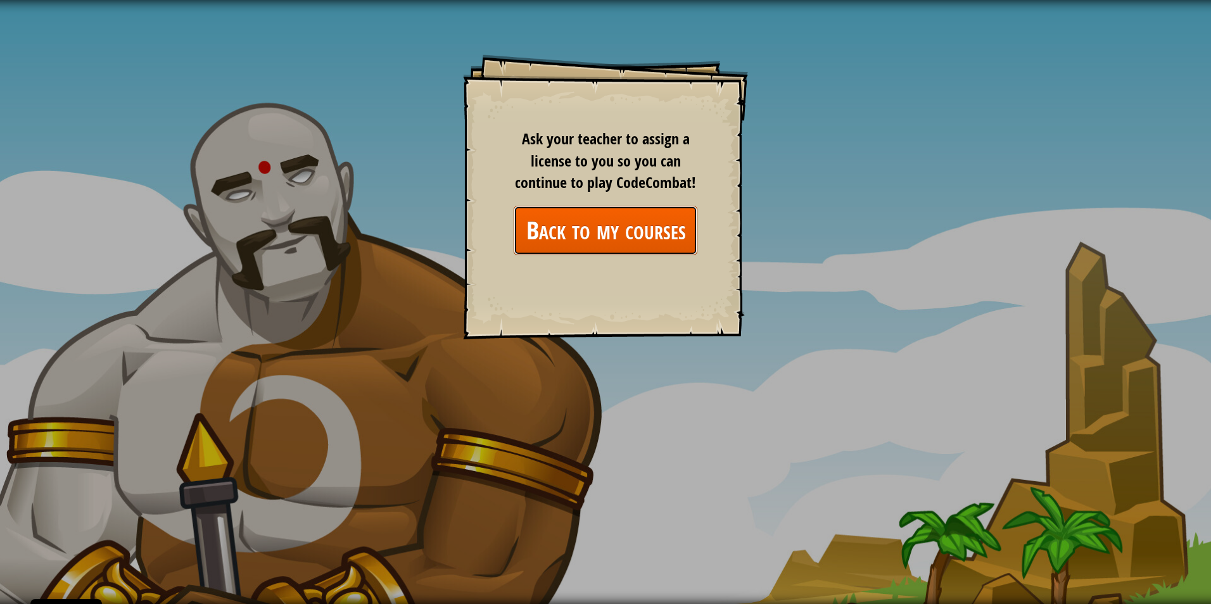
click at [592, 232] on link "Back to my courses" at bounding box center [605, 230] width 184 height 49
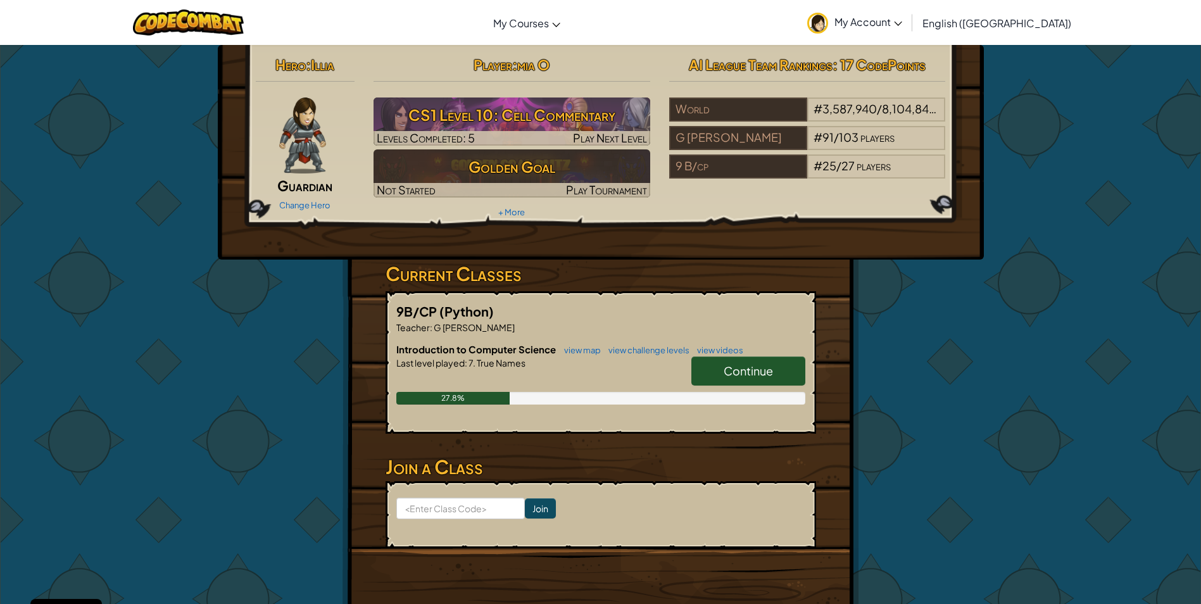
click at [769, 367] on span "Continue" at bounding box center [748, 370] width 49 height 15
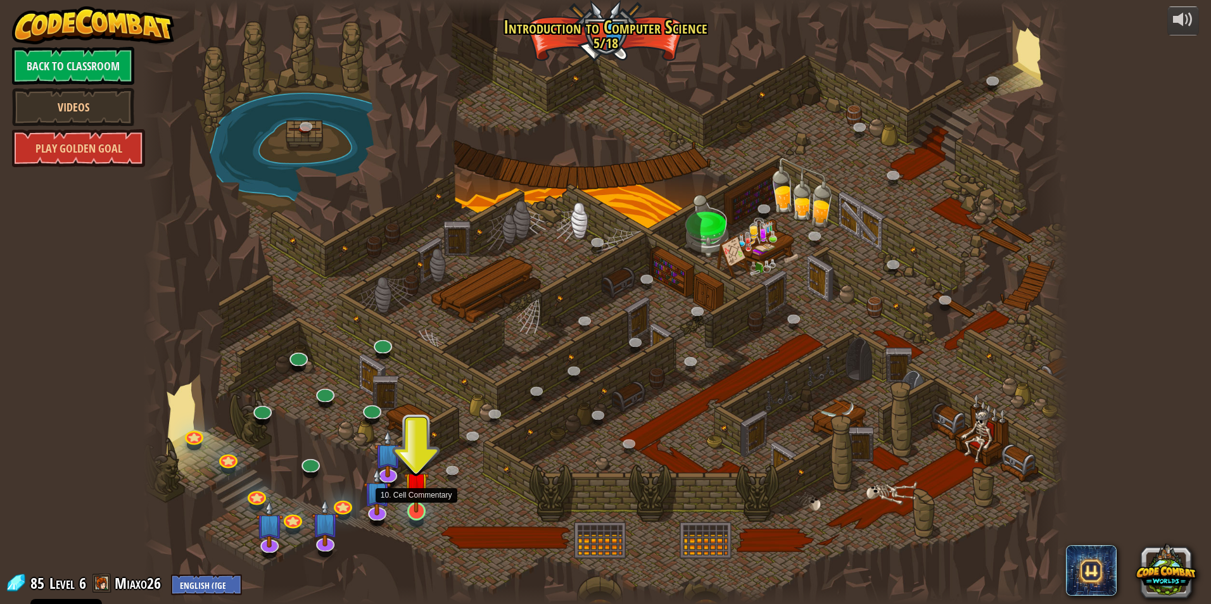
click at [413, 502] on img at bounding box center [416, 484] width 25 height 57
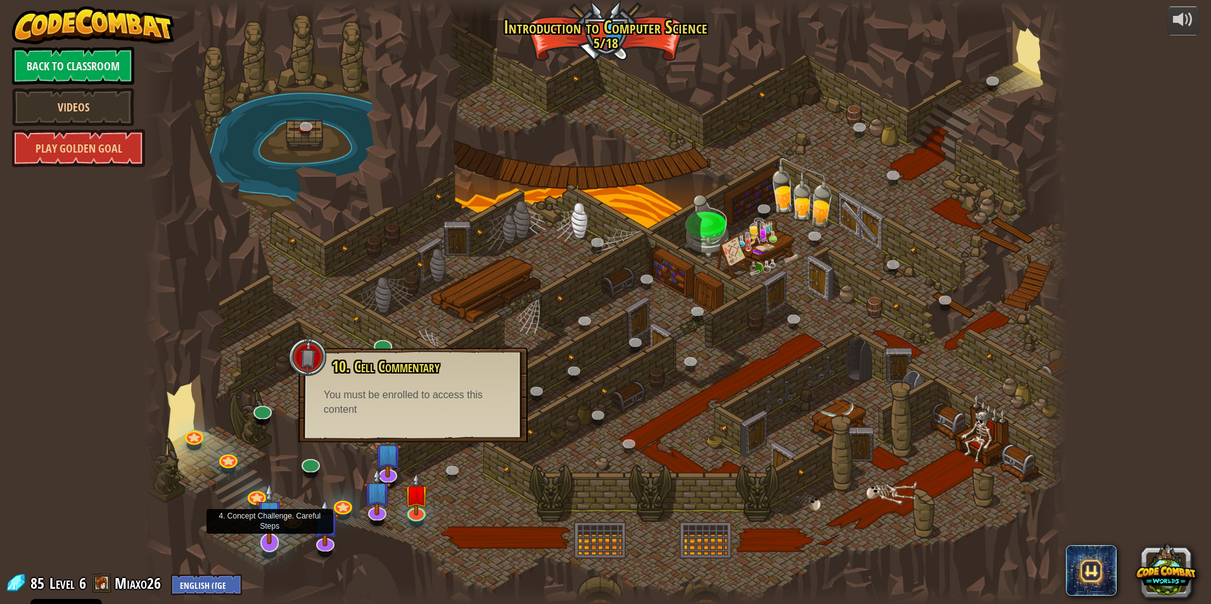
click at [267, 526] on img at bounding box center [269, 513] width 27 height 62
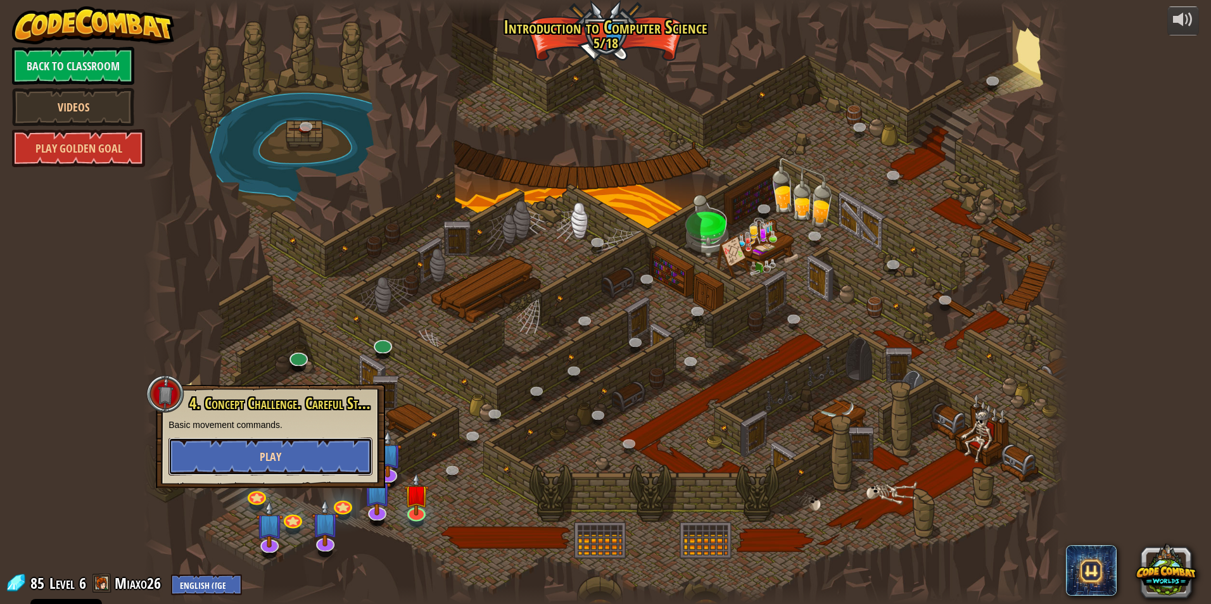
click at [284, 455] on button "Play" at bounding box center [270, 456] width 204 height 38
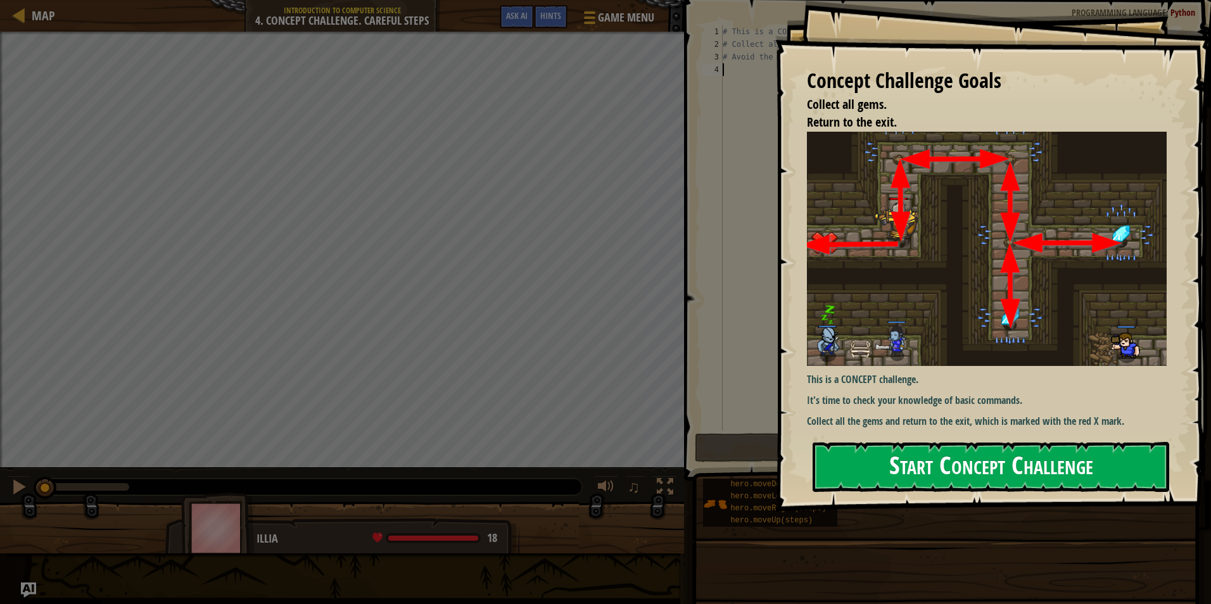
click at [945, 462] on button "Start Concept Challenge" at bounding box center [990, 467] width 356 height 50
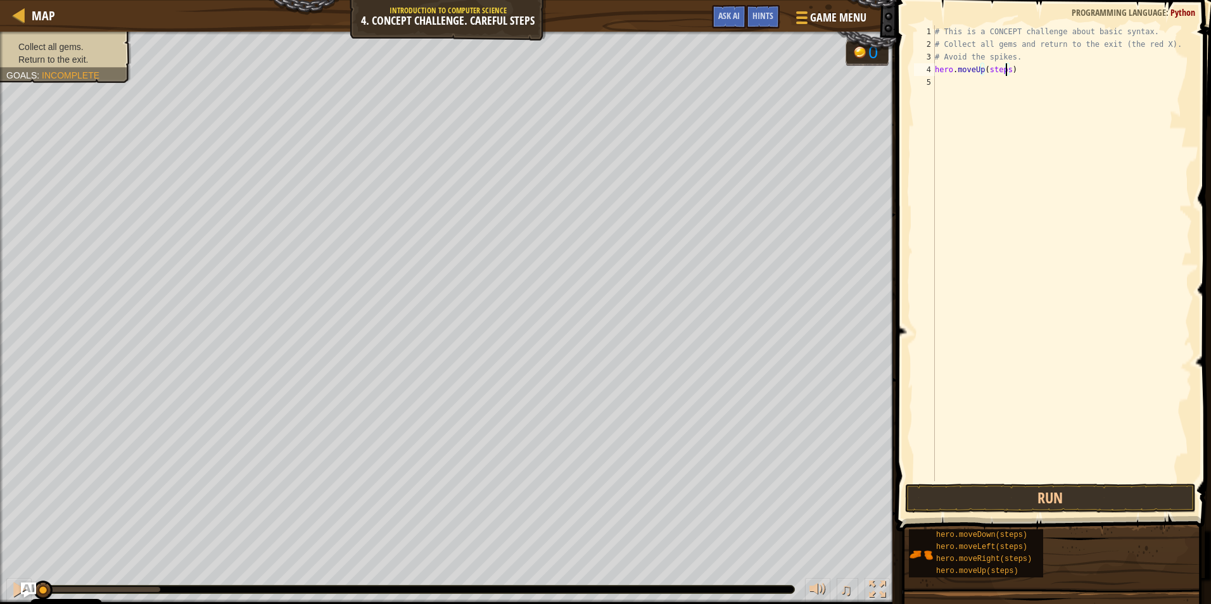
drag, startPoint x: 1003, startPoint y: 71, endPoint x: 1018, endPoint y: 87, distance: 21.5
click at [1005, 71] on div "# This is a CONCEPT challenge about basic syntax. # Collect all gems and return…" at bounding box center [1062, 265] width 260 height 481
click at [1048, 493] on button "Run" at bounding box center [1050, 498] width 291 height 29
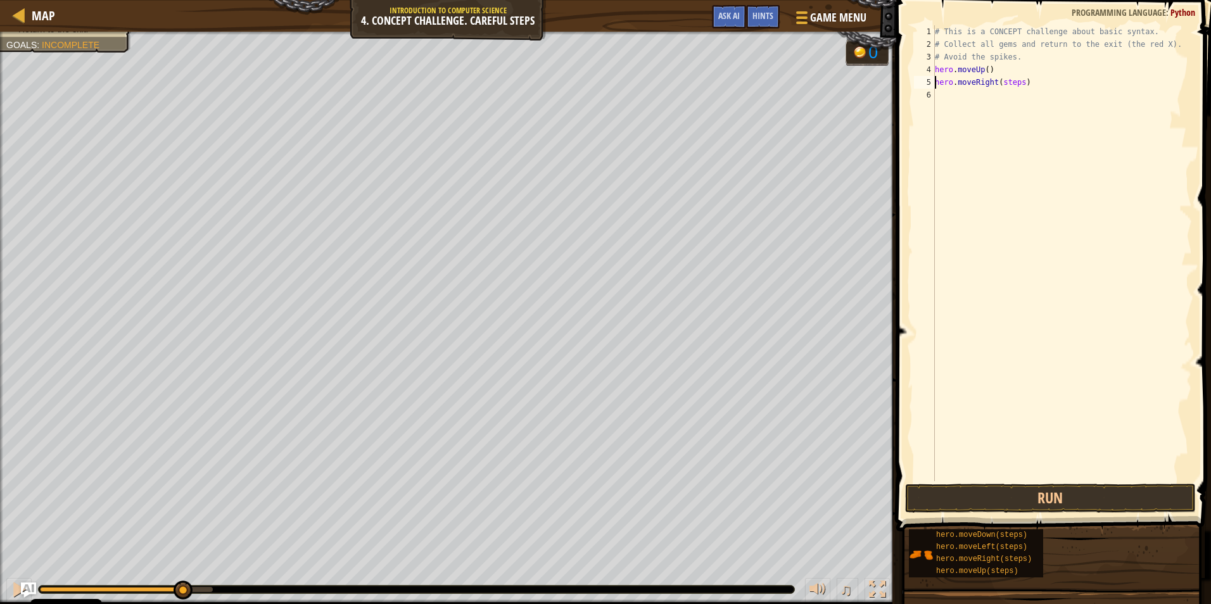
click at [1017, 85] on div "# This is a CONCEPT challenge about basic syntax. # Collect all gems and return…" at bounding box center [1062, 265] width 260 height 481
click at [1017, 95] on div "# This is a CONCEPT challenge about basic syntax. # Collect all gems and return…" at bounding box center [1062, 265] width 260 height 481
click at [1057, 486] on button "Run" at bounding box center [1050, 498] width 291 height 29
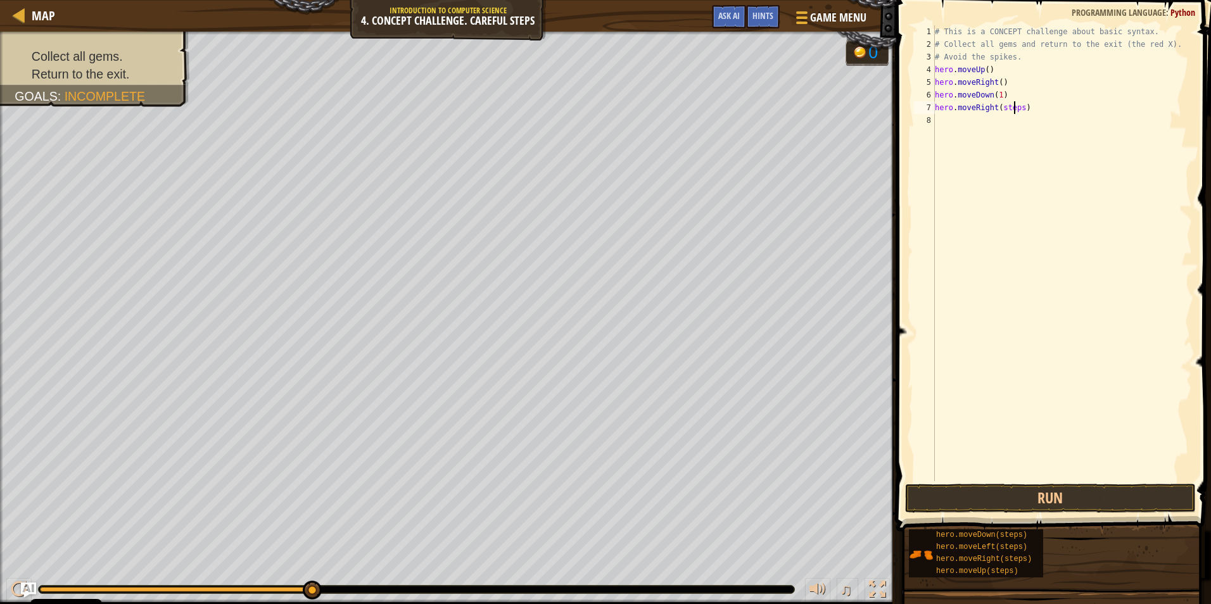
click at [1016, 106] on div "# This is a CONCEPT challenge about basic syntax. # Collect all gems and return…" at bounding box center [1062, 265] width 260 height 481
click at [1020, 107] on div "# This is a CONCEPT challenge about basic syntax. # Collect all gems and return…" at bounding box center [1062, 265] width 260 height 481
click at [981, 494] on button "Run" at bounding box center [1050, 498] width 291 height 29
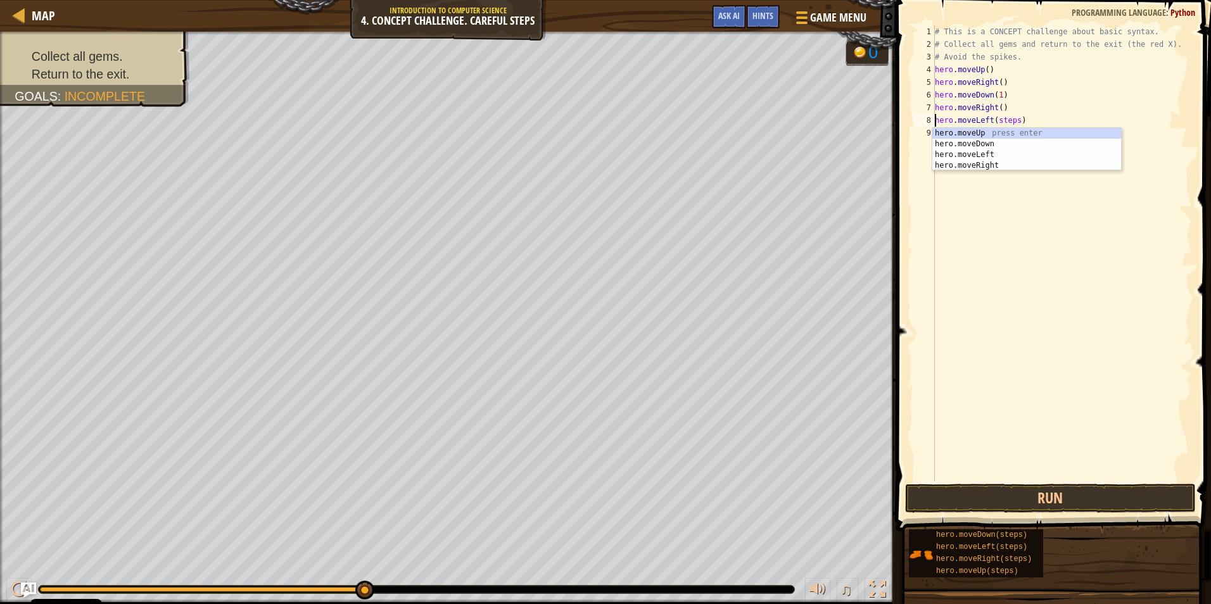
click at [1016, 121] on div "# This is a CONCEPT challenge about basic syntax. # Collect all gems and return…" at bounding box center [1062, 265] width 260 height 481
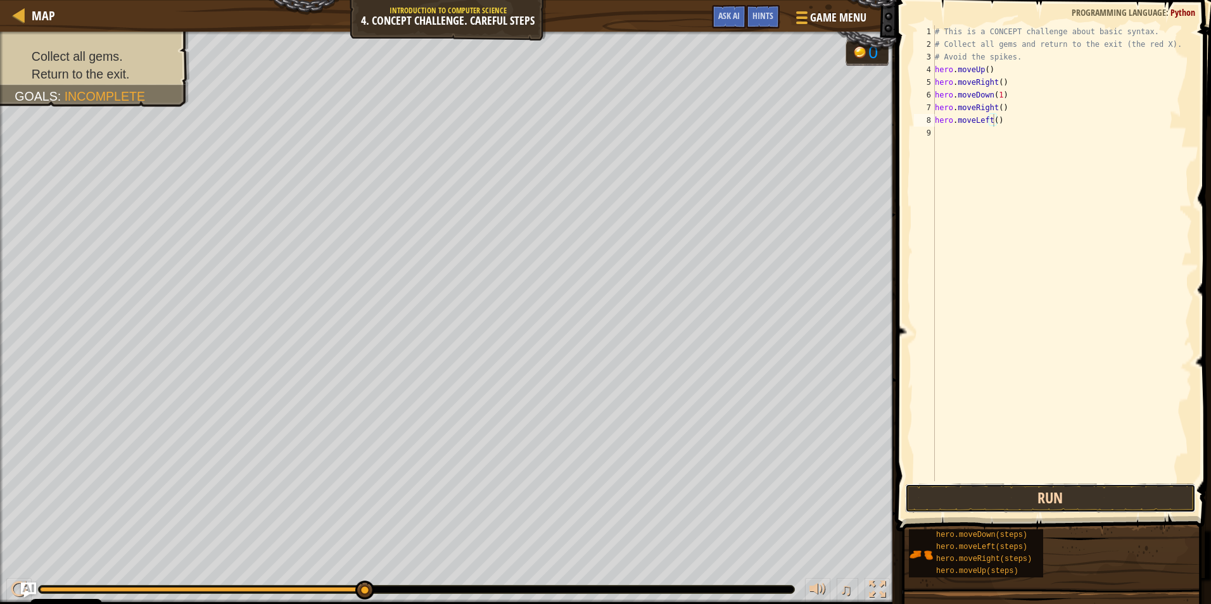
click at [1012, 502] on button "Run" at bounding box center [1050, 498] width 291 height 29
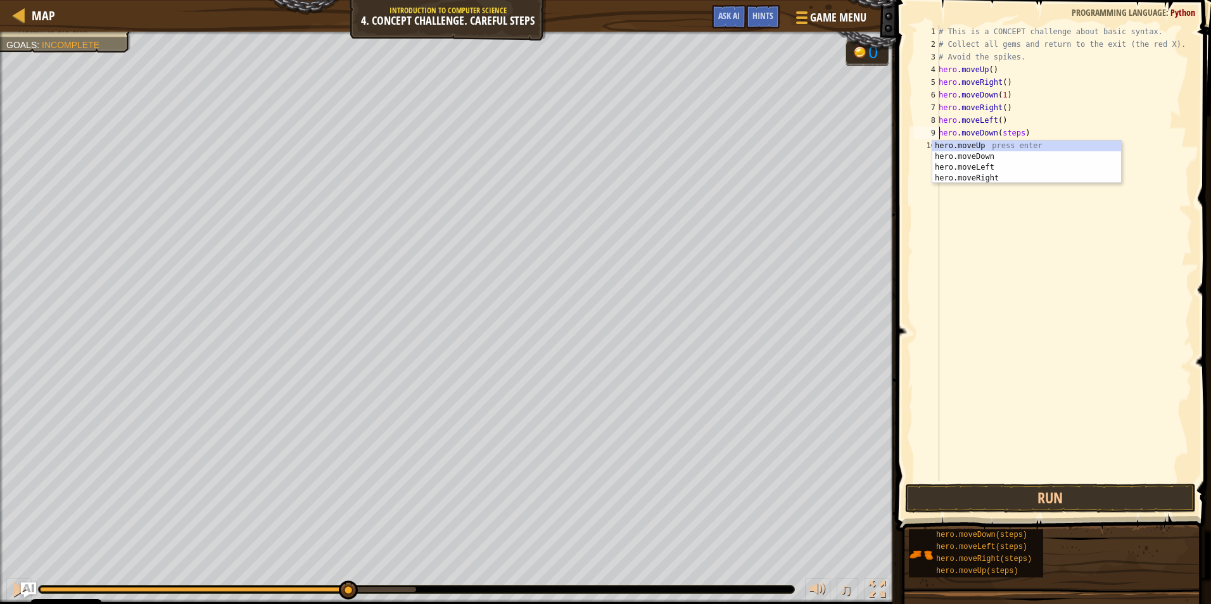
click at [1015, 132] on div "# This is a CONCEPT challenge about basic syntax. # Collect all gems and return…" at bounding box center [1064, 265] width 256 height 481
click at [1017, 135] on div "# This is a CONCEPT challenge about basic syntax. # Collect all gems and return…" at bounding box center [1064, 265] width 256 height 481
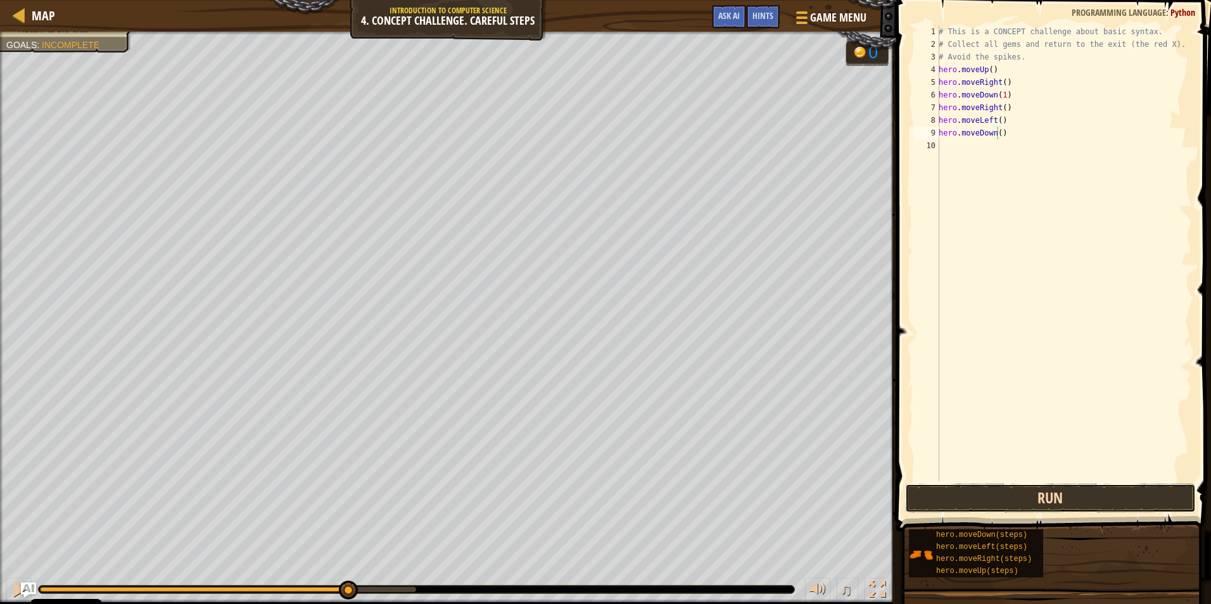
click at [1029, 498] on button "Run" at bounding box center [1050, 498] width 291 height 29
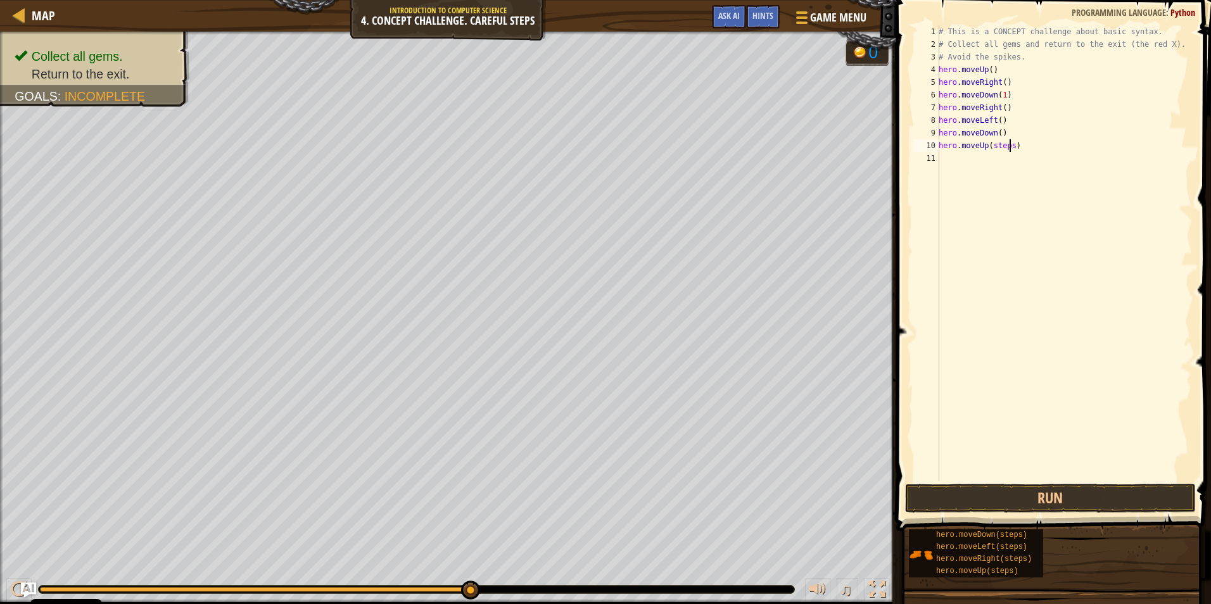
click at [1010, 145] on div "# This is a CONCEPT challenge about basic syntax. # Collect all gems and return…" at bounding box center [1064, 265] width 256 height 481
click at [971, 488] on button "Run" at bounding box center [1050, 498] width 291 height 29
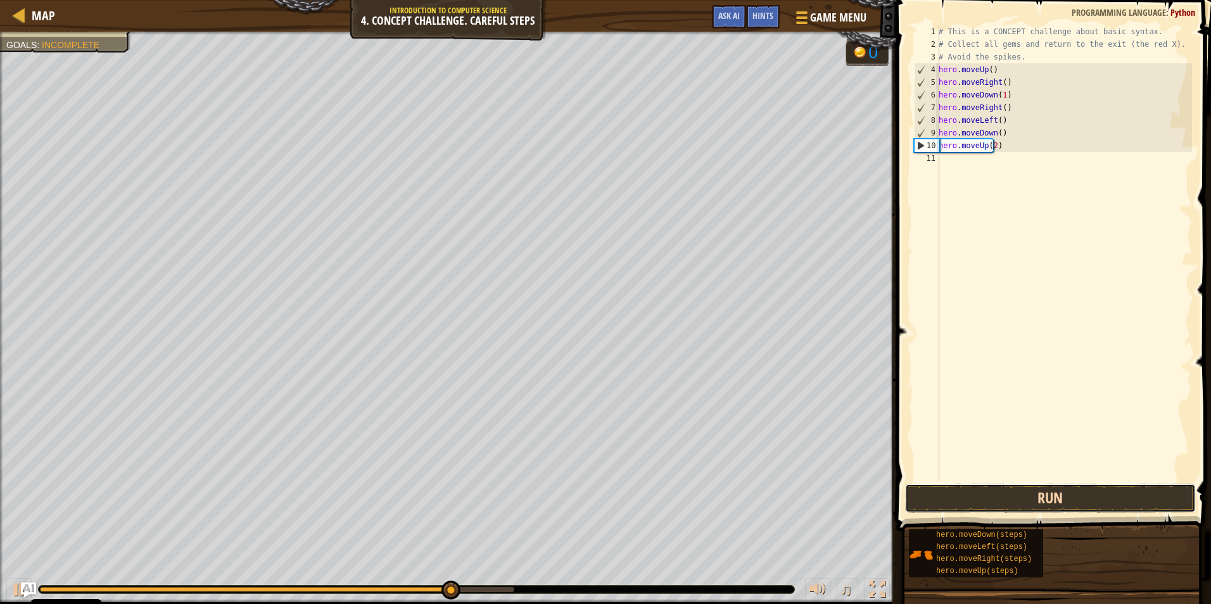
click at [990, 493] on button "Run" at bounding box center [1050, 498] width 291 height 29
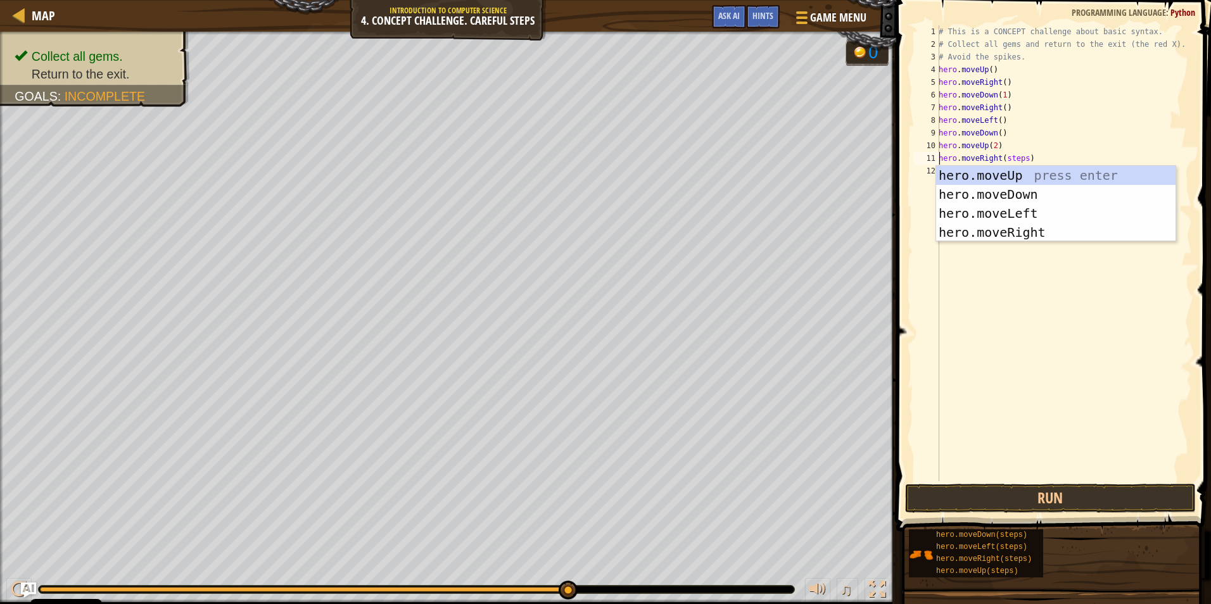
click at [1024, 158] on div "# This is a CONCEPT challenge about basic syntax. # Collect all gems and return…" at bounding box center [1064, 265] width 256 height 481
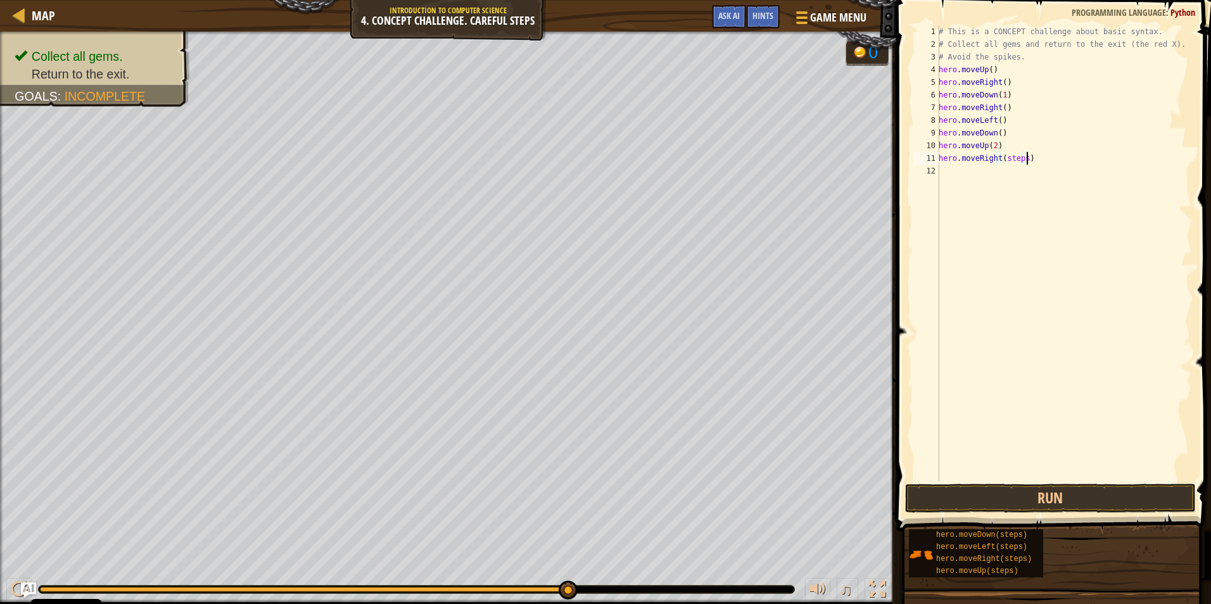
click at [1023, 161] on div "# This is a CONCEPT challenge about basic syntax. # Collect all gems and return…" at bounding box center [1064, 265] width 256 height 481
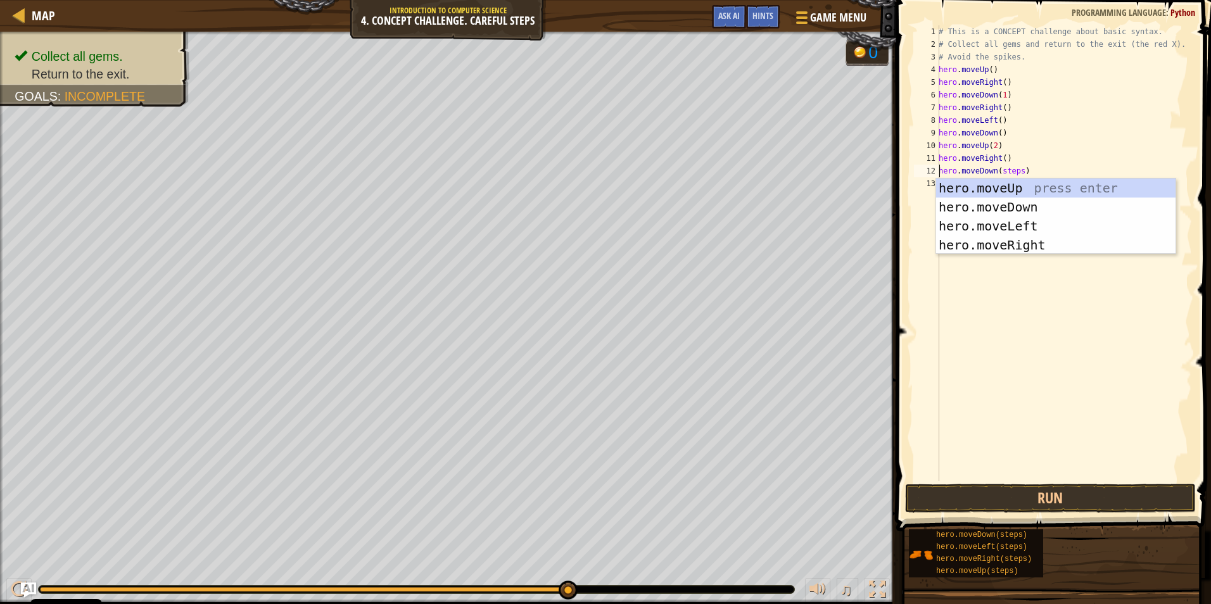
click at [1018, 171] on div "# This is a CONCEPT challenge about basic syntax. # Collect all gems and return…" at bounding box center [1064, 265] width 256 height 481
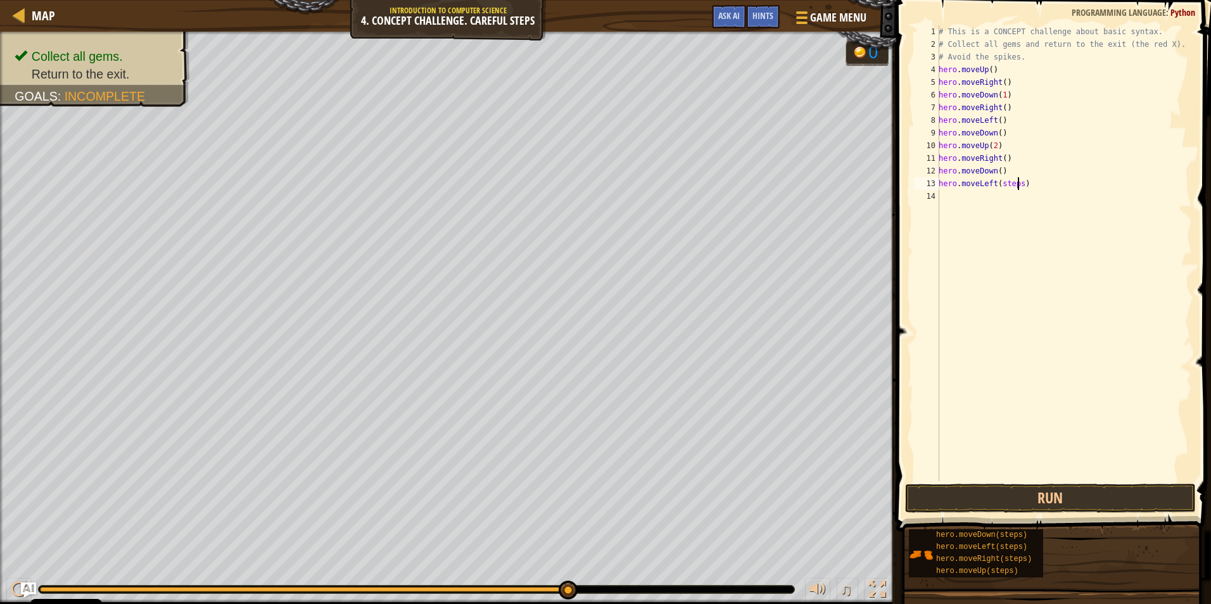
click at [1018, 182] on div "# This is a CONCEPT challenge about basic syntax. # Collect all gems and return…" at bounding box center [1064, 265] width 256 height 481
click at [972, 500] on button "Run" at bounding box center [1050, 498] width 291 height 29
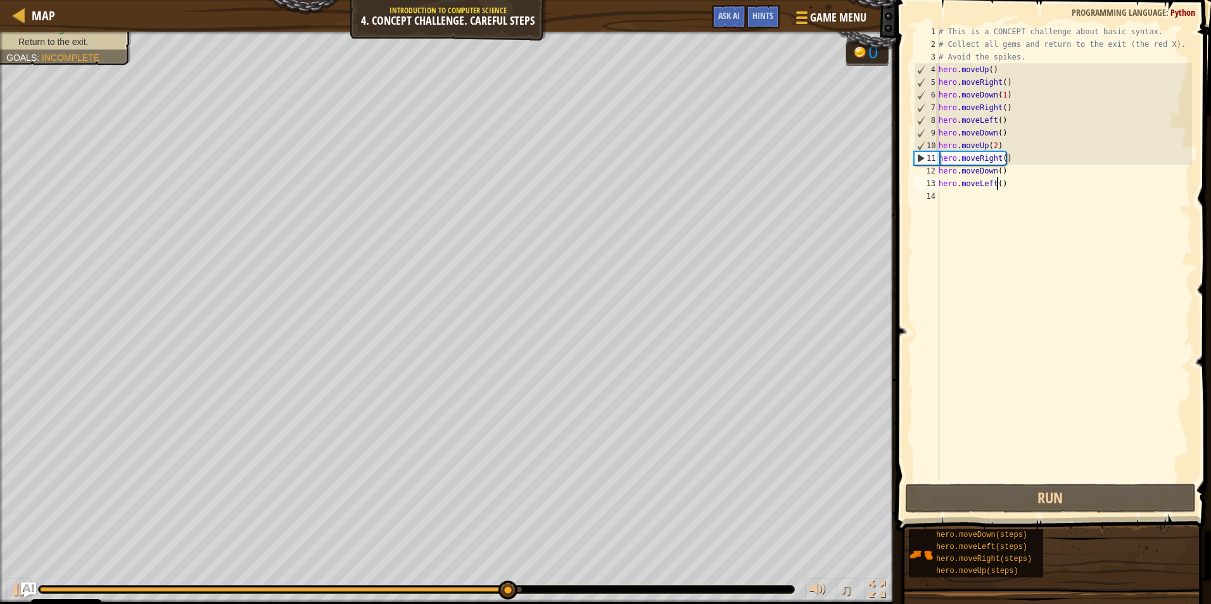
click at [993, 156] on div "# This is a CONCEPT challenge about basic syntax. # Collect all gems and return…" at bounding box center [1064, 265] width 256 height 481
click at [998, 158] on div "# This is a CONCEPT challenge about basic syntax. # Collect all gems and return…" at bounding box center [1064, 265] width 256 height 481
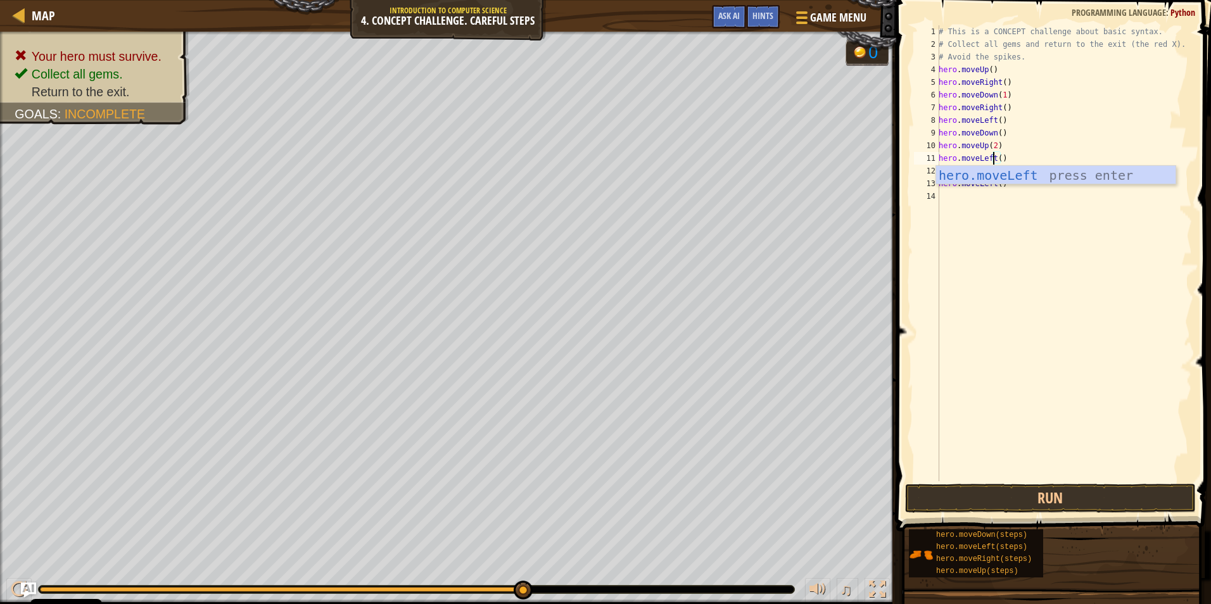
scroll to position [6, 4]
type textarea "hero.moveLeft()"
click at [1053, 495] on button "Run" at bounding box center [1050, 498] width 291 height 29
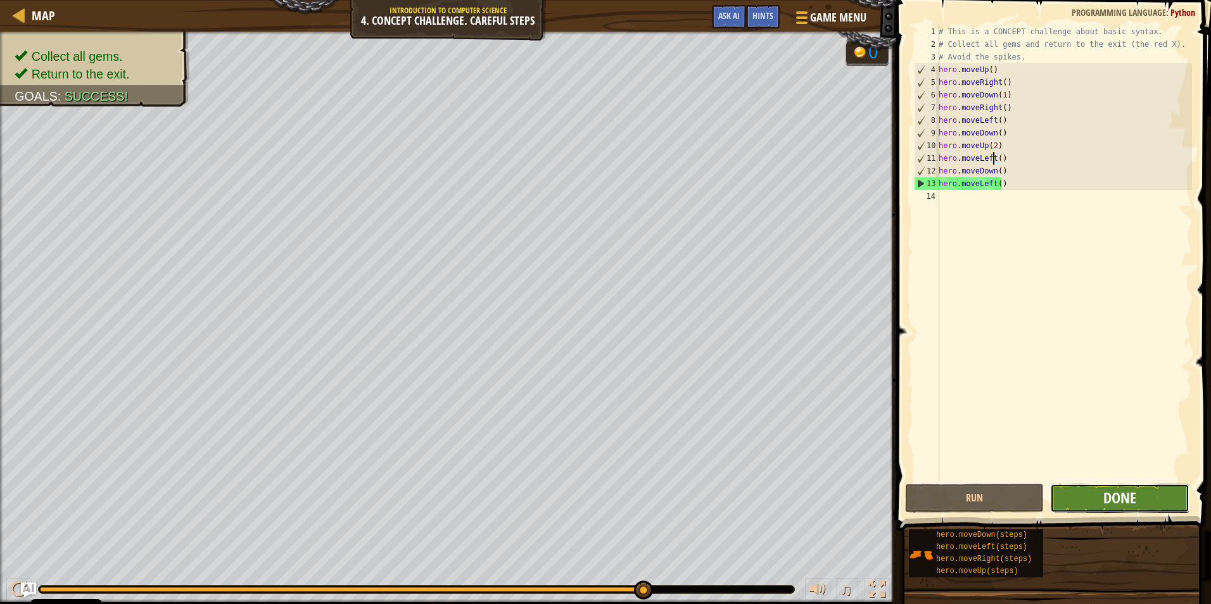
click at [1112, 504] on span "Done" at bounding box center [1119, 497] width 33 height 20
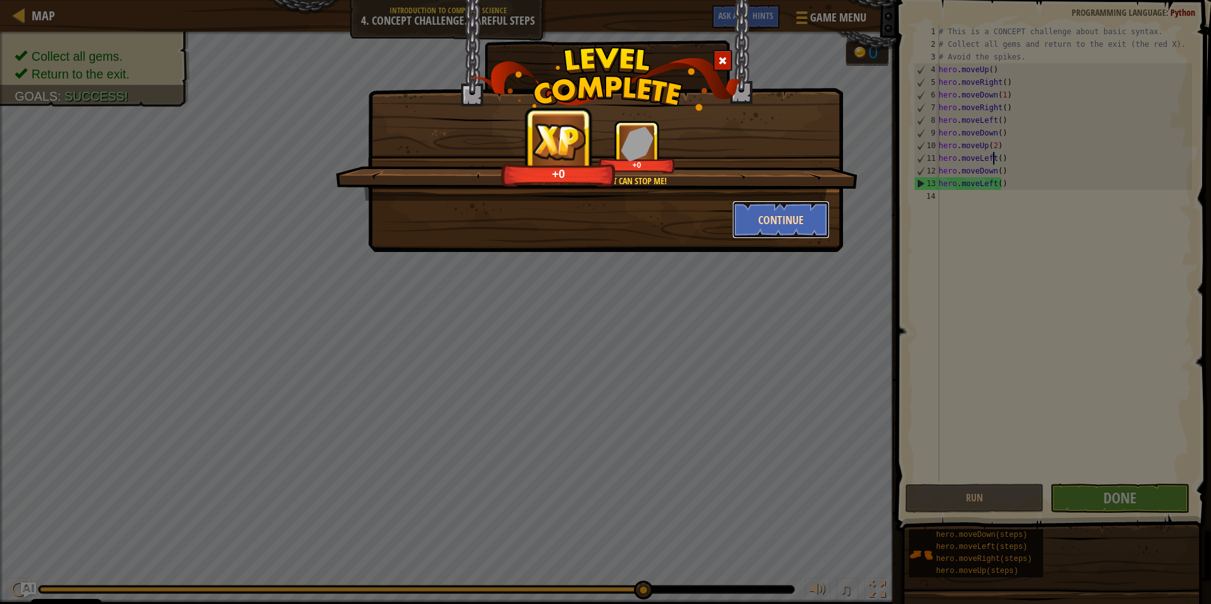
click at [781, 213] on button "Continue" at bounding box center [781, 220] width 98 height 38
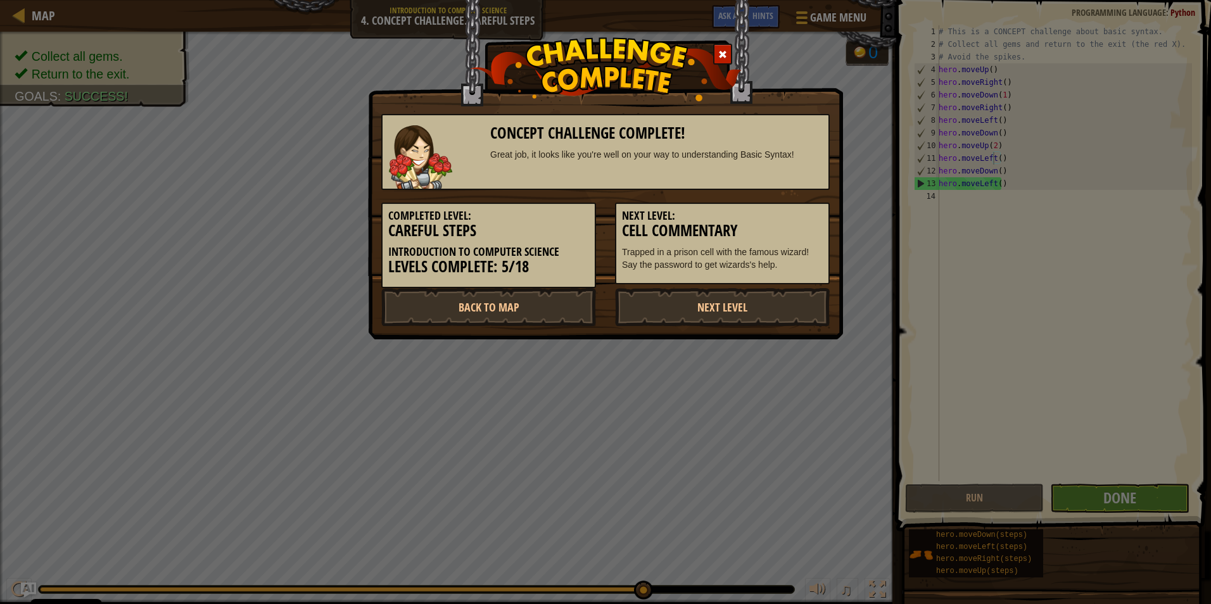
click at [777, 211] on h5 "Next Level:" at bounding box center [722, 216] width 201 height 13
click at [781, 294] on link "Next Level" at bounding box center [722, 307] width 215 height 38
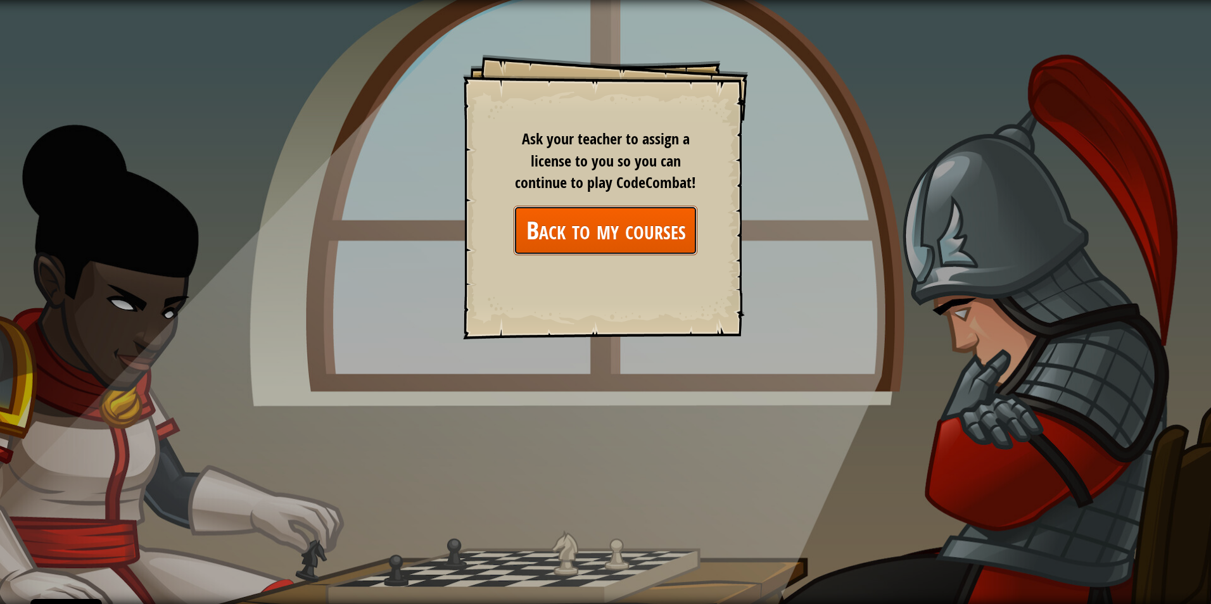
click at [667, 229] on link "Back to my courses" at bounding box center [605, 230] width 184 height 49
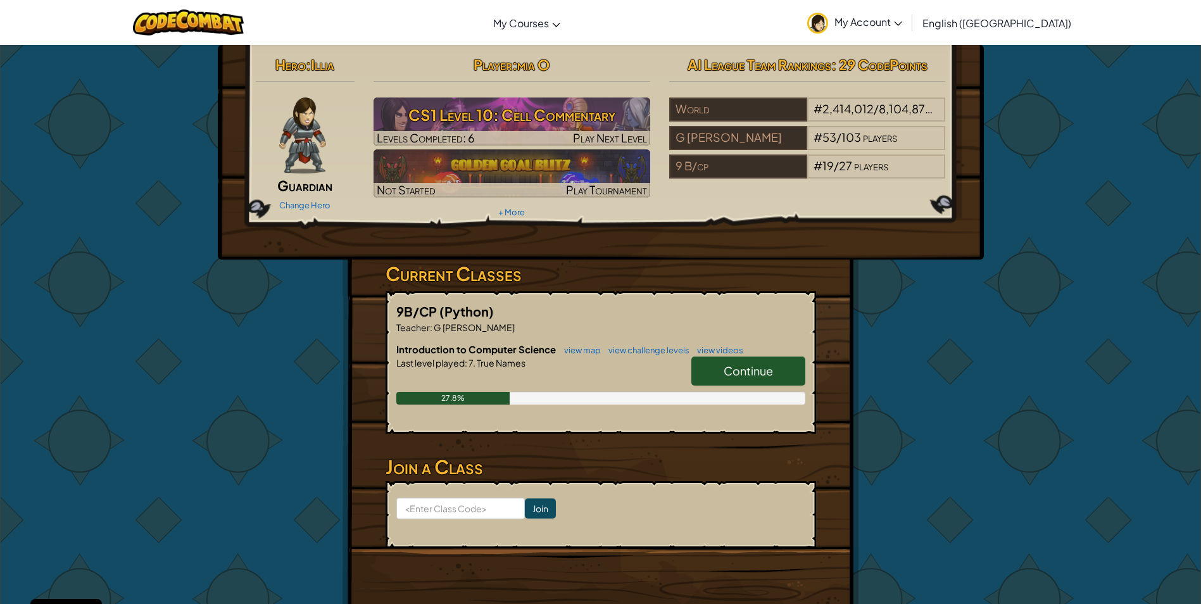
click at [770, 365] on span "Continue" at bounding box center [748, 370] width 49 height 15
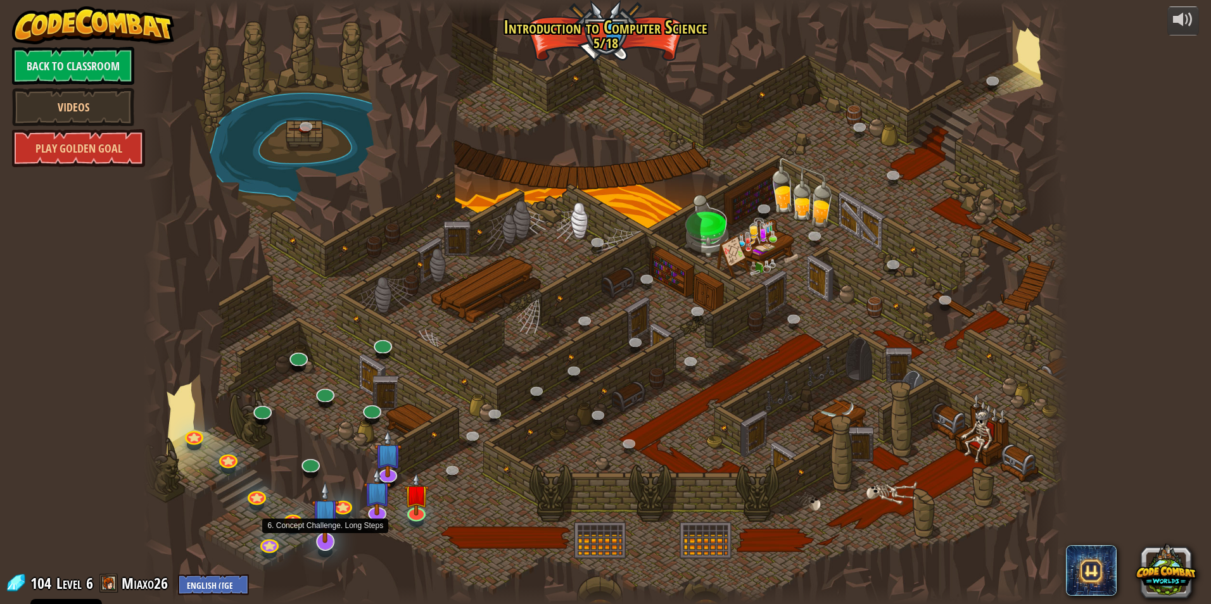
click at [318, 532] on img at bounding box center [324, 512] width 27 height 62
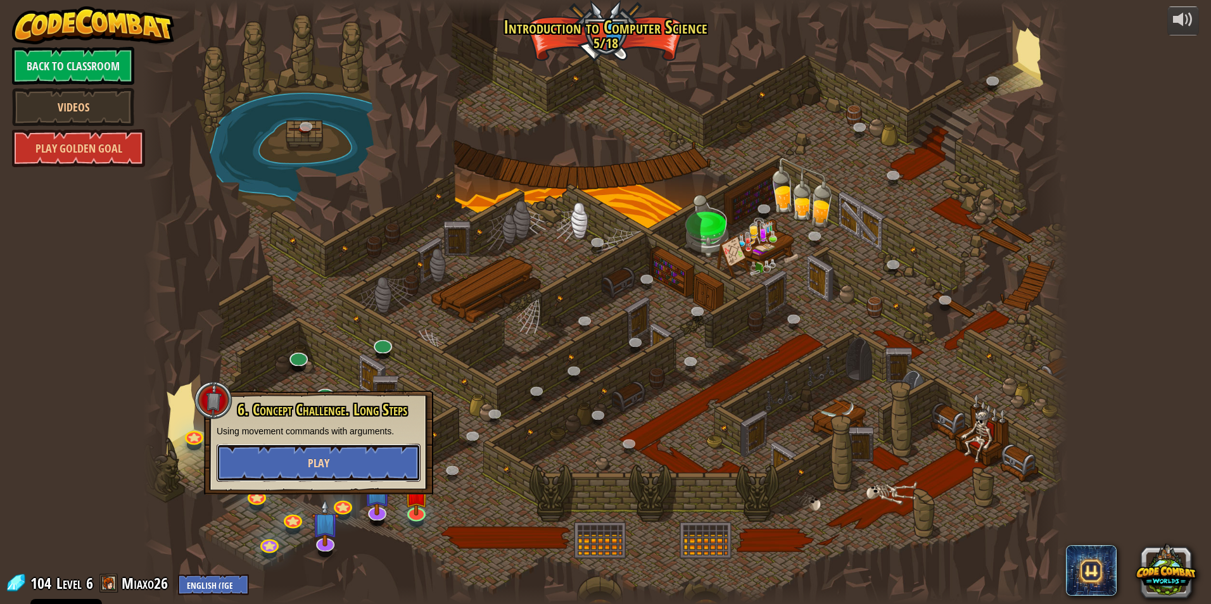
click at [329, 463] on button "Play" at bounding box center [319, 463] width 204 height 38
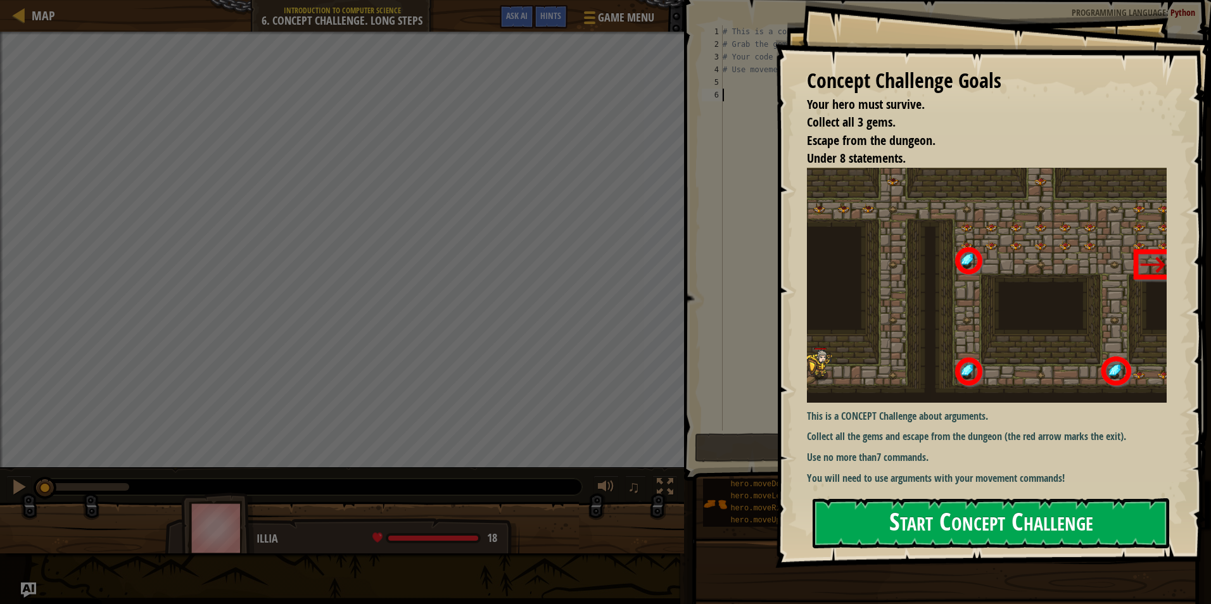
click at [924, 520] on button "Start Concept Challenge" at bounding box center [990, 523] width 356 height 50
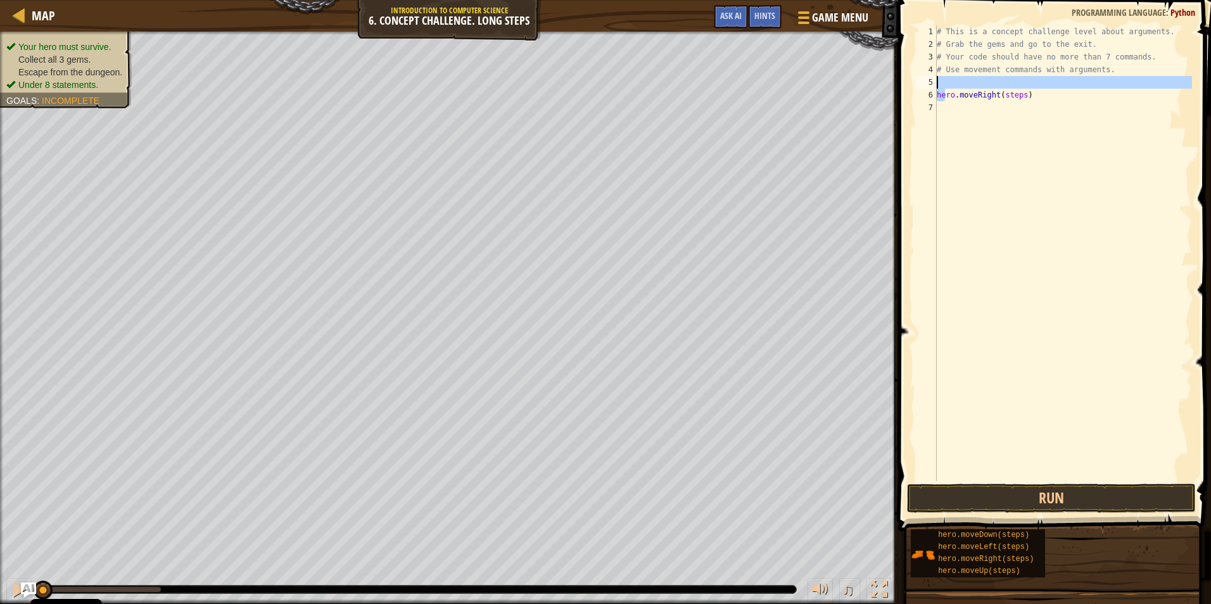
drag, startPoint x: 946, startPoint y: 98, endPoint x: 950, endPoint y: 85, distance: 13.2
click at [947, 85] on div "# This is a concept challenge level about arguments. # Grab the gems and go to …" at bounding box center [1063, 265] width 258 height 481
type textarea "hero.moveRight(steps)"
click at [952, 87] on div "# This is a concept challenge level about arguments. # Grab the gems and go to …" at bounding box center [1063, 253] width 258 height 456
click at [1024, 96] on div "# This is a concept challenge level about arguments. # Grab the gems and go to …" at bounding box center [1063, 265] width 258 height 481
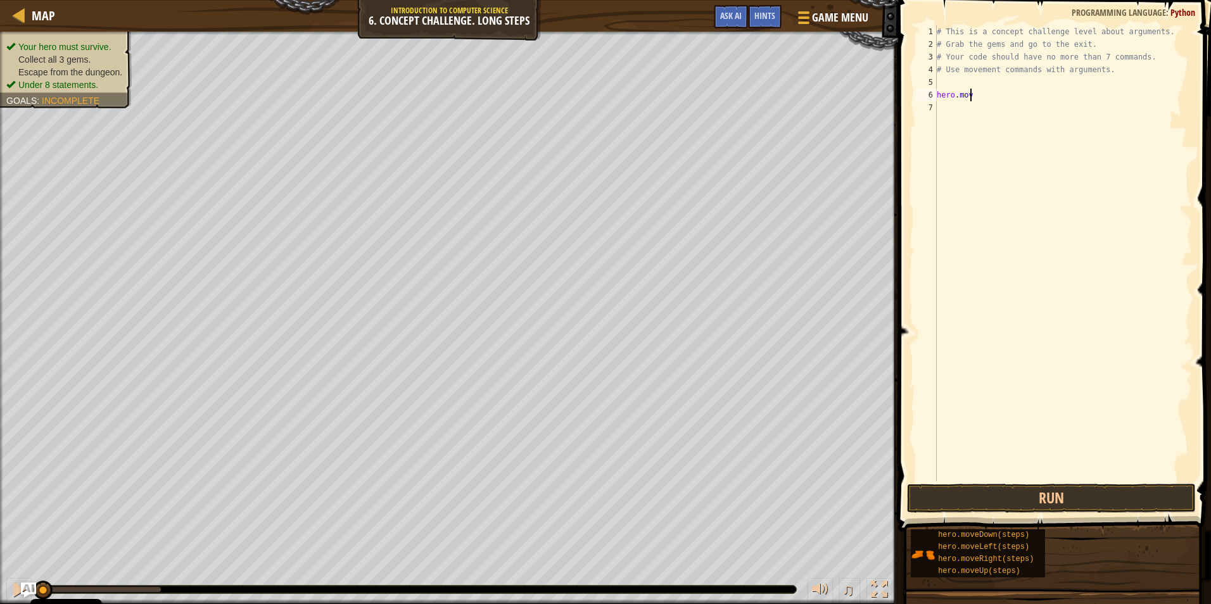
type textarea "h"
click at [1019, 75] on div "# This is a concept challenge level about arguments. # Grab the gems and go to …" at bounding box center [1063, 265] width 258 height 481
click at [1021, 82] on div "# This is a concept challenge level about arguments. # Grab the gems and go to …" at bounding box center [1063, 265] width 258 height 481
click at [1010, 92] on div "# This is a concept challenge level about arguments. # Grab the gems and go to …" at bounding box center [1063, 253] width 258 height 456
click at [1008, 94] on div "# This is a concept challenge level about arguments. # Grab the gems and go to …" at bounding box center [1063, 265] width 258 height 481
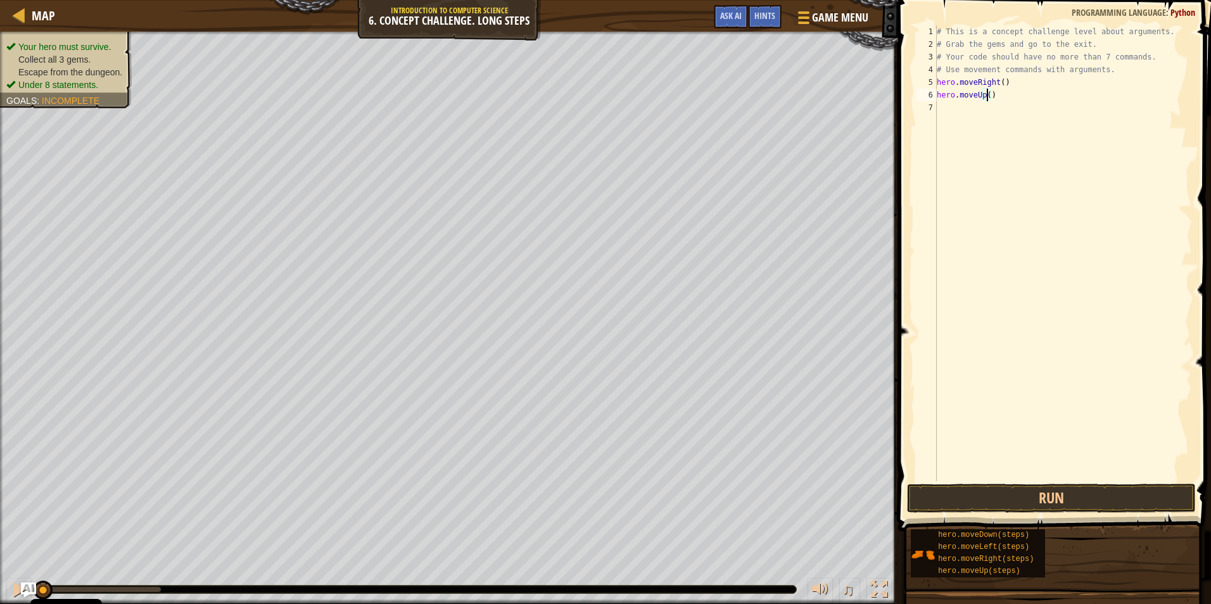
scroll to position [6, 4]
click at [1043, 500] on button "Run" at bounding box center [1051, 498] width 289 height 29
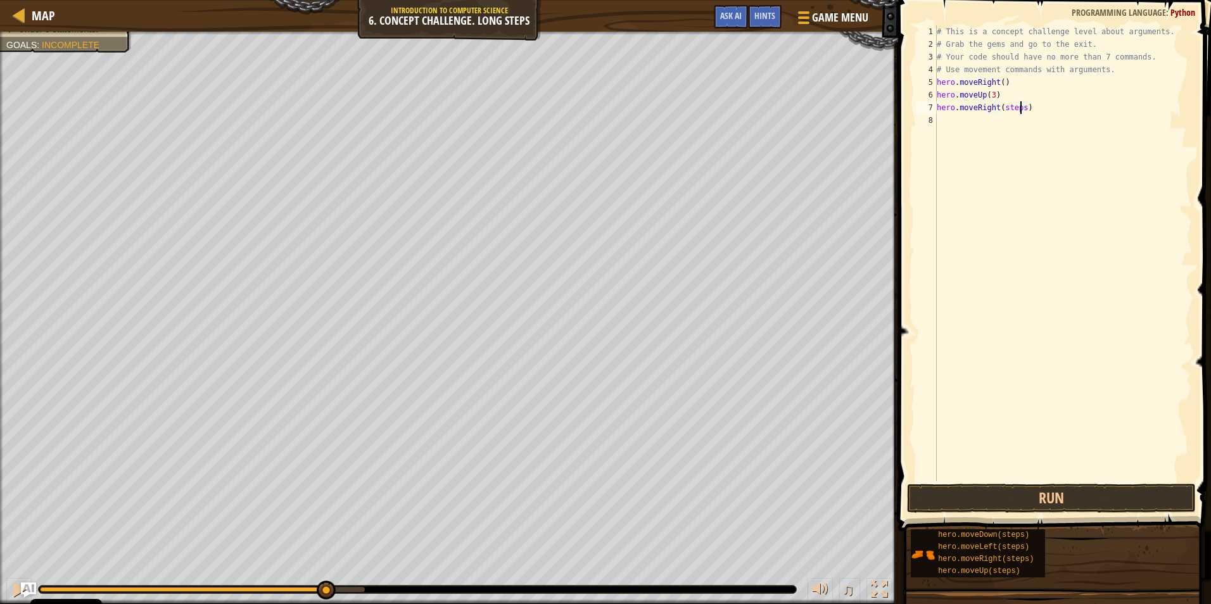
click at [1020, 108] on div "# This is a concept challenge level about arguments. # Grab the gems and go to …" at bounding box center [1063, 265] width 258 height 481
click at [1037, 500] on button "Run" at bounding box center [1051, 498] width 289 height 29
click at [1023, 116] on div "# This is a concept challenge level about arguments. # Grab the gems and go to …" at bounding box center [1063, 265] width 258 height 481
click at [1029, 131] on div "# This is a concept challenge level about arguments. # Grab the gems and go to …" at bounding box center [1063, 265] width 258 height 481
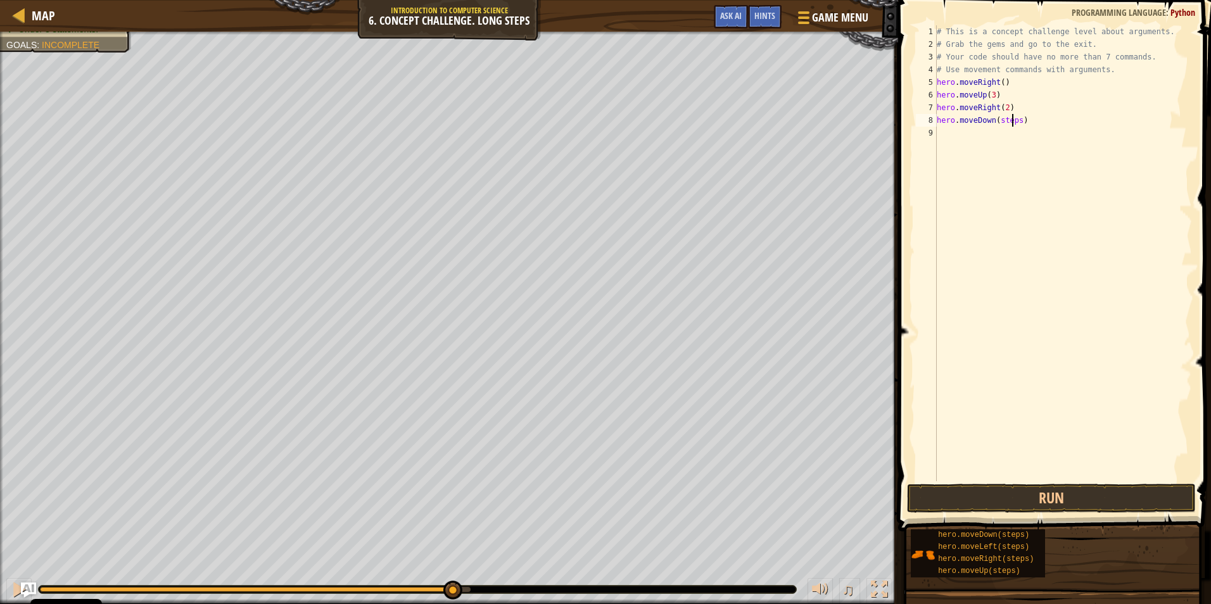
drag, startPoint x: 1012, startPoint y: 123, endPoint x: 1019, endPoint y: 118, distance: 9.5
click at [1019, 118] on div "# This is a concept challenge level about arguments. # Grab the gems and go to …" at bounding box center [1063, 265] width 258 height 481
click at [1012, 120] on div "# This is a concept challenge level about arguments. # Grab the gems and go to …" at bounding box center [1063, 253] width 258 height 456
click at [1014, 121] on div "# This is a concept challenge level about arguments. # Grab the gems and go to …" at bounding box center [1063, 265] width 258 height 481
click at [1024, 493] on button "Run" at bounding box center [1051, 498] width 289 height 29
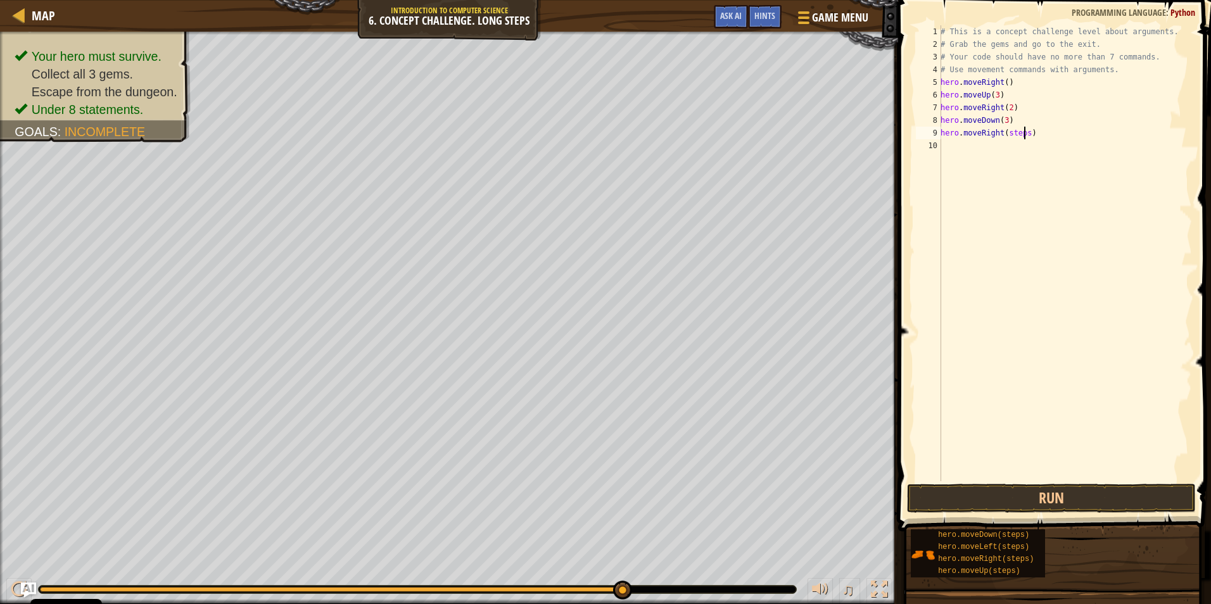
click at [1024, 134] on div "# This is a concept challenge level about arguments. # Grab the gems and go to …" at bounding box center [1065, 265] width 254 height 481
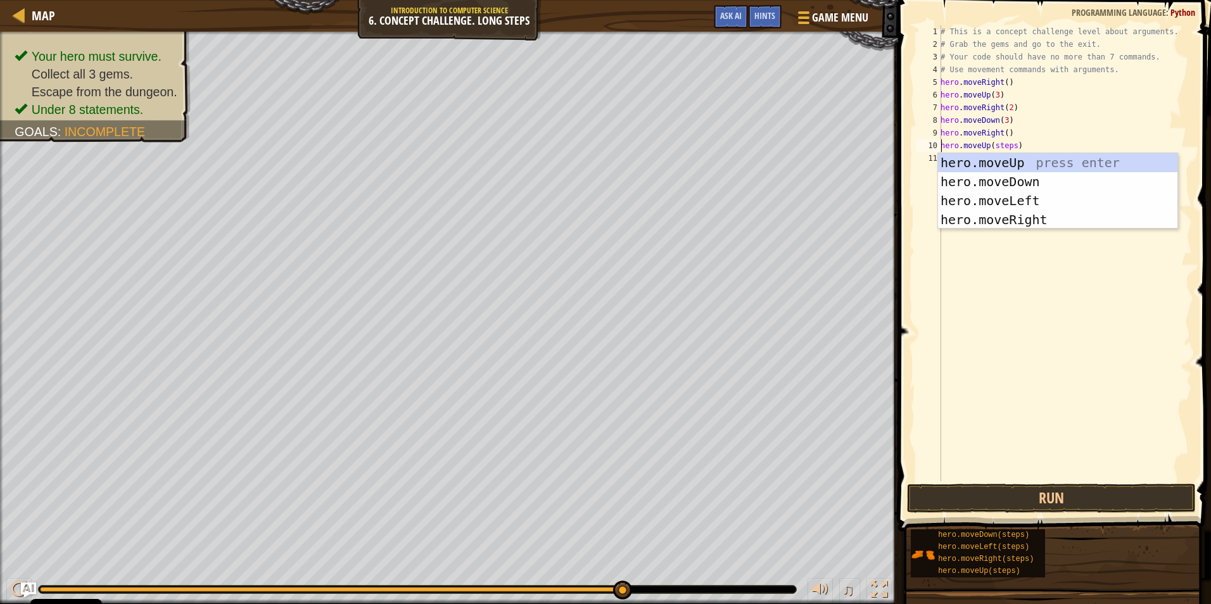
click at [1010, 144] on div "# This is a concept challenge level about arguments. # Grab the gems and go to …" at bounding box center [1065, 265] width 254 height 481
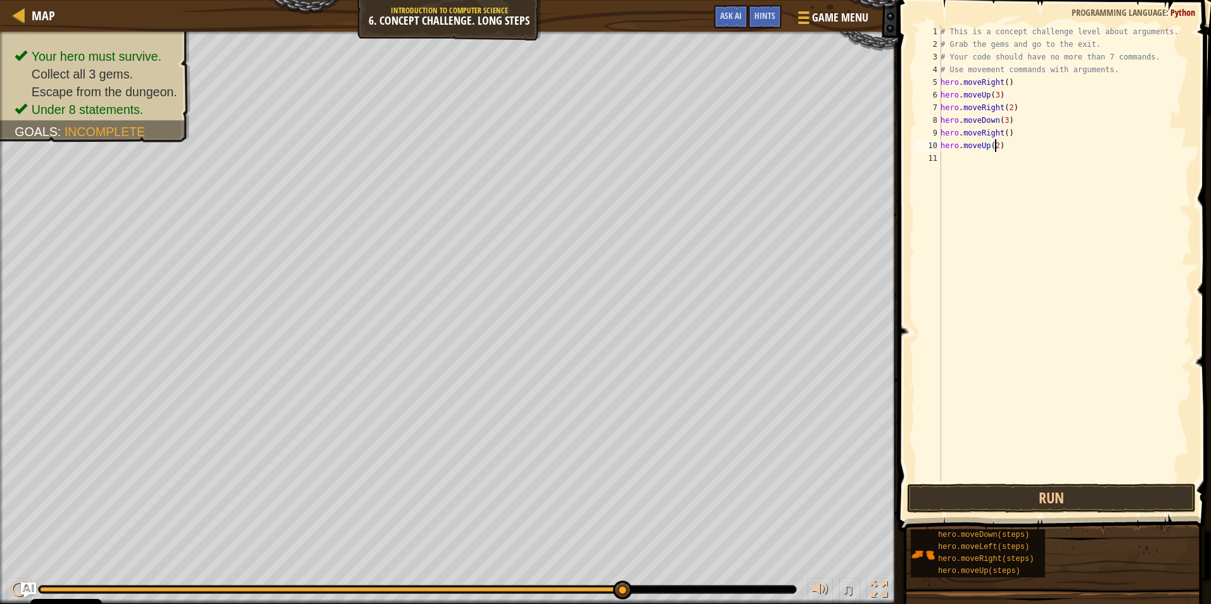
scroll to position [6, 4]
click at [1049, 496] on button "Run" at bounding box center [1051, 498] width 289 height 29
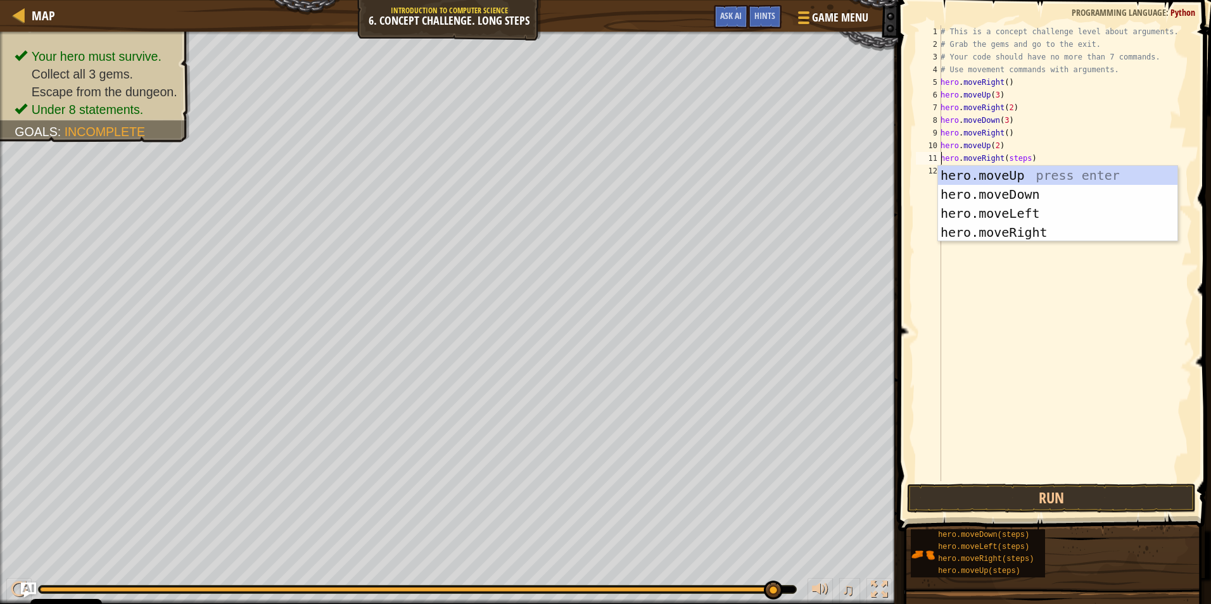
click at [1021, 156] on div "# This is a concept challenge level about arguments. # Grab the gems and go to …" at bounding box center [1065, 265] width 254 height 481
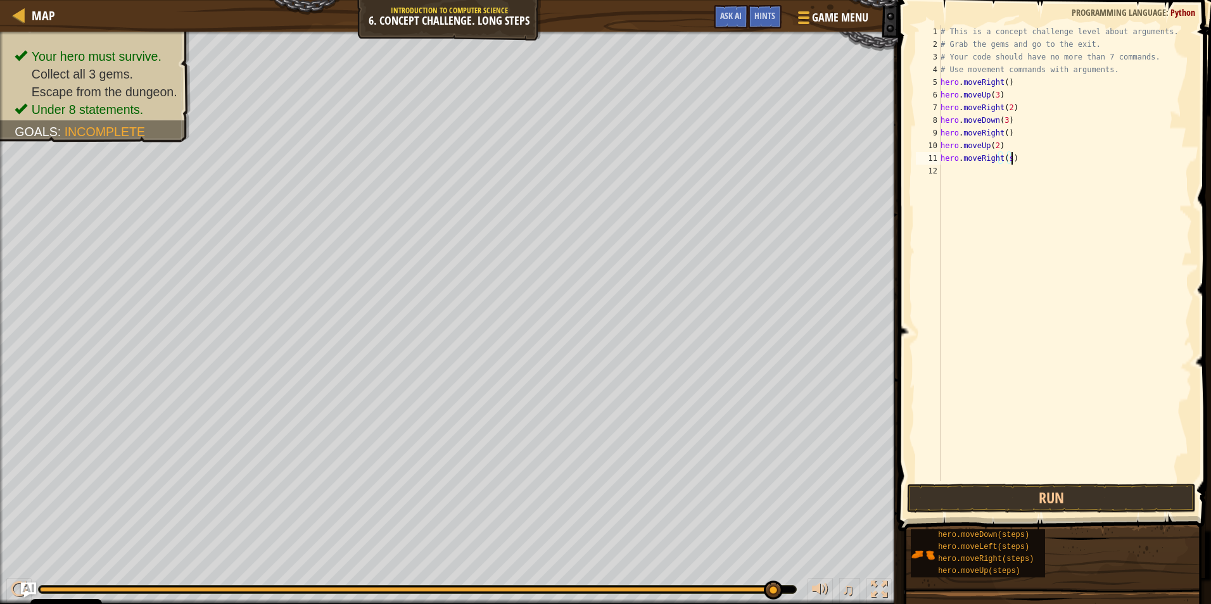
click at [1010, 160] on div "# This is a concept challenge level about arguments. # Grab the gems and go to …" at bounding box center [1065, 265] width 254 height 481
click at [1002, 160] on div "# This is a concept challenge level about arguments. # Grab the gems and go to …" at bounding box center [1065, 265] width 254 height 481
click at [1007, 158] on div "# This is a concept challenge level about arguments. # Grab the gems and go to …" at bounding box center [1065, 265] width 254 height 481
click at [968, 500] on button "Run" at bounding box center [1051, 498] width 289 height 29
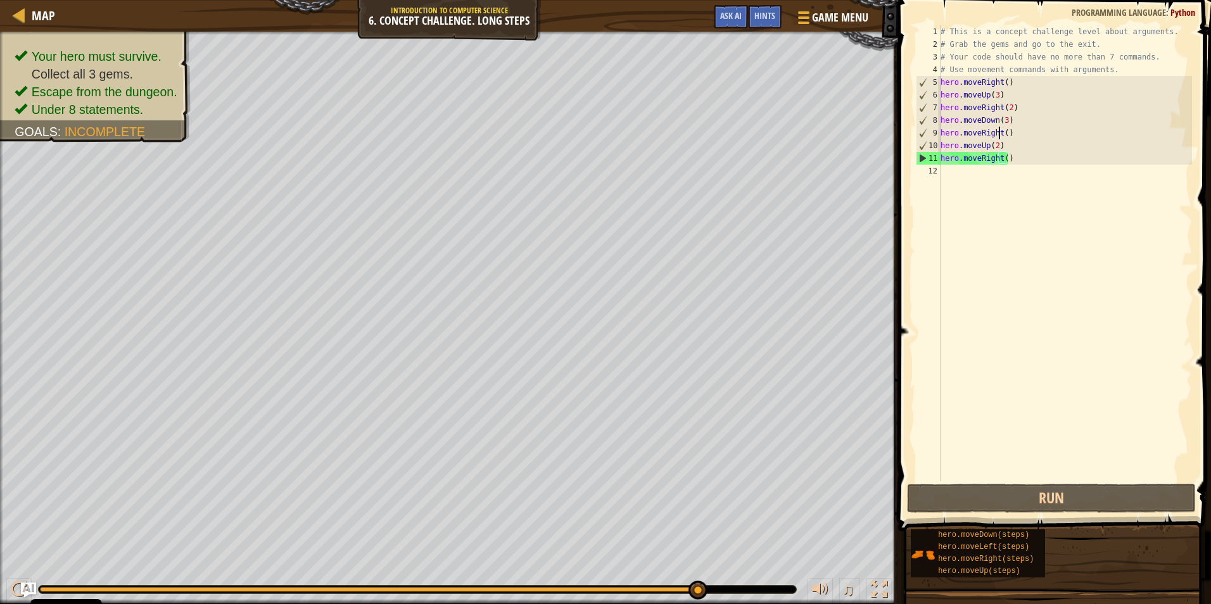
click at [998, 131] on div "# This is a concept challenge level about arguments. # Grab the gems and go to …" at bounding box center [1065, 265] width 254 height 481
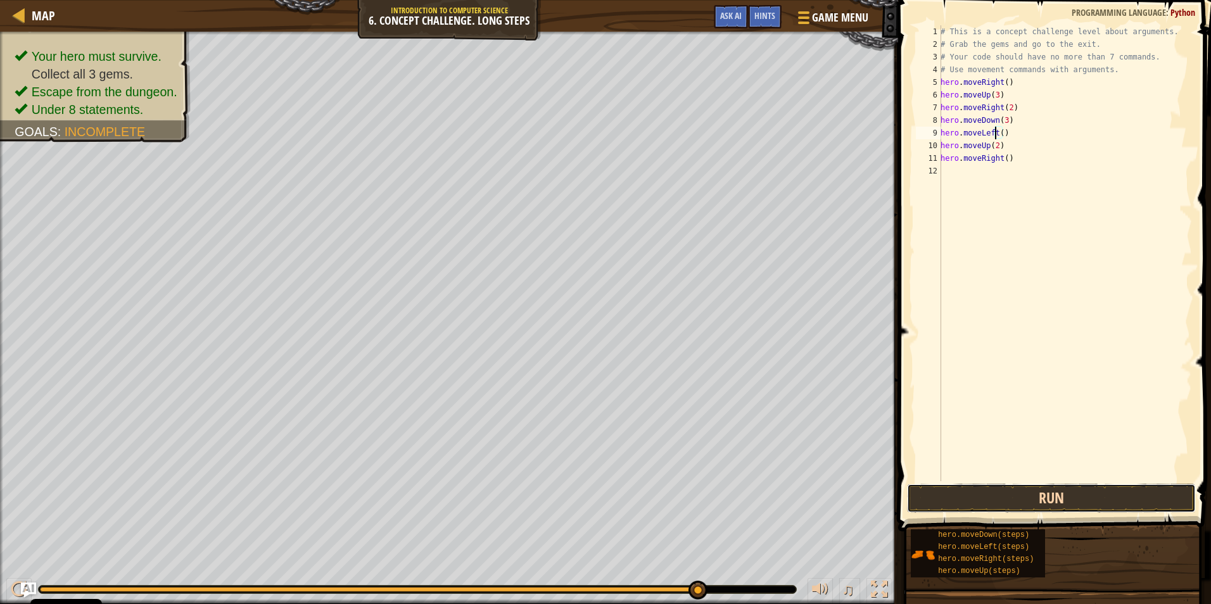
click at [1066, 501] on button "Run" at bounding box center [1051, 498] width 289 height 29
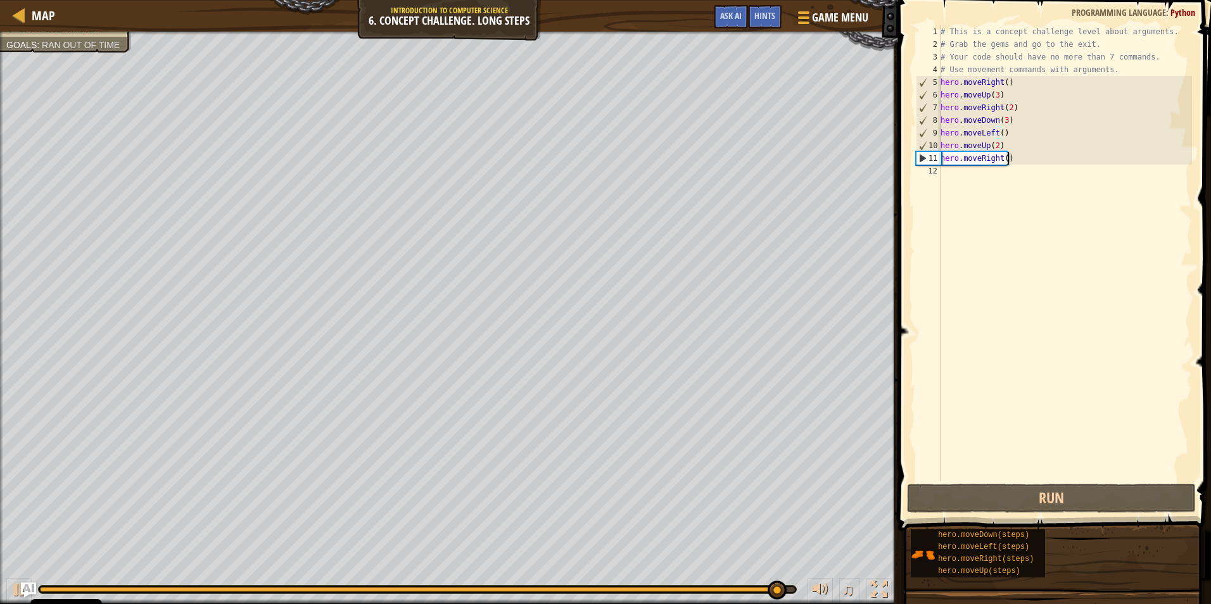
click at [1005, 158] on div "# This is a concept challenge level about arguments. # Grab the gems and go to …" at bounding box center [1065, 265] width 254 height 481
click at [1001, 159] on div "# This is a concept challenge level about arguments. # Grab the gems and go to …" at bounding box center [1065, 265] width 254 height 481
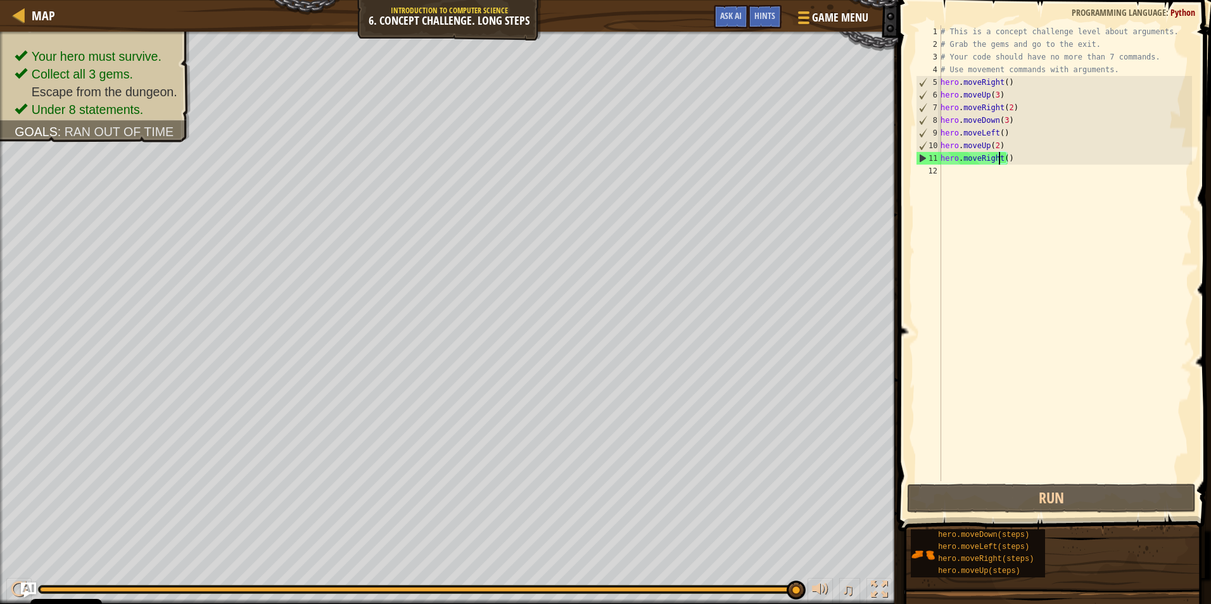
click at [1003, 158] on div "# This is a concept challenge level about arguments. # Grab the gems and go to …" at bounding box center [1065, 265] width 254 height 481
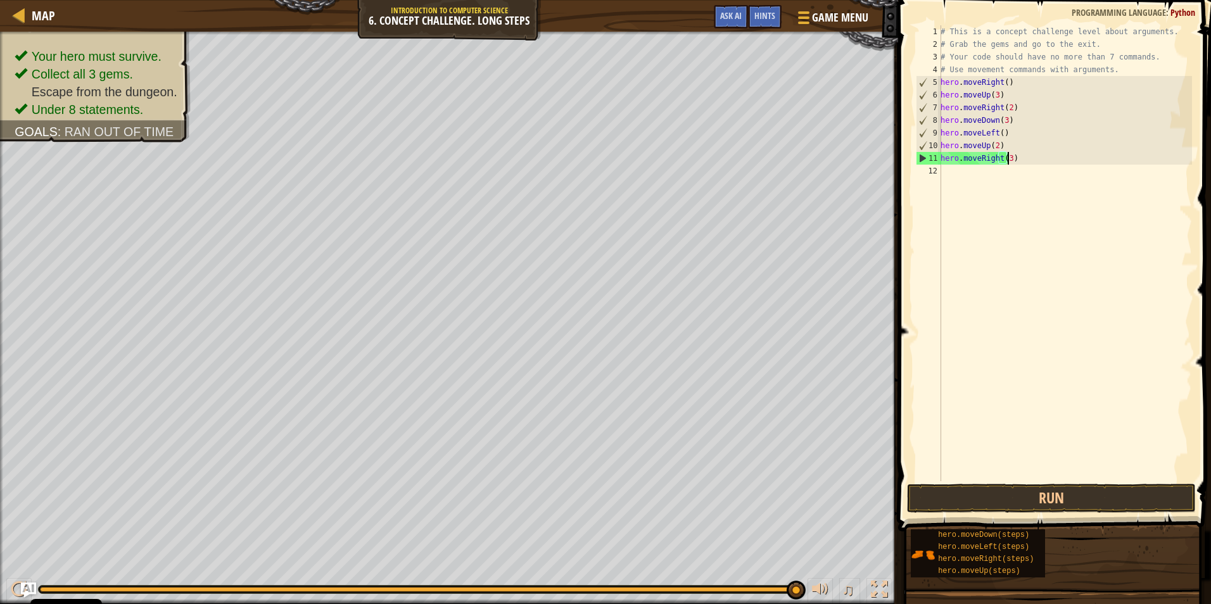
scroll to position [6, 5]
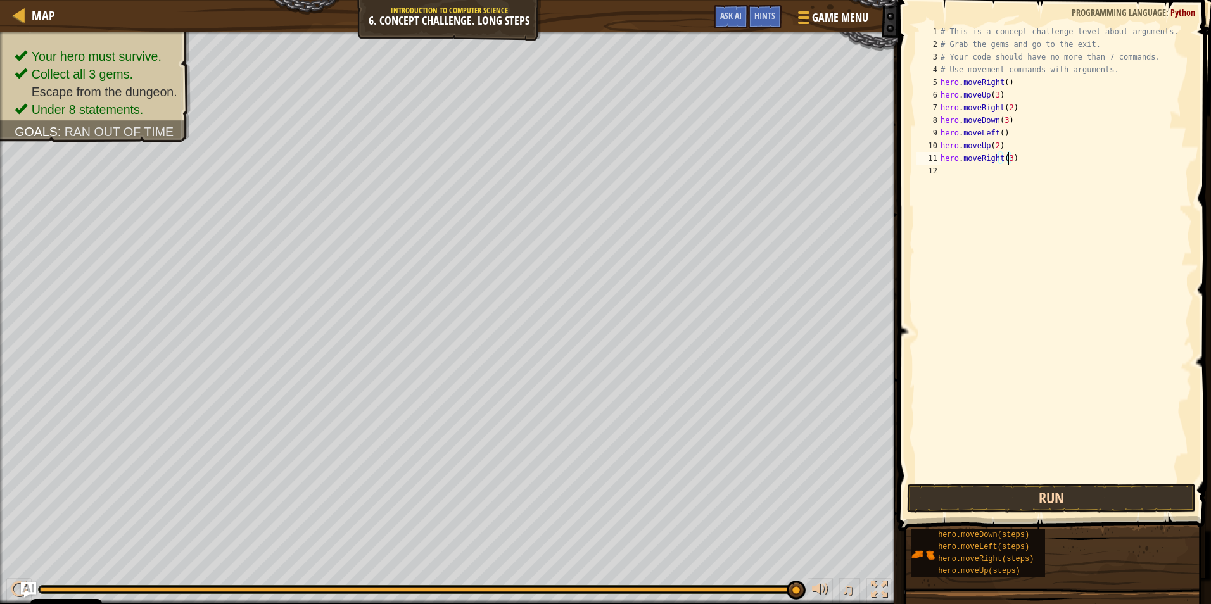
type textarea "hero.moveRight(3)"
click at [987, 498] on button "Run" at bounding box center [1051, 498] width 289 height 29
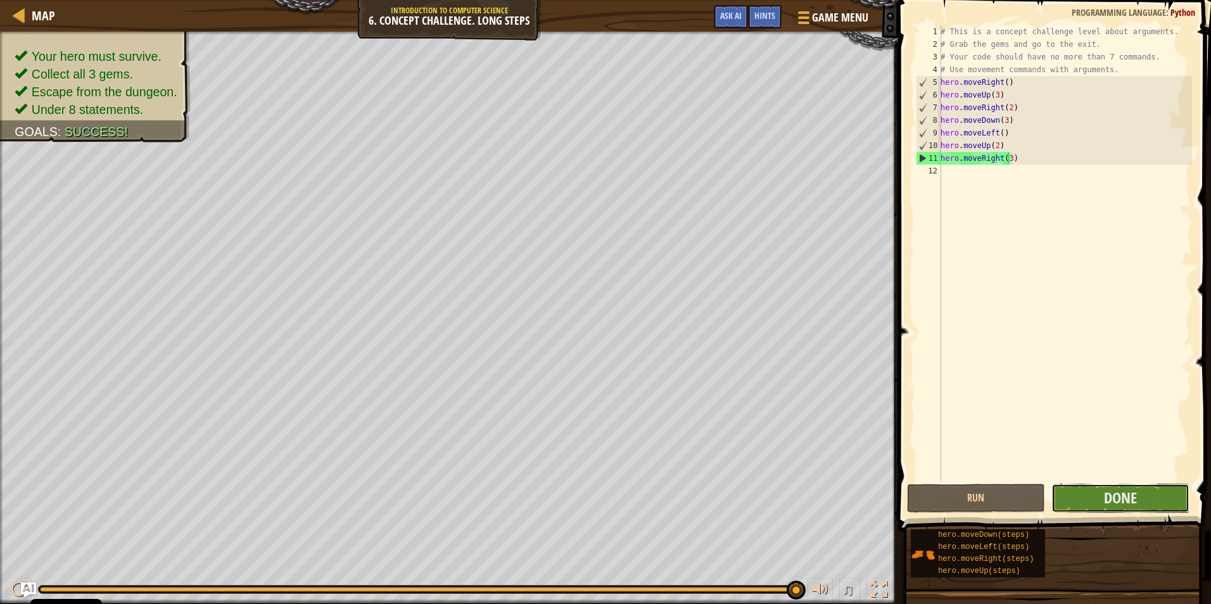
click at [1100, 496] on button "Done" at bounding box center [1120, 498] width 138 height 29
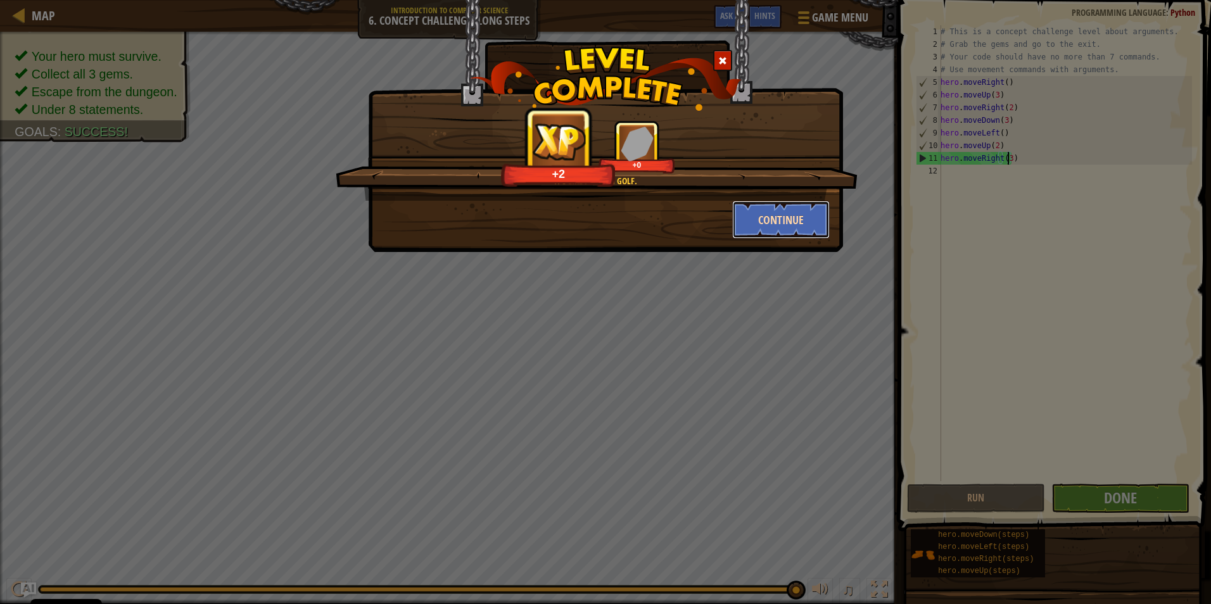
click at [817, 206] on button "Continue" at bounding box center [781, 220] width 98 height 38
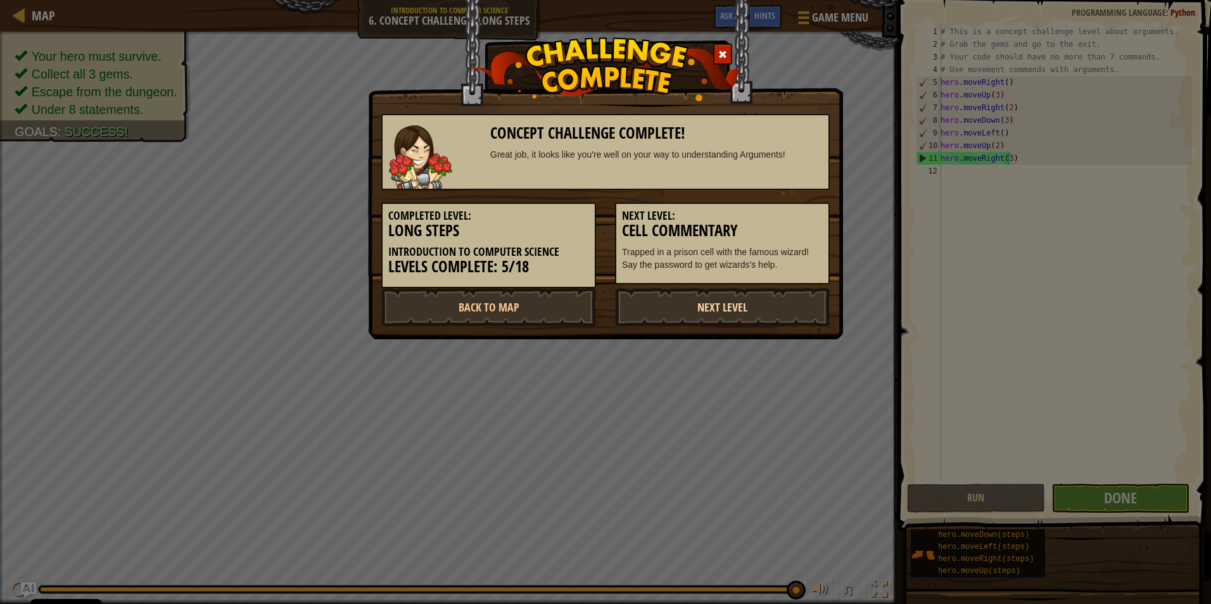
click at [782, 310] on link "Next Level" at bounding box center [722, 307] width 215 height 38
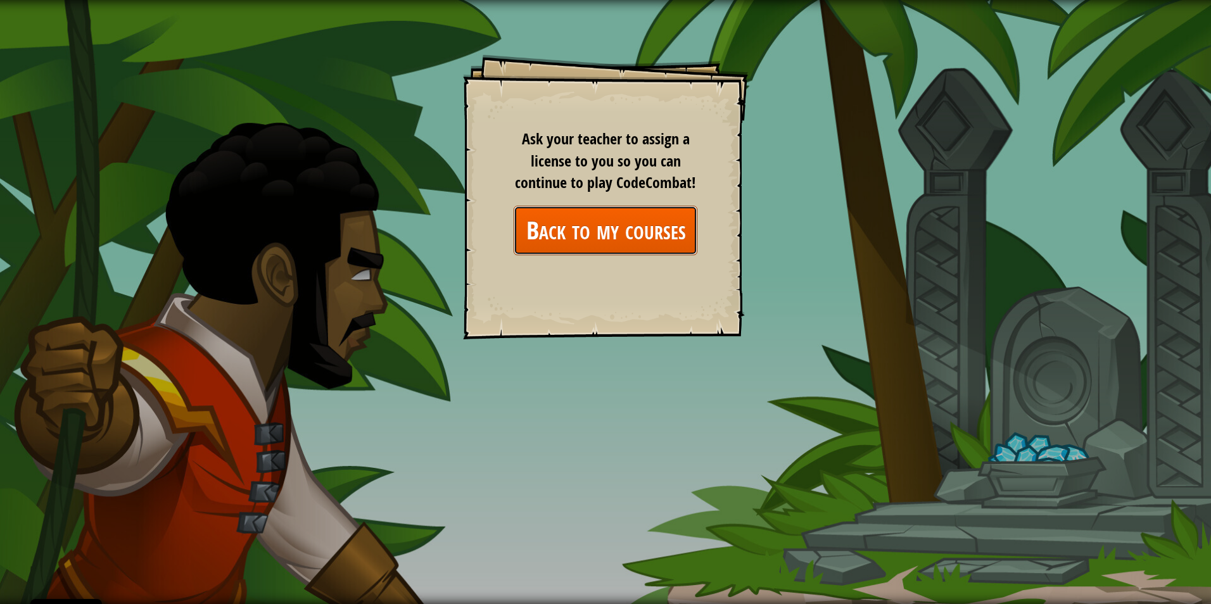
click at [646, 244] on link "Back to my courses" at bounding box center [605, 230] width 184 height 49
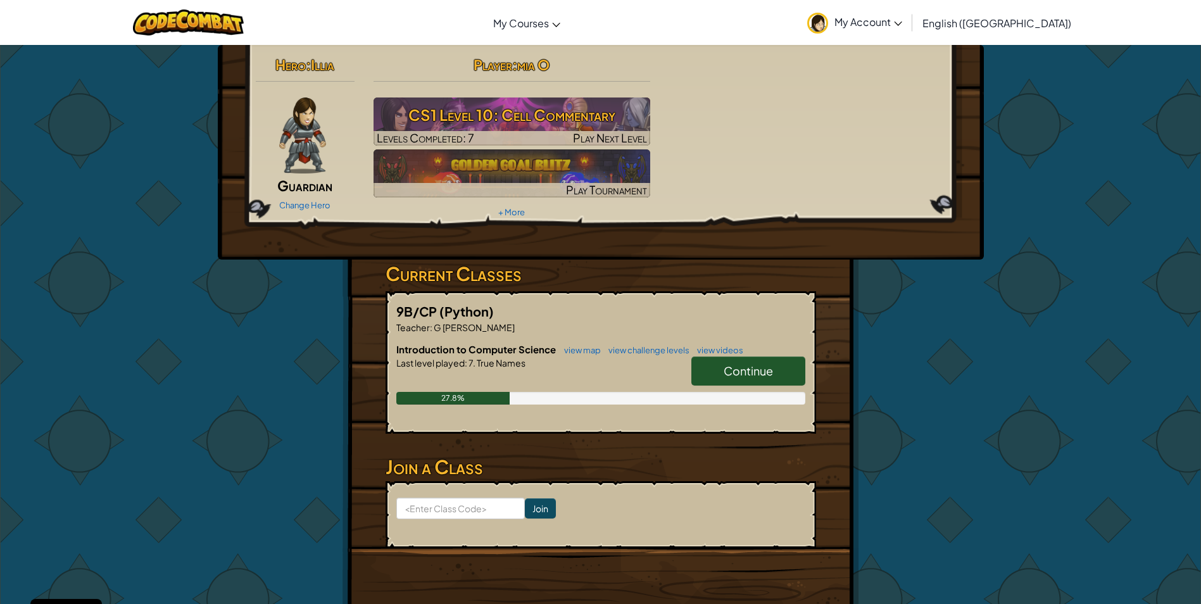
click at [767, 351] on h6 "Introduction to Computer Science view map view challenge levels view videos" at bounding box center [600, 350] width 409 height 14
click at [767, 366] on span "Continue" at bounding box center [748, 370] width 49 height 15
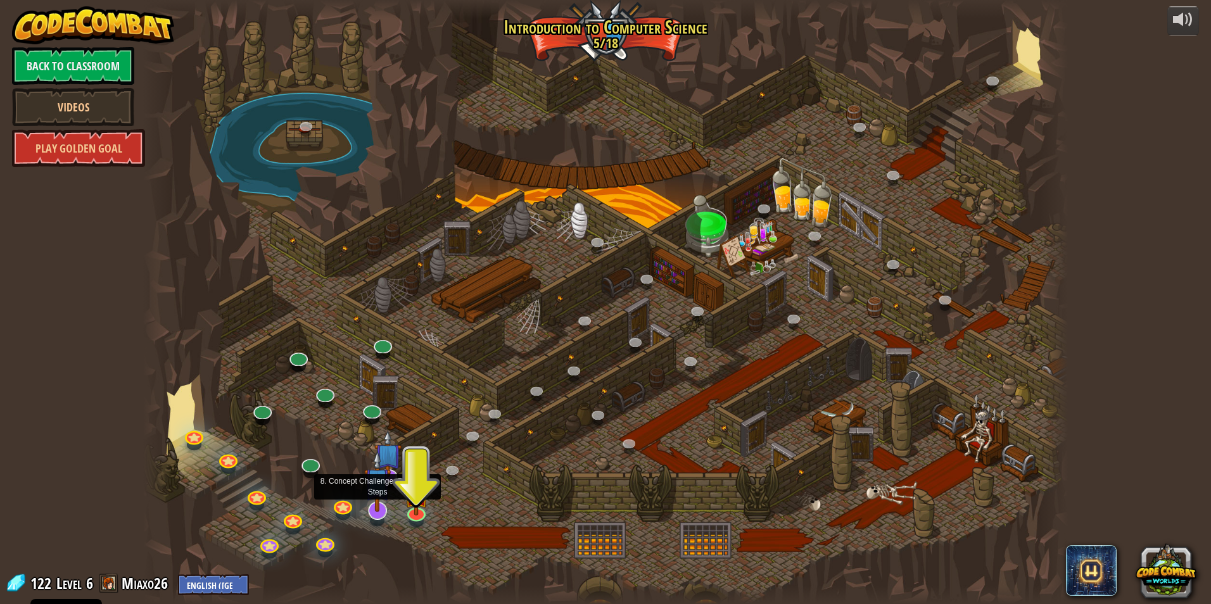
click at [376, 501] on img at bounding box center [377, 481] width 27 height 62
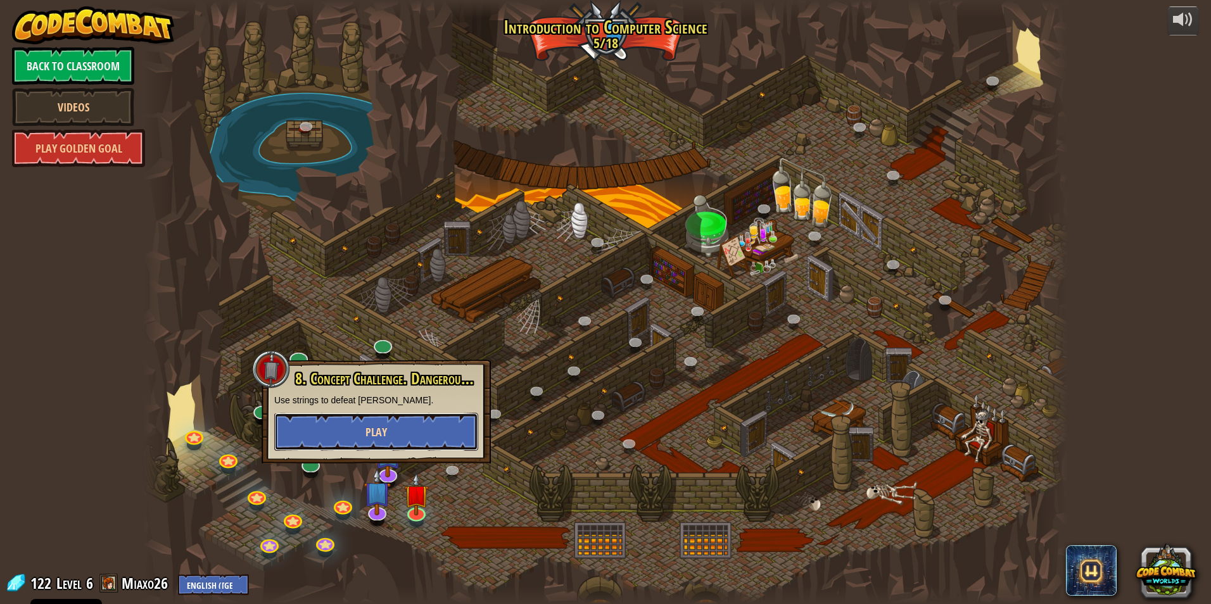
drag, startPoint x: 406, startPoint y: 421, endPoint x: 406, endPoint y: 429, distance: 7.6
click at [406, 429] on button "Play" at bounding box center [376, 432] width 204 height 38
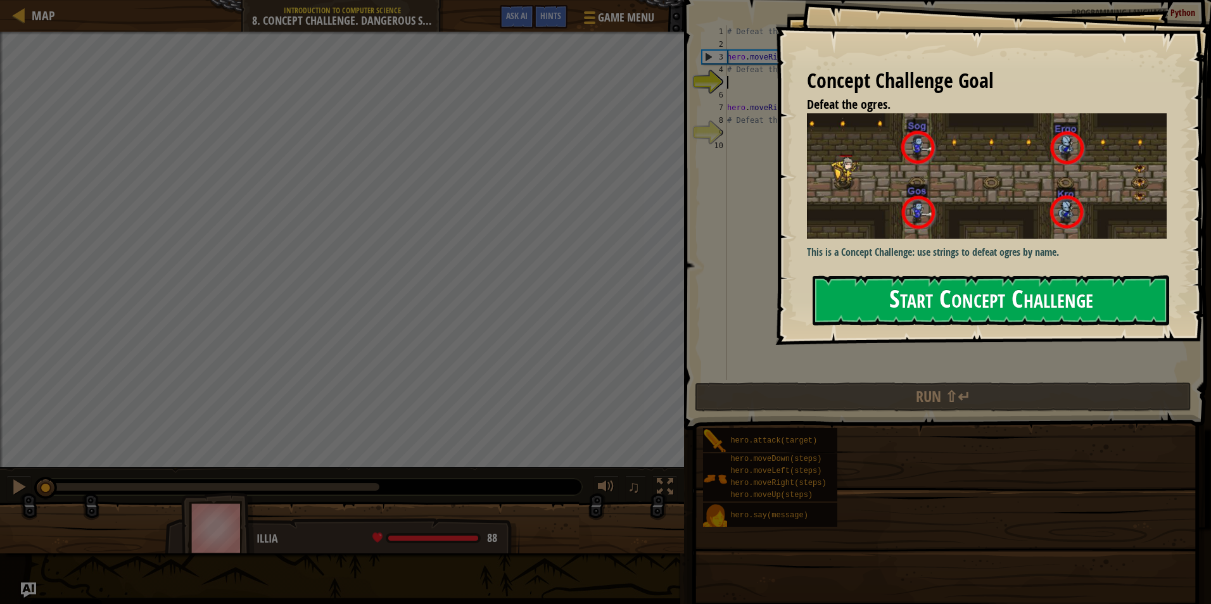
click at [970, 320] on button "Start Concept Challenge" at bounding box center [990, 300] width 356 height 50
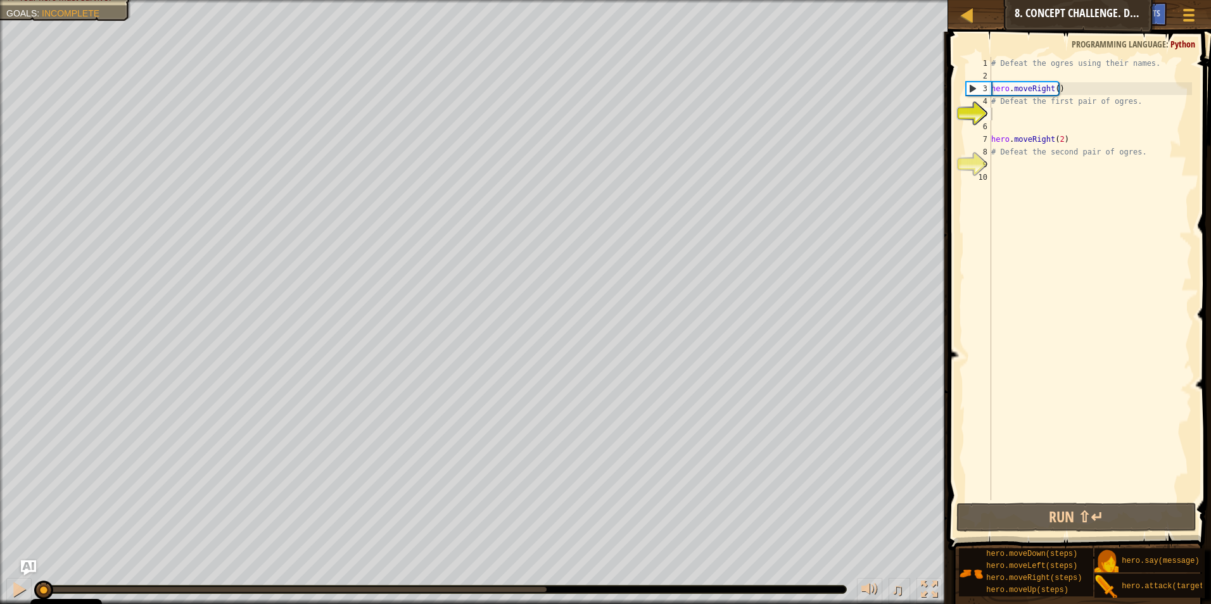
drag, startPoint x: 1114, startPoint y: 579, endPoint x: 1014, endPoint y: 126, distance: 464.4
click at [1014, 126] on div "Hints Videos 1 2 3 4 5 6 7 8 9 10 # Defeat the ogres using their names. hero . …" at bounding box center [1077, 315] width 267 height 566
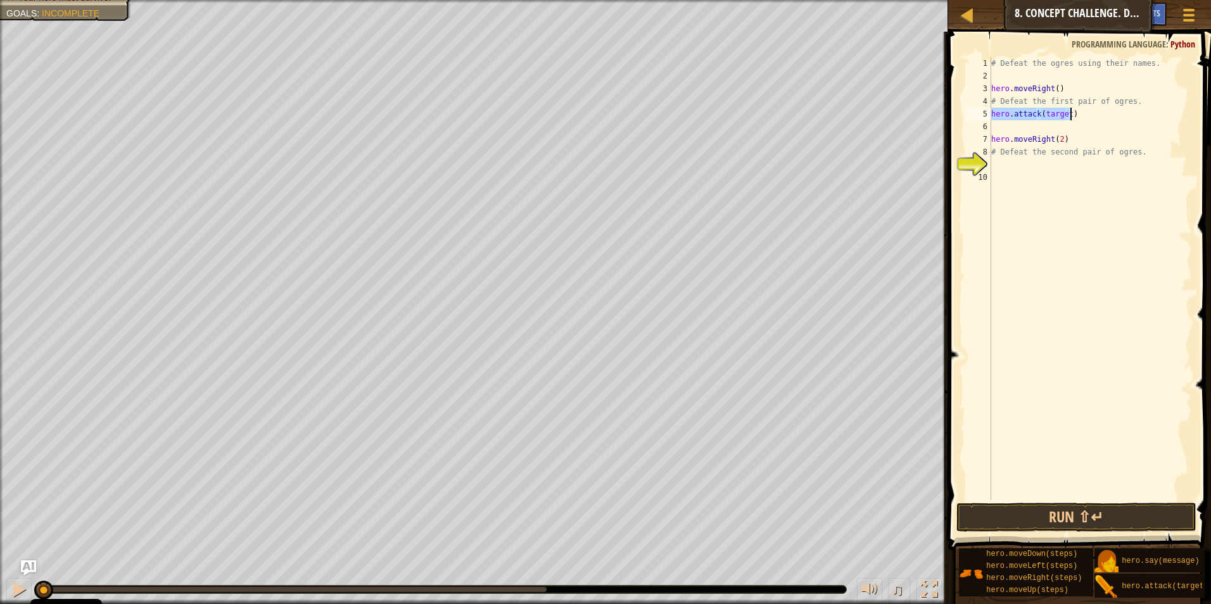
click at [1066, 111] on div "# Defeat the ogres using their names. hero . moveRight ( ) # Defeat the first p…" at bounding box center [1089, 278] width 203 height 443
type textarea "hero.attack("Sog")"
click at [1056, 126] on div "# Defeat the ogres using their names. hero . moveRight ( ) # Defeat the first p…" at bounding box center [1089, 291] width 203 height 469
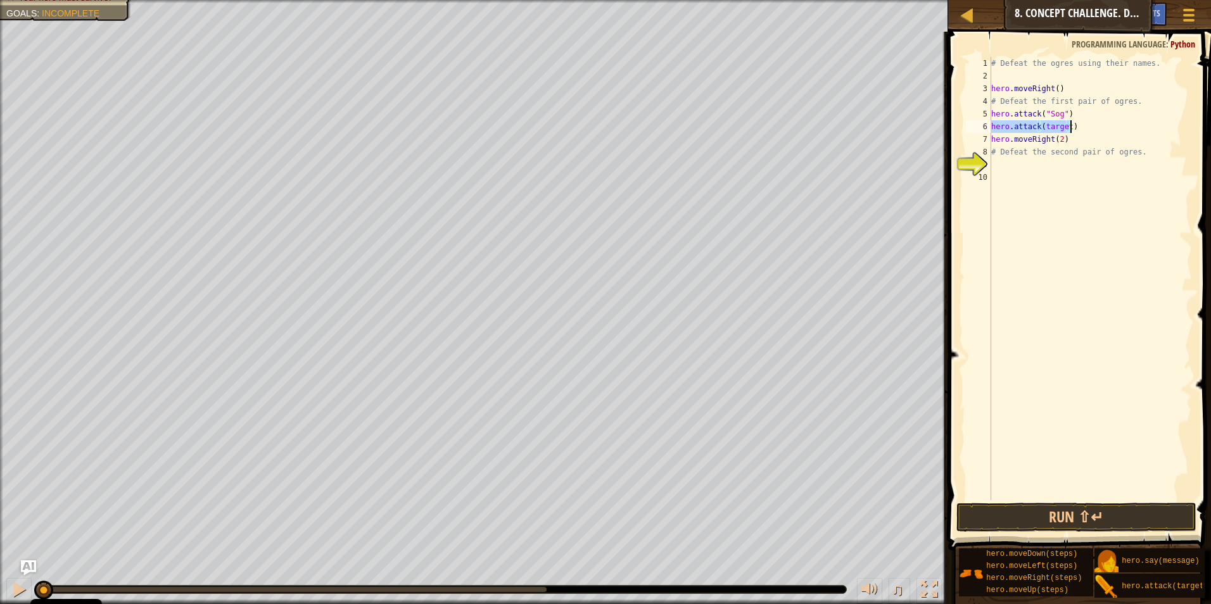
click at [1067, 122] on div "# Defeat the ogres using their names. hero . moveRight ( ) # Defeat the first p…" at bounding box center [1089, 278] width 203 height 443
drag, startPoint x: 1005, startPoint y: 506, endPoint x: 1005, endPoint y: 514, distance: 8.2
click at [1005, 514] on button "Run ⇧↵" at bounding box center [1076, 517] width 241 height 29
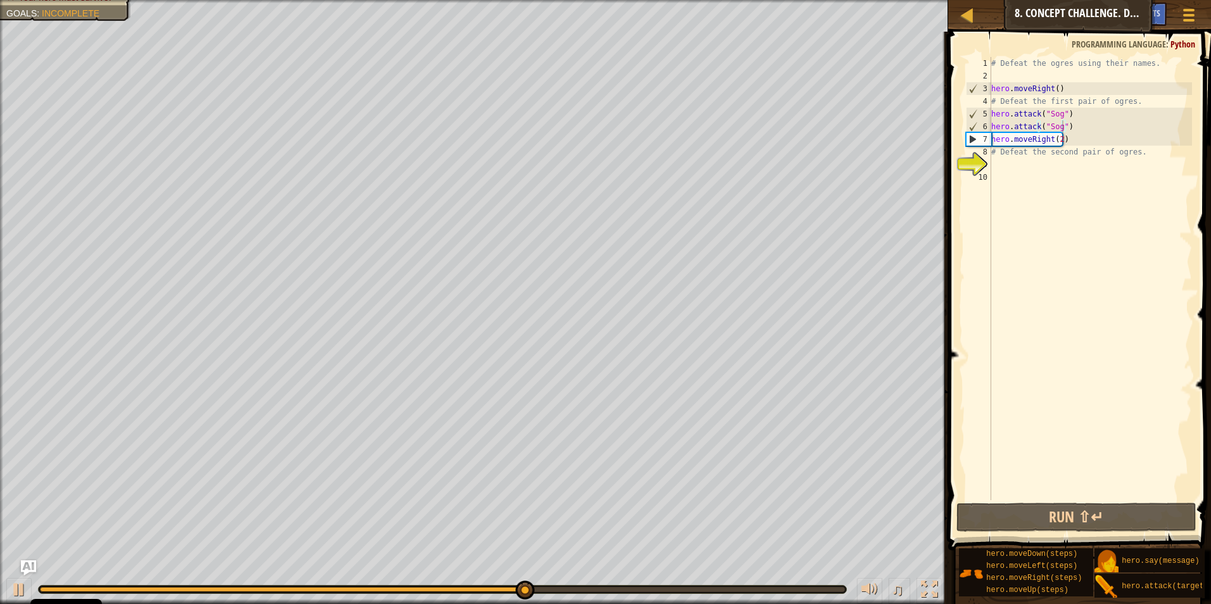
drag, startPoint x: 1113, startPoint y: 582, endPoint x: 1016, endPoint y: 167, distance: 425.9
click at [1016, 167] on div "Hints Videos hero.attack("Sog") 1 2 3 4 5 6 7 8 9 10 # Defeat the ogres using t…" at bounding box center [1077, 315] width 267 height 566
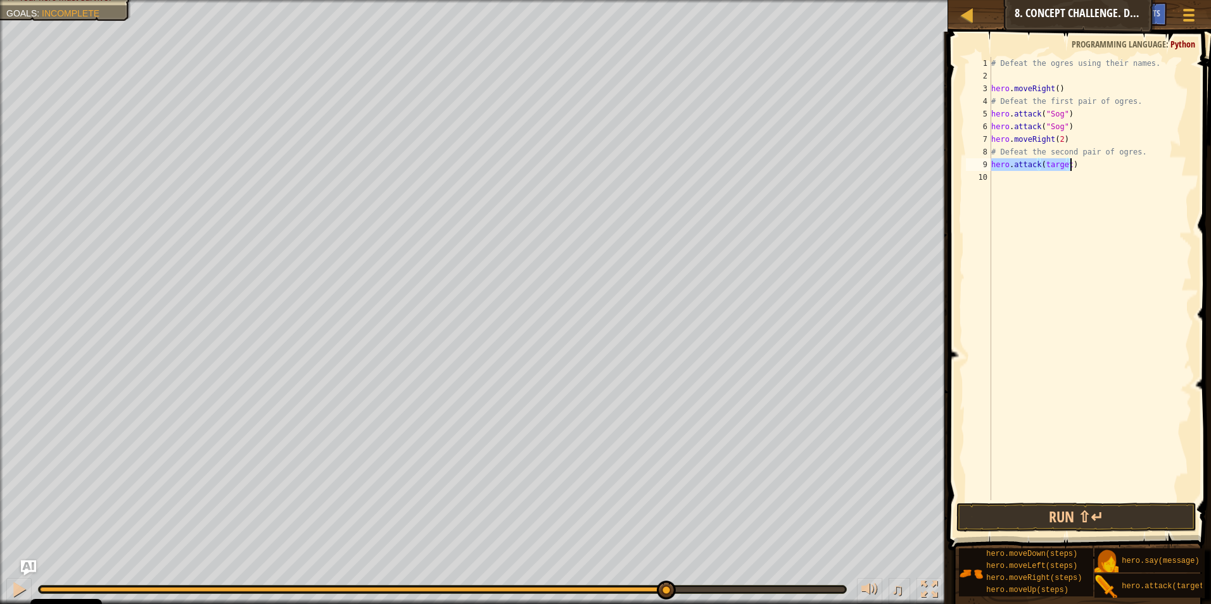
click at [1064, 166] on div "# Defeat the ogres using their names. hero . moveRight ( ) # Defeat the first p…" at bounding box center [1089, 278] width 203 height 443
click at [1068, 163] on div "# Defeat the ogres using their names. hero . moveRight ( ) # Defeat the first p…" at bounding box center [1089, 291] width 203 height 469
click at [1062, 169] on div "# Defeat the ogres using their names. hero . moveRight ( ) # Defeat the first p…" at bounding box center [1089, 291] width 203 height 469
click at [1066, 170] on div "# Defeat the ogres using their names. hero . moveRight ( ) # Defeat the first p…" at bounding box center [1089, 291] width 203 height 469
click at [1067, 513] on button "Run ⇧↵" at bounding box center [1076, 517] width 241 height 29
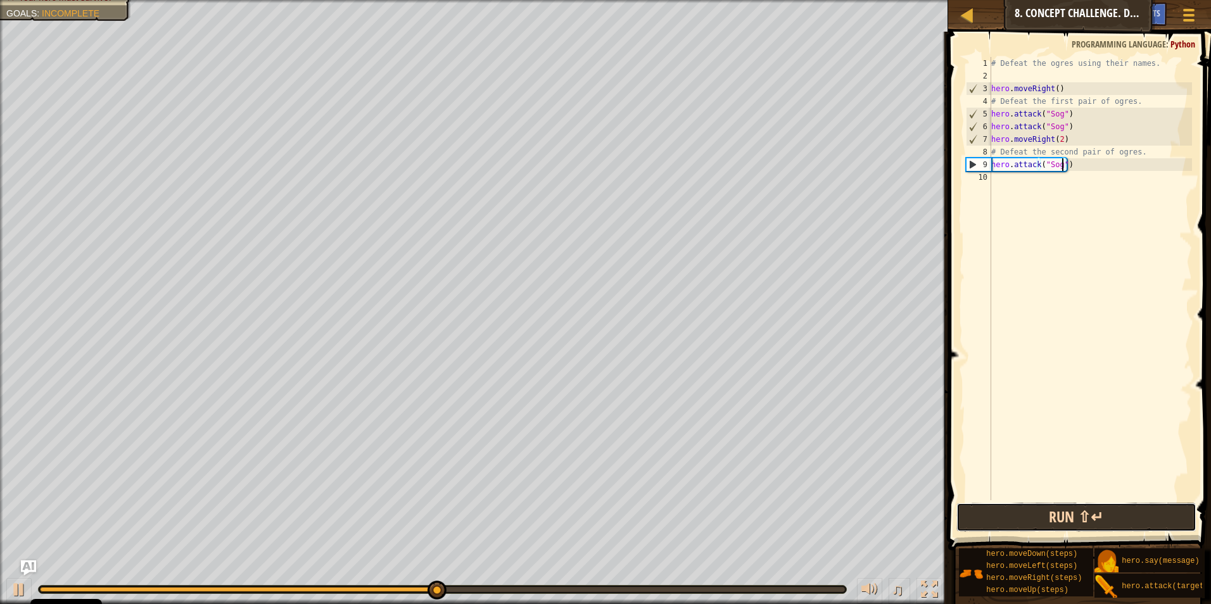
click at [1100, 515] on button "Run ⇧↵" at bounding box center [1076, 517] width 241 height 29
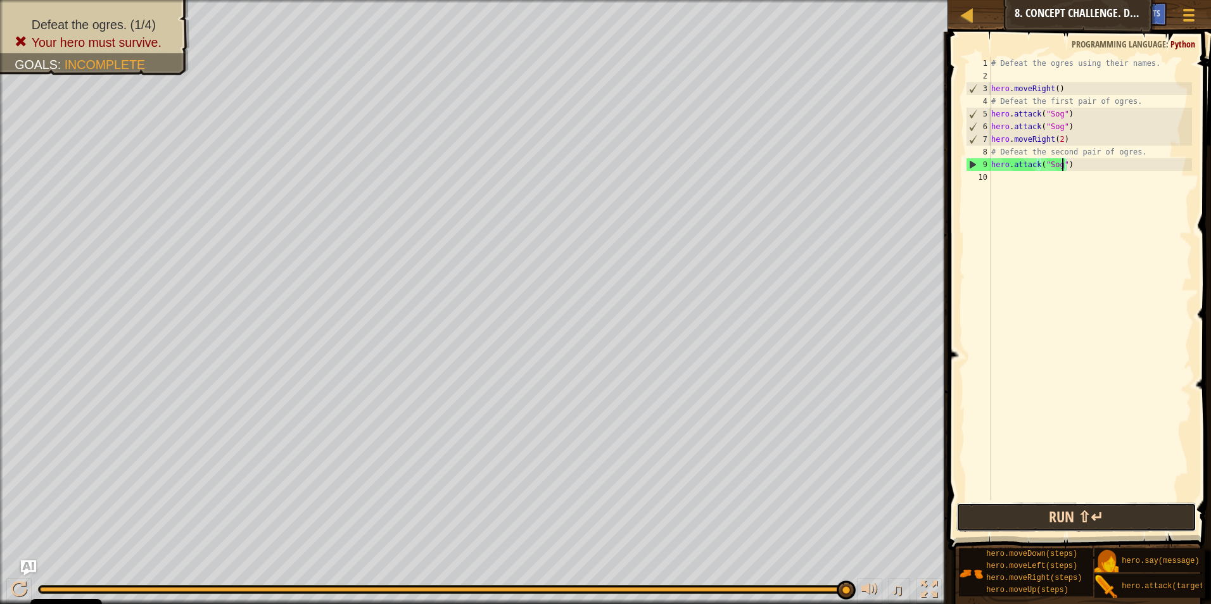
click at [1078, 510] on button "Run ⇧↵" at bounding box center [1076, 517] width 241 height 29
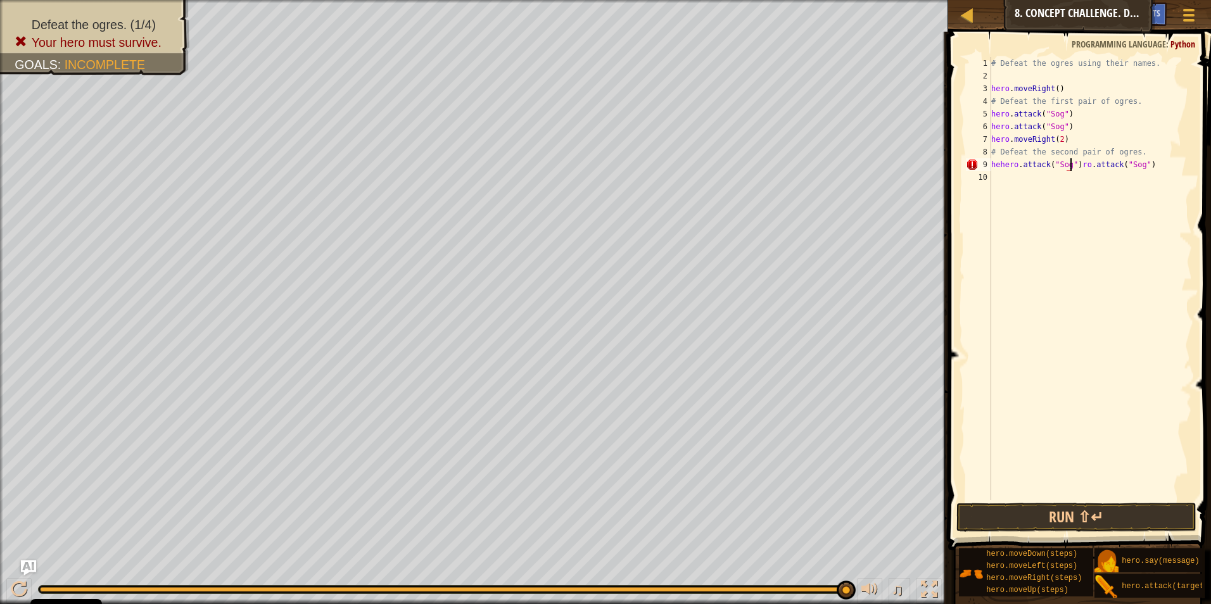
scroll to position [6, 6]
type textarea "hehero.attack("Sog")ro.attack("Sog")"
click at [1032, 534] on span at bounding box center [1080, 273] width 273 height 556
click at [1031, 534] on span at bounding box center [1080, 273] width 273 height 556
click at [1045, 524] on button "Run ⇧↵" at bounding box center [1076, 517] width 241 height 29
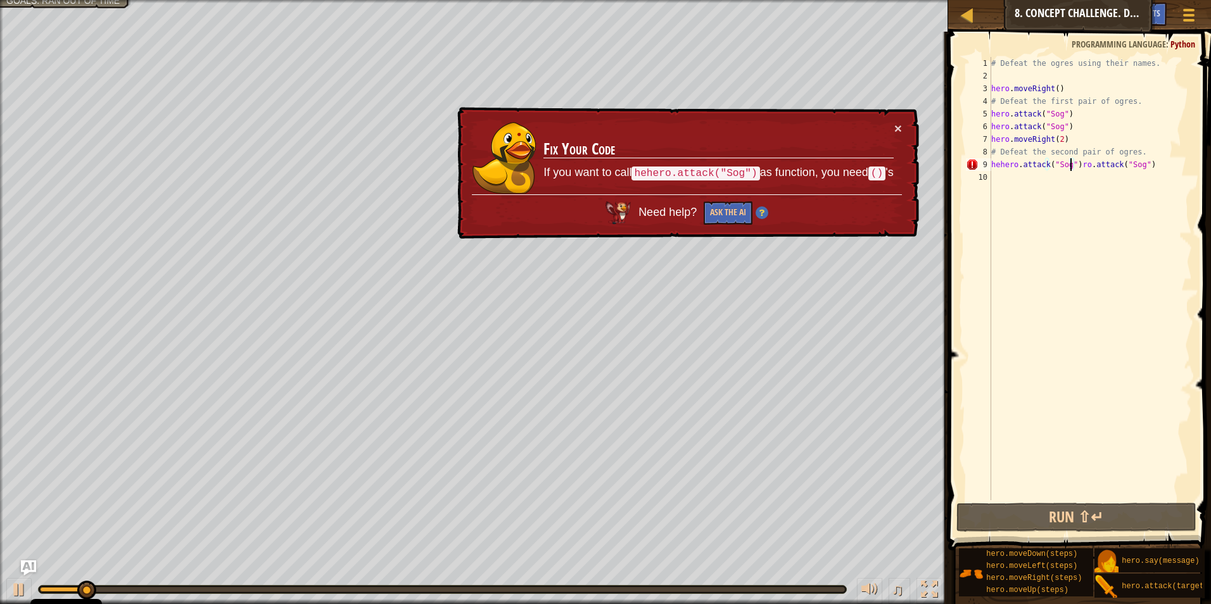
click at [902, 122] on div "× Fix Your Code If you want to call hehero.attack("Sog") as function, you need …" at bounding box center [687, 173] width 464 height 132
click at [977, 17] on link "Map" at bounding box center [976, 15] width 6 height 17
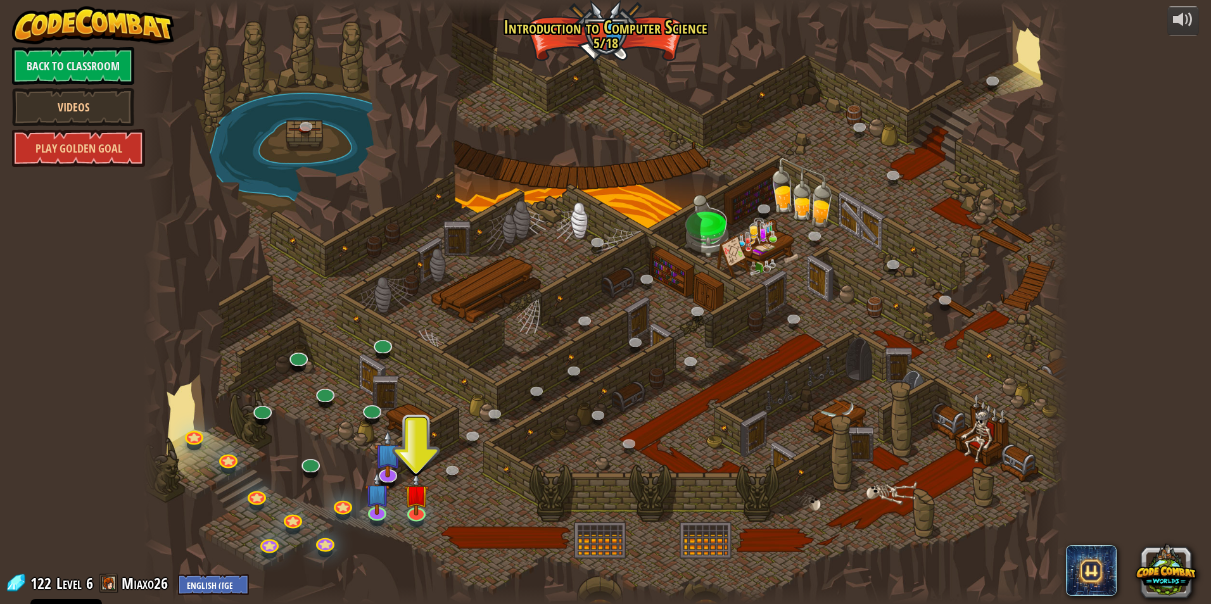
click at [720, 258] on div at bounding box center [605, 302] width 924 height 604
click at [726, 243] on div at bounding box center [605, 302] width 924 height 604
click at [1159, 583] on button at bounding box center [1165, 570] width 61 height 61
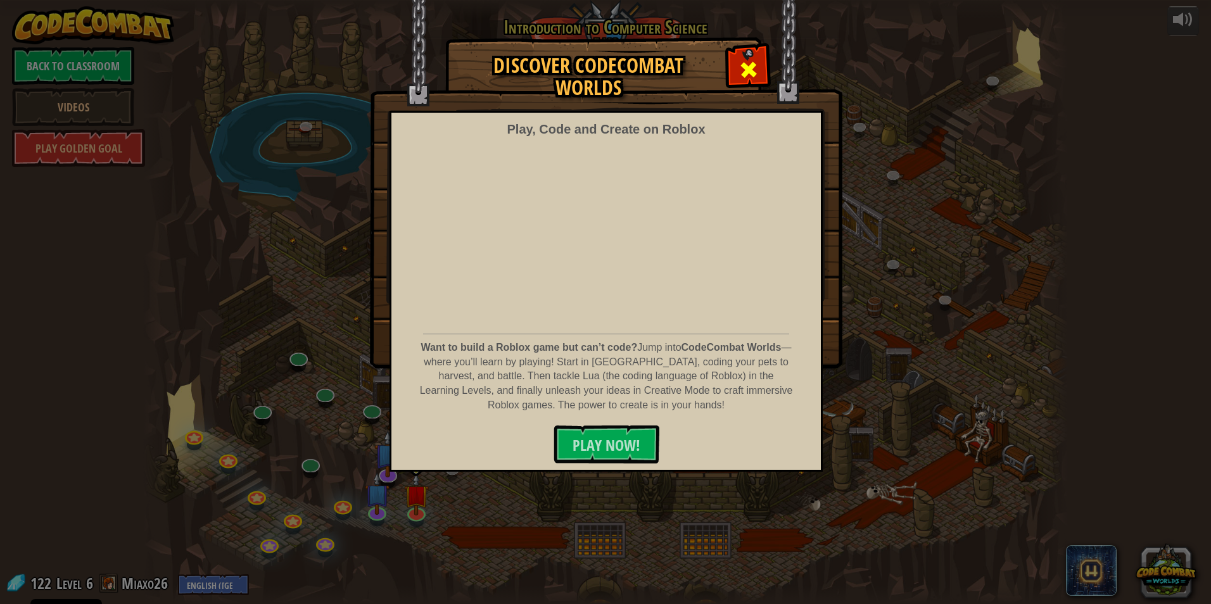
click at [732, 69] on div at bounding box center [748, 68] width 40 height 40
